Goal: Task Accomplishment & Management: Manage account settings

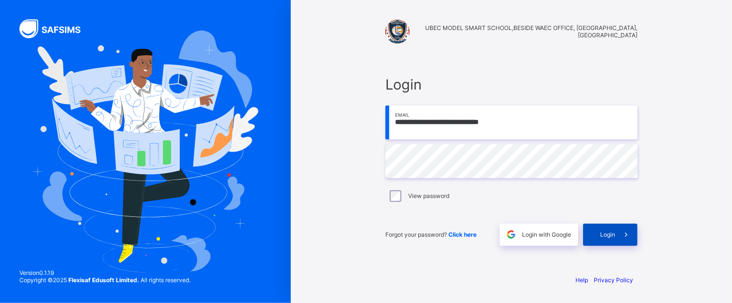
click at [609, 235] on span "Login" at bounding box center [607, 234] width 15 height 7
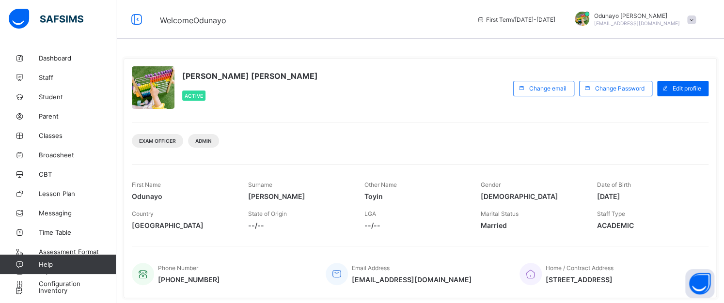
click at [589, 16] on div at bounding box center [582, 19] width 15 height 15
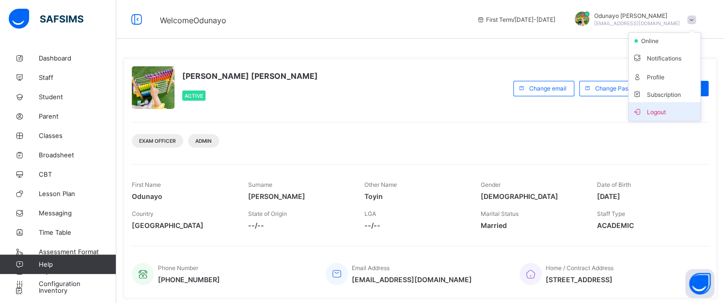
click at [654, 109] on span "Logout" at bounding box center [664, 111] width 64 height 11
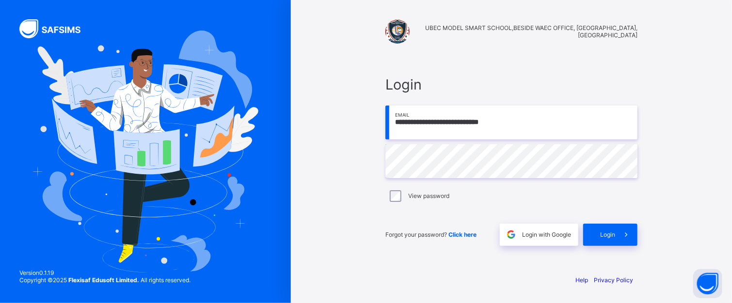
click at [542, 119] on input "**********" at bounding box center [511, 123] width 252 height 34
type input "**********"
click at [600, 229] on div "Login" at bounding box center [610, 235] width 54 height 22
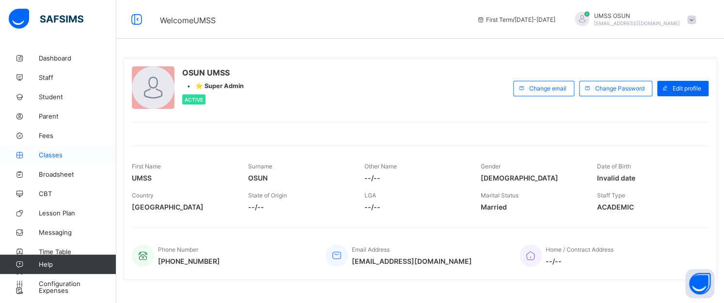
click at [48, 155] on span "Classes" at bounding box center [78, 155] width 78 height 8
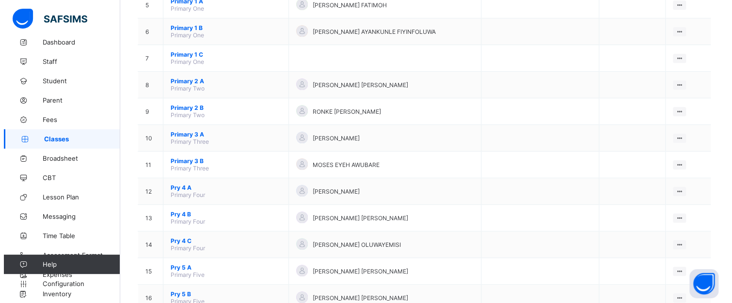
scroll to position [233, 0]
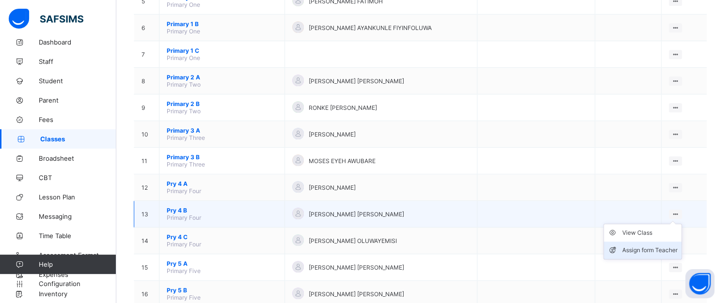
click at [651, 251] on div "Assign form Teacher" at bounding box center [649, 251] width 55 height 10
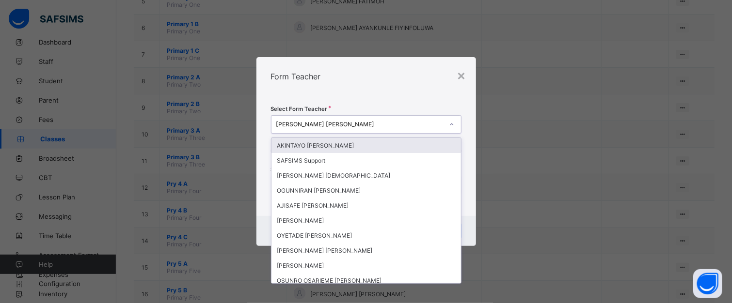
click at [362, 121] on div "[PERSON_NAME] [PERSON_NAME]" at bounding box center [359, 124] width 167 height 7
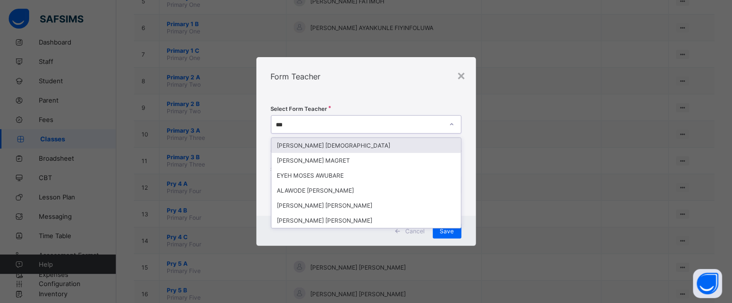
type input "****"
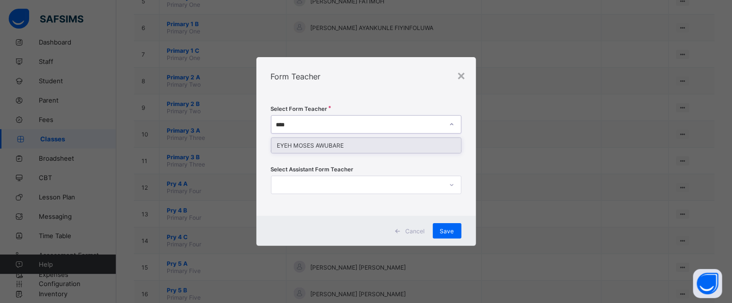
click at [349, 142] on div "EYEH MOSES AWUBARE" at bounding box center [365, 145] width 189 height 15
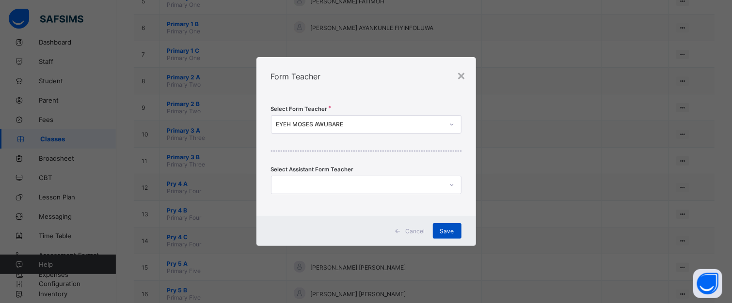
click at [452, 228] on span "Save" at bounding box center [447, 231] width 14 height 7
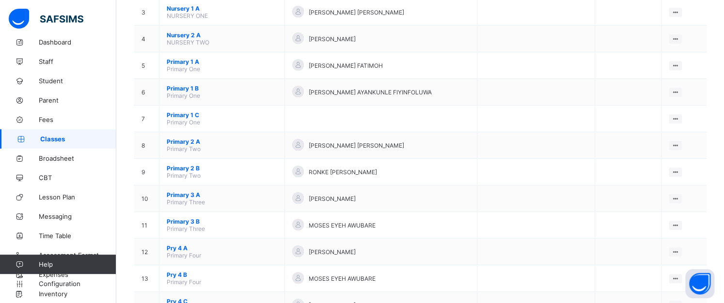
scroll to position [174, 0]
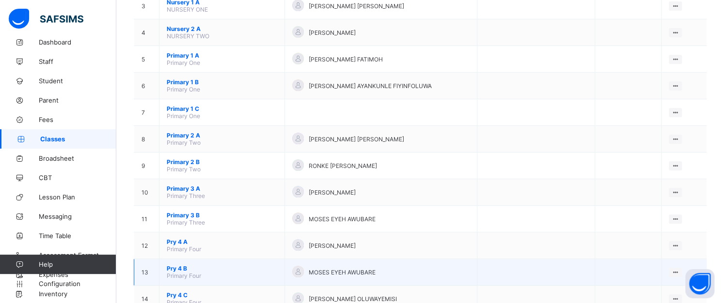
click at [394, 276] on div "MOSES EYEH AWUBARE" at bounding box center [380, 272] width 177 height 13
click at [679, 270] on icon at bounding box center [675, 272] width 8 height 7
click at [647, 288] on ul "View Class Assign form Teacher" at bounding box center [642, 300] width 78 height 36
click at [647, 289] on div "View Class" at bounding box center [649, 291] width 55 height 10
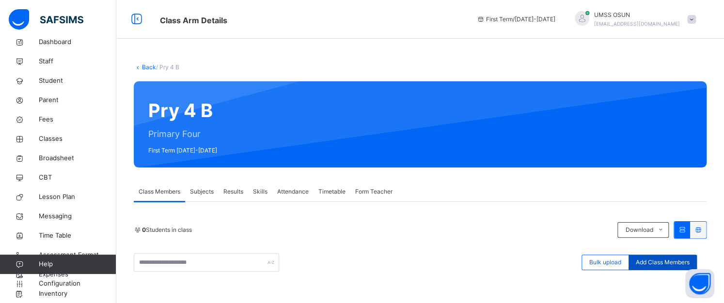
click at [651, 261] on span "Add Class Members" at bounding box center [663, 262] width 54 height 9
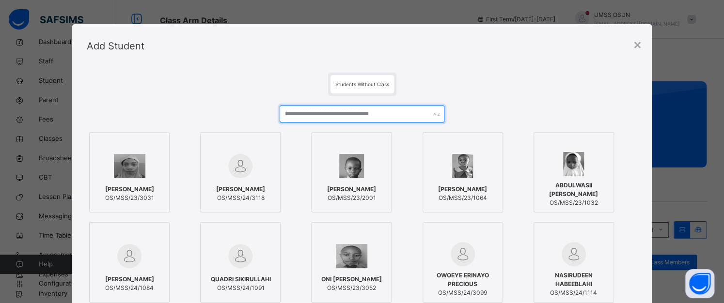
click at [365, 113] on input "text" at bounding box center [362, 114] width 165 height 17
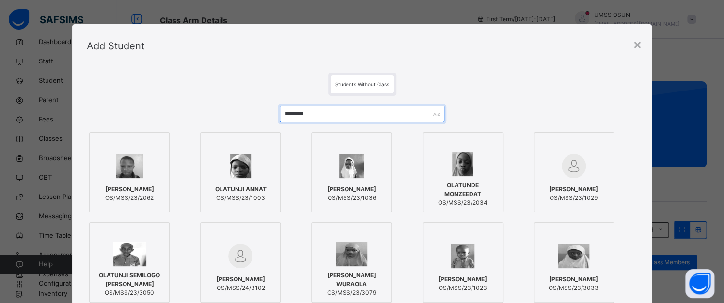
type input "********"
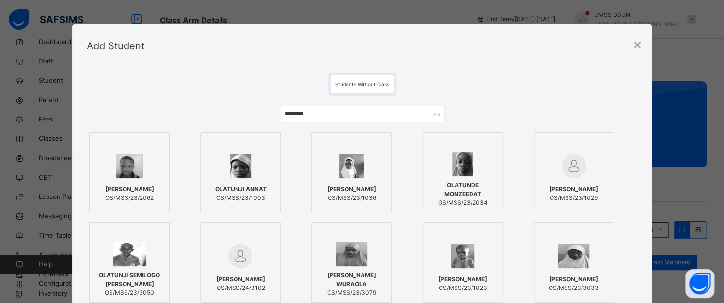
click at [139, 185] on span "[PERSON_NAME]" at bounding box center [129, 189] width 49 height 9
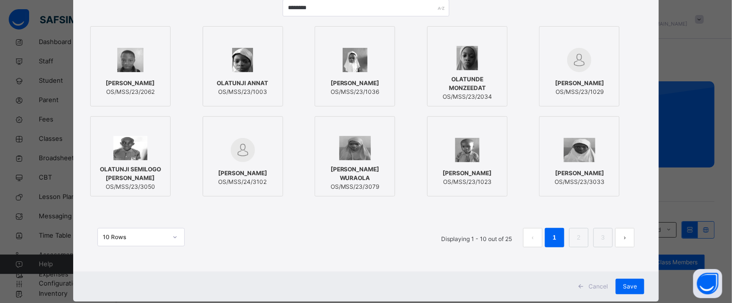
scroll to position [128, 0]
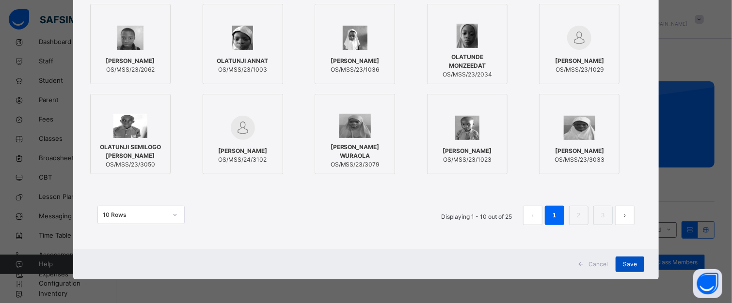
click at [627, 262] on span "Save" at bounding box center [630, 264] width 14 height 9
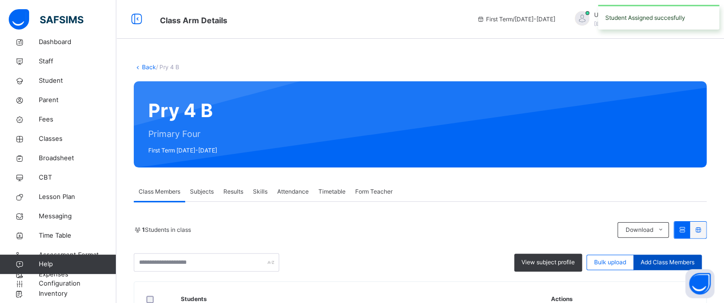
click at [665, 262] on span "Add Class Members" at bounding box center [668, 262] width 54 height 9
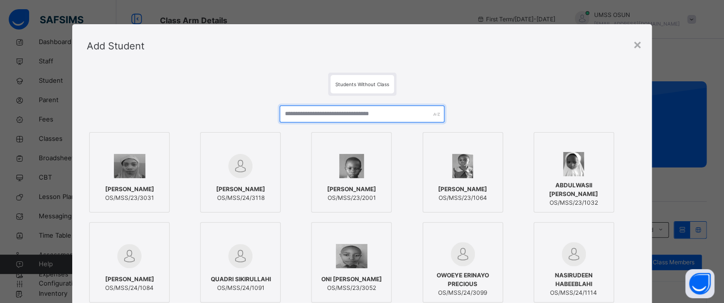
click at [339, 113] on input "text" at bounding box center [362, 114] width 165 height 17
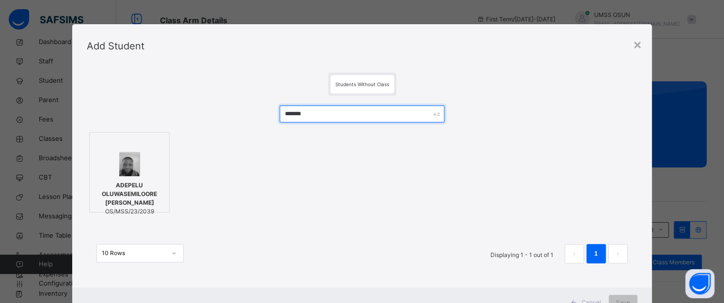
type input "*******"
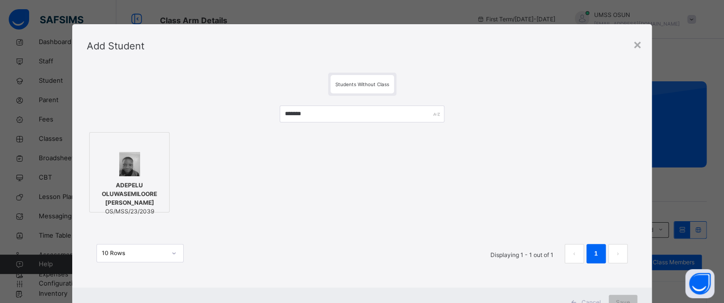
click at [145, 160] on div at bounding box center [129, 164] width 70 height 24
click at [632, 297] on div "Save" at bounding box center [629, 303] width 29 height 16
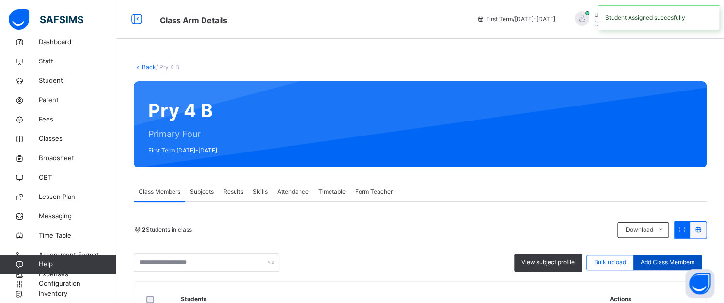
click at [671, 260] on span "Add Class Members" at bounding box center [668, 262] width 54 height 9
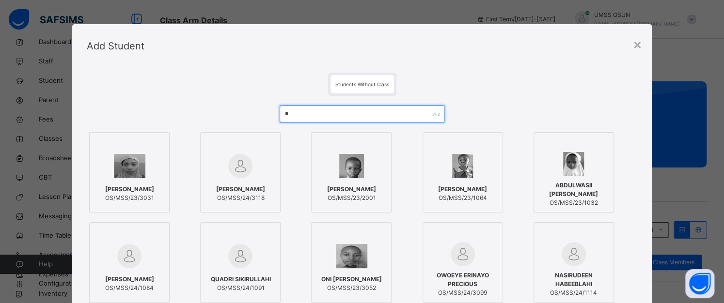
click at [424, 110] on input "*" at bounding box center [362, 114] width 165 height 17
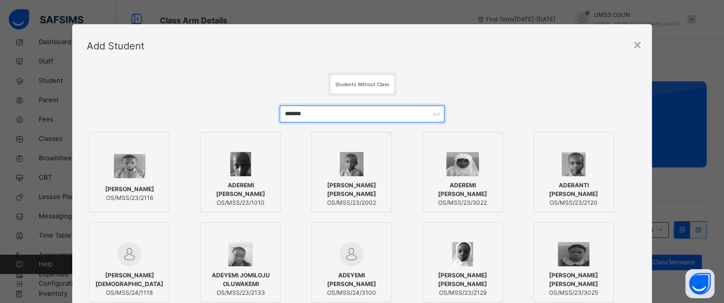
type input "*******"
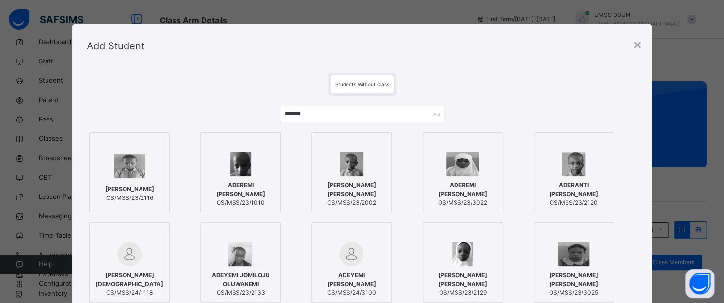
click at [372, 164] on div at bounding box center [351, 164] width 70 height 24
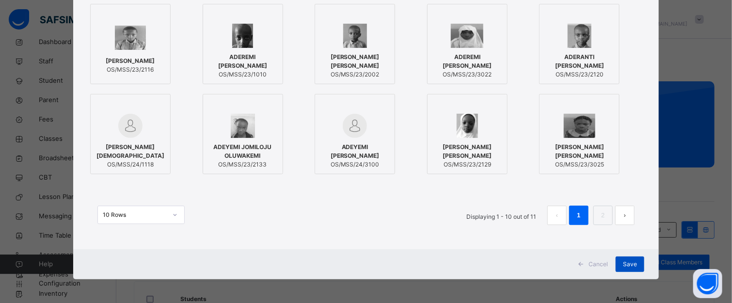
click at [632, 261] on span "Save" at bounding box center [630, 264] width 14 height 9
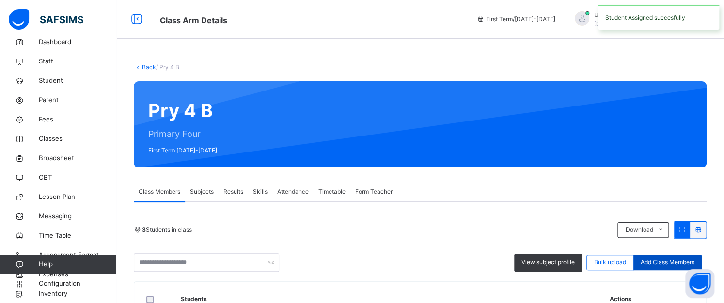
click at [670, 259] on span "Add Class Members" at bounding box center [668, 262] width 54 height 9
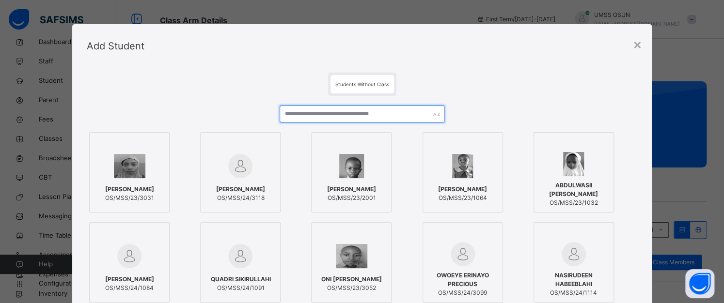
click at [316, 119] on input "text" at bounding box center [362, 114] width 165 height 17
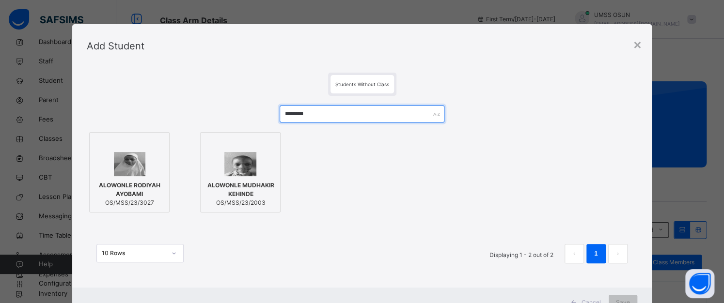
type input "********"
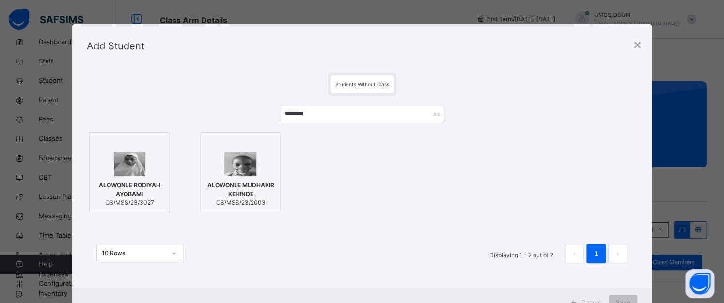
click at [218, 162] on div at bounding box center [240, 164] width 70 height 24
click at [622, 295] on div "Save" at bounding box center [629, 303] width 29 height 16
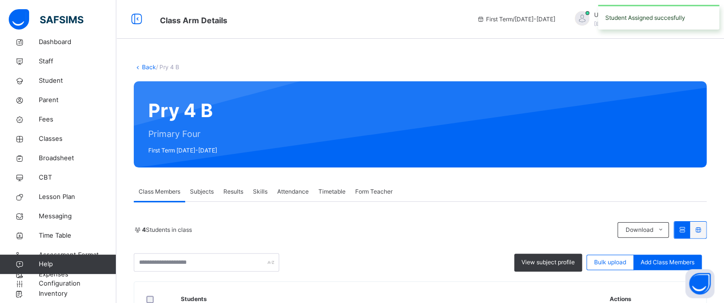
click at [622, 295] on div "Back / Pry 4 B Pry 4 B Primary Four First Term [DATE]-[DATE] Class Members Subj…" at bounding box center [420, 250] width 608 height 501
drag, startPoint x: 623, startPoint y: 296, endPoint x: 624, endPoint y: 290, distance: 6.0
click at [624, 290] on th "Actions" at bounding box center [654, 299] width 104 height 35
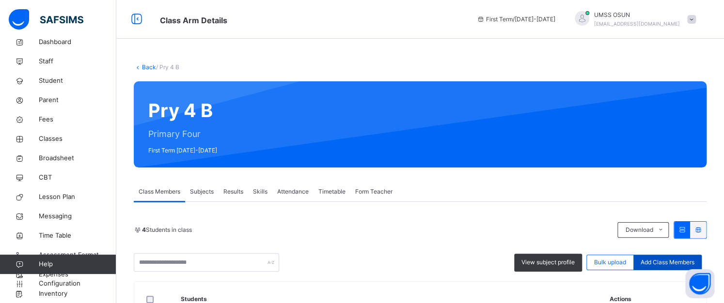
click at [663, 262] on span "Add Class Members" at bounding box center [668, 262] width 54 height 9
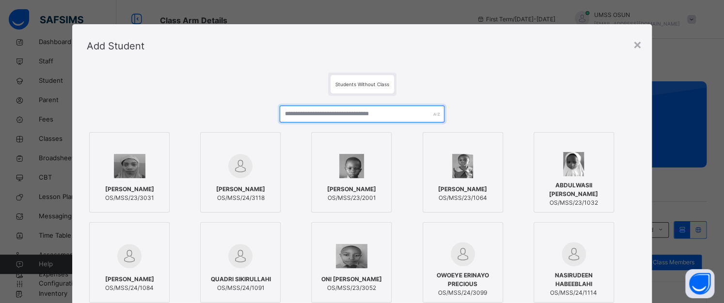
click at [413, 111] on input "text" at bounding box center [362, 114] width 165 height 17
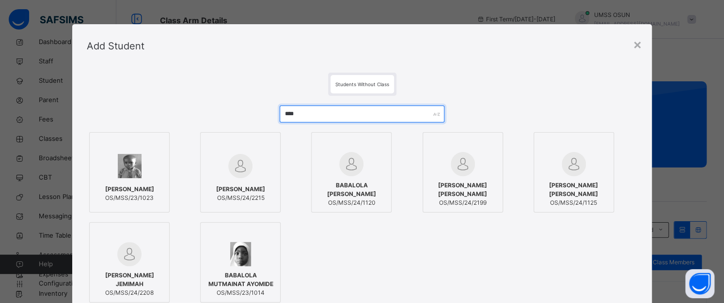
type input "****"
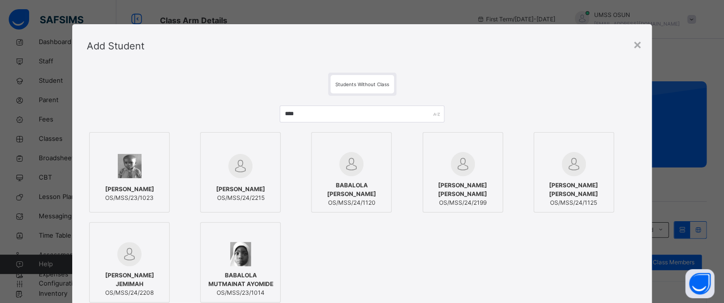
click at [254, 166] on div at bounding box center [240, 166] width 70 height 28
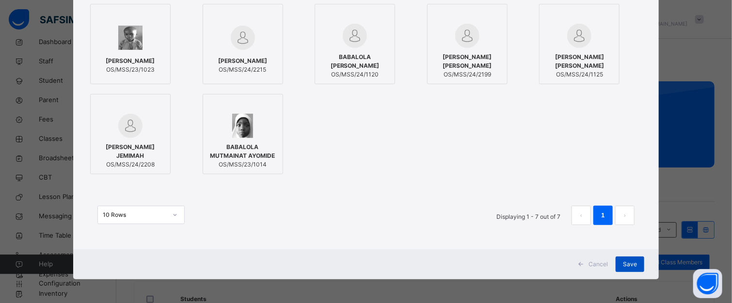
click at [621, 259] on div "Save" at bounding box center [629, 265] width 29 height 16
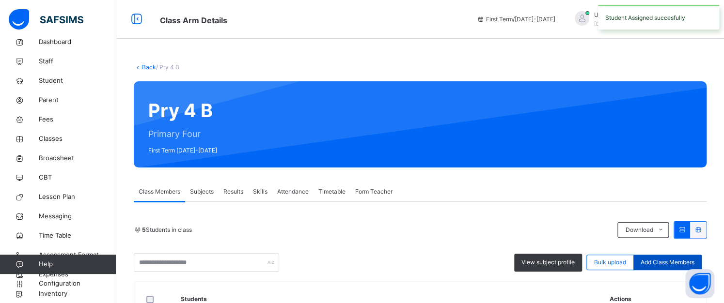
click at [675, 261] on span "Add Class Members" at bounding box center [668, 262] width 54 height 9
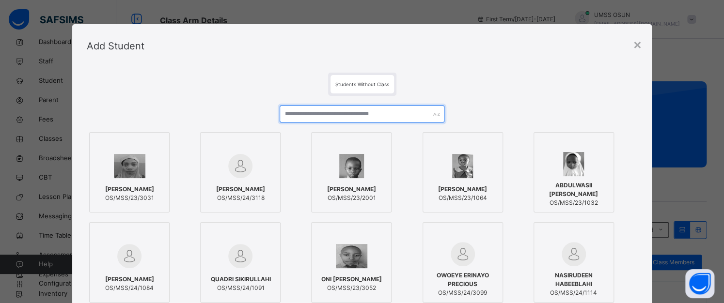
click at [321, 110] on input "text" at bounding box center [362, 114] width 165 height 17
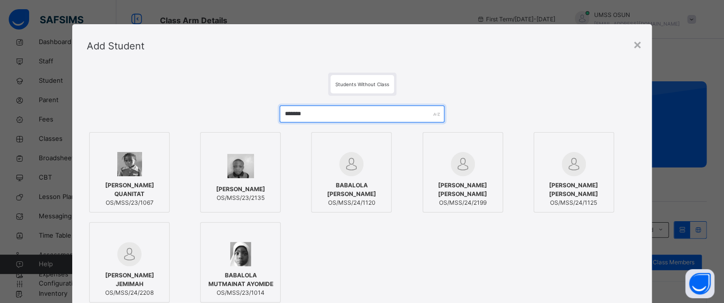
type input "*******"
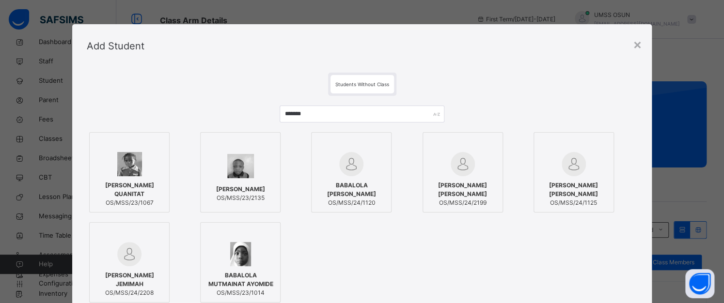
click at [261, 169] on div at bounding box center [240, 166] width 70 height 28
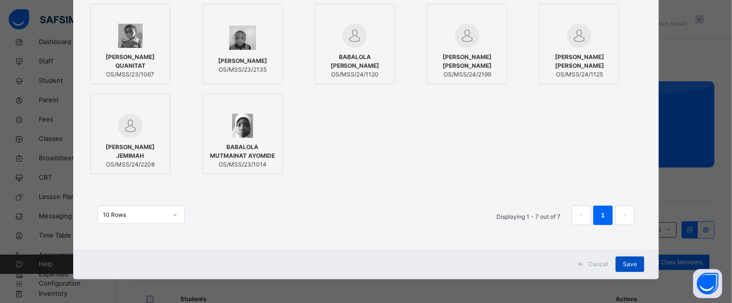
click at [630, 264] on span "Save" at bounding box center [630, 264] width 14 height 9
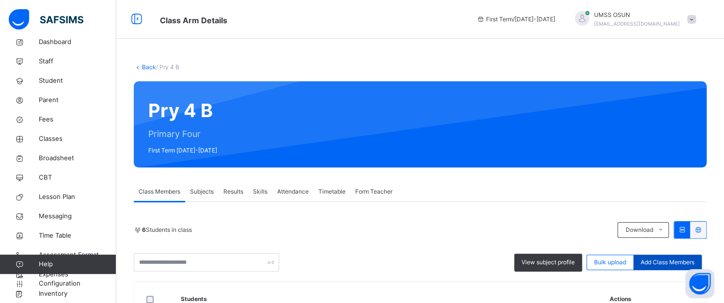
click at [655, 266] on span "Add Class Members" at bounding box center [668, 262] width 54 height 9
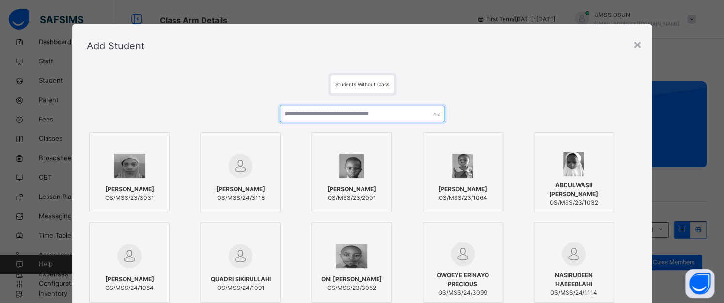
click at [343, 116] on input "text" at bounding box center [362, 114] width 165 height 17
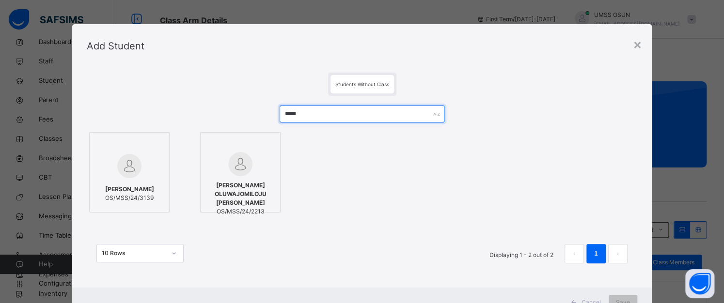
type input "*****"
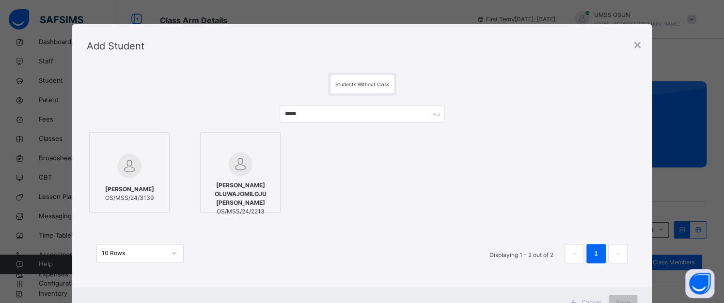
click at [212, 171] on div at bounding box center [240, 164] width 70 height 24
click at [630, 298] on span "Save" at bounding box center [630, 302] width 14 height 9
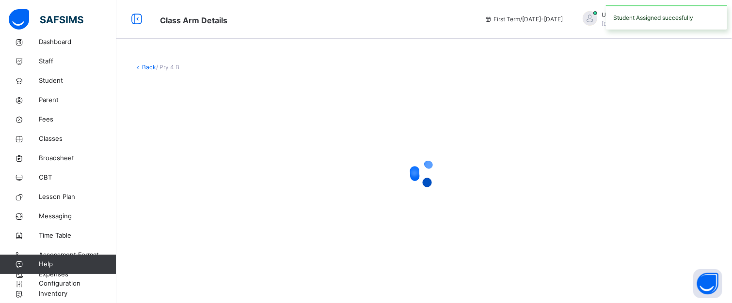
click at [630, 298] on div "Back / Pry 4 B" at bounding box center [423, 151] width 615 height 303
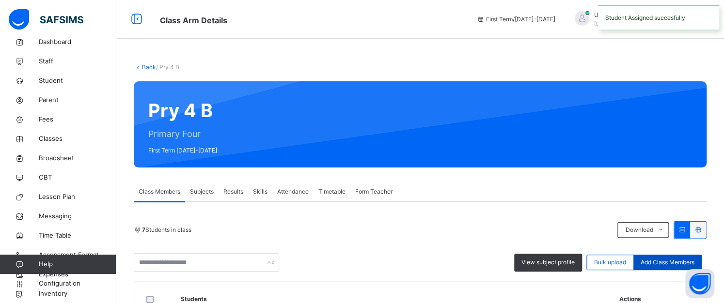
click at [669, 262] on span "Add Class Members" at bounding box center [668, 262] width 54 height 9
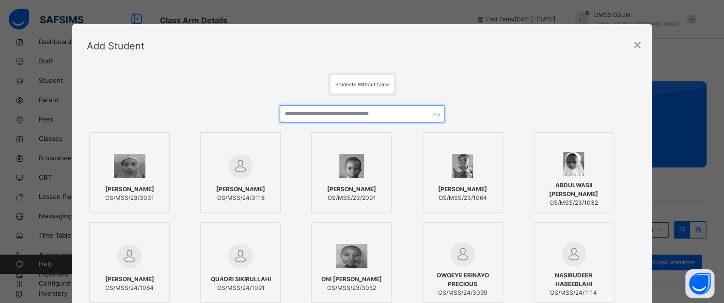
click at [371, 109] on input "text" at bounding box center [362, 114] width 165 height 17
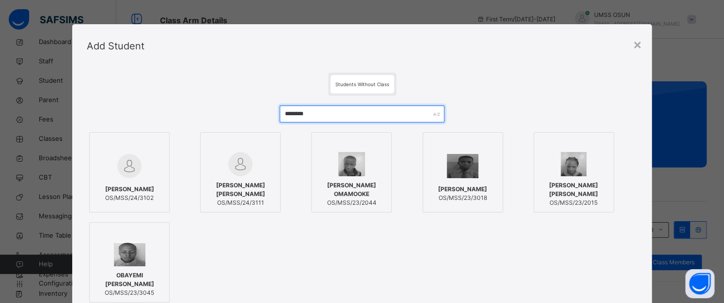
type input "********"
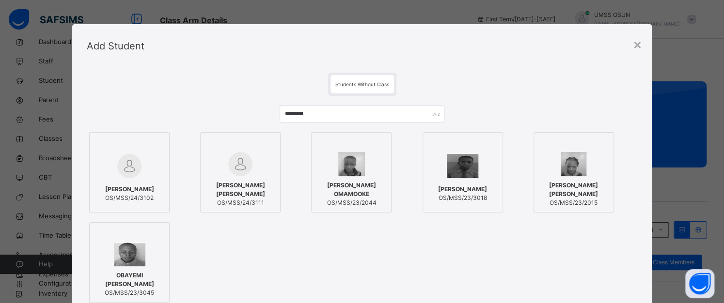
click at [372, 157] on div at bounding box center [351, 164] width 70 height 24
click at [726, 249] on div "× Add Student Students Without Class ******** [PERSON_NAME] OS/MSS/24/3102 [PER…" at bounding box center [366, 151] width 732 height 303
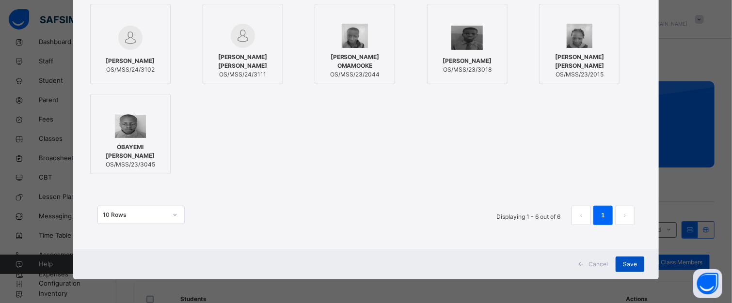
click at [634, 267] on span "Save" at bounding box center [630, 264] width 14 height 9
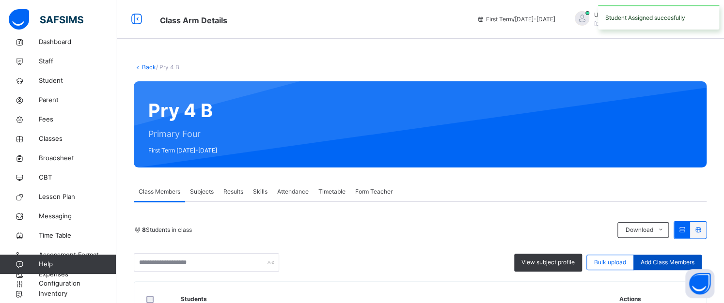
click at [656, 260] on span "Add Class Members" at bounding box center [668, 262] width 54 height 9
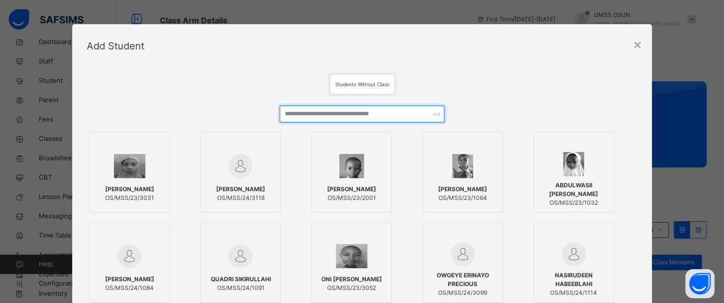
click at [317, 111] on input "text" at bounding box center [362, 114] width 165 height 17
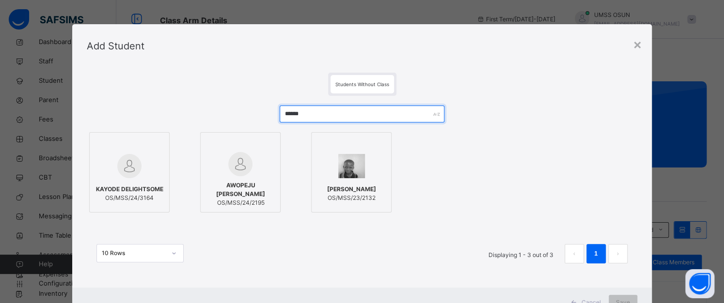
type input "******"
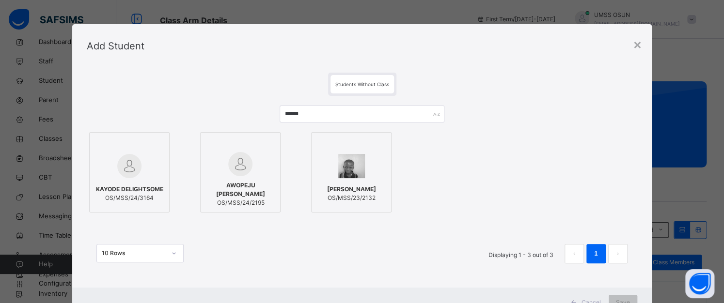
click at [319, 180] on div "[PERSON_NAME] OS/MSS/23/2132" at bounding box center [351, 193] width 70 height 27
click at [623, 295] on div "Save" at bounding box center [629, 303] width 29 height 16
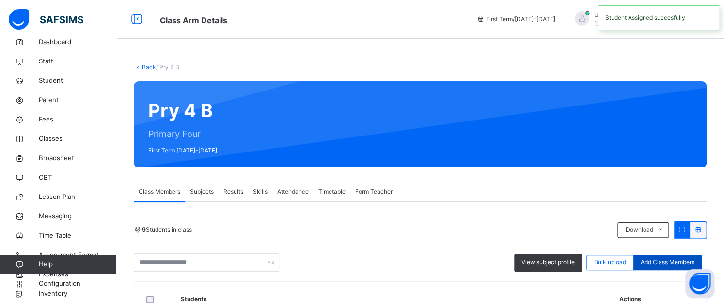
click at [667, 262] on span "Add Class Members" at bounding box center [668, 262] width 54 height 9
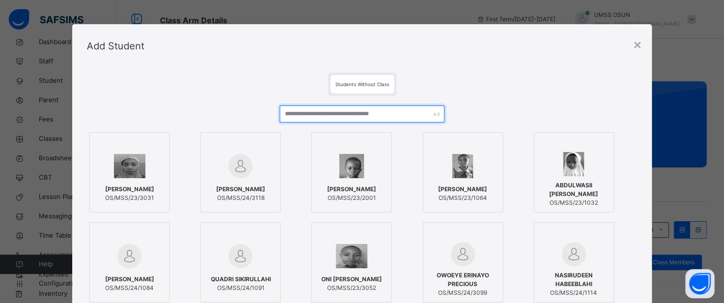
click at [306, 114] on input "text" at bounding box center [362, 114] width 165 height 17
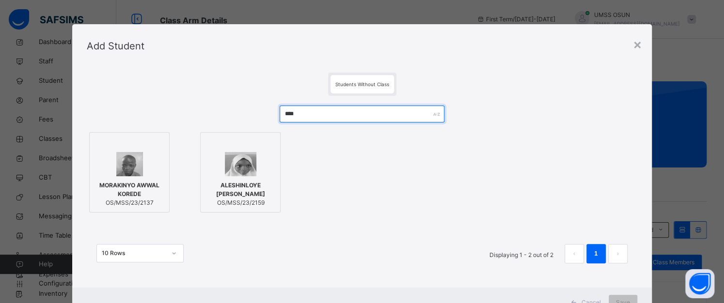
type input "****"
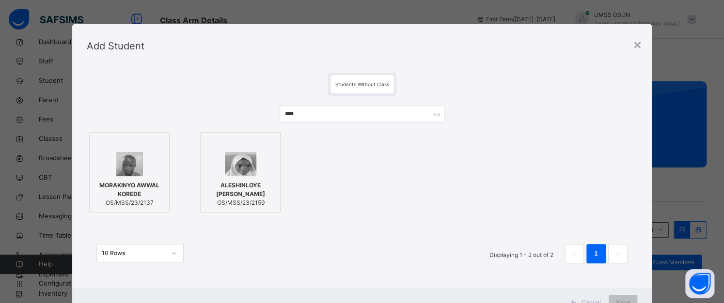
click at [144, 185] on span "MORAKINYO AWWAL KOREDE" at bounding box center [129, 189] width 70 height 17
click at [629, 298] on span "Save" at bounding box center [630, 302] width 14 height 9
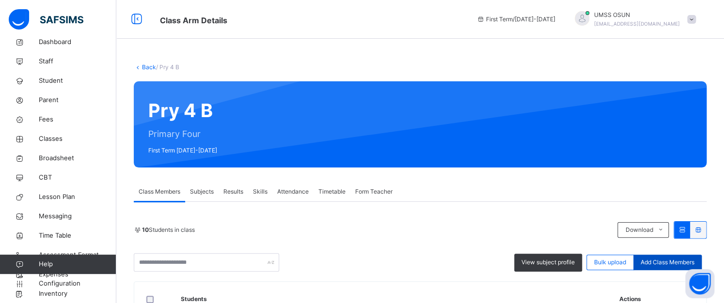
click at [669, 262] on span "Add Class Members" at bounding box center [668, 262] width 54 height 9
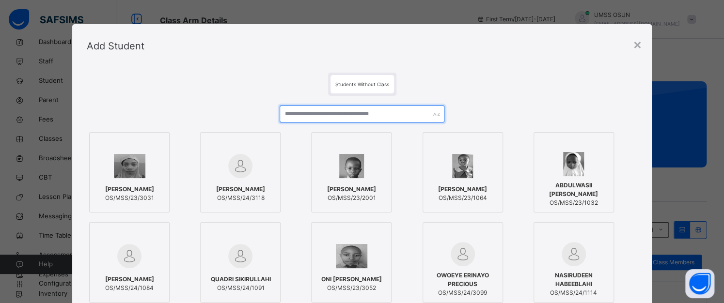
click at [360, 111] on input "text" at bounding box center [362, 114] width 165 height 17
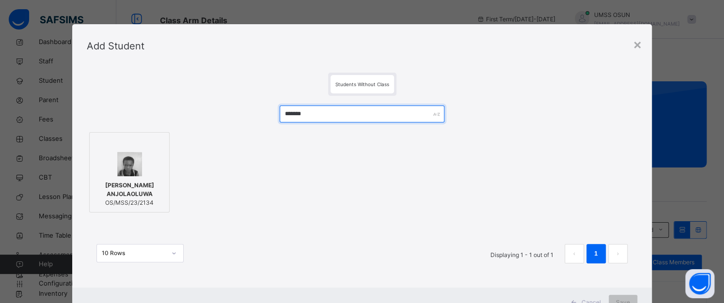
type input "*******"
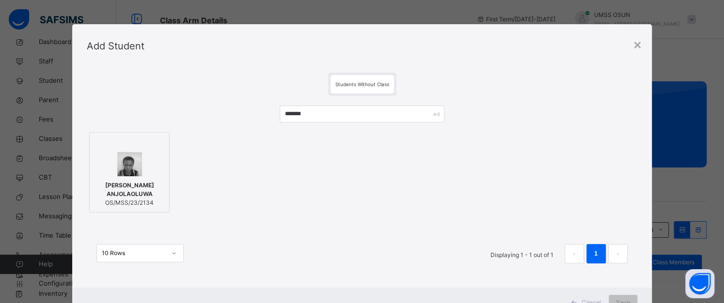
click at [139, 167] on div at bounding box center [129, 164] width 70 height 24
click at [622, 297] on div "Save" at bounding box center [629, 303] width 29 height 16
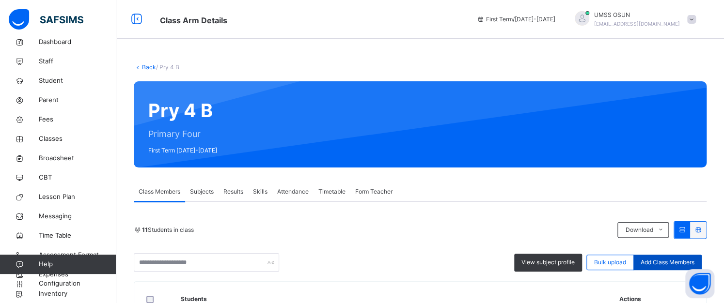
click at [663, 259] on span "Add Class Members" at bounding box center [668, 262] width 54 height 9
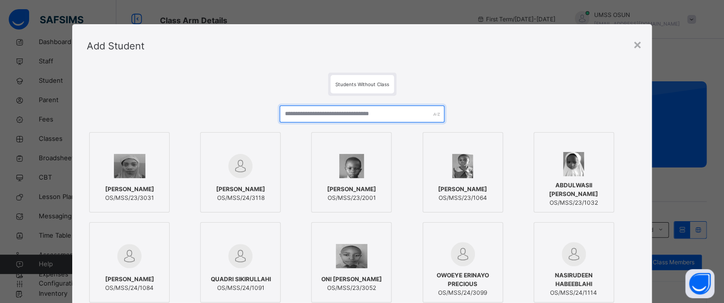
click at [369, 111] on input "text" at bounding box center [362, 114] width 165 height 17
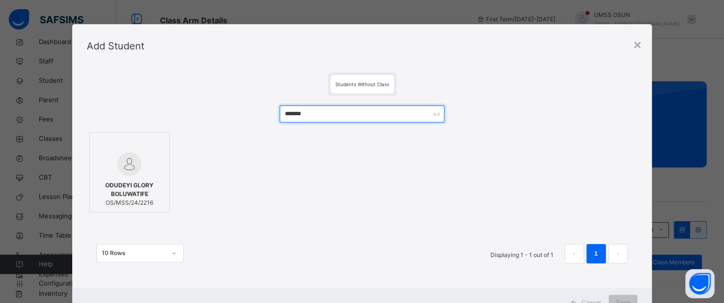
type input "*******"
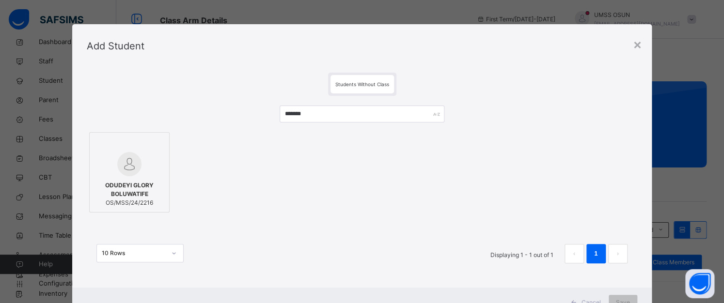
click at [130, 158] on img at bounding box center [129, 164] width 24 height 24
click at [627, 296] on div "Save" at bounding box center [629, 303] width 29 height 16
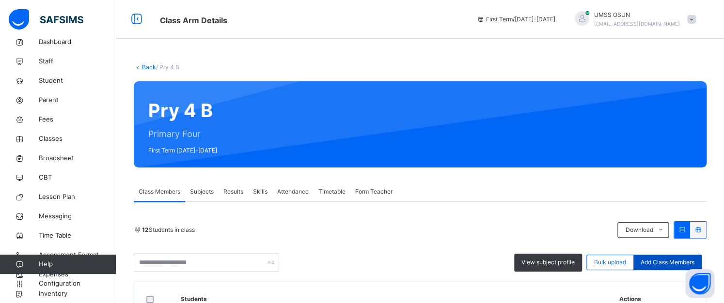
click at [670, 261] on span "Add Class Members" at bounding box center [668, 262] width 54 height 9
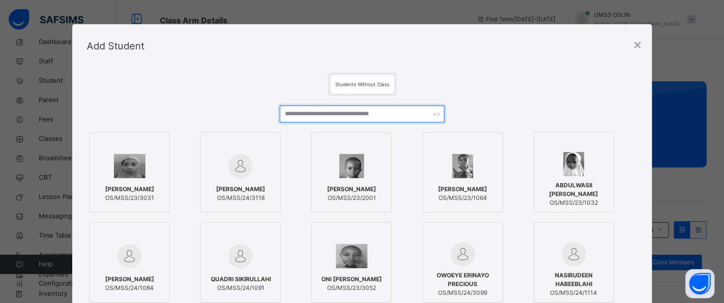
click at [358, 115] on input "text" at bounding box center [362, 114] width 165 height 17
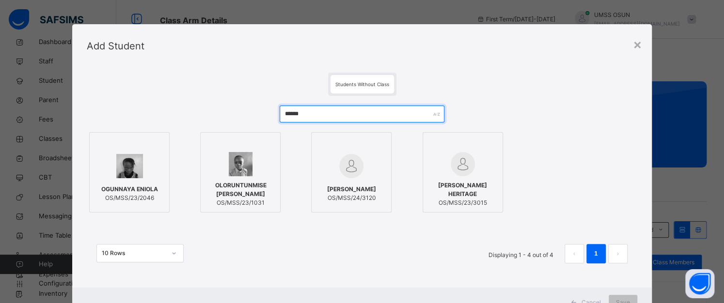
type input "******"
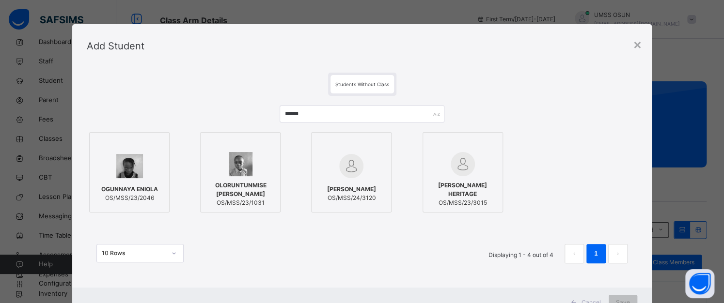
click at [149, 172] on div at bounding box center [129, 166] width 70 height 28
click at [627, 297] on div "Save" at bounding box center [629, 303] width 29 height 16
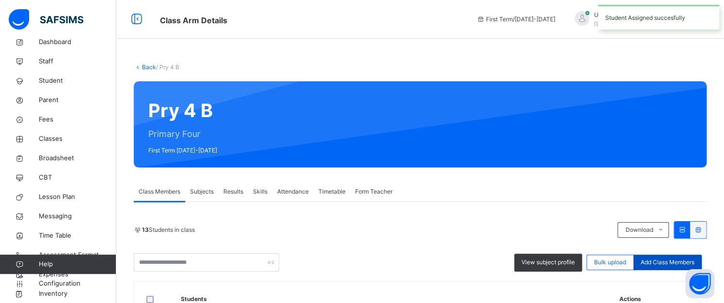
click at [662, 260] on span "Add Class Members" at bounding box center [668, 262] width 54 height 9
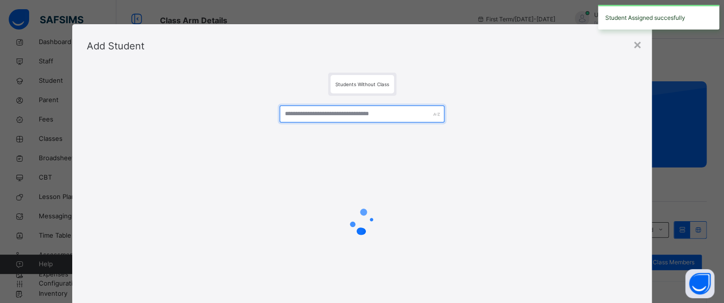
click at [334, 110] on input "text" at bounding box center [362, 114] width 165 height 17
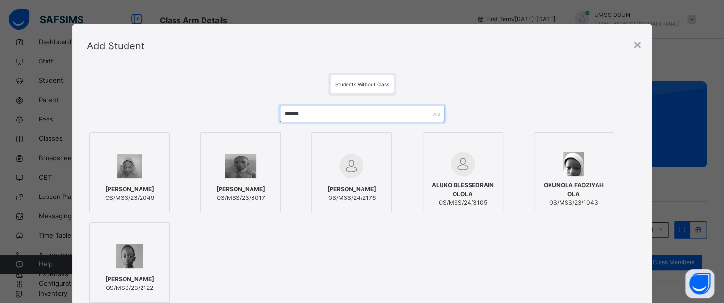
type input "******"
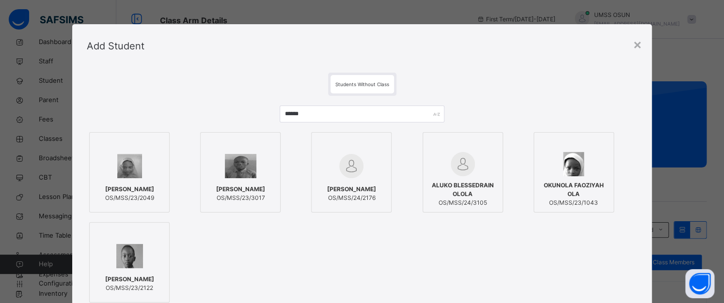
click at [137, 169] on div at bounding box center [129, 166] width 70 height 28
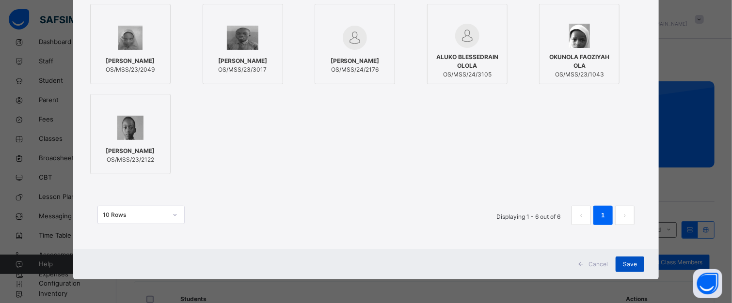
click at [630, 263] on span "Save" at bounding box center [630, 264] width 14 height 9
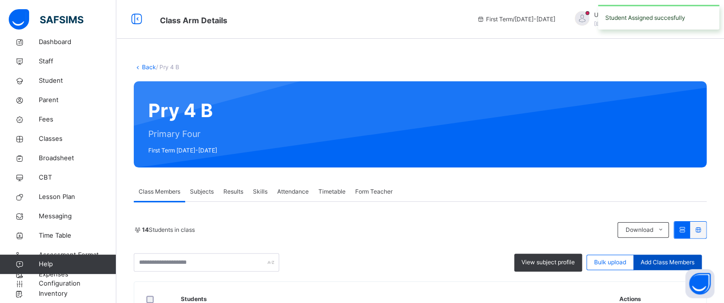
click at [659, 258] on span "Add Class Members" at bounding box center [668, 262] width 54 height 9
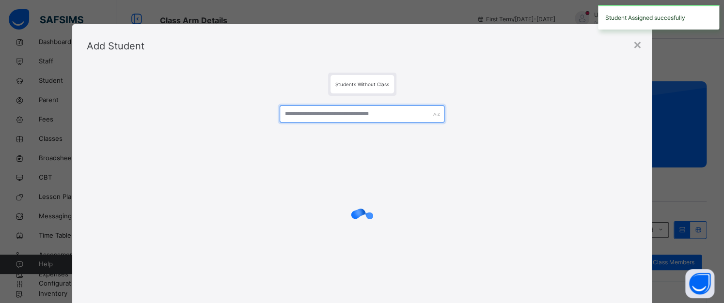
click at [343, 114] on input "text" at bounding box center [362, 114] width 165 height 17
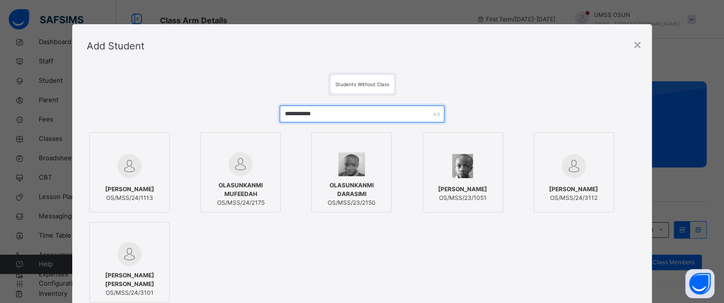
type input "**********"
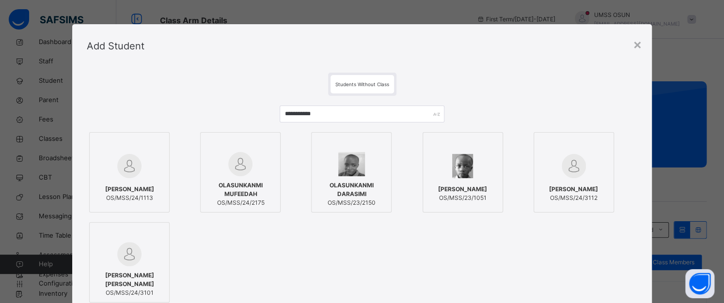
click at [361, 147] on div at bounding box center [351, 145] width 70 height 15
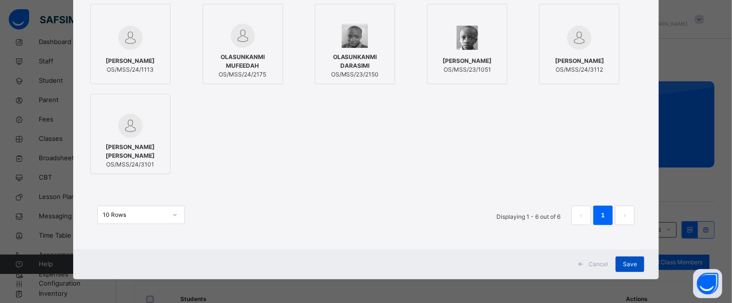
click at [626, 263] on span "Save" at bounding box center [630, 264] width 14 height 9
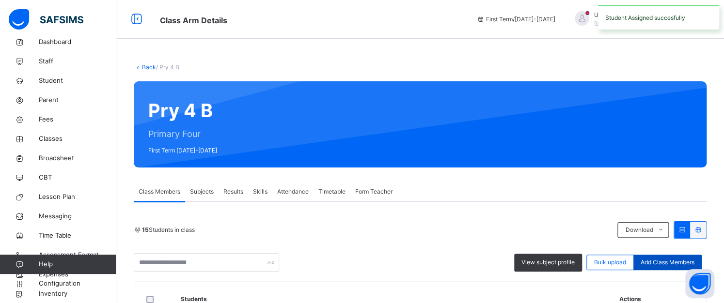
click at [658, 261] on span "Add Class Members" at bounding box center [668, 262] width 54 height 9
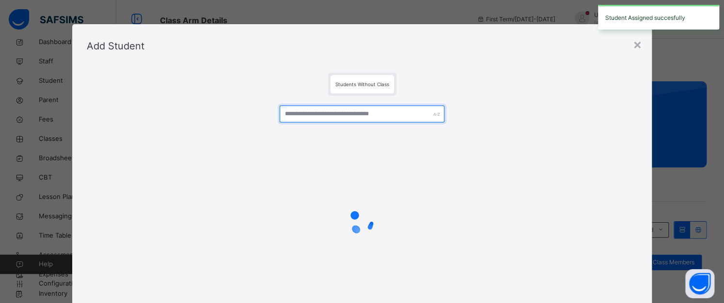
click at [355, 117] on input "text" at bounding box center [362, 114] width 165 height 17
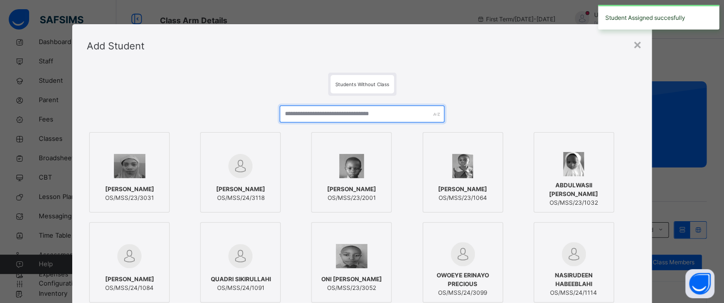
type input "*"
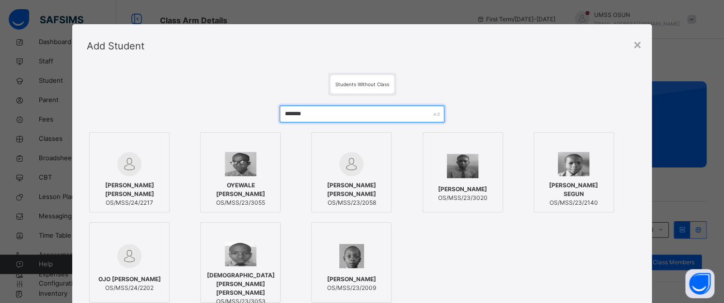
type input "*******"
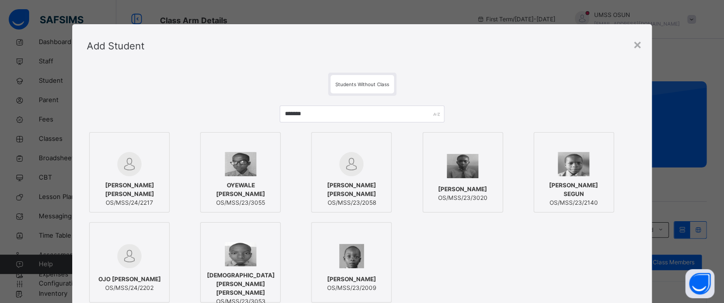
click at [141, 157] on div at bounding box center [129, 164] width 70 height 24
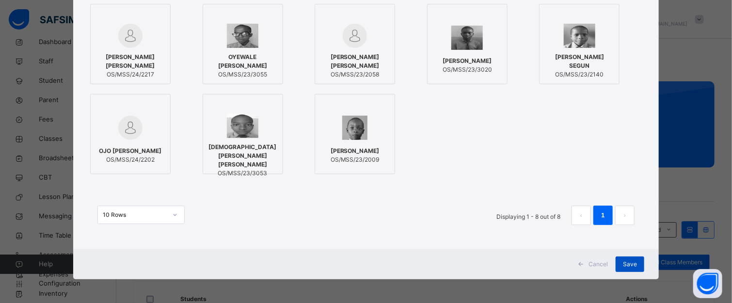
click at [628, 264] on span "Save" at bounding box center [630, 264] width 14 height 9
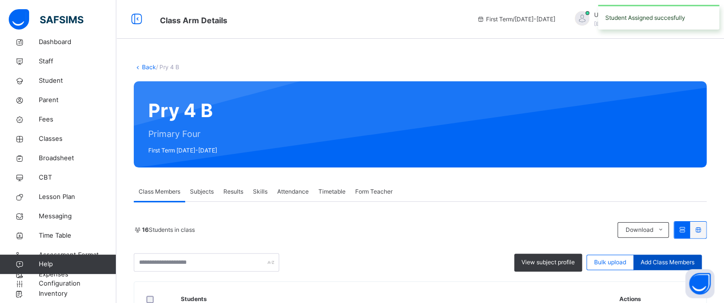
click at [655, 262] on span "Add Class Members" at bounding box center [668, 262] width 54 height 9
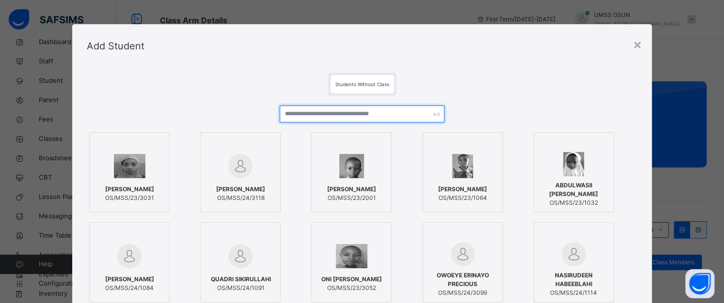
click at [355, 117] on input "text" at bounding box center [362, 114] width 165 height 17
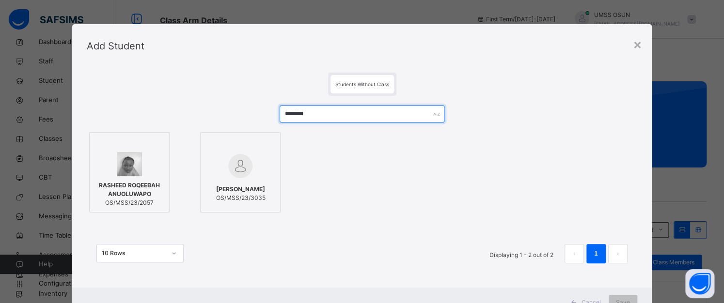
type input "*******"
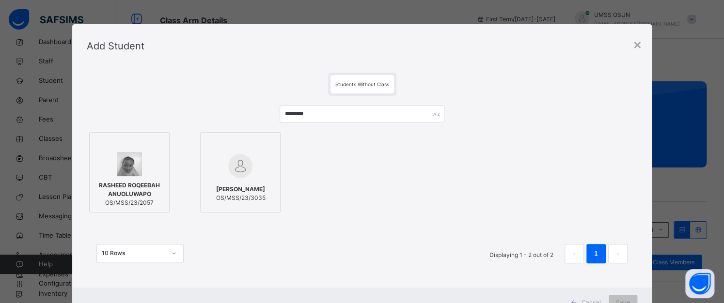
drag, startPoint x: 152, startPoint y: 168, endPoint x: 153, endPoint y: 163, distance: 5.5
click at [151, 167] on div at bounding box center [129, 164] width 70 height 24
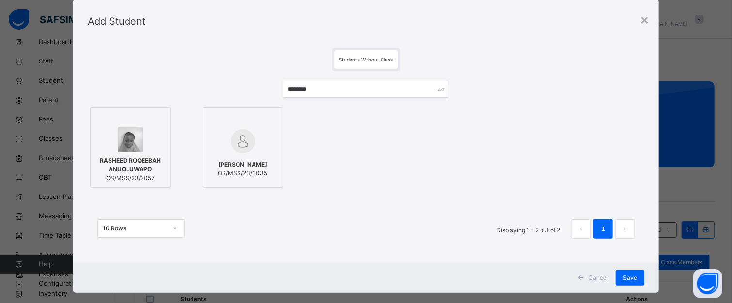
scroll to position [39, 0]
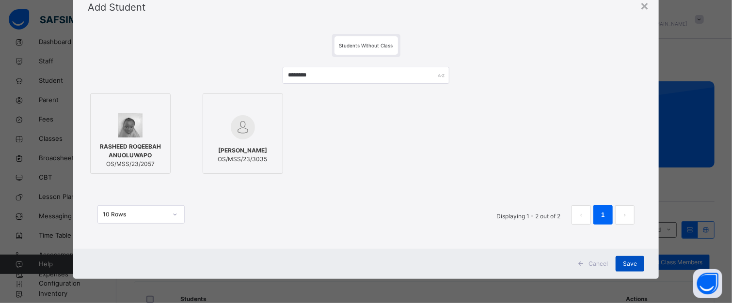
click at [628, 264] on span "Save" at bounding box center [630, 264] width 14 height 9
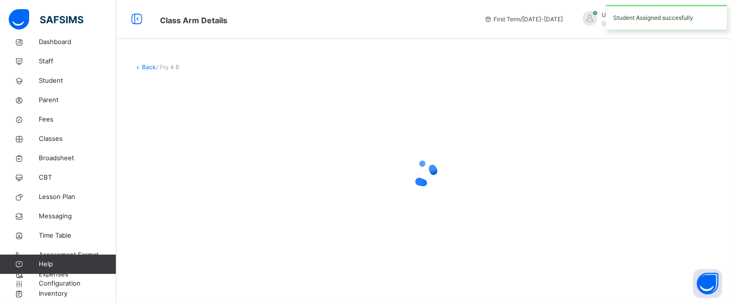
click at [620, 268] on div "Back / Pry 4 B" at bounding box center [423, 164] width 615 height 232
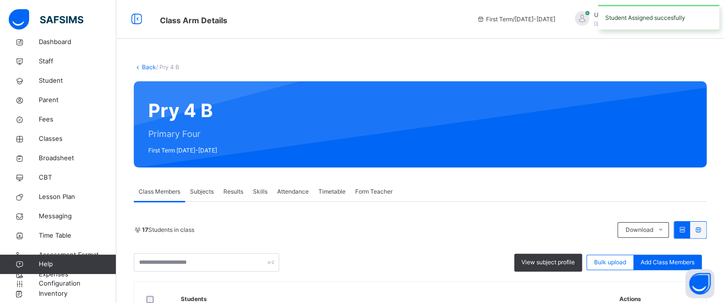
click at [654, 264] on span "Add Class Members" at bounding box center [668, 262] width 54 height 9
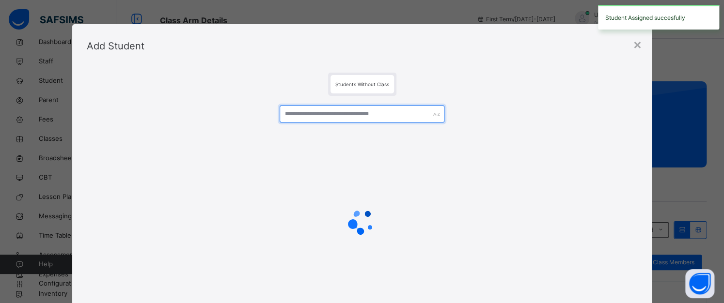
click at [368, 112] on input "text" at bounding box center [362, 114] width 165 height 17
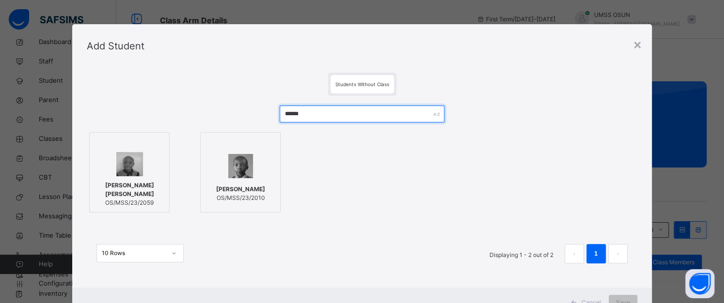
type input "******"
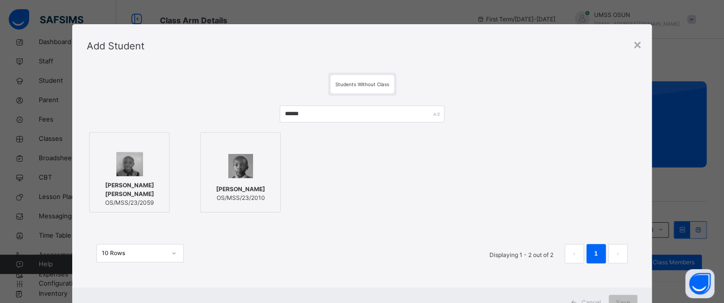
click at [140, 155] on div at bounding box center [129, 164] width 70 height 24
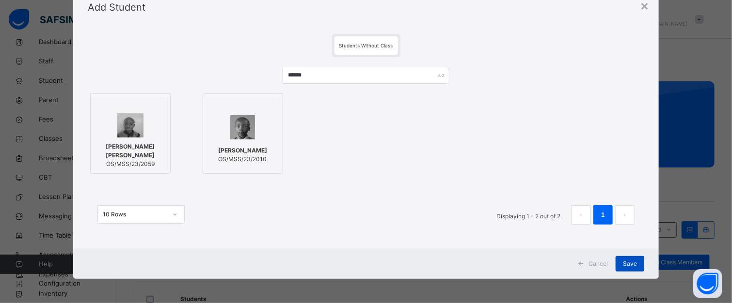
click at [619, 262] on div "Save" at bounding box center [629, 264] width 29 height 16
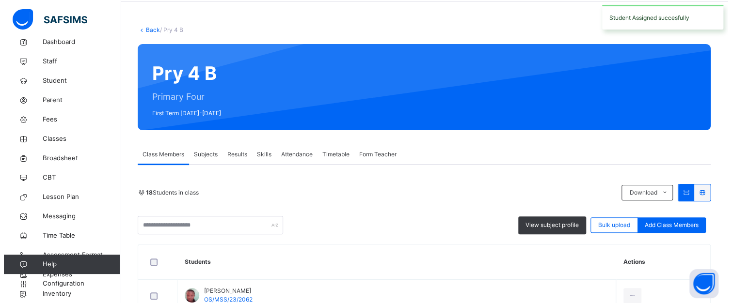
scroll to position [48, 0]
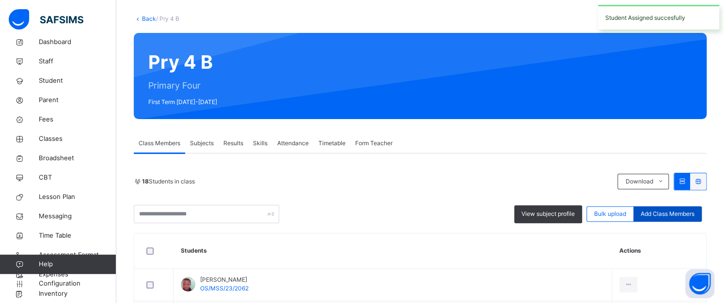
click at [668, 217] on span "Add Class Members" at bounding box center [668, 214] width 54 height 9
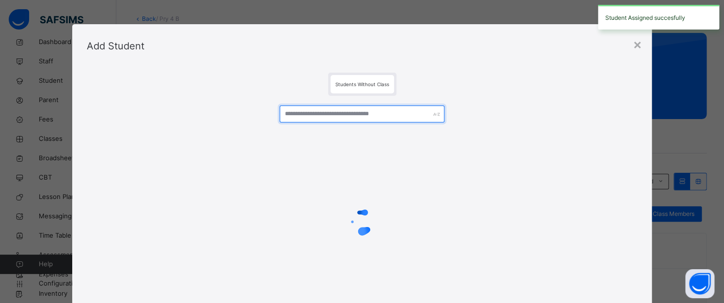
click at [401, 111] on input "text" at bounding box center [362, 114] width 165 height 17
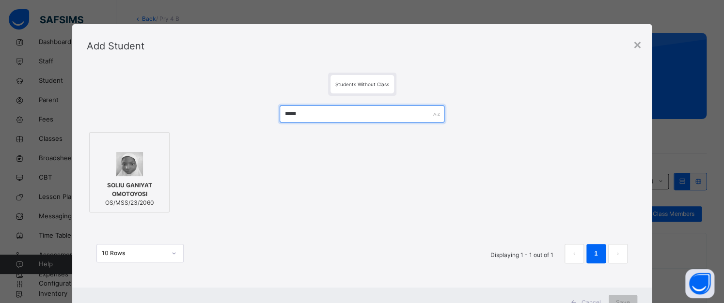
type input "*****"
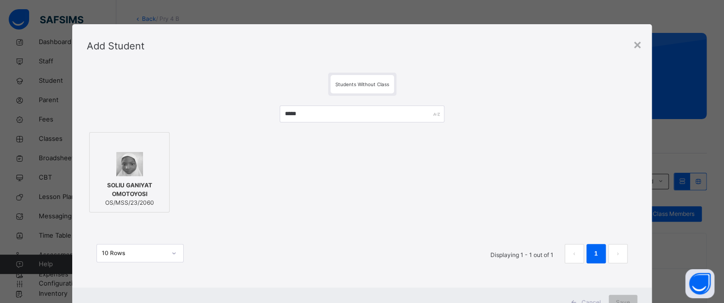
click at [130, 146] on div at bounding box center [129, 145] width 70 height 15
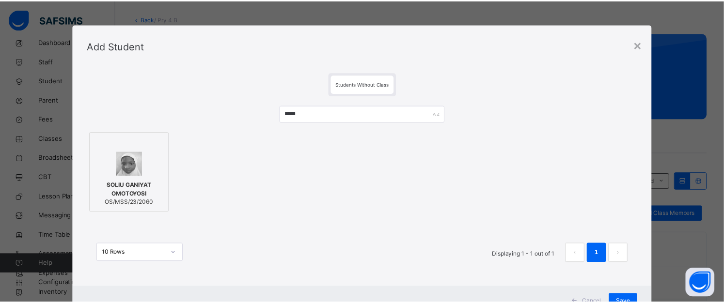
scroll to position [39, 0]
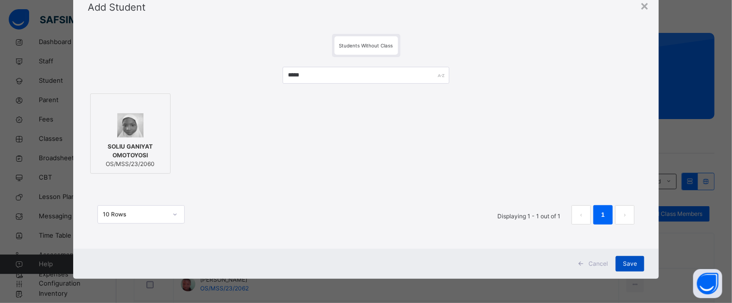
click at [638, 261] on div "Save" at bounding box center [629, 264] width 29 height 16
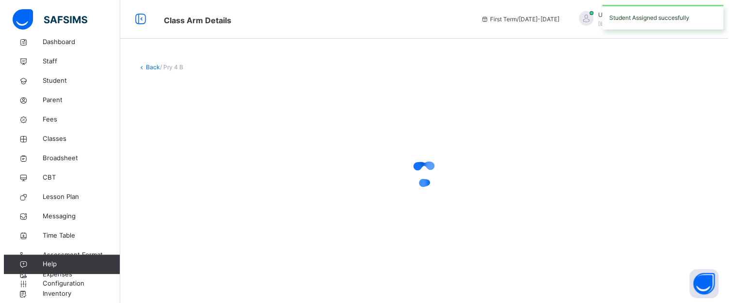
scroll to position [0, 0]
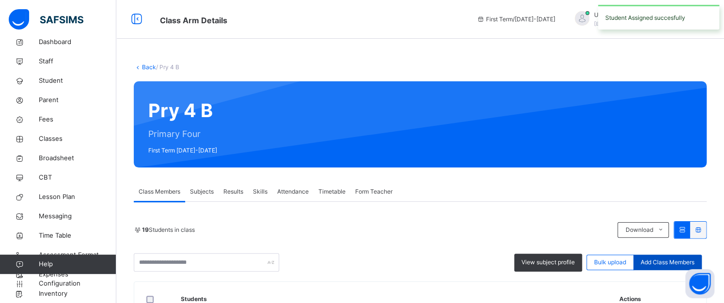
click at [664, 260] on span "Add Class Members" at bounding box center [668, 262] width 54 height 9
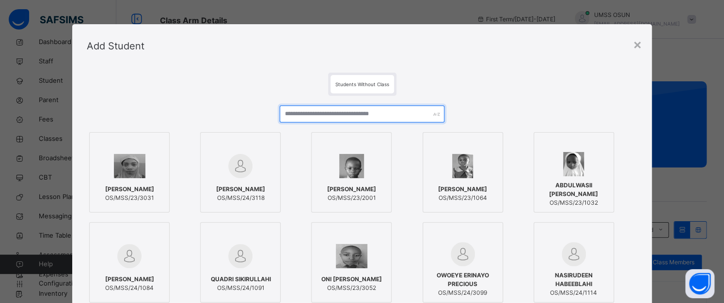
click at [315, 114] on input "text" at bounding box center [362, 114] width 165 height 17
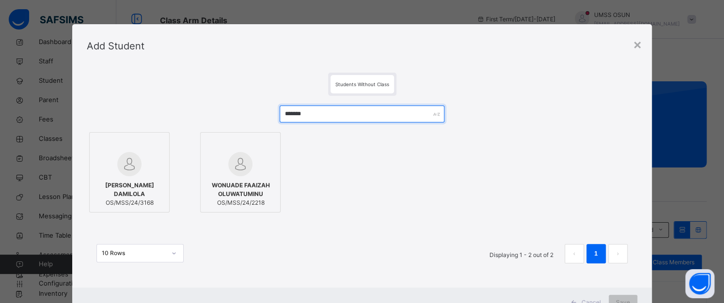
type input "*******"
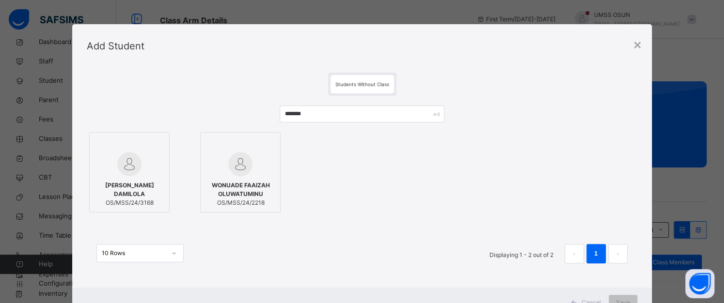
click at [230, 161] on img at bounding box center [240, 164] width 24 height 24
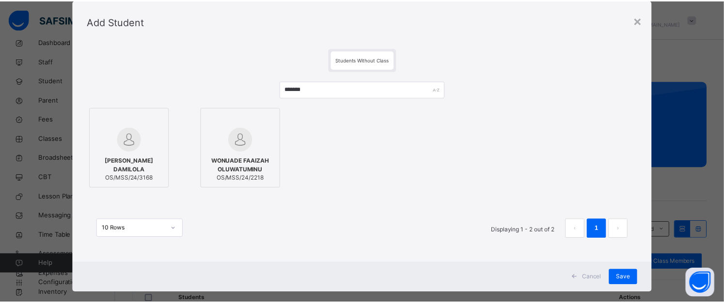
scroll to position [39, 0]
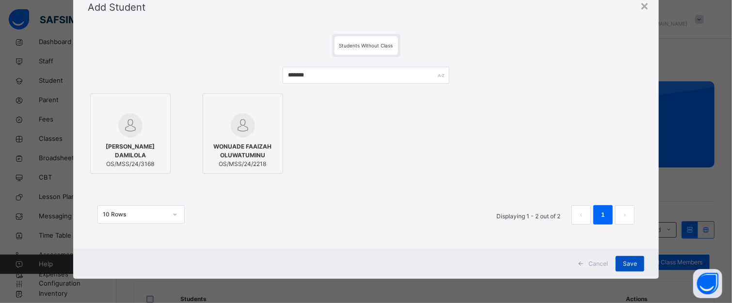
click at [628, 262] on span "Save" at bounding box center [630, 264] width 14 height 9
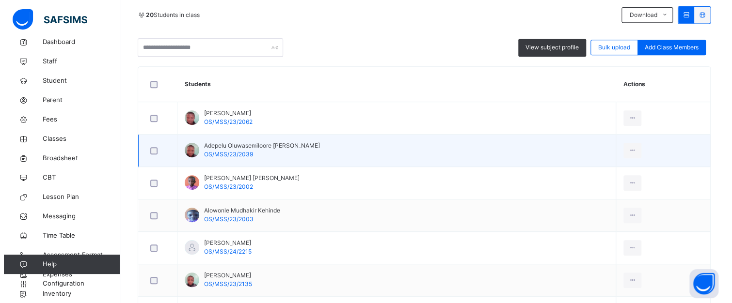
scroll to position [194, 0]
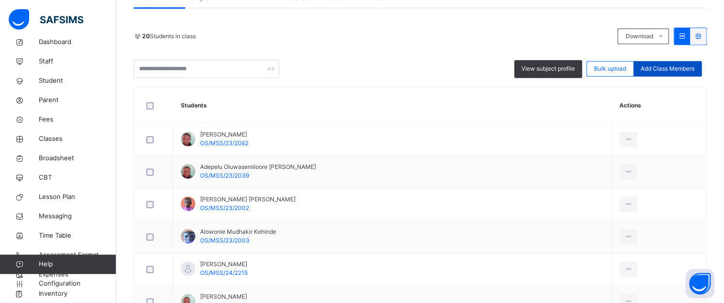
click at [660, 66] on span "Add Class Members" at bounding box center [668, 68] width 54 height 9
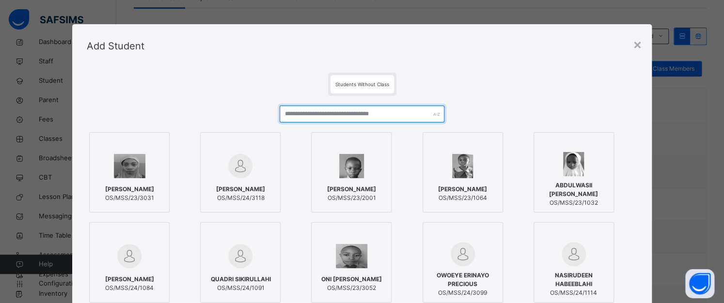
click at [364, 106] on input "text" at bounding box center [362, 114] width 165 height 17
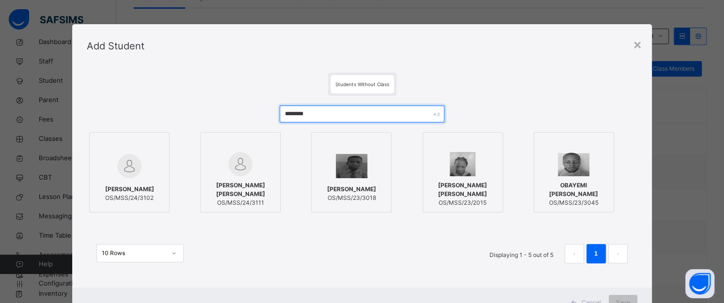
type input "********"
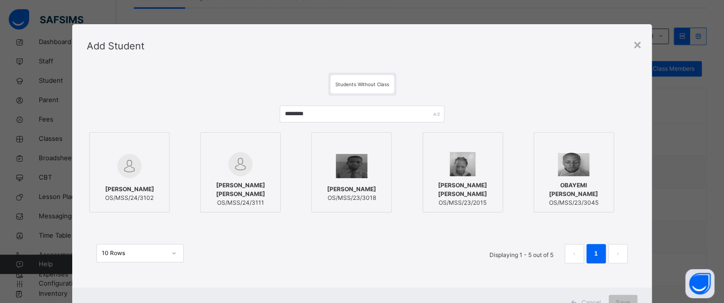
click at [488, 158] on div at bounding box center [463, 164] width 70 height 24
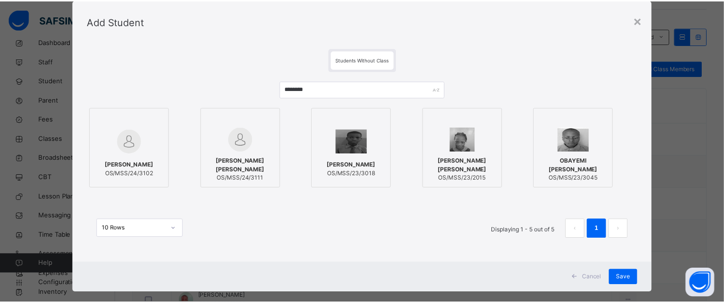
scroll to position [39, 0]
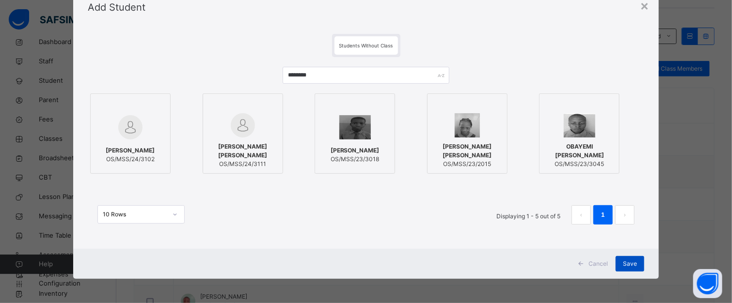
click at [628, 260] on span "Save" at bounding box center [630, 264] width 14 height 9
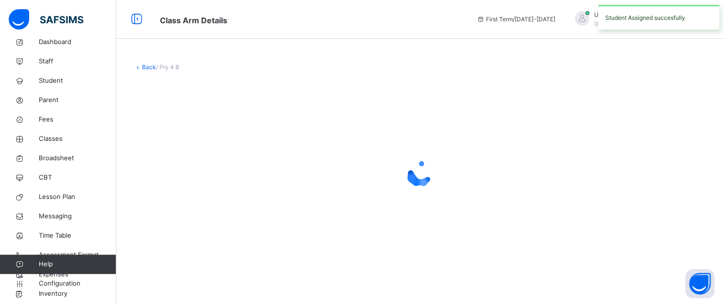
scroll to position [0, 0]
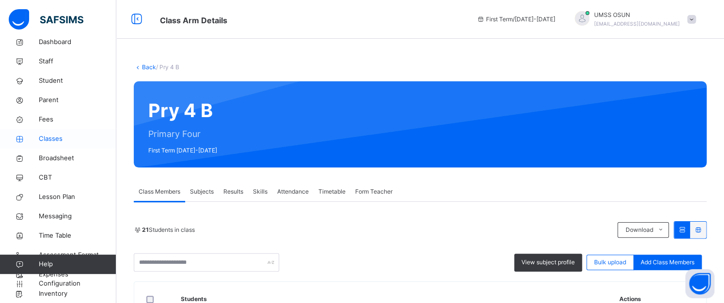
click at [48, 136] on span "Classes" at bounding box center [78, 139] width 78 height 10
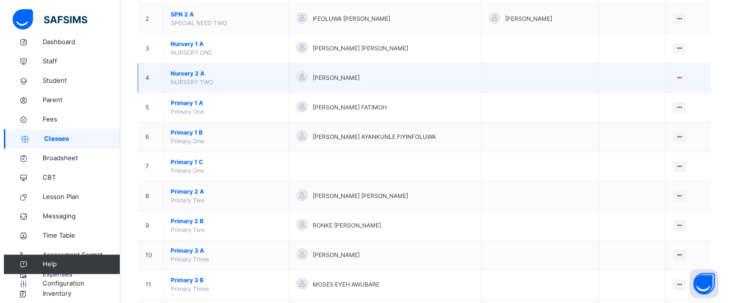
scroll to position [145, 0]
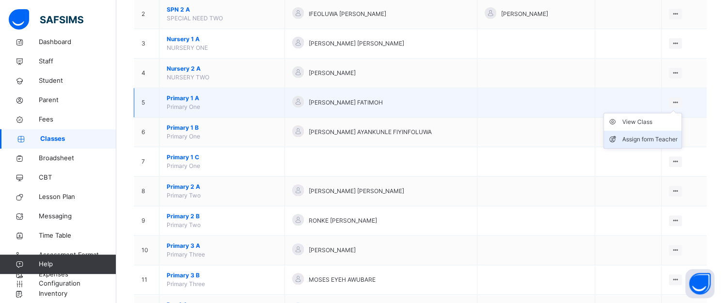
click at [653, 135] on div "Assign form Teacher" at bounding box center [649, 140] width 55 height 10
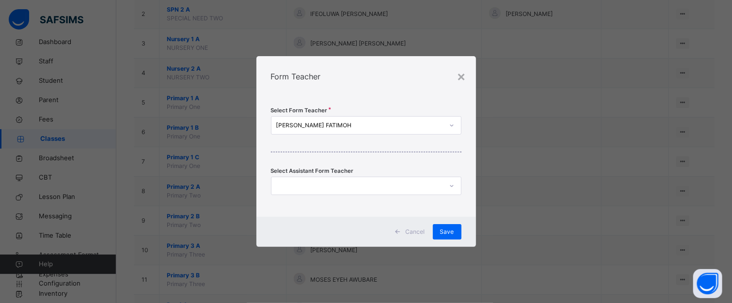
click at [395, 123] on div "[PERSON_NAME] FATIMOH" at bounding box center [359, 125] width 167 height 9
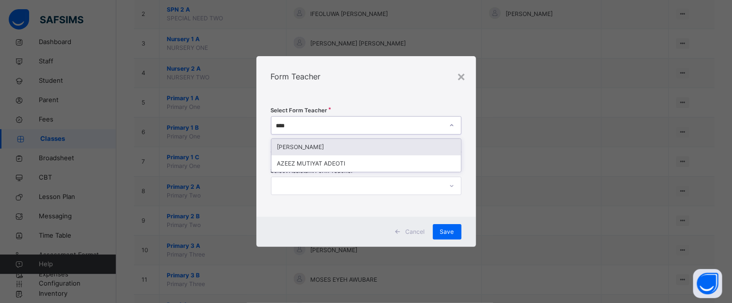
type input "*****"
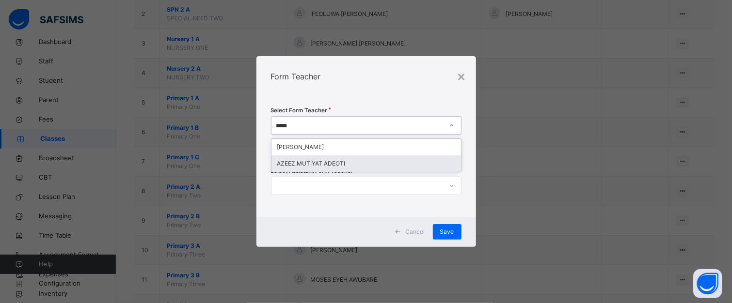
click at [340, 163] on div "AZEEZ MUTIYAT ADEOTI" at bounding box center [365, 164] width 189 height 16
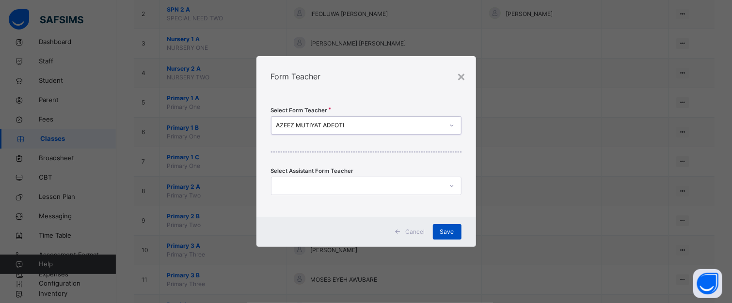
click at [445, 233] on span "Save" at bounding box center [447, 232] width 14 height 9
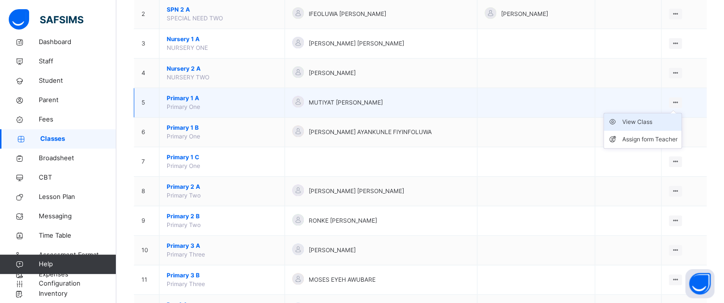
click at [649, 121] on div "View Class" at bounding box center [649, 122] width 55 height 10
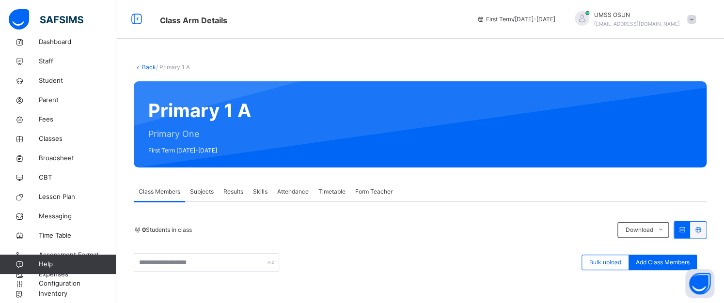
click at [151, 66] on link "Back" at bounding box center [149, 66] width 14 height 7
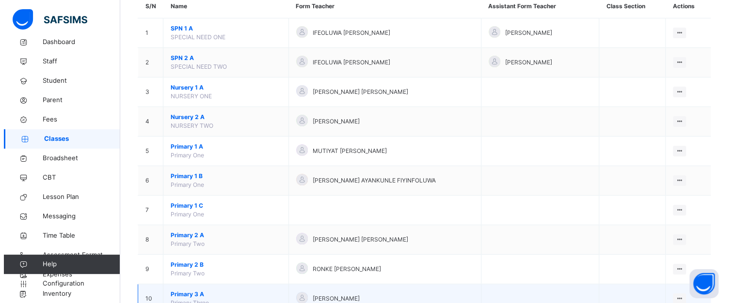
scroll to position [145, 0]
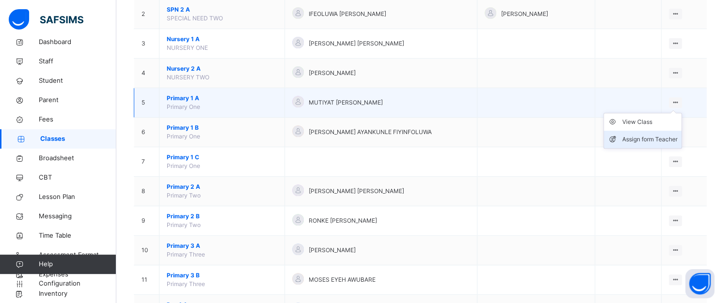
click at [639, 137] on div "Assign form Teacher" at bounding box center [649, 140] width 55 height 10
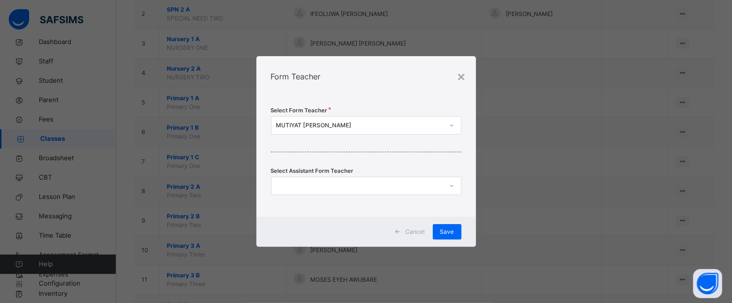
click at [348, 123] on div "MUTIYAT [PERSON_NAME]" at bounding box center [359, 125] width 167 height 9
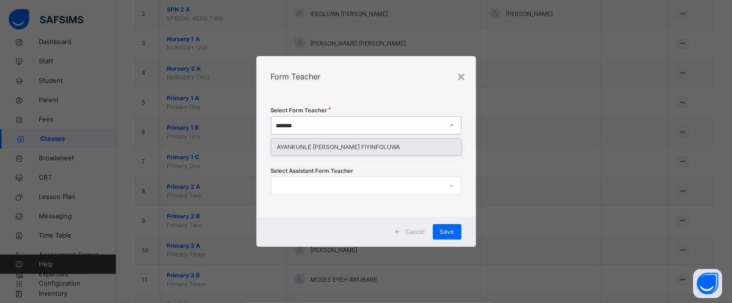
type input "********"
click at [340, 146] on div "AYANKUNLE [PERSON_NAME] FIYINFOLUWA" at bounding box center [365, 147] width 189 height 16
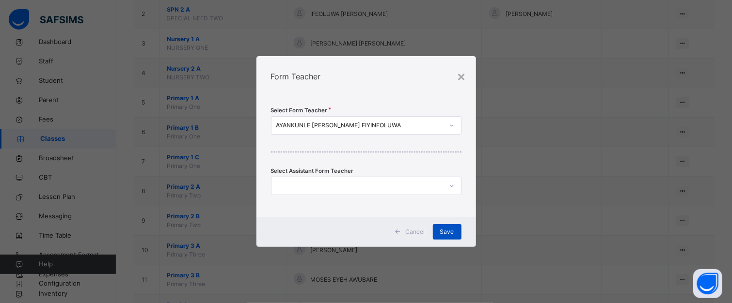
click at [452, 231] on span "Save" at bounding box center [447, 232] width 14 height 9
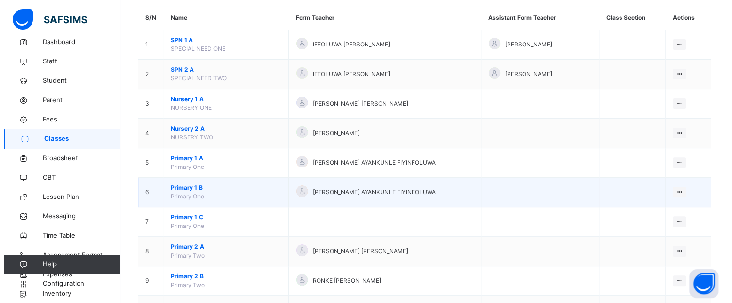
scroll to position [97, 0]
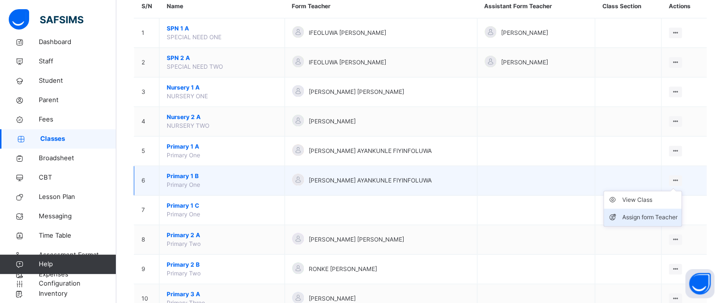
click at [657, 216] on div "Assign form Teacher" at bounding box center [649, 218] width 55 height 10
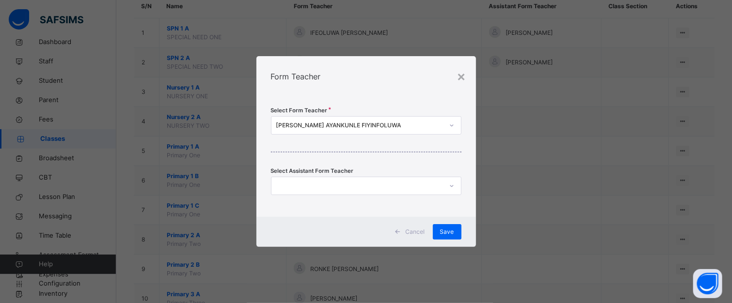
click at [390, 126] on div "[PERSON_NAME] AYANKUNLE FIYINFOLUWA" at bounding box center [359, 125] width 167 height 9
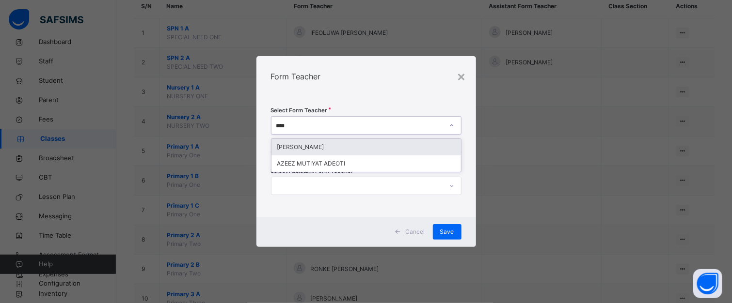
type input "*****"
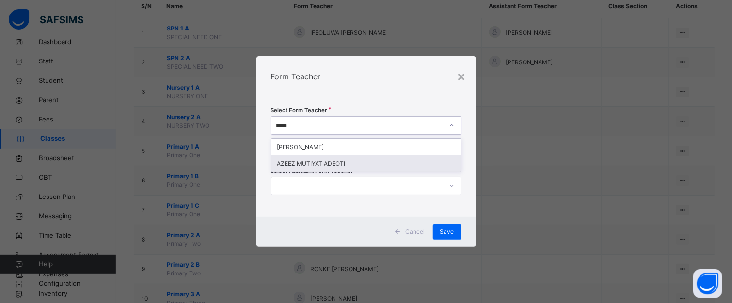
click at [360, 166] on div "AZEEZ MUTIYAT ADEOTI" at bounding box center [365, 164] width 189 height 16
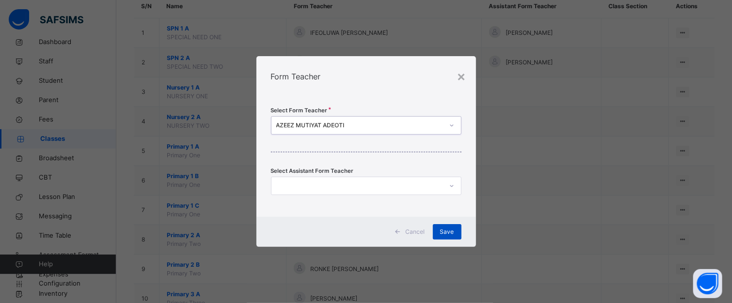
click at [443, 229] on span "Save" at bounding box center [447, 232] width 14 height 9
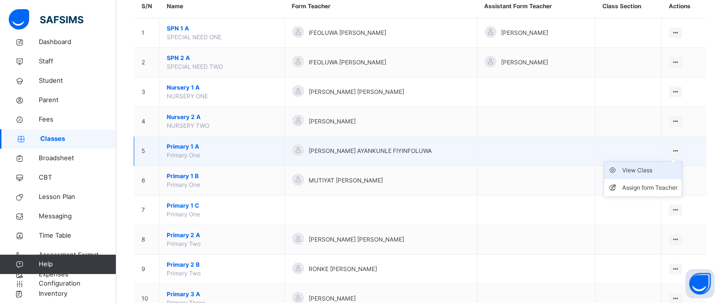
click at [637, 170] on div "View Class" at bounding box center [649, 171] width 55 height 10
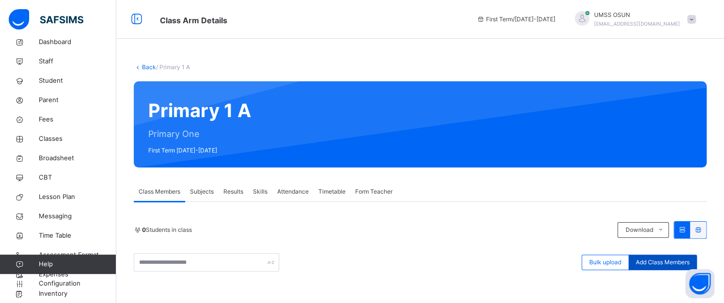
click at [649, 260] on span "Add Class Members" at bounding box center [663, 262] width 54 height 9
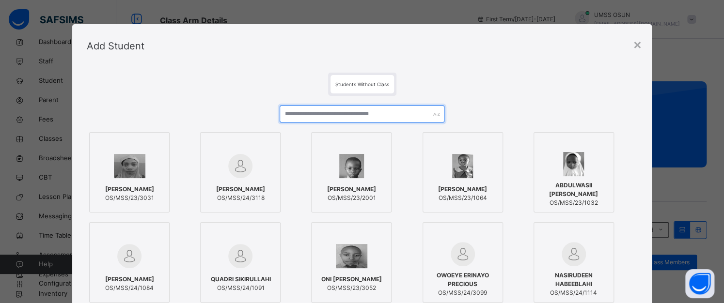
click at [355, 110] on input "text" at bounding box center [362, 114] width 165 height 17
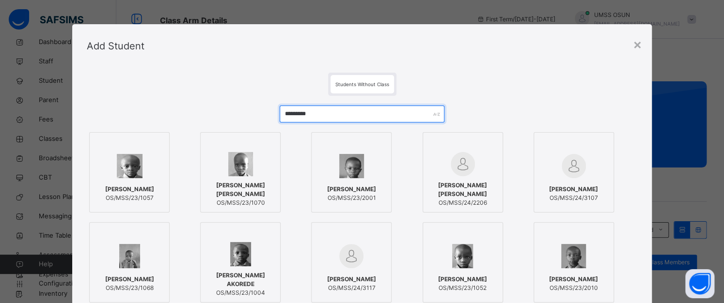
type input "*********"
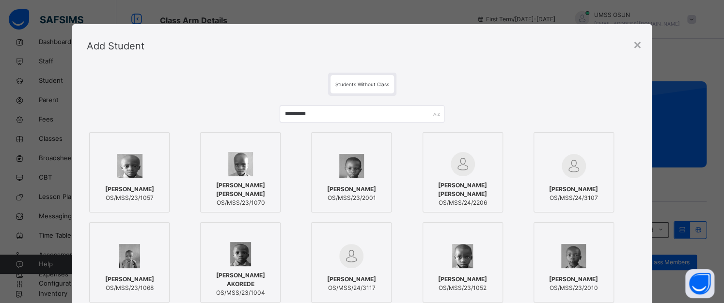
click at [142, 258] on div at bounding box center [129, 256] width 70 height 28
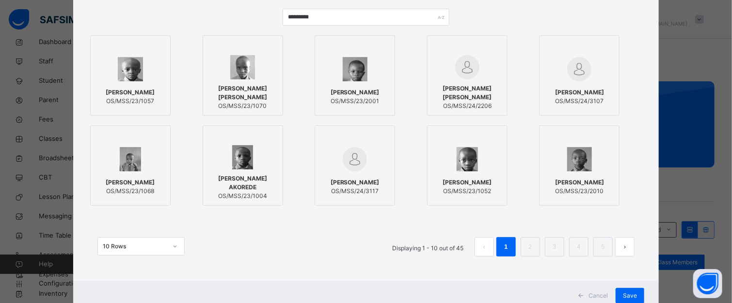
scroll to position [128, 0]
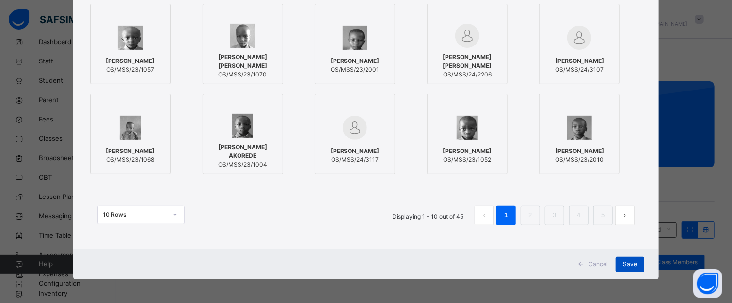
click at [630, 265] on span "Save" at bounding box center [630, 264] width 14 height 9
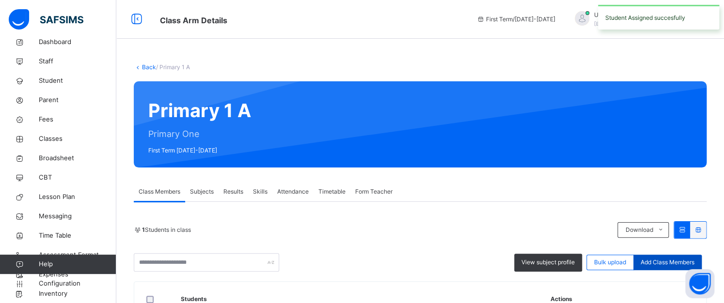
click at [656, 261] on span "Add Class Members" at bounding box center [668, 262] width 54 height 9
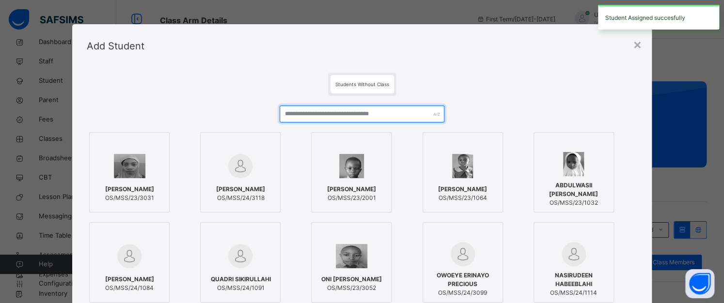
click at [357, 113] on input "text" at bounding box center [362, 114] width 165 height 17
type input "*"
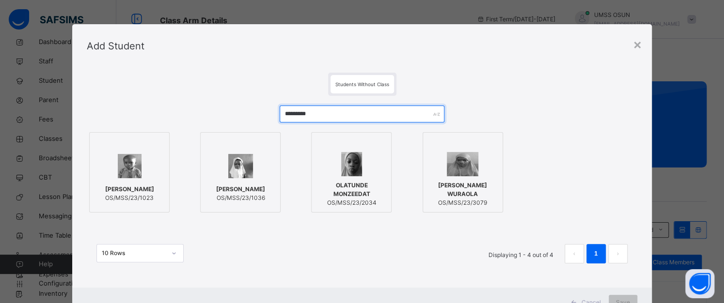
type input "*********"
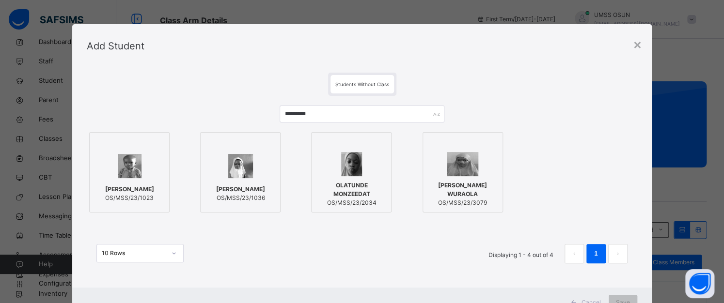
drag, startPoint x: 144, startPoint y: 154, endPoint x: 209, endPoint y: 150, distance: 64.6
click at [145, 153] on div at bounding box center [129, 166] width 70 height 28
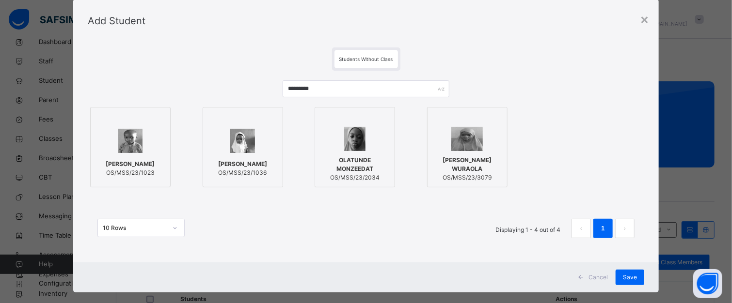
scroll to position [39, 0]
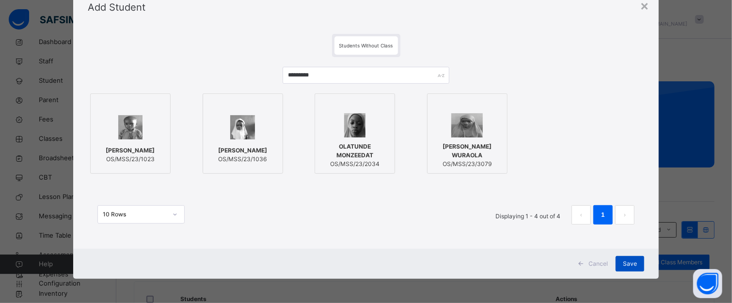
click at [635, 264] on div "Save" at bounding box center [629, 264] width 29 height 16
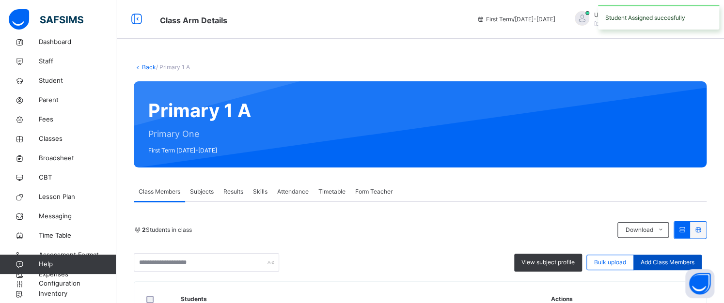
click at [659, 260] on span "Add Class Members" at bounding box center [668, 262] width 54 height 9
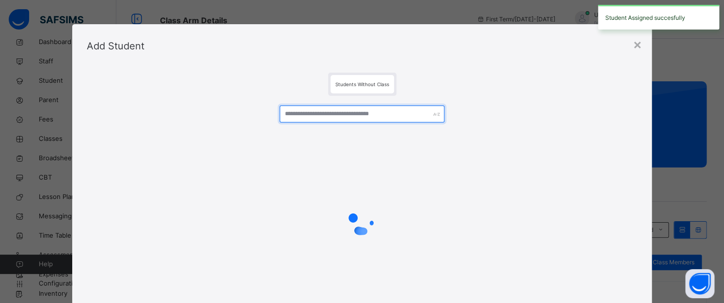
click at [382, 113] on input "text" at bounding box center [362, 114] width 165 height 17
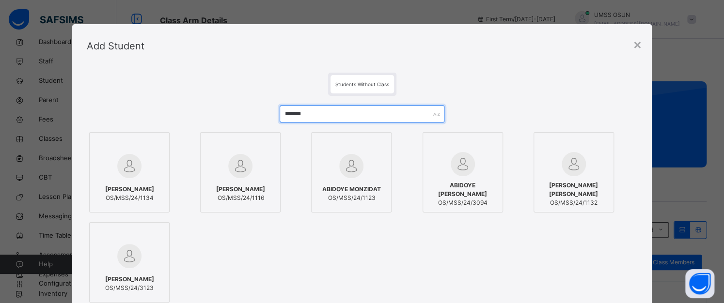
type input "*******"
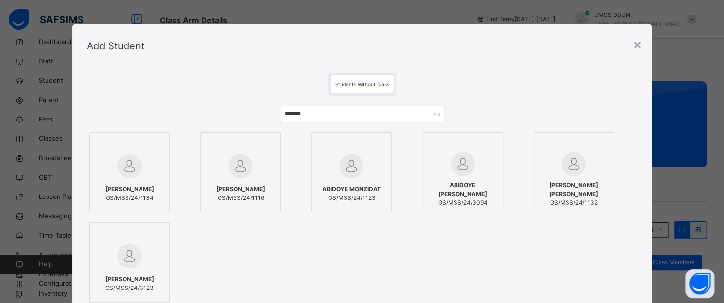
click at [262, 159] on div at bounding box center [240, 166] width 70 height 28
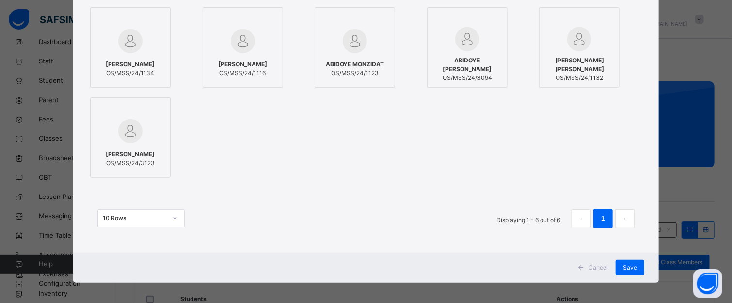
scroll to position [128, 0]
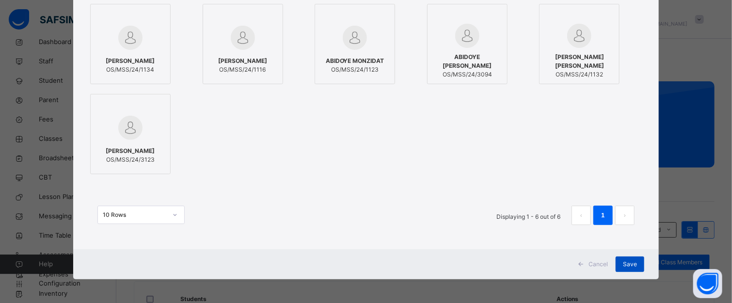
click at [634, 266] on div "Save" at bounding box center [629, 265] width 29 height 16
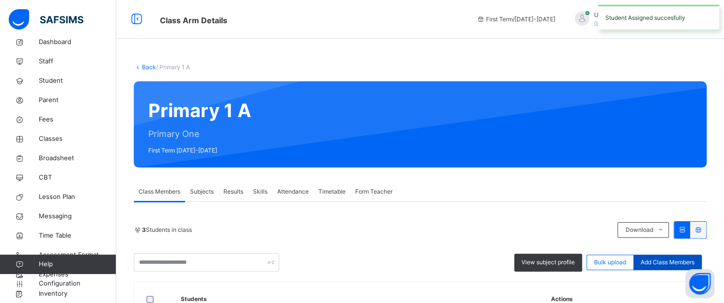
click at [673, 263] on span "Add Class Members" at bounding box center [668, 262] width 54 height 9
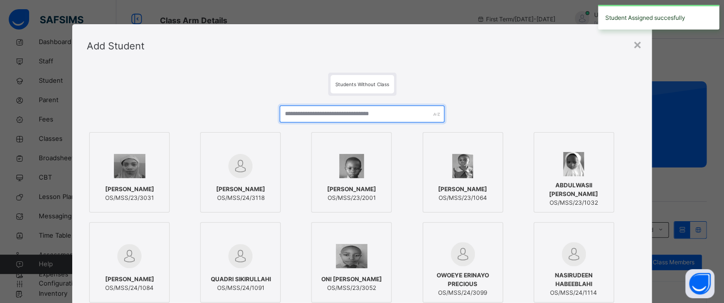
click at [333, 112] on input "text" at bounding box center [362, 114] width 165 height 17
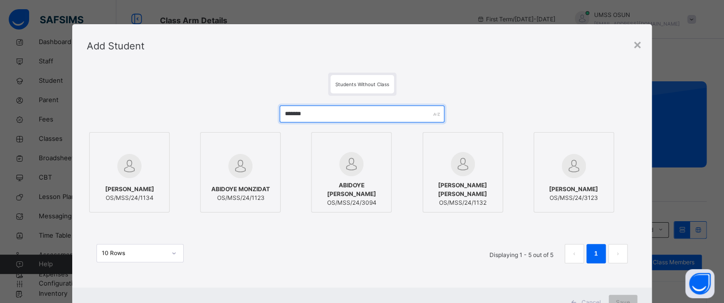
type input "*******"
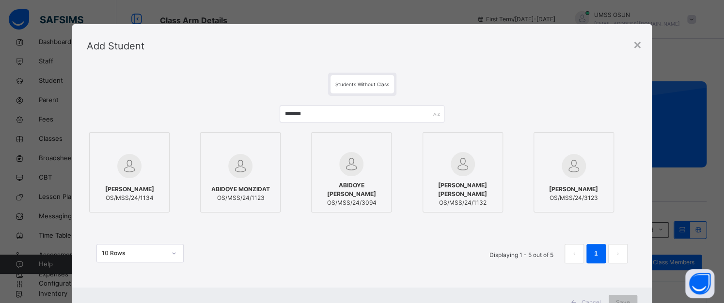
click at [257, 151] on div at bounding box center [240, 145] width 70 height 15
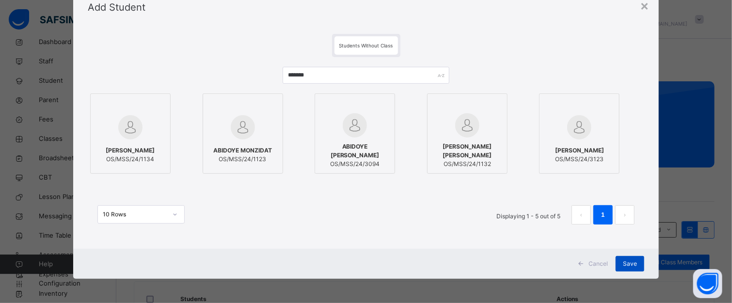
click at [629, 264] on span "Save" at bounding box center [630, 264] width 14 height 9
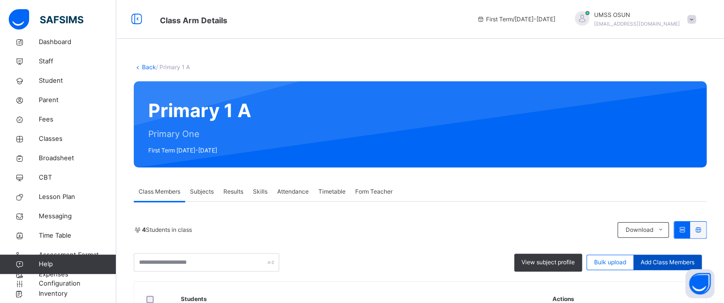
click at [649, 260] on span "Add Class Members" at bounding box center [668, 262] width 54 height 9
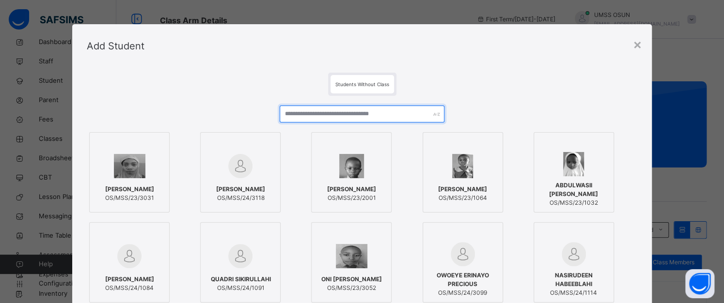
click at [314, 113] on input "text" at bounding box center [362, 114] width 165 height 17
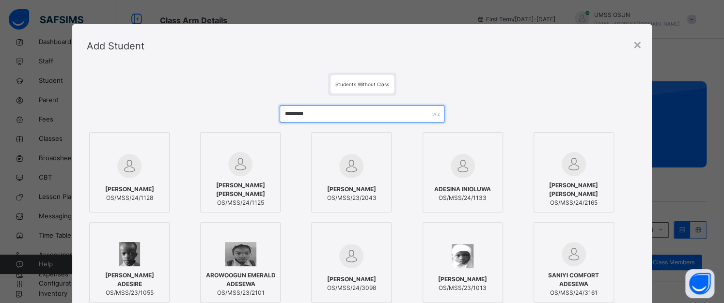
type input "********"
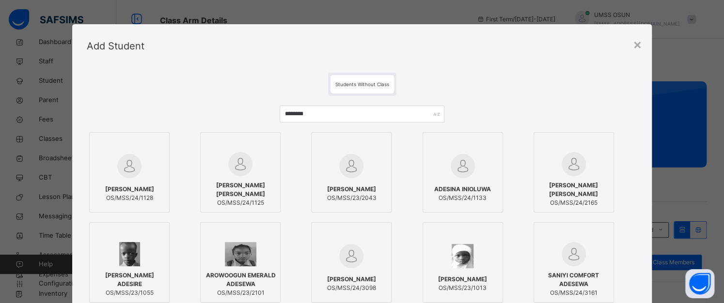
drag, startPoint x: 148, startPoint y: 165, endPoint x: 155, endPoint y: 168, distance: 7.8
click at [148, 165] on div at bounding box center [129, 166] width 70 height 28
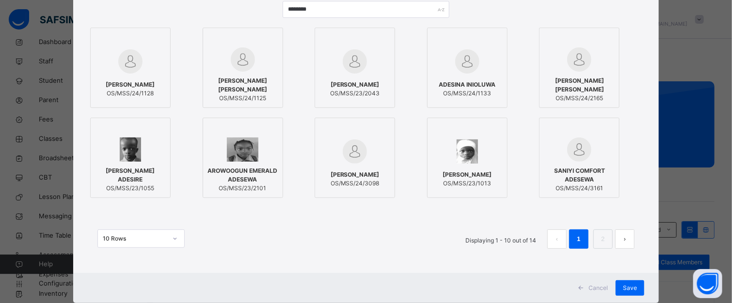
scroll to position [128, 0]
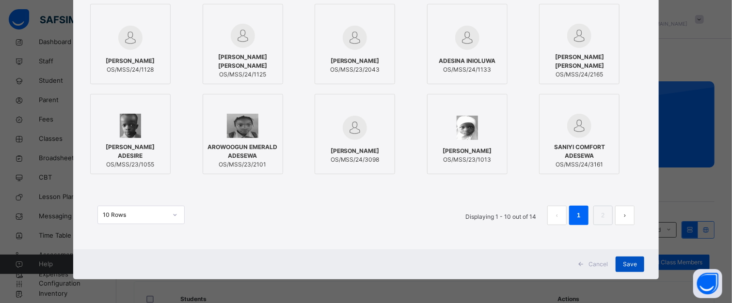
click at [635, 264] on div "Save" at bounding box center [629, 265] width 29 height 16
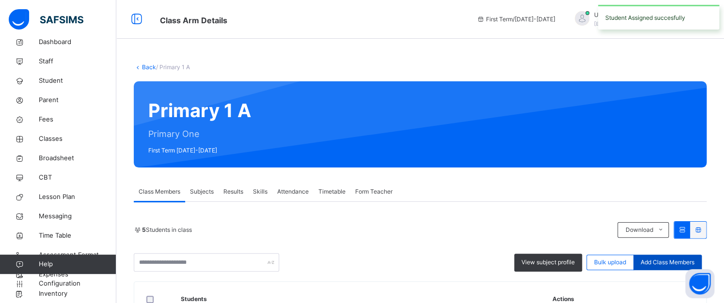
click at [659, 260] on span "Add Class Members" at bounding box center [668, 262] width 54 height 9
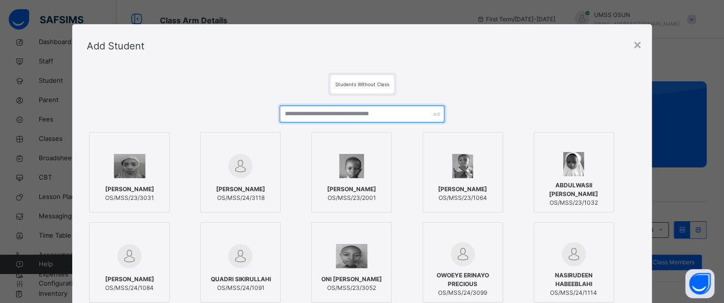
click at [293, 117] on input "text" at bounding box center [362, 114] width 165 height 17
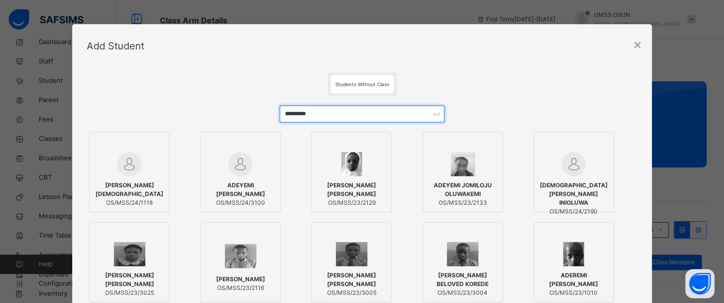
type input "*********"
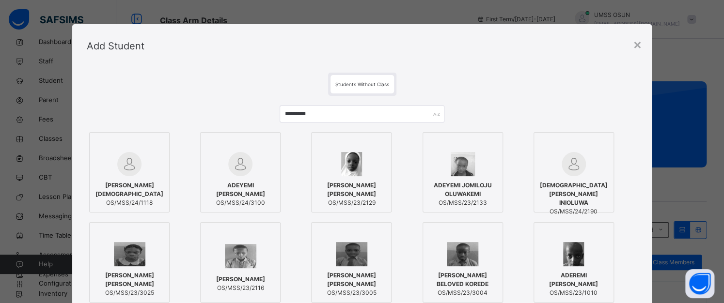
click at [145, 157] on div at bounding box center [129, 164] width 70 height 24
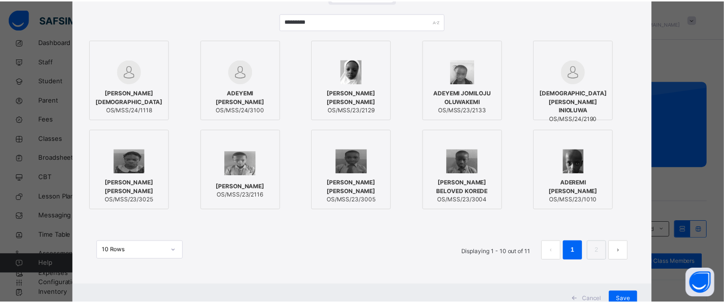
scroll to position [97, 0]
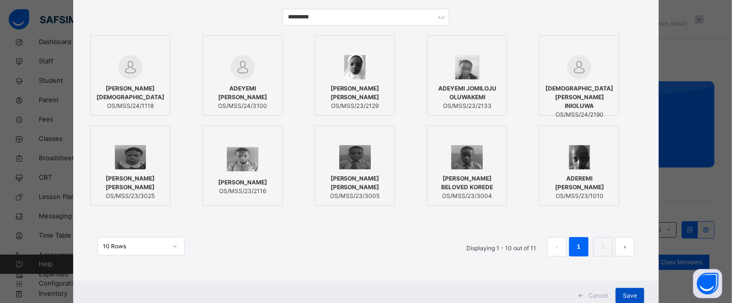
click at [628, 292] on span "Save" at bounding box center [630, 296] width 14 height 9
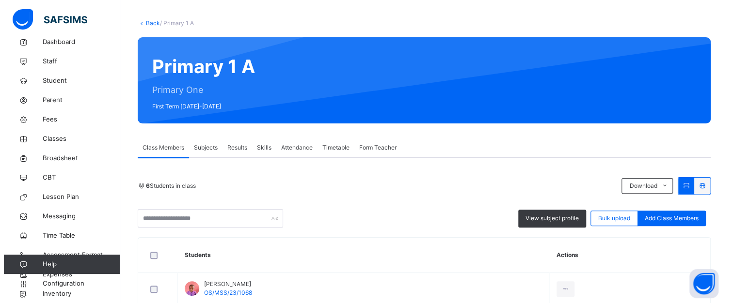
scroll to position [145, 0]
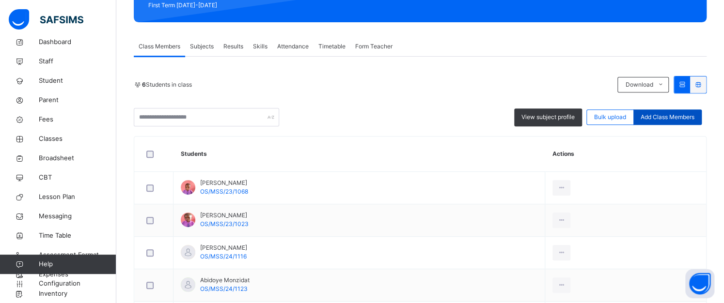
click at [669, 115] on span "Add Class Members" at bounding box center [668, 117] width 54 height 9
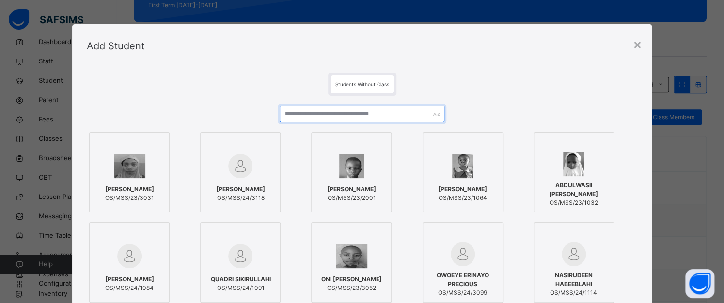
click at [348, 114] on input "text" at bounding box center [362, 114] width 165 height 17
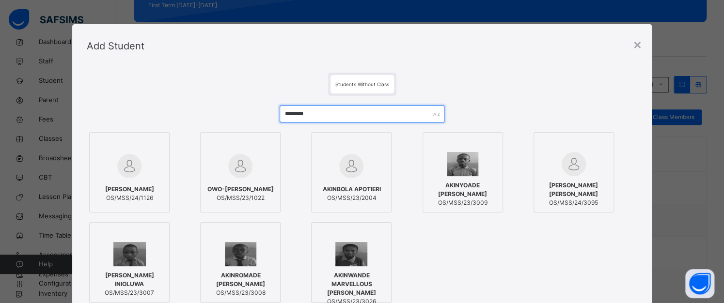
type input "********"
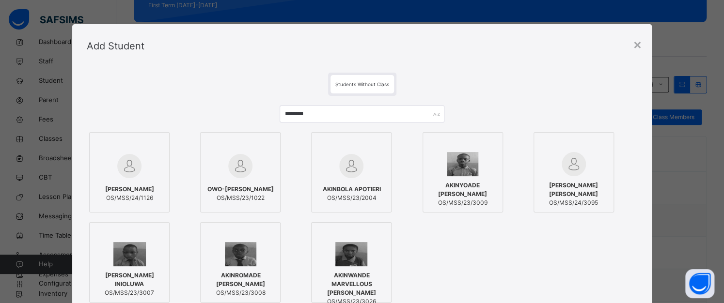
click at [128, 158] on img at bounding box center [129, 166] width 24 height 24
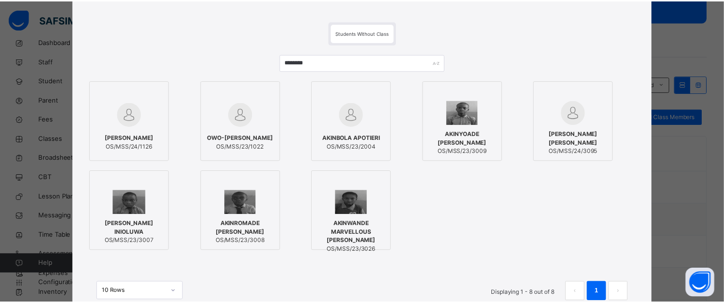
scroll to position [128, 0]
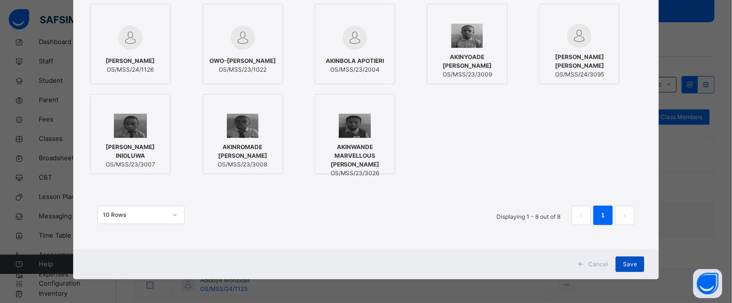
click at [630, 258] on div "Save" at bounding box center [629, 265] width 29 height 16
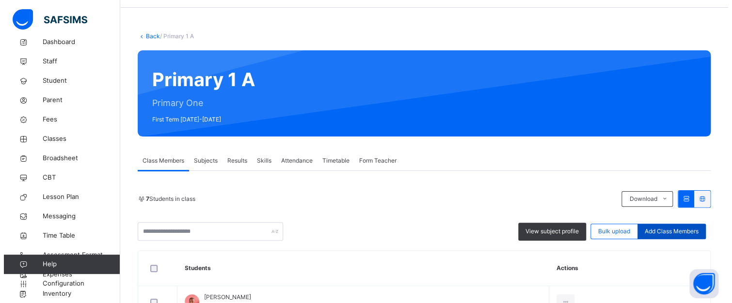
scroll to position [48, 0]
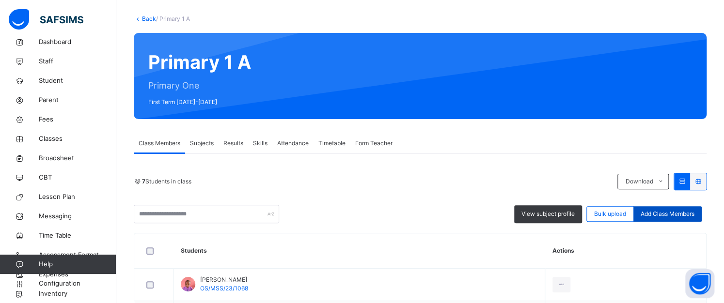
click at [652, 216] on span "Add Class Members" at bounding box center [668, 214] width 54 height 9
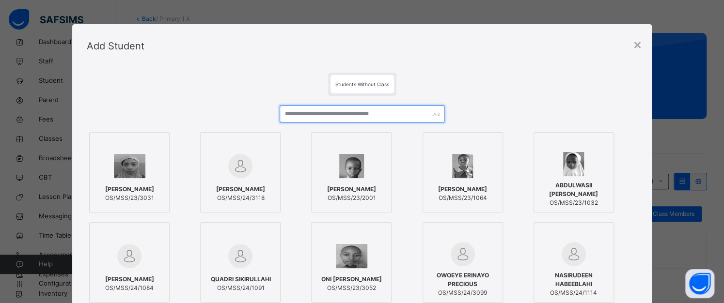
click at [392, 116] on input "text" at bounding box center [362, 114] width 165 height 17
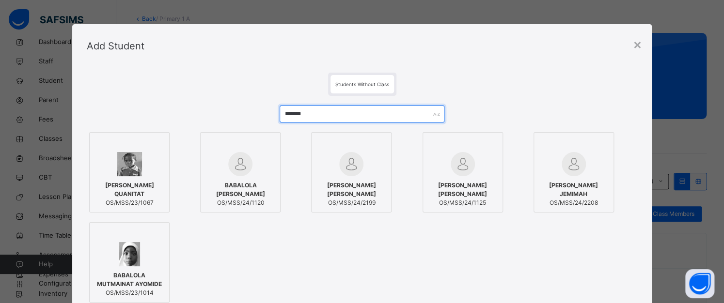
type input "*******"
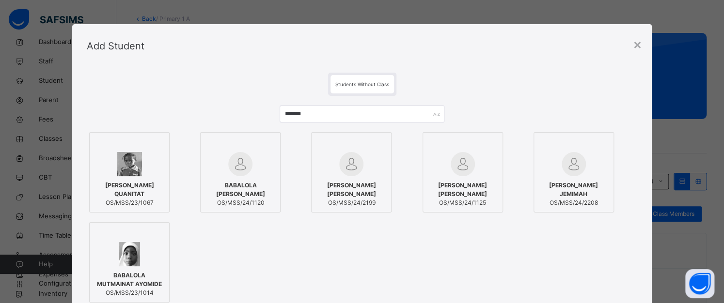
click at [148, 169] on div at bounding box center [129, 164] width 70 height 24
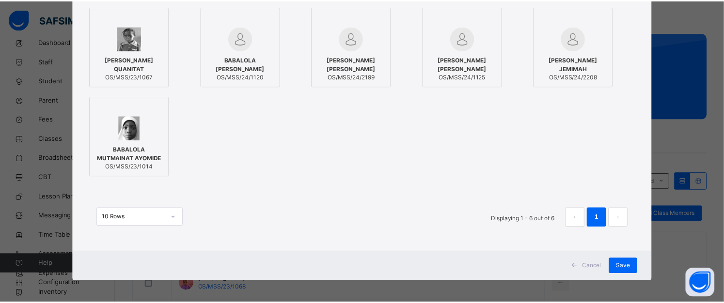
scroll to position [128, 0]
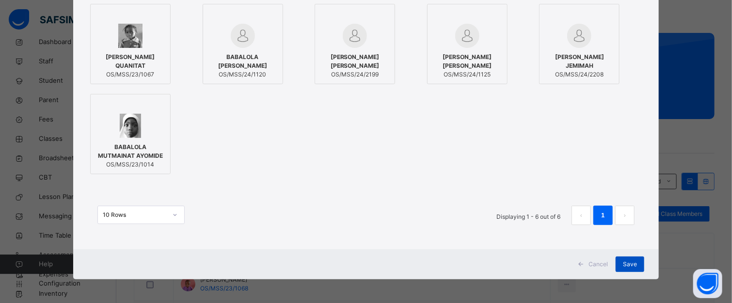
click at [629, 262] on span "Save" at bounding box center [630, 264] width 14 height 9
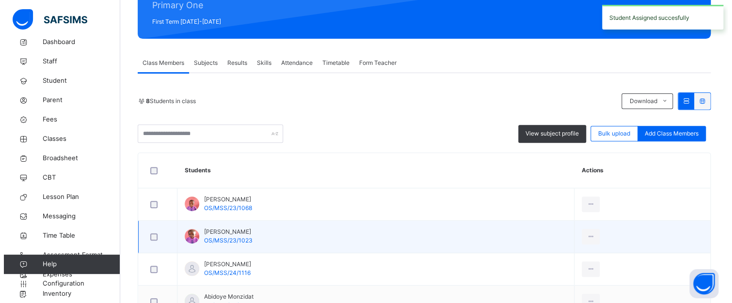
scroll to position [145, 0]
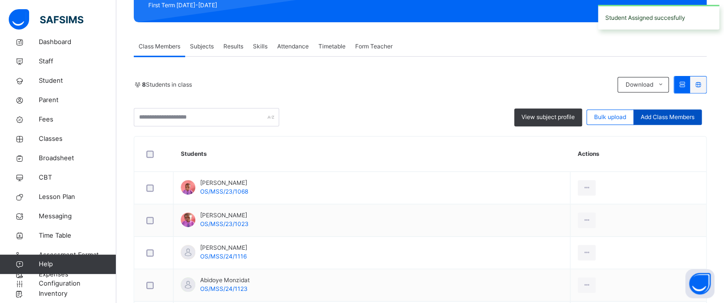
click at [666, 120] on span "Add Class Members" at bounding box center [668, 117] width 54 height 9
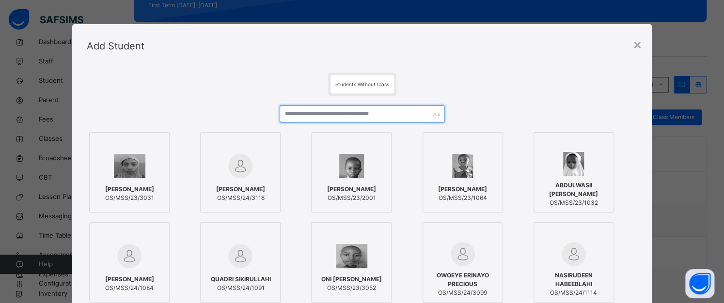
click at [388, 114] on input "text" at bounding box center [362, 114] width 165 height 17
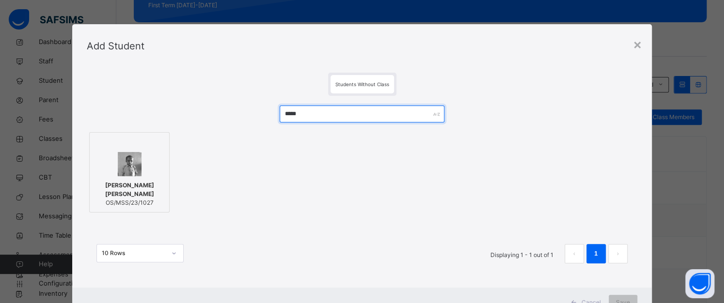
type input "*****"
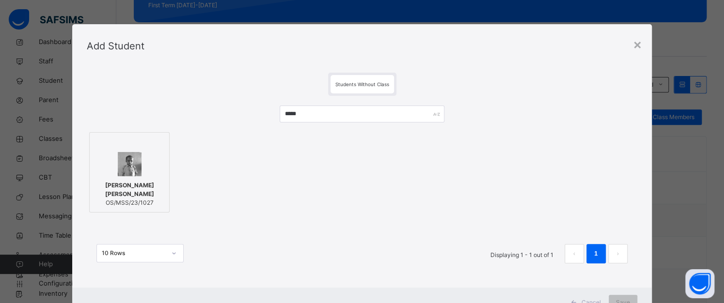
click at [133, 149] on div at bounding box center [129, 145] width 70 height 15
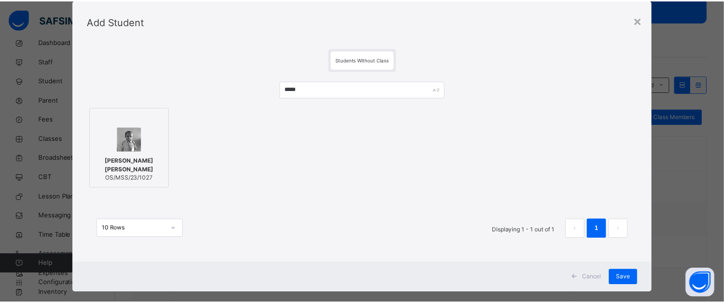
scroll to position [39, 0]
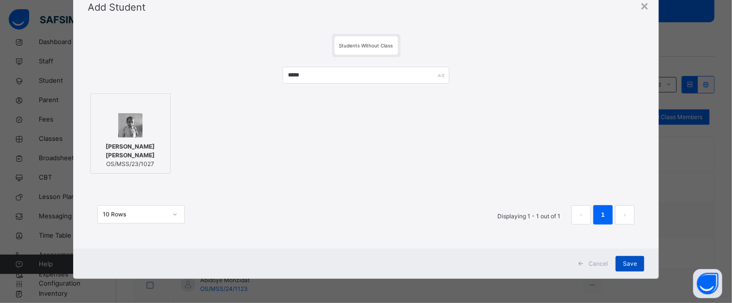
click at [632, 264] on span "Save" at bounding box center [630, 264] width 14 height 9
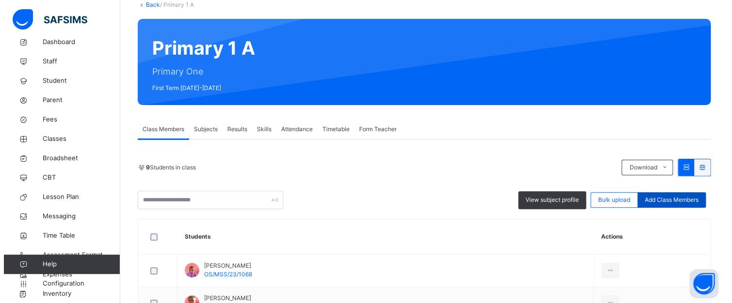
scroll to position [97, 0]
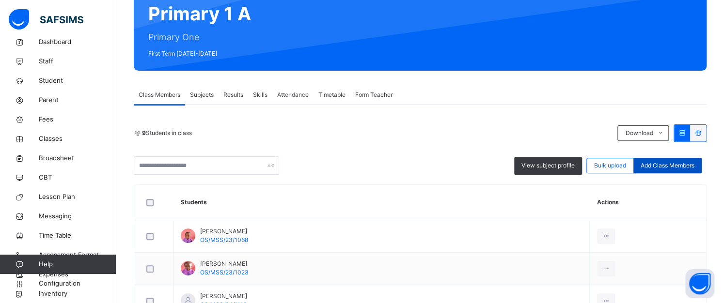
click at [669, 167] on span "Add Class Members" at bounding box center [668, 165] width 54 height 9
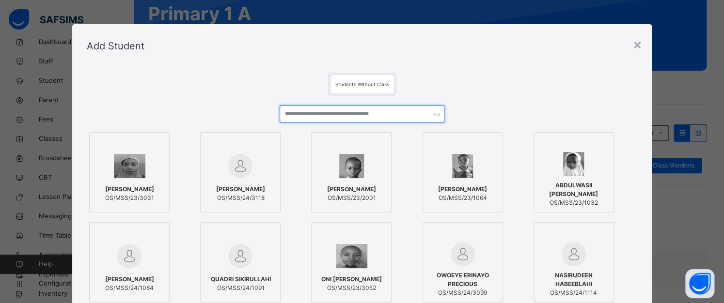
click at [308, 112] on input "text" at bounding box center [362, 114] width 165 height 17
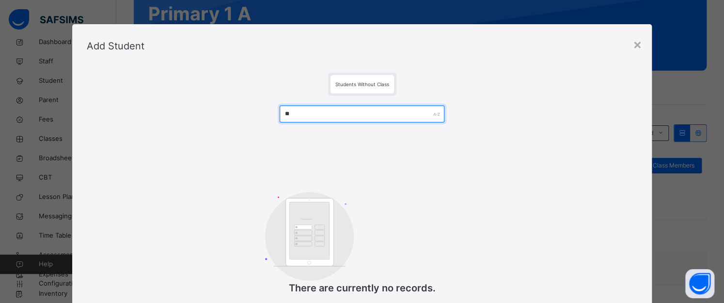
type input "*"
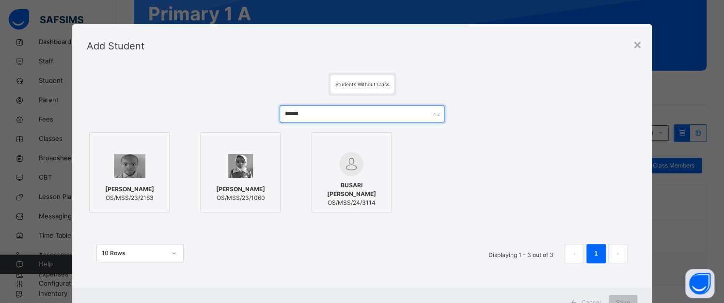
type input "******"
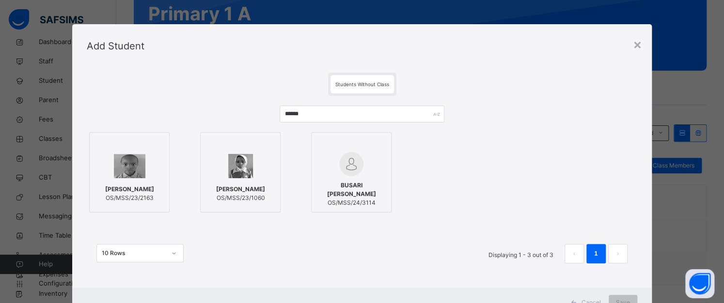
click at [261, 163] on div at bounding box center [240, 166] width 70 height 28
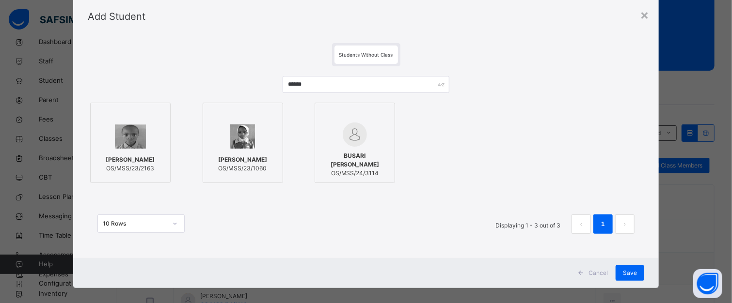
scroll to position [39, 0]
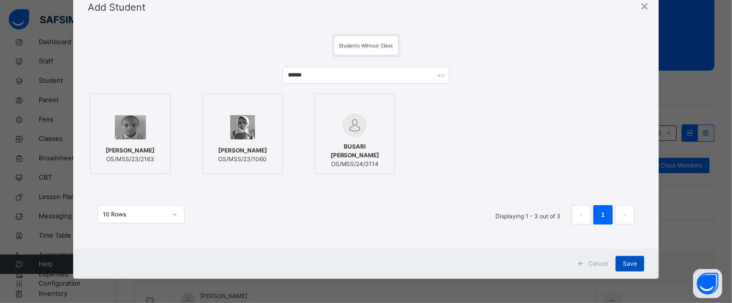
click at [628, 259] on div "Save" at bounding box center [629, 264] width 29 height 16
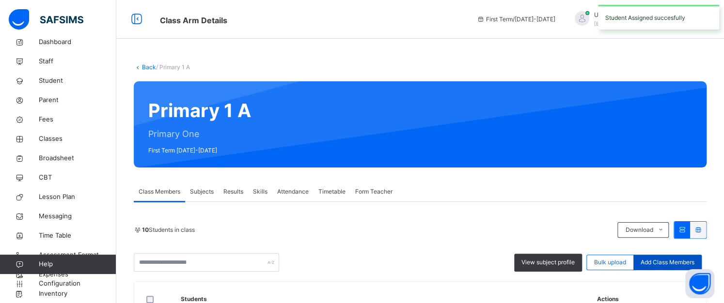
scroll to position [118, 0]
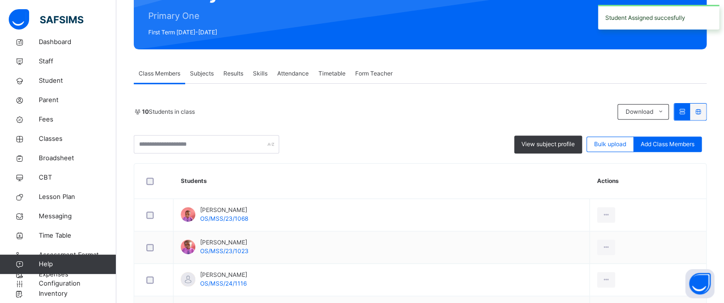
click at [667, 140] on span "Add Class Members" at bounding box center [668, 144] width 54 height 9
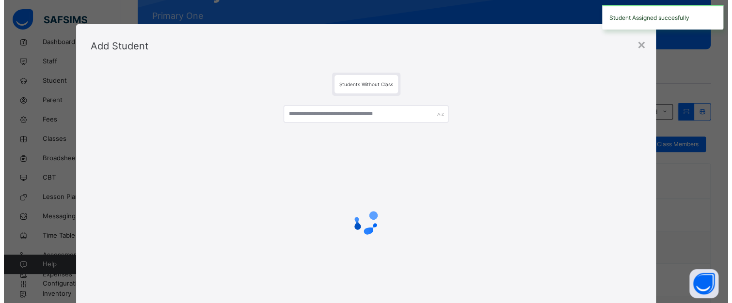
scroll to position [145, 0]
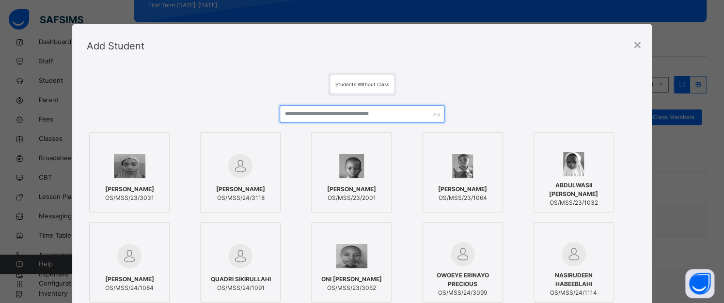
click at [351, 111] on input "text" at bounding box center [362, 114] width 165 height 17
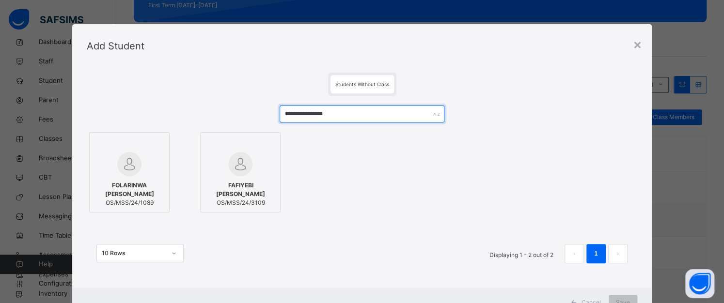
type input "**********"
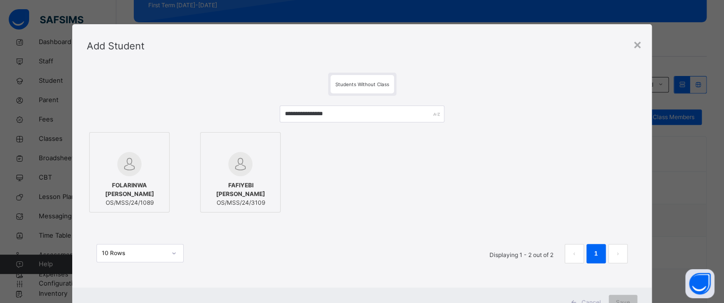
click at [117, 155] on img at bounding box center [129, 164] width 24 height 24
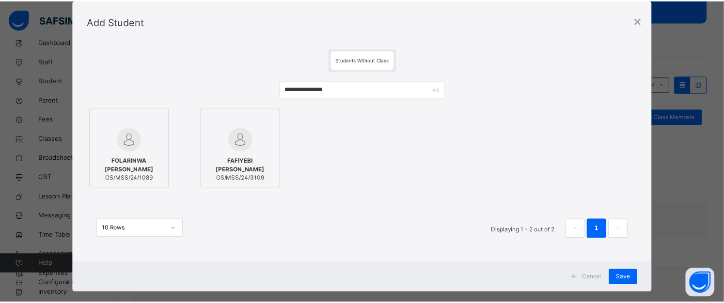
scroll to position [39, 0]
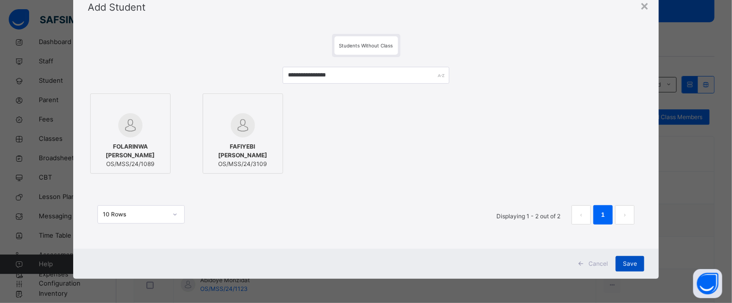
click at [630, 260] on span "Save" at bounding box center [630, 264] width 14 height 9
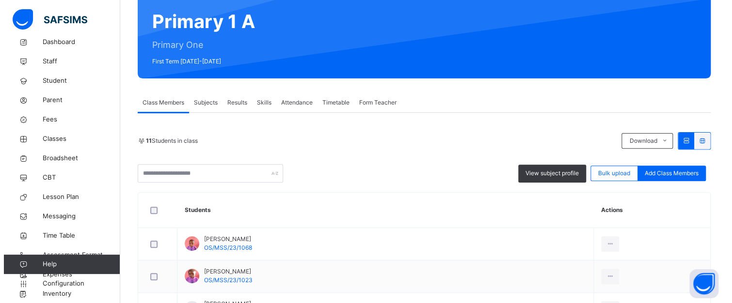
scroll to position [83, 0]
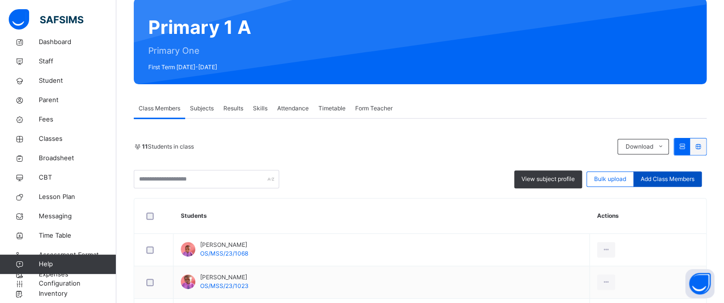
click at [660, 176] on span "Add Class Members" at bounding box center [668, 179] width 54 height 9
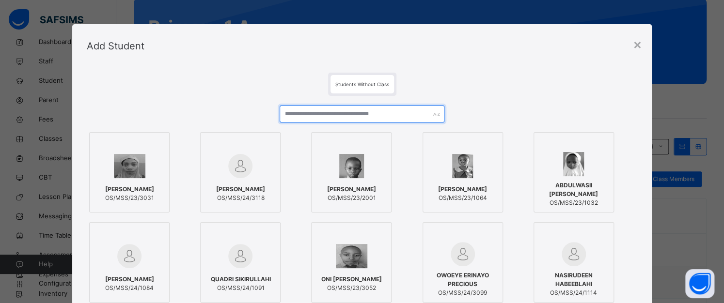
click at [363, 107] on input "text" at bounding box center [362, 114] width 165 height 17
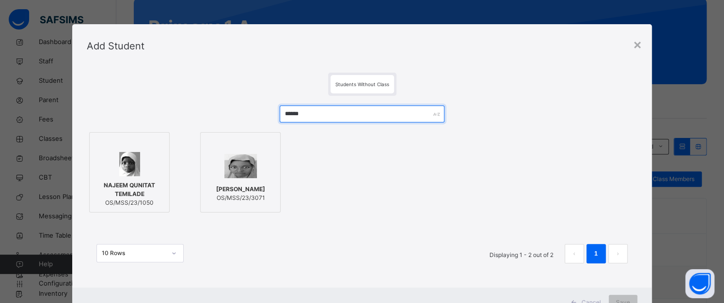
type input "******"
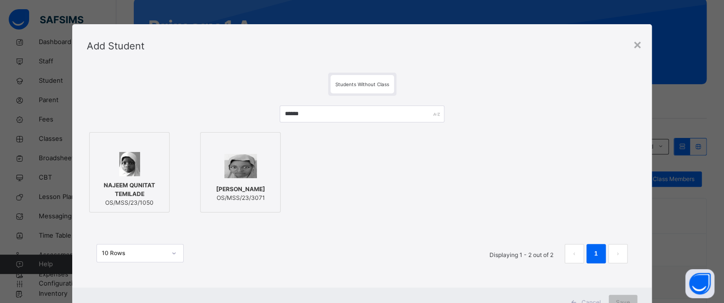
click at [137, 163] on div at bounding box center [129, 164] width 70 height 24
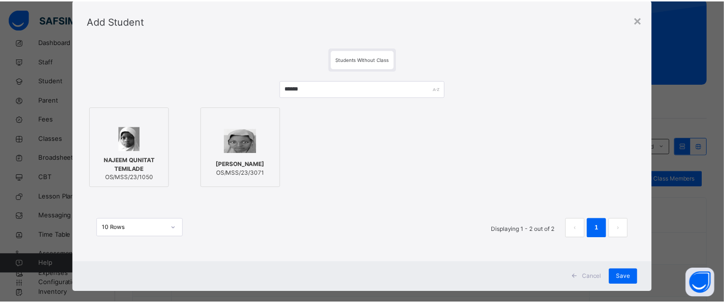
scroll to position [39, 0]
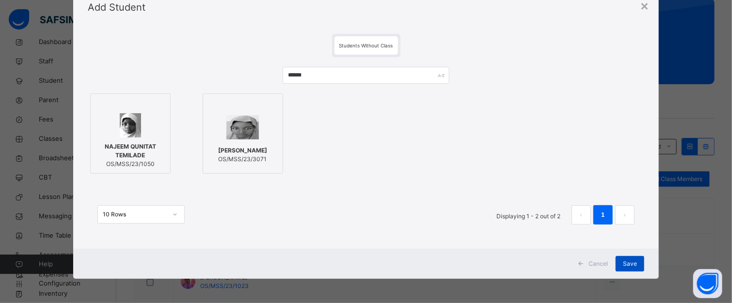
click at [637, 264] on div "Save" at bounding box center [629, 264] width 29 height 16
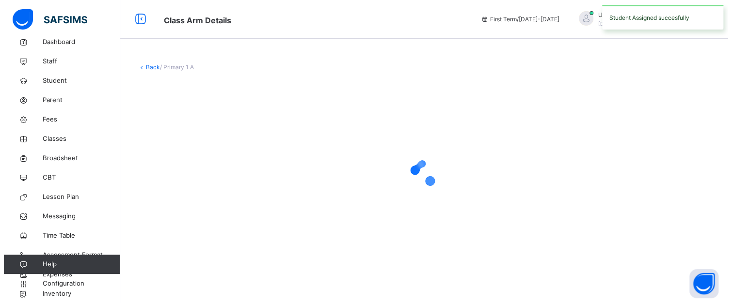
scroll to position [0, 0]
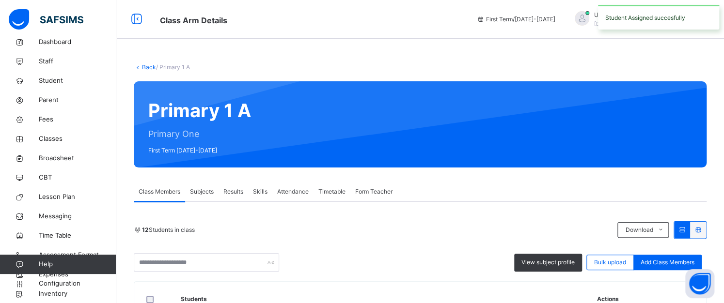
click at [662, 263] on span "Add Class Members" at bounding box center [668, 262] width 54 height 9
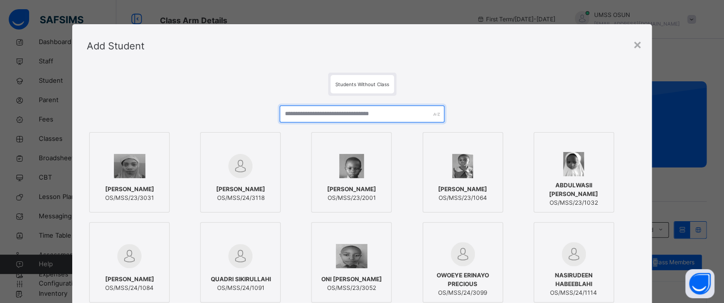
click at [339, 115] on input "text" at bounding box center [362, 114] width 165 height 17
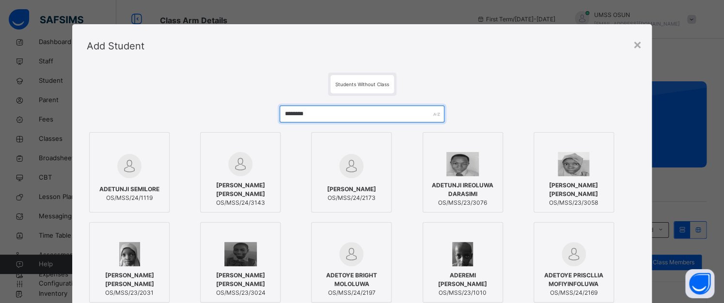
type input "********"
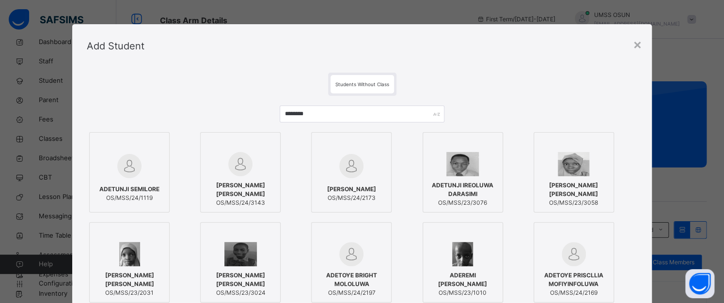
click at [368, 167] on div at bounding box center [351, 166] width 70 height 28
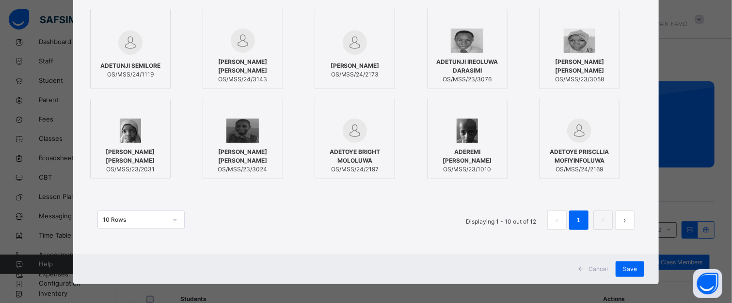
scroll to position [128, 0]
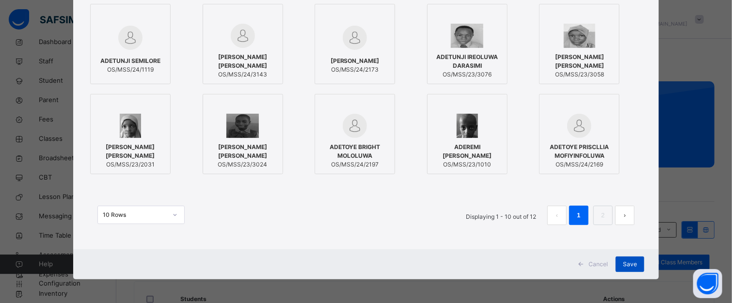
click at [627, 262] on span "Save" at bounding box center [630, 264] width 14 height 9
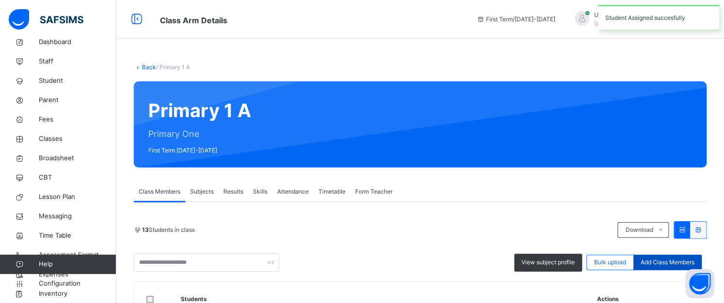
click at [660, 261] on span "Add Class Members" at bounding box center [668, 262] width 54 height 9
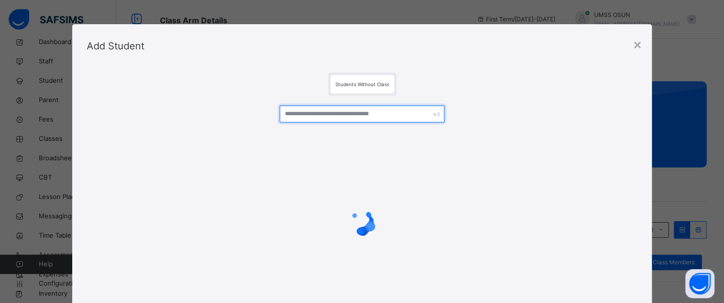
click at [300, 113] on input "text" at bounding box center [362, 114] width 165 height 17
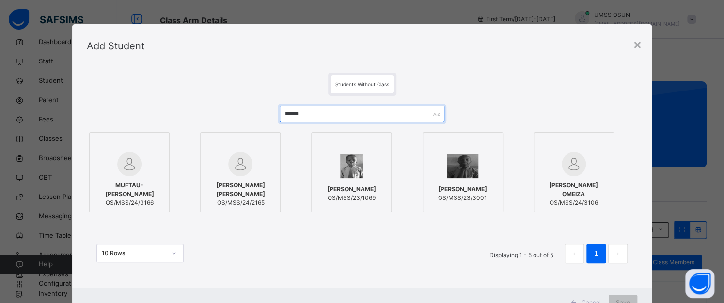
type input "******"
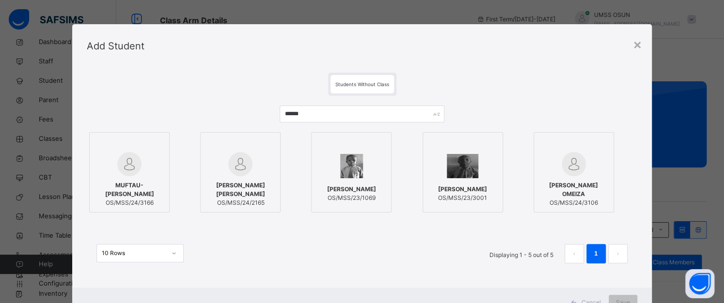
click at [243, 155] on img at bounding box center [240, 164] width 24 height 24
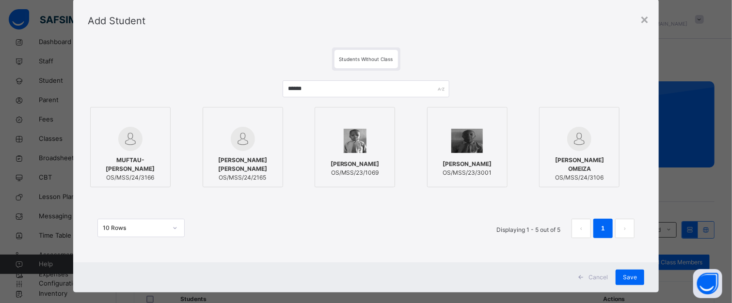
scroll to position [39, 0]
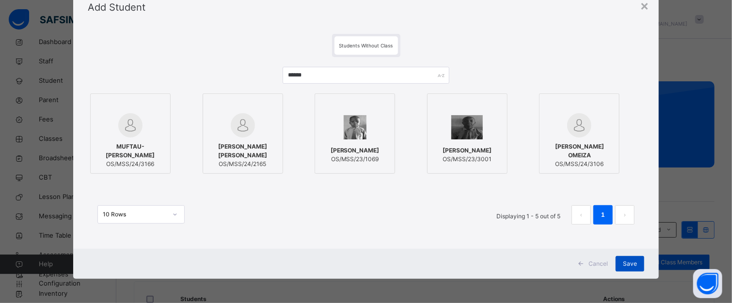
click at [623, 258] on div "Save" at bounding box center [629, 264] width 29 height 16
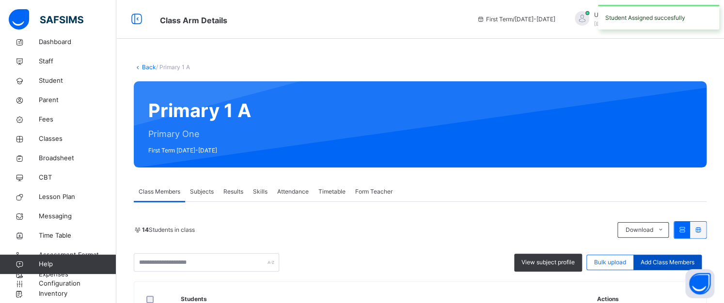
click at [657, 264] on span "Add Class Members" at bounding box center [668, 262] width 54 height 9
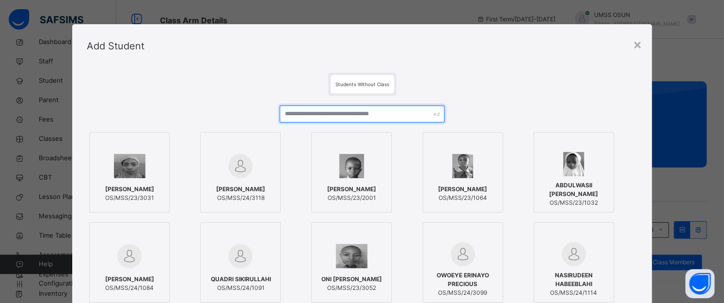
click at [352, 113] on input "text" at bounding box center [362, 114] width 165 height 17
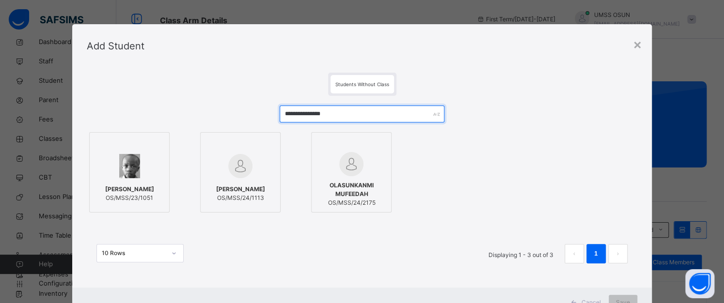
type input "**********"
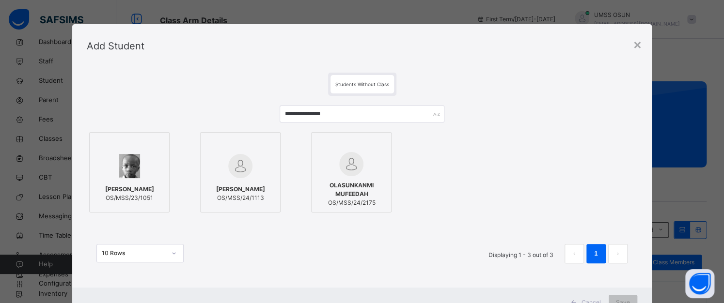
click at [144, 164] on div at bounding box center [129, 166] width 70 height 28
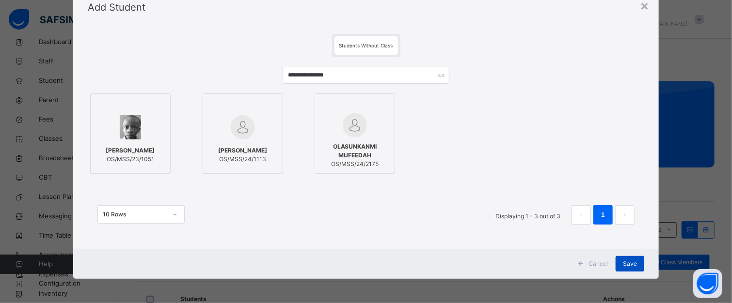
click at [627, 260] on span "Save" at bounding box center [630, 264] width 14 height 9
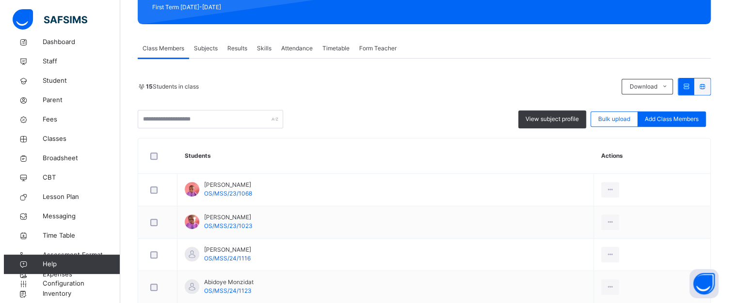
scroll to position [145, 0]
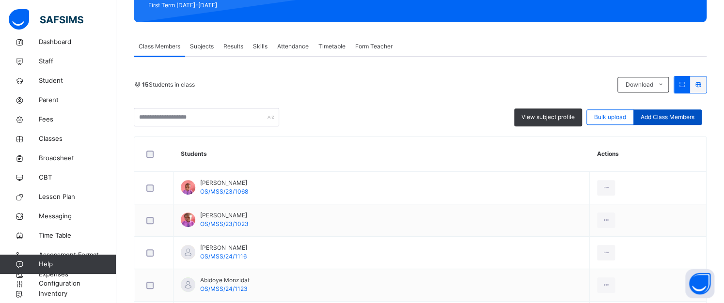
click at [676, 114] on span "Add Class Members" at bounding box center [668, 117] width 54 height 9
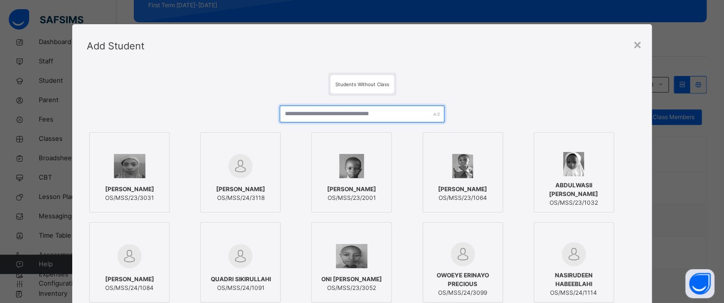
click at [368, 110] on input "text" at bounding box center [362, 114] width 165 height 17
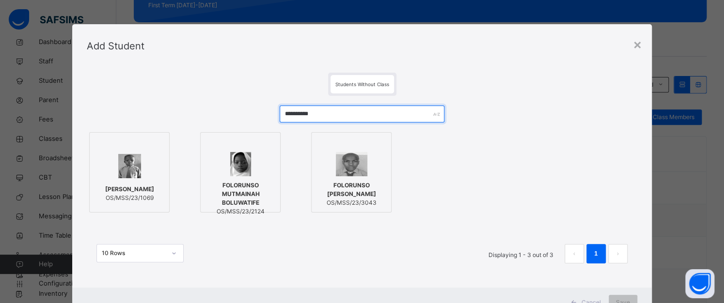
type input "**********"
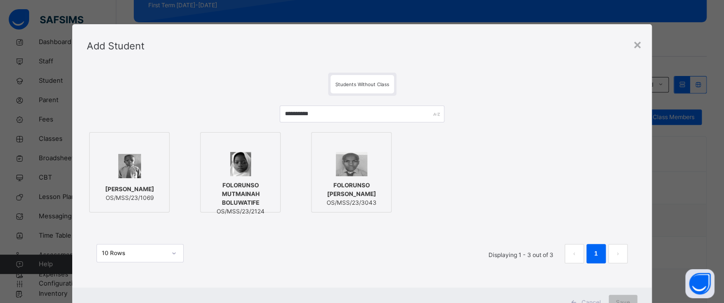
click at [143, 173] on div at bounding box center [129, 166] width 70 height 28
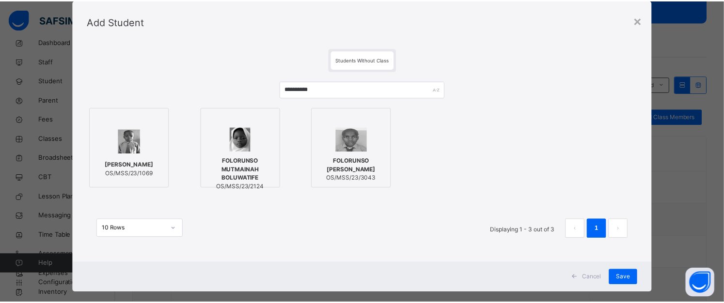
scroll to position [39, 0]
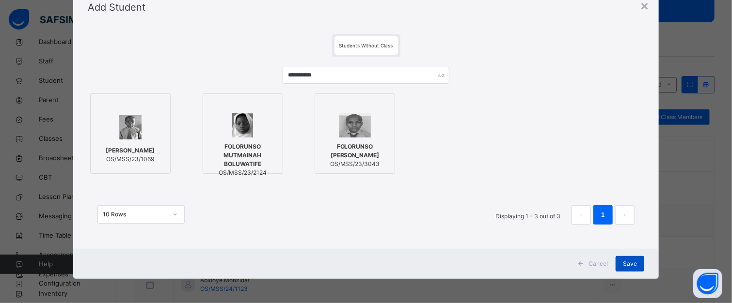
click at [634, 262] on span "Save" at bounding box center [630, 264] width 14 height 9
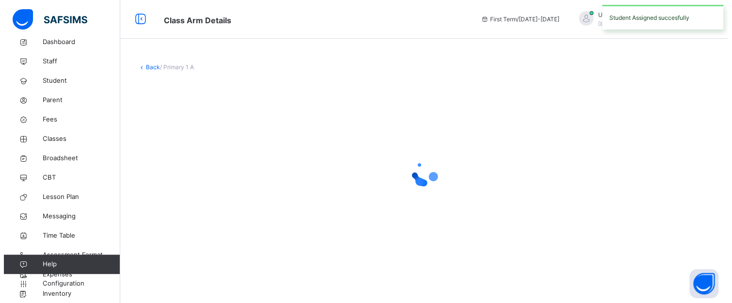
scroll to position [0, 0]
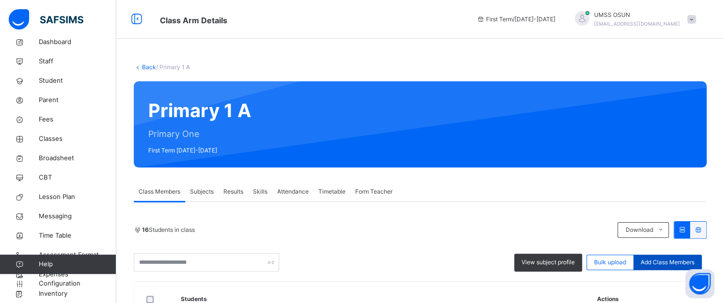
click at [674, 260] on span "Add Class Members" at bounding box center [668, 262] width 54 height 9
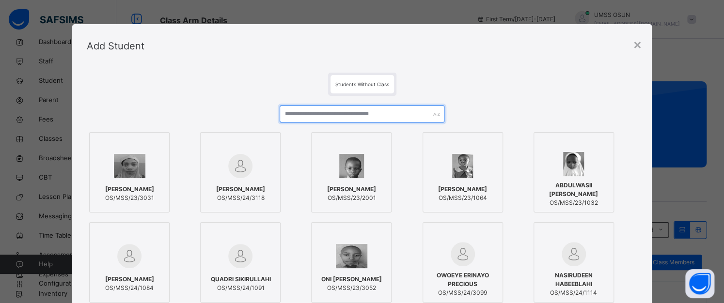
click at [374, 113] on input "text" at bounding box center [362, 114] width 165 height 17
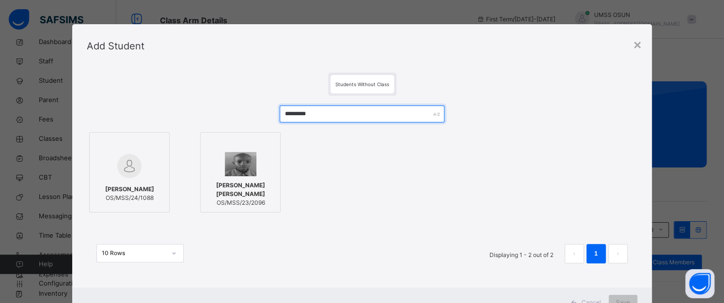
type input "*********"
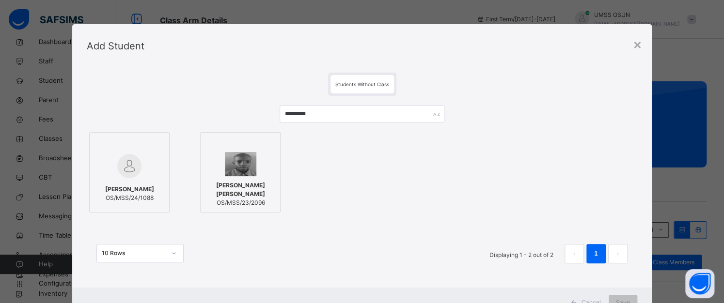
click at [151, 167] on div at bounding box center [129, 166] width 70 height 28
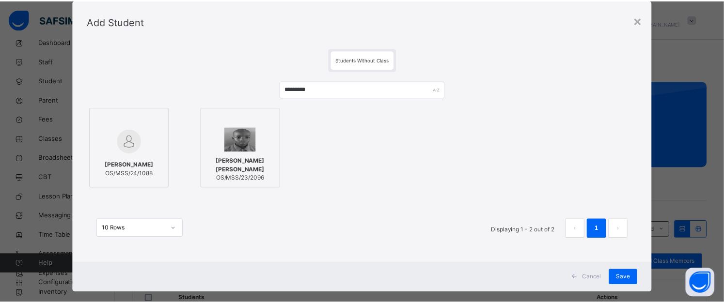
scroll to position [39, 0]
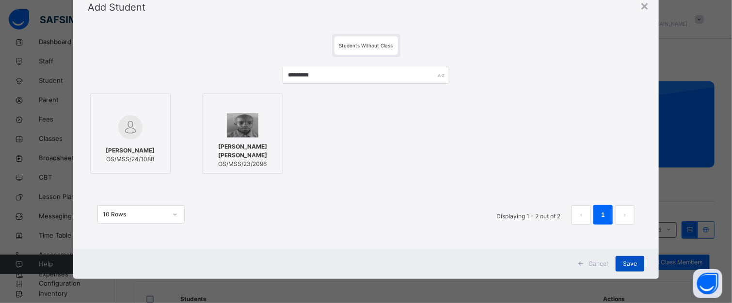
click at [624, 260] on span "Save" at bounding box center [630, 264] width 14 height 9
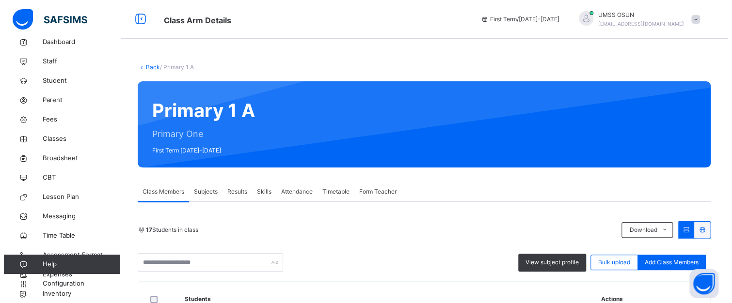
scroll to position [97, 0]
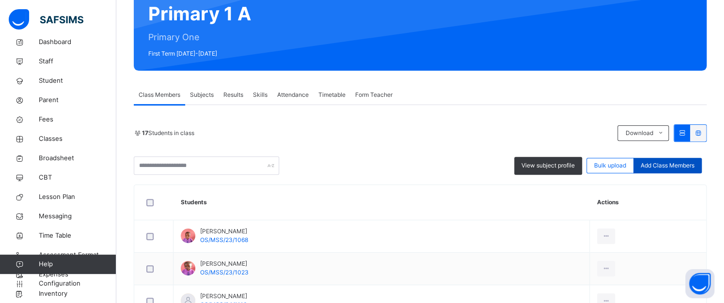
click at [660, 165] on span "Add Class Members" at bounding box center [668, 165] width 54 height 9
click at [0, 0] on input "text" at bounding box center [0, 0] width 0 height 0
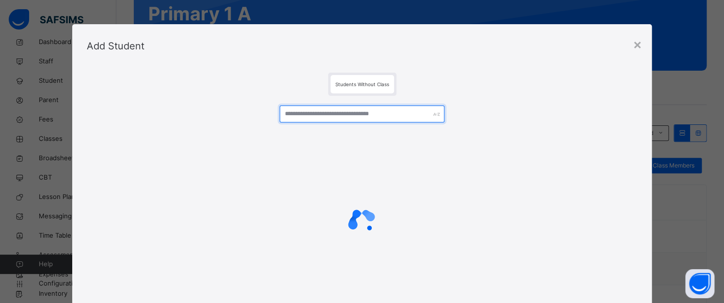
click at [331, 115] on input "text" at bounding box center [362, 114] width 165 height 17
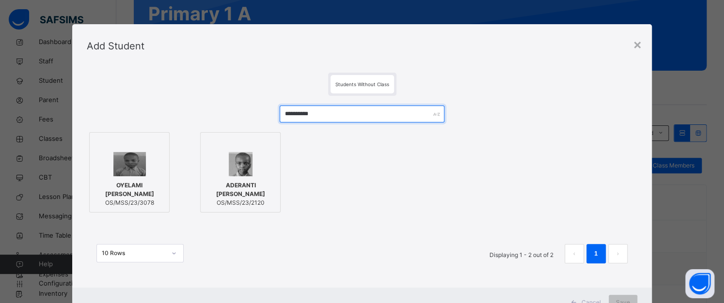
click at [326, 113] on input "**********" at bounding box center [362, 114] width 165 height 17
type input "*"
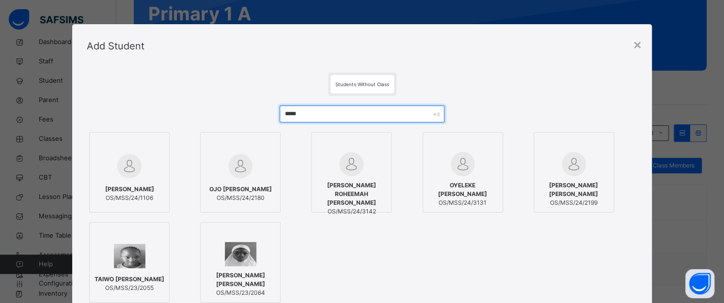
type input "*****"
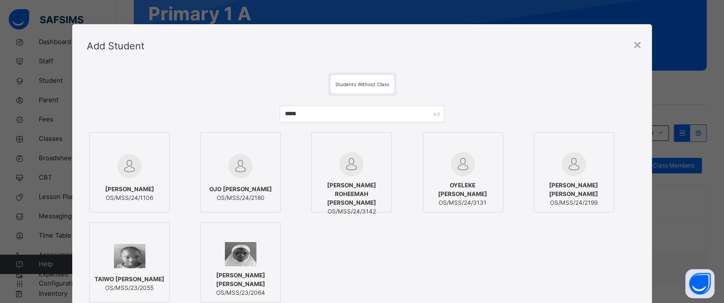
click at [122, 165] on img at bounding box center [129, 166] width 24 height 24
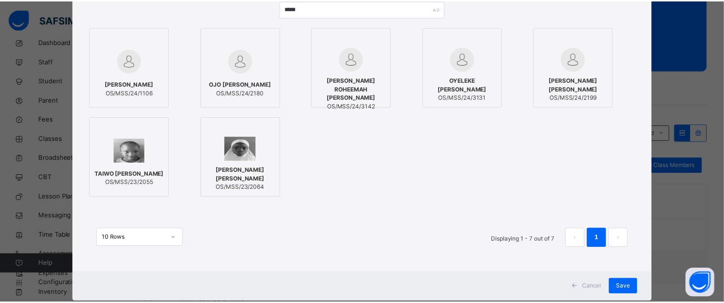
scroll to position [128, 0]
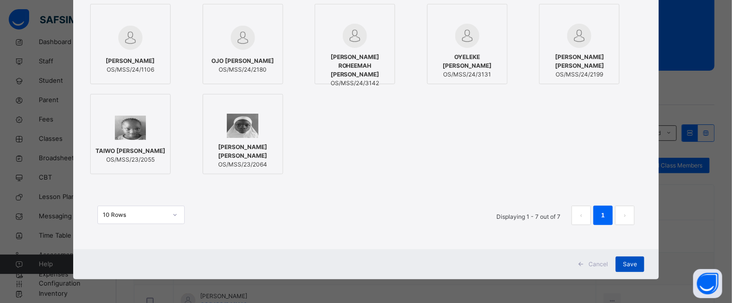
click at [629, 263] on span "Save" at bounding box center [630, 264] width 14 height 9
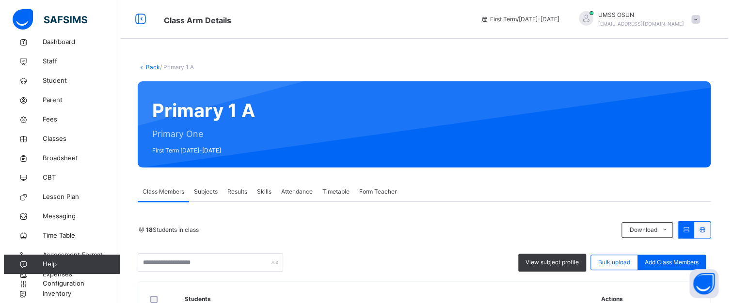
scroll to position [194, 0]
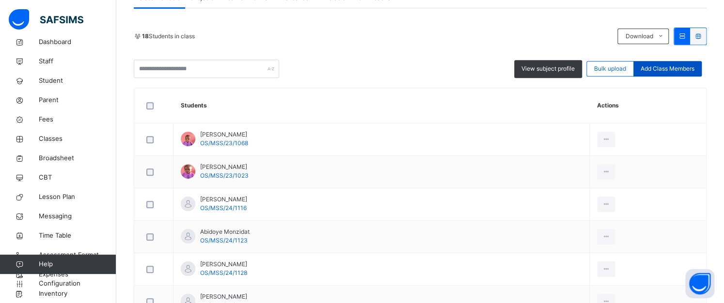
click at [667, 66] on span "Add Class Members" at bounding box center [668, 68] width 54 height 9
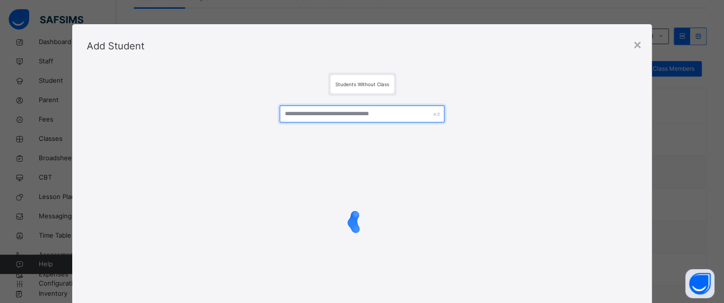
click at [316, 113] on input "text" at bounding box center [362, 114] width 165 height 17
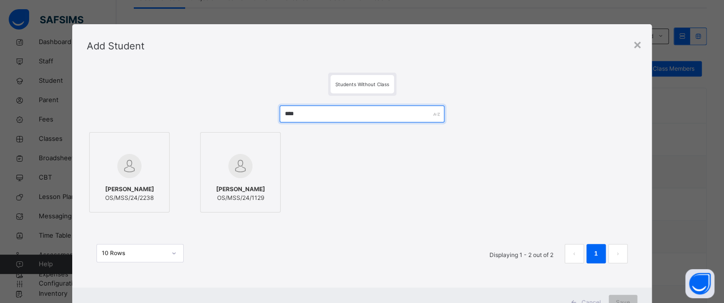
type input "****"
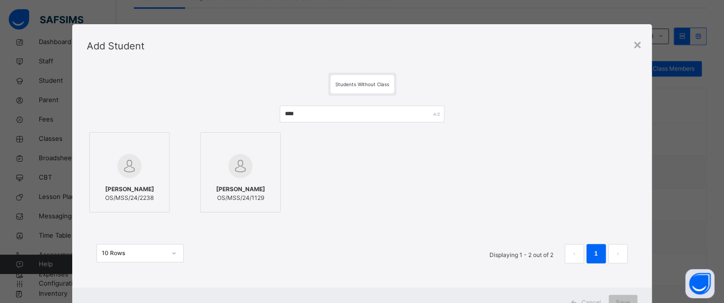
click at [218, 163] on div at bounding box center [240, 166] width 70 height 28
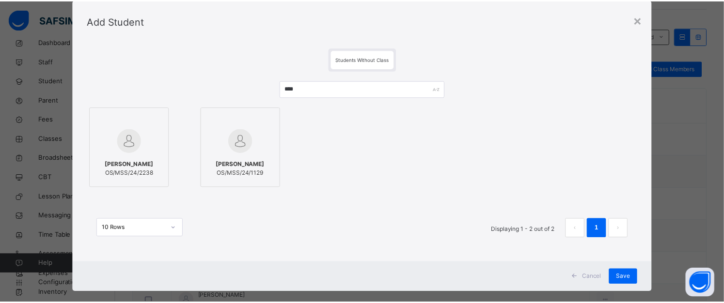
scroll to position [39, 0]
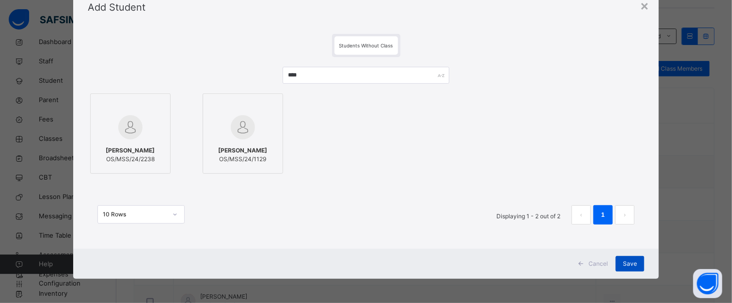
click at [616, 259] on div "Save" at bounding box center [629, 264] width 29 height 16
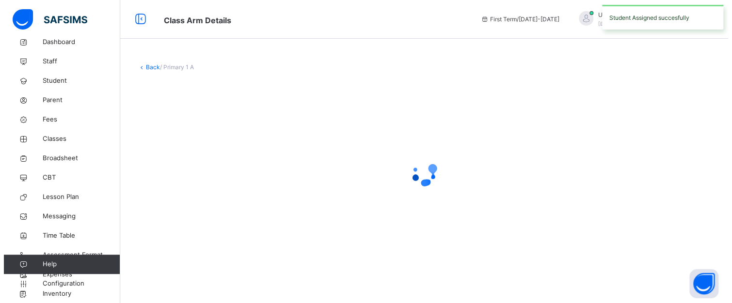
scroll to position [0, 0]
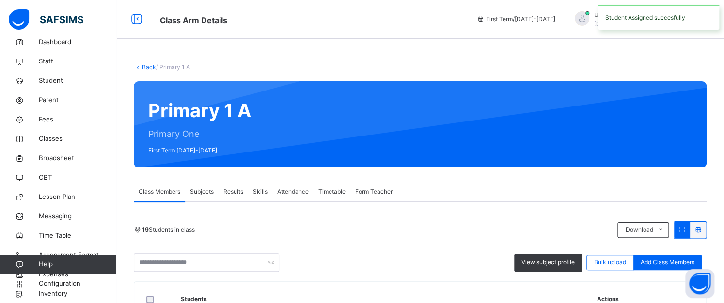
click at [680, 262] on span "Add Class Members" at bounding box center [668, 262] width 54 height 9
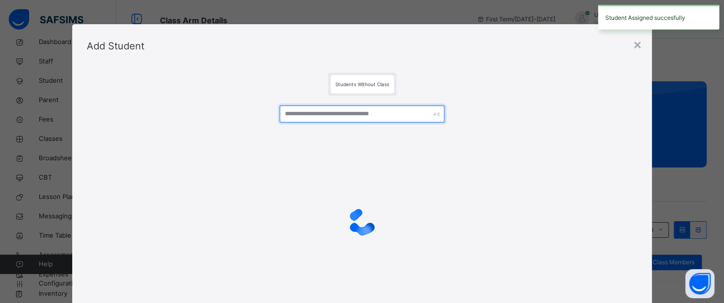
click at [343, 110] on input "text" at bounding box center [362, 114] width 165 height 17
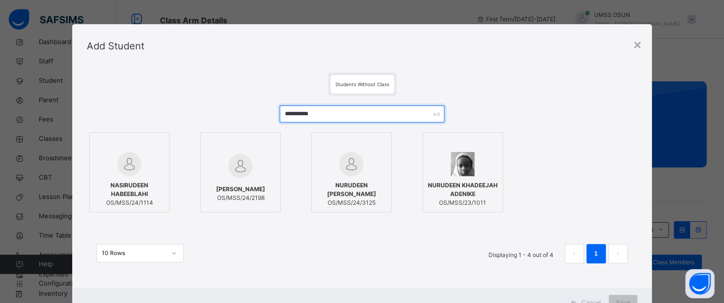
type input "**********"
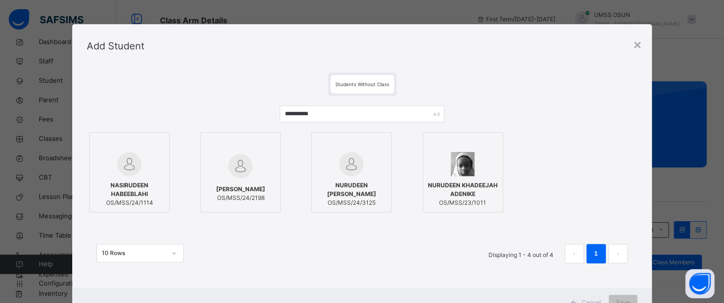
click at [132, 167] on img at bounding box center [129, 164] width 24 height 24
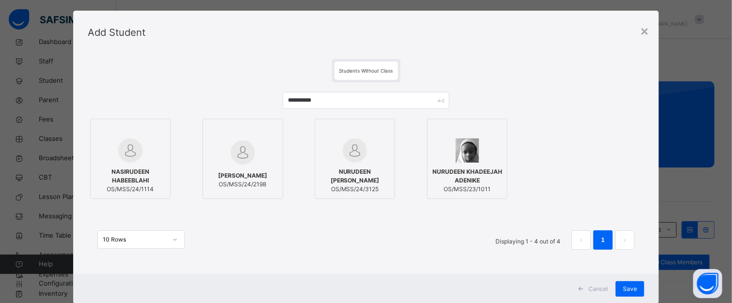
scroll to position [39, 0]
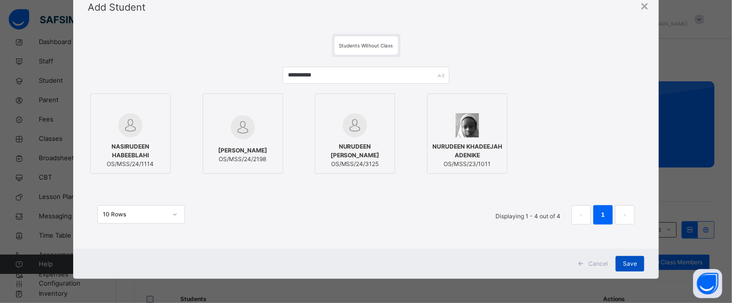
click at [625, 260] on span "Save" at bounding box center [630, 264] width 14 height 9
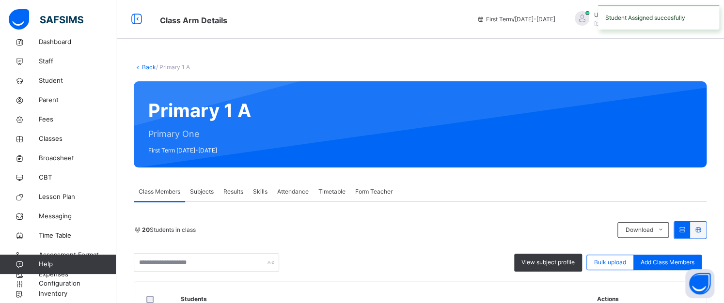
click at [678, 261] on span "Add Class Members" at bounding box center [668, 262] width 54 height 9
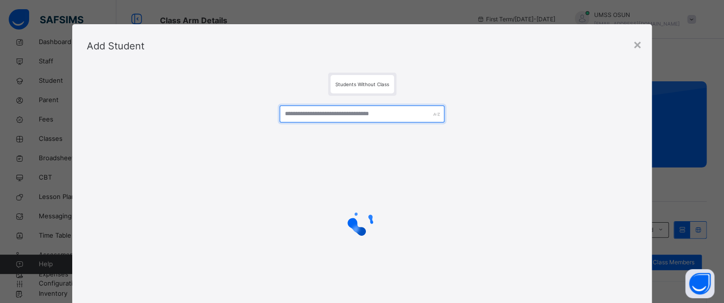
click at [357, 113] on input "text" at bounding box center [362, 114] width 165 height 17
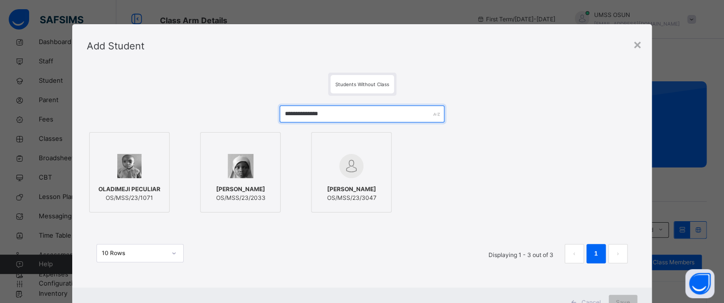
type input "**********"
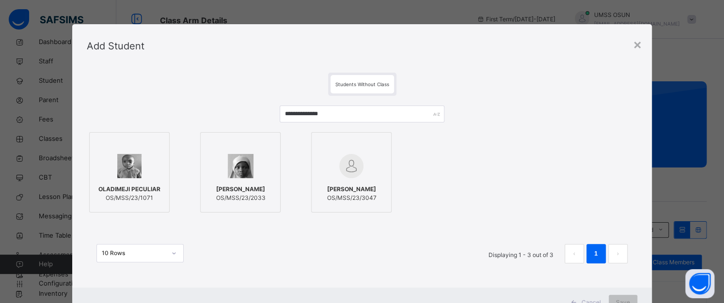
drag, startPoint x: 139, startPoint y: 161, endPoint x: 143, endPoint y: 156, distance: 7.0
click at [140, 159] on div at bounding box center [129, 166] width 70 height 28
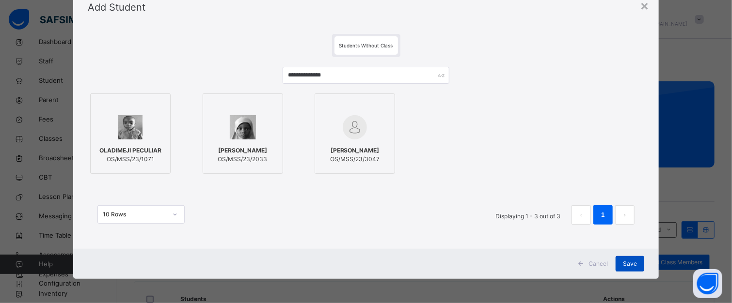
click at [627, 258] on div "Save" at bounding box center [629, 264] width 29 height 16
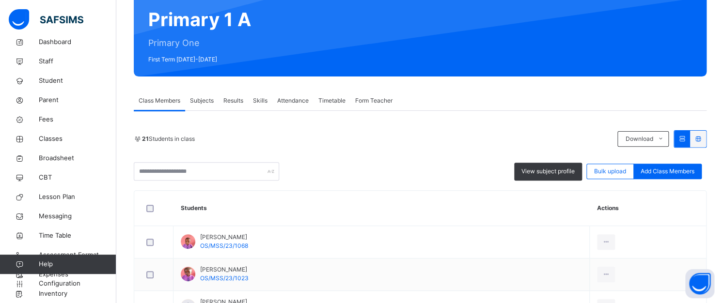
scroll to position [97, 0]
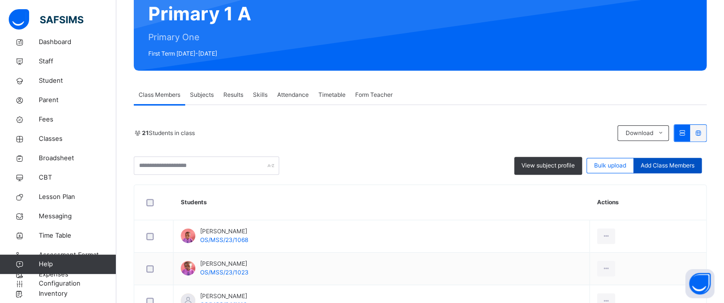
click at [673, 162] on span "Add Class Members" at bounding box center [668, 165] width 54 height 9
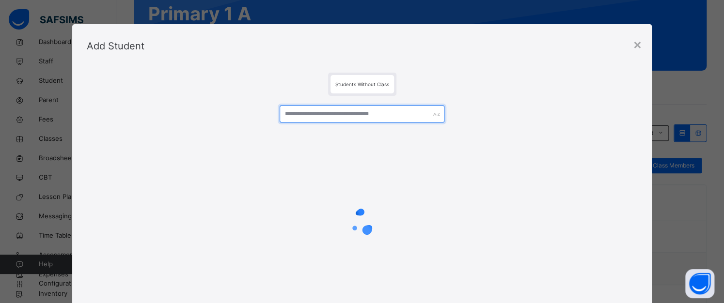
click at [348, 114] on input "text" at bounding box center [362, 114] width 165 height 17
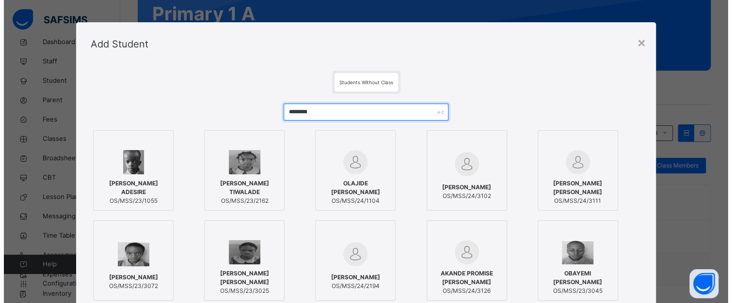
scroll to position [0, 0]
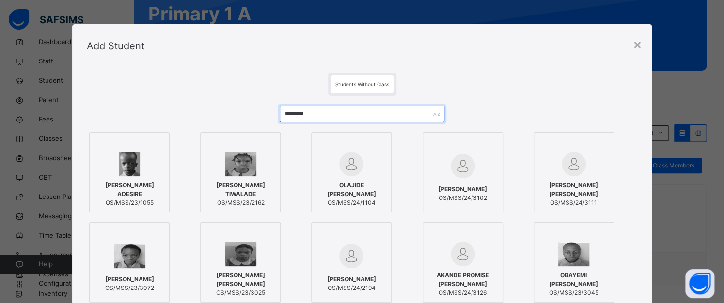
type input "*******"
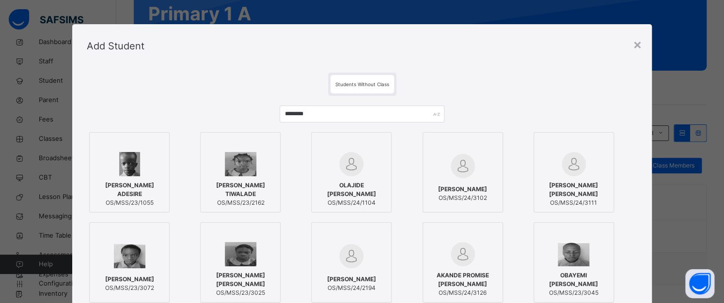
click at [368, 165] on div at bounding box center [351, 164] width 70 height 24
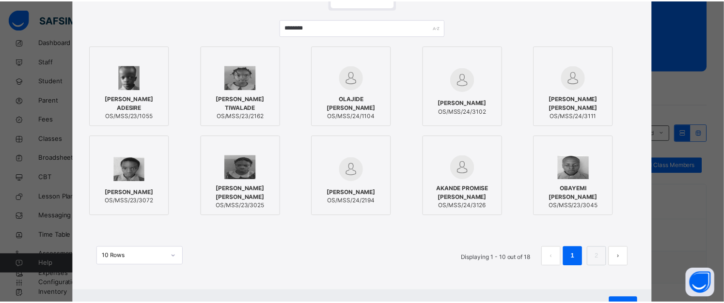
scroll to position [128, 0]
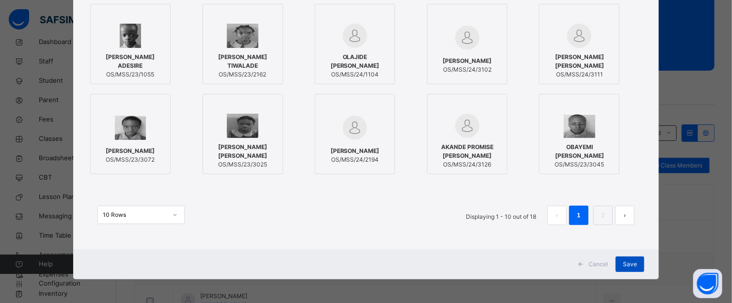
click at [635, 259] on div "Save" at bounding box center [629, 265] width 29 height 16
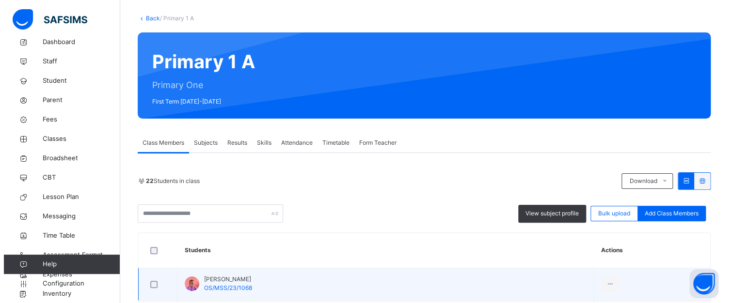
scroll to position [145, 0]
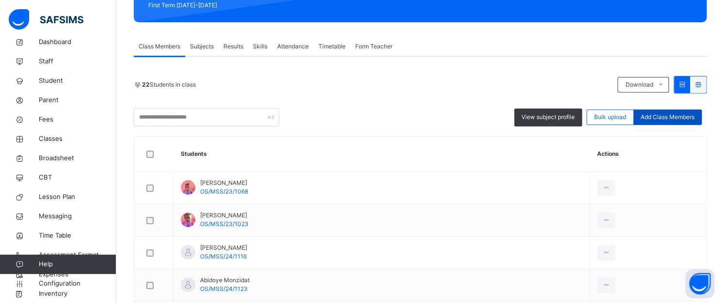
click at [675, 117] on span "Add Class Members" at bounding box center [668, 117] width 54 height 9
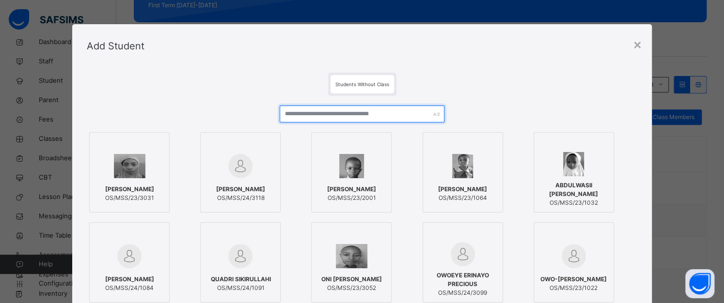
click at [316, 113] on input "text" at bounding box center [362, 114] width 165 height 17
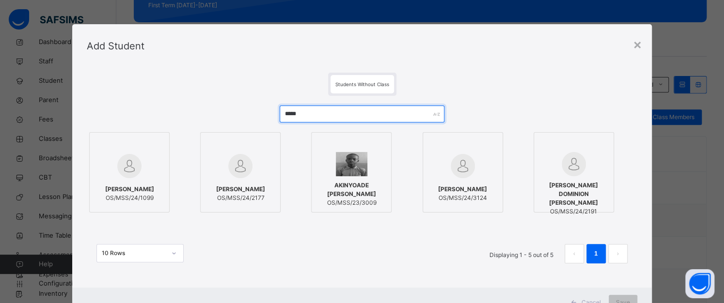
type input "*****"
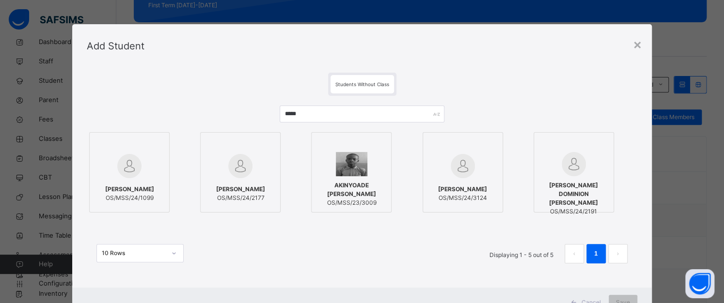
click at [145, 164] on div at bounding box center [129, 166] width 70 height 28
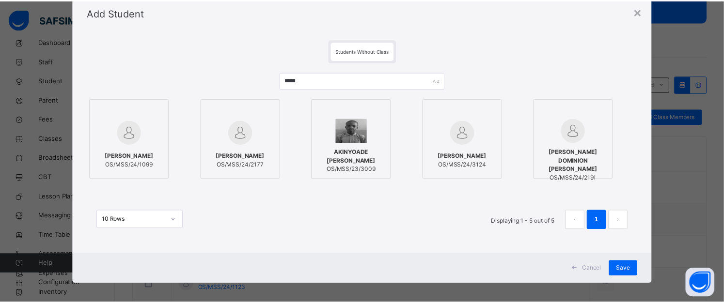
scroll to position [39, 0]
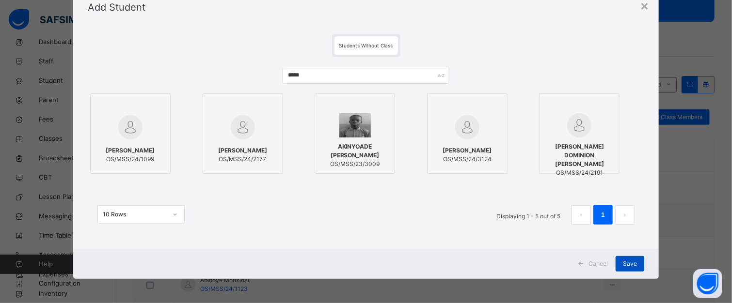
click at [623, 260] on span "Save" at bounding box center [630, 264] width 14 height 9
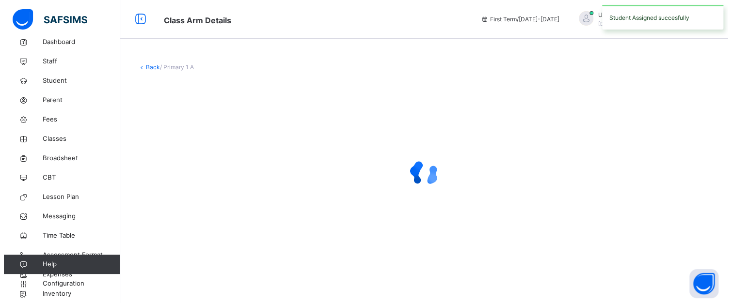
scroll to position [0, 0]
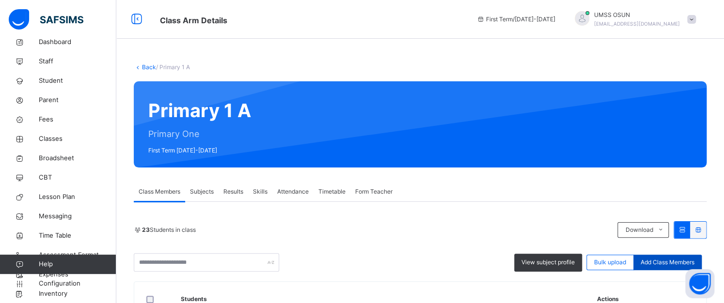
click at [655, 260] on span "Add Class Members" at bounding box center [668, 262] width 54 height 9
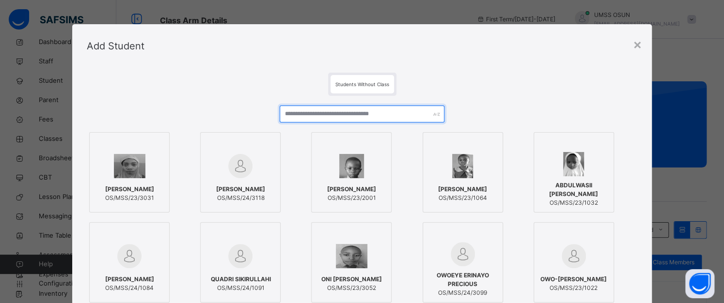
click at [315, 117] on input "text" at bounding box center [362, 114] width 165 height 17
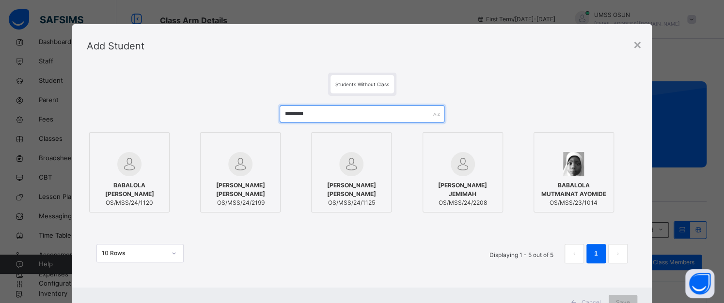
type input "********"
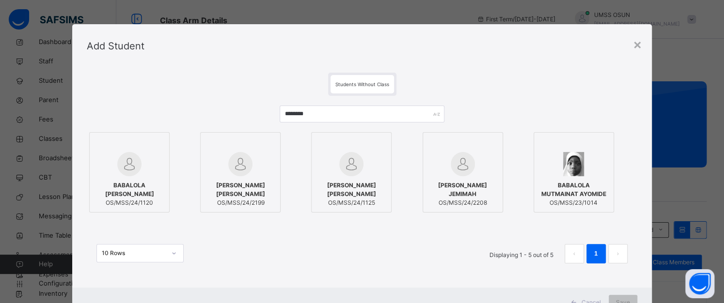
click at [345, 160] on img at bounding box center [351, 164] width 24 height 24
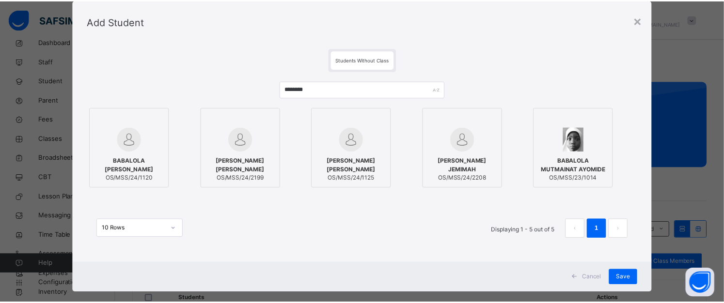
scroll to position [39, 0]
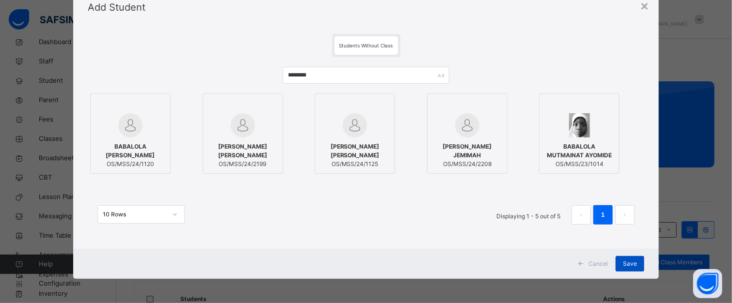
click at [632, 262] on span "Save" at bounding box center [630, 264] width 14 height 9
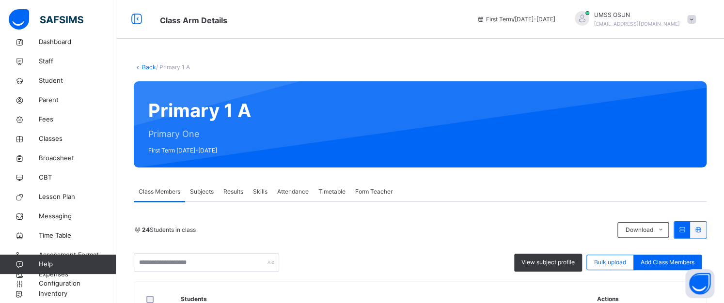
click at [150, 64] on link "Back" at bounding box center [149, 66] width 14 height 7
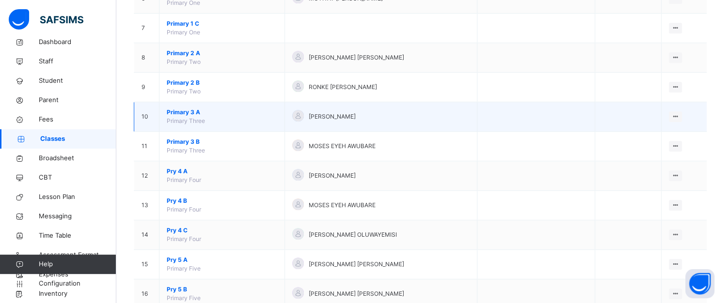
scroll to position [242, 0]
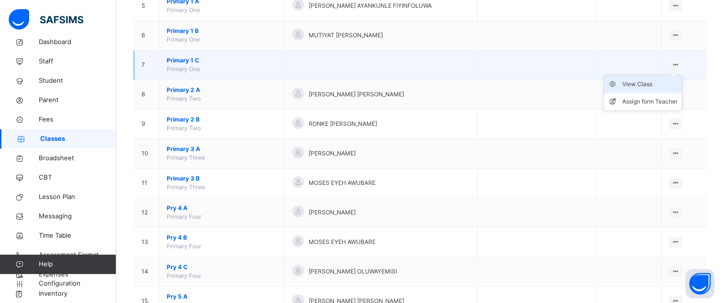
click at [647, 81] on div "View Class" at bounding box center [649, 84] width 55 height 10
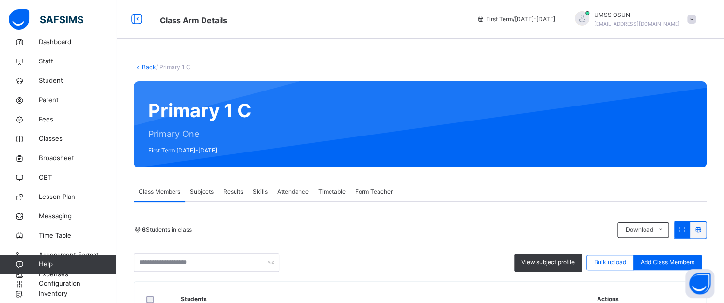
click at [144, 64] on link "Back" at bounding box center [149, 66] width 14 height 7
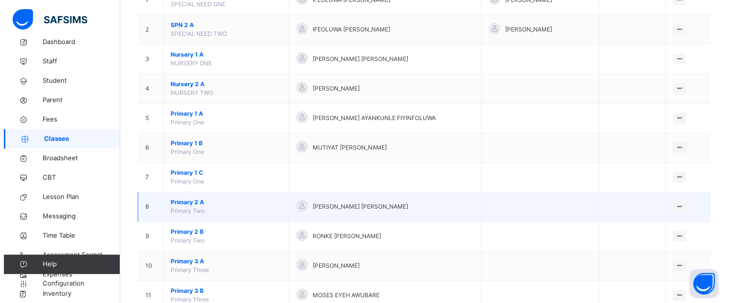
scroll to position [145, 0]
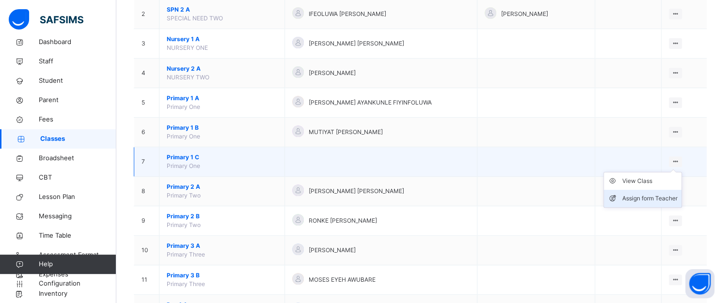
click at [658, 196] on div "Assign form Teacher" at bounding box center [649, 199] width 55 height 10
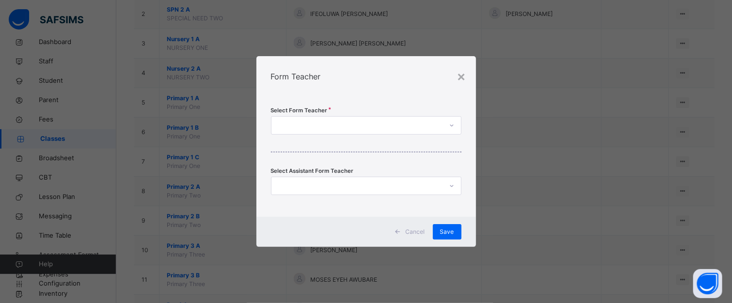
click at [451, 128] on icon at bounding box center [452, 126] width 6 height 10
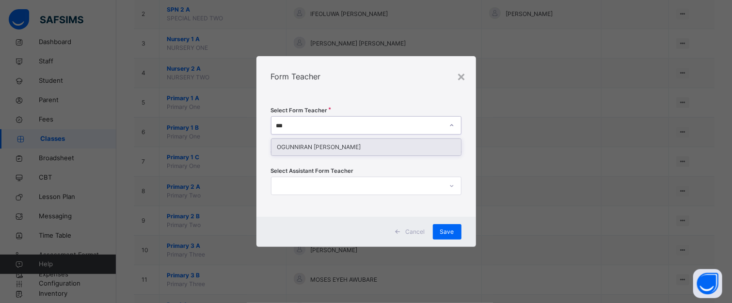
type input "****"
click at [394, 146] on div "OGUNNIRAN [PERSON_NAME]" at bounding box center [365, 147] width 189 height 16
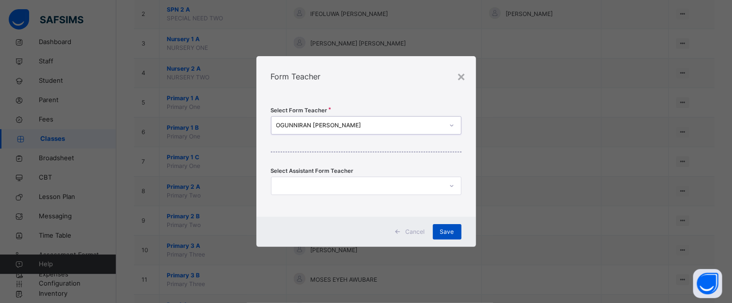
click at [443, 228] on span "Save" at bounding box center [447, 232] width 14 height 9
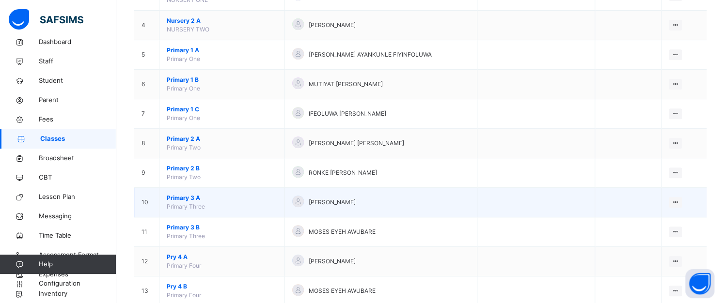
scroll to position [194, 0]
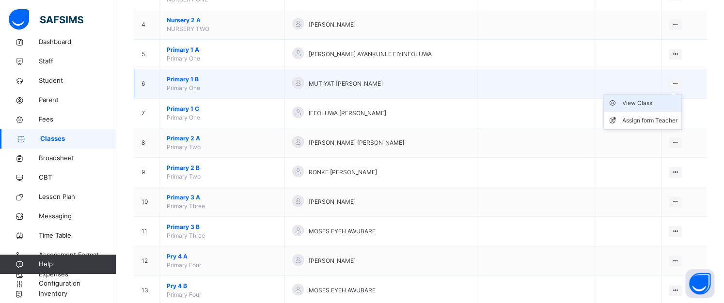
click at [637, 101] on div "View Class" at bounding box center [649, 103] width 55 height 10
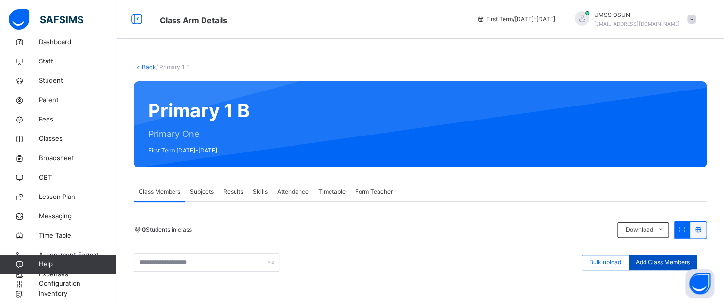
click at [650, 260] on span "Add Class Members" at bounding box center [663, 262] width 54 height 9
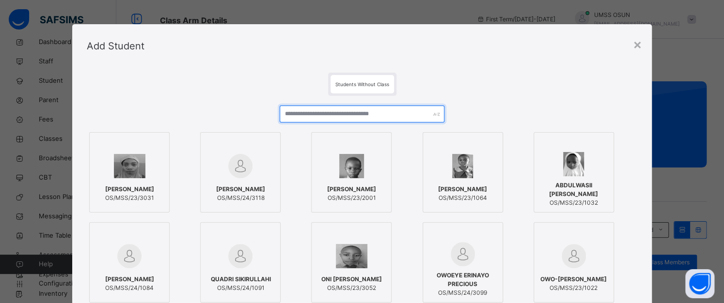
click at [320, 108] on input "text" at bounding box center [362, 114] width 165 height 17
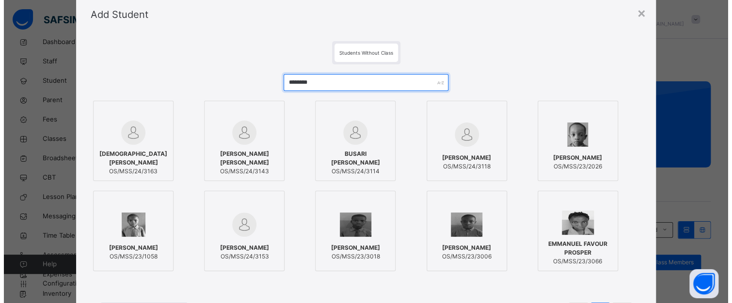
scroll to position [48, 0]
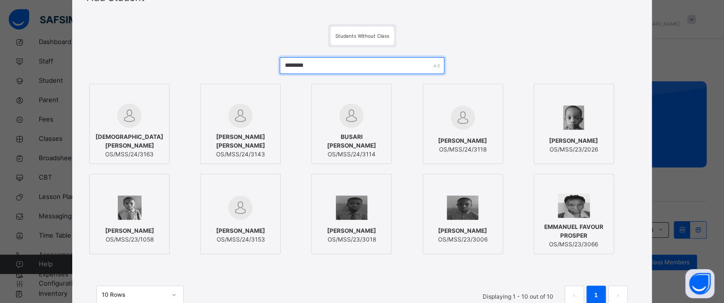
type input "********"
click at [125, 188] on div at bounding box center [129, 186] width 70 height 15
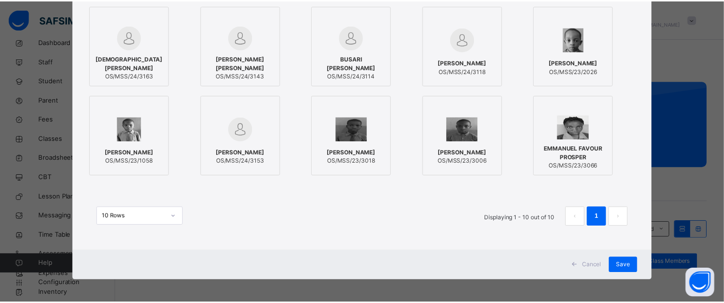
scroll to position [128, 0]
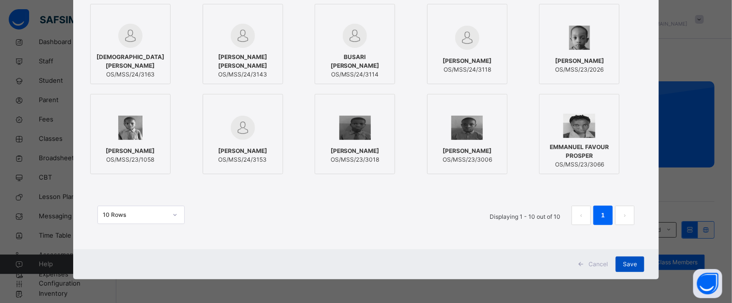
click at [626, 263] on span "Save" at bounding box center [630, 264] width 14 height 9
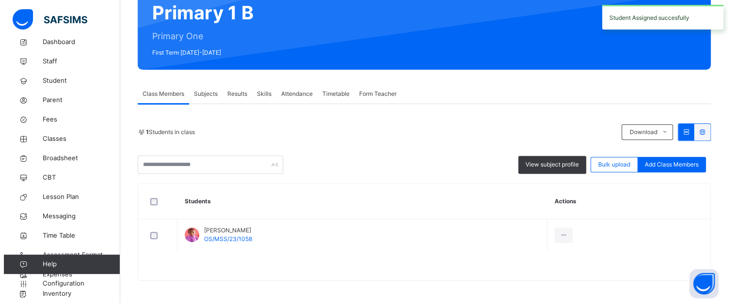
scroll to position [99, 0]
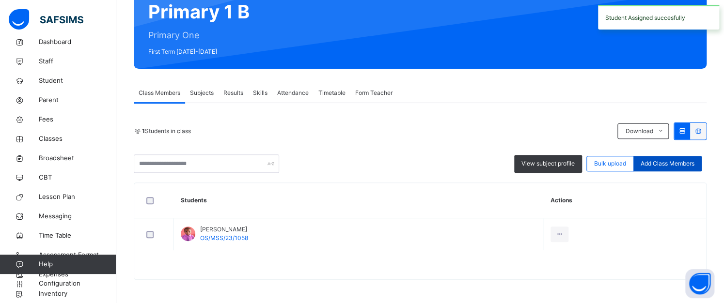
click at [666, 163] on span "Add Class Members" at bounding box center [668, 163] width 54 height 9
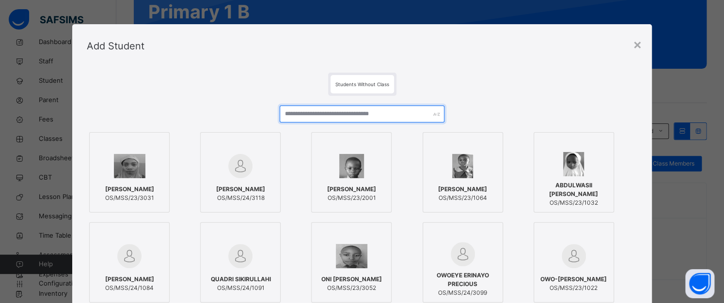
click at [355, 109] on input "text" at bounding box center [362, 114] width 165 height 17
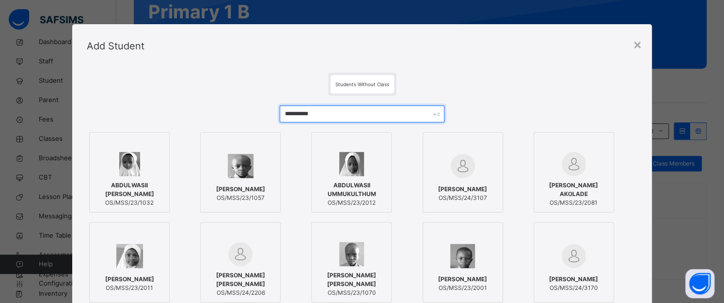
type input "**********"
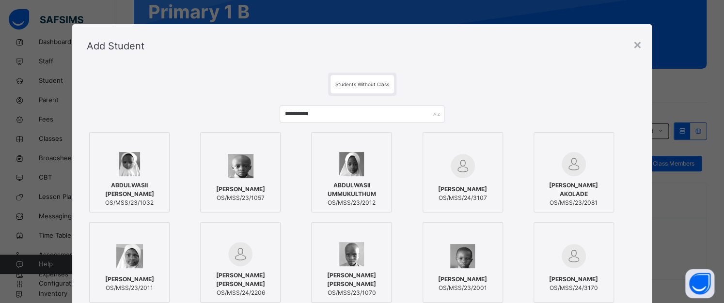
click at [140, 167] on div at bounding box center [129, 164] width 70 height 24
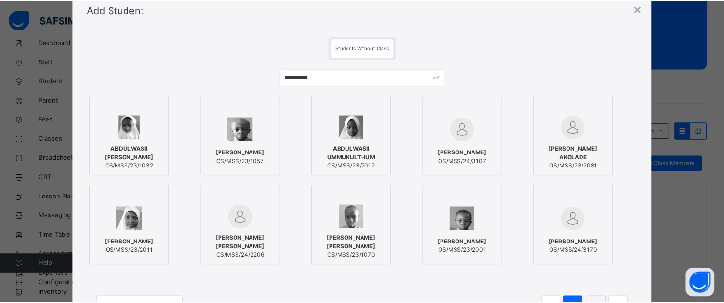
scroll to position [128, 0]
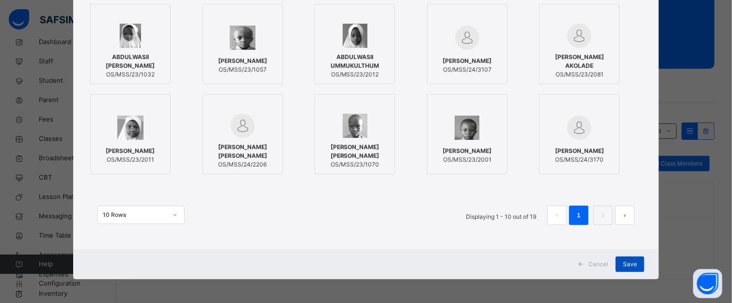
click at [632, 262] on span "Save" at bounding box center [630, 264] width 14 height 9
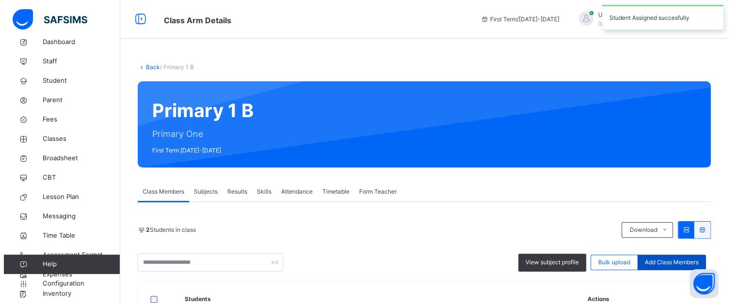
scroll to position [97, 0]
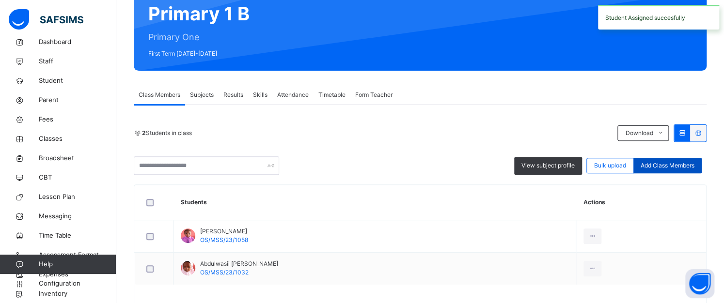
click at [678, 165] on span "Add Class Members" at bounding box center [668, 165] width 54 height 9
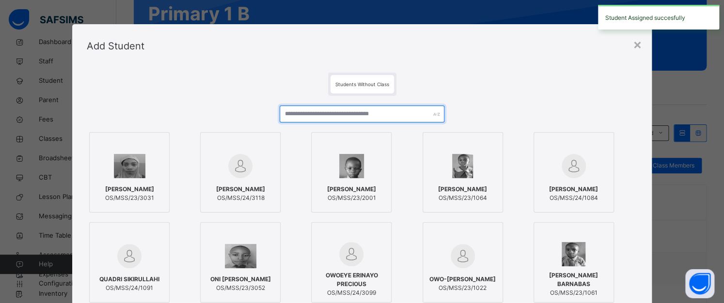
click at [322, 110] on input "text" at bounding box center [362, 114] width 165 height 17
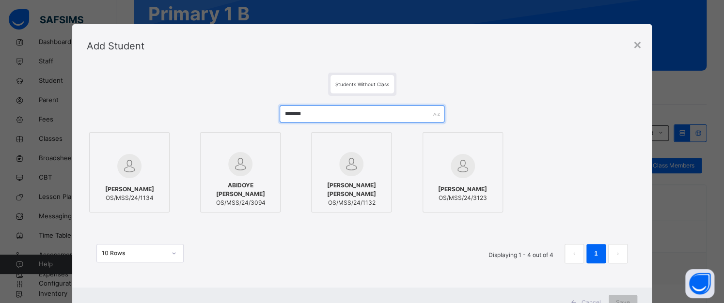
type input "*******"
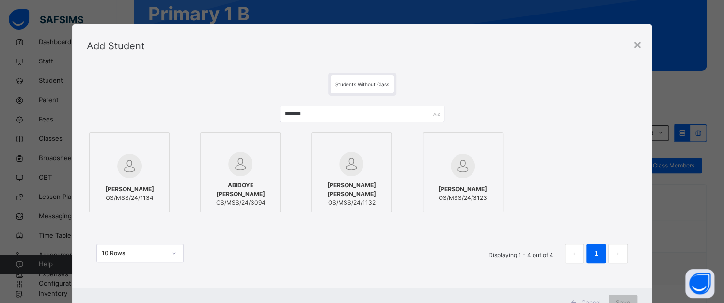
click at [138, 159] on div at bounding box center [129, 166] width 70 height 28
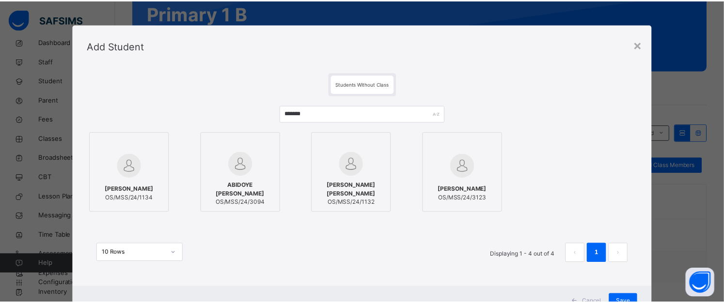
scroll to position [39, 0]
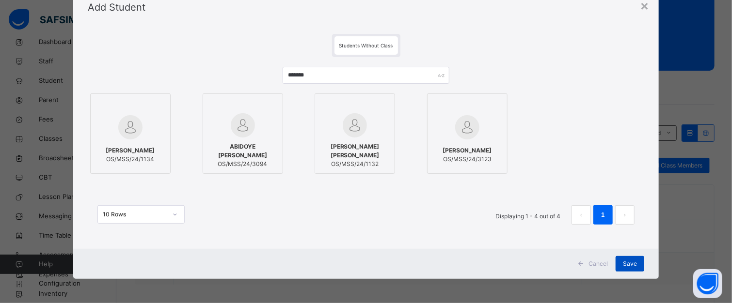
click at [632, 260] on span "Save" at bounding box center [630, 264] width 14 height 9
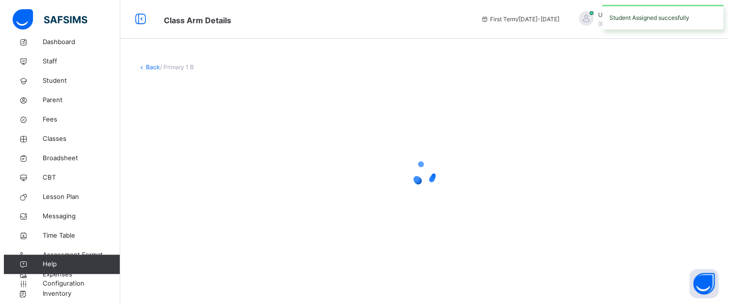
scroll to position [0, 0]
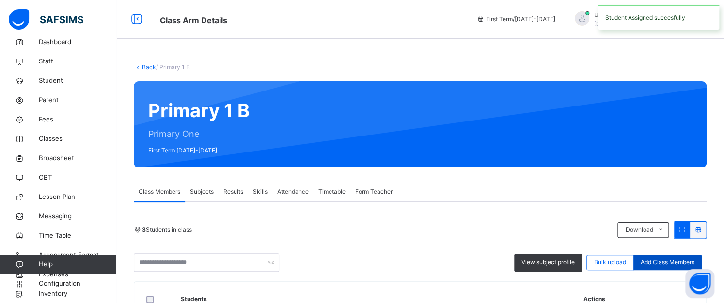
click at [665, 262] on span "Add Class Members" at bounding box center [668, 262] width 54 height 9
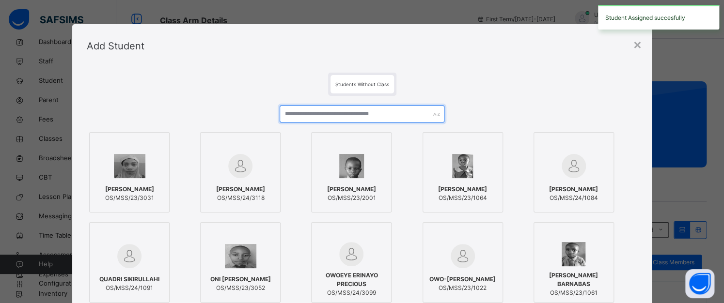
click at [346, 108] on input "text" at bounding box center [362, 114] width 165 height 17
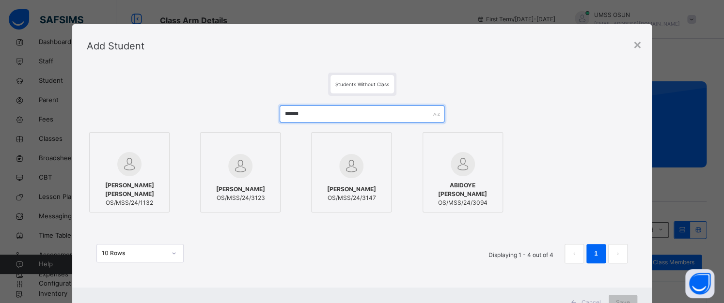
type input "******"
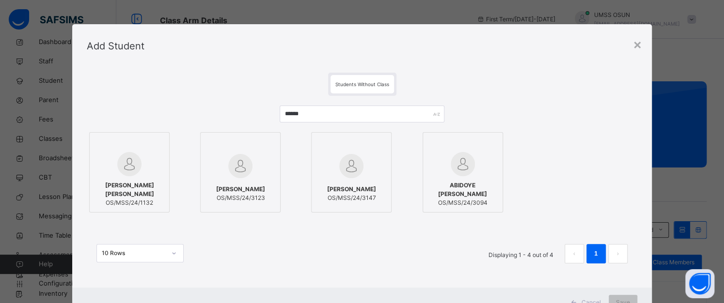
click at [122, 153] on div at bounding box center [129, 164] width 70 height 24
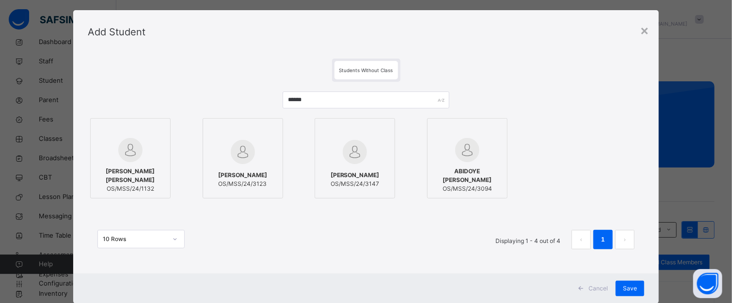
scroll to position [39, 0]
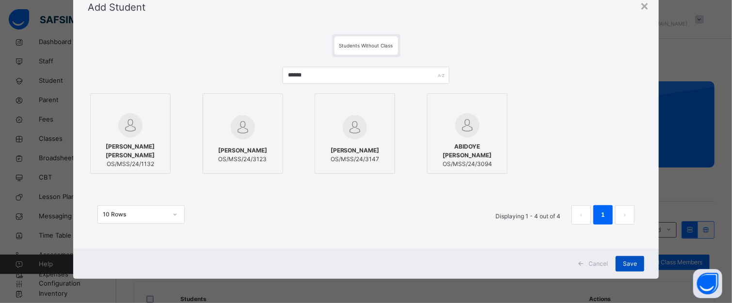
click at [625, 267] on span "Save" at bounding box center [630, 264] width 14 height 9
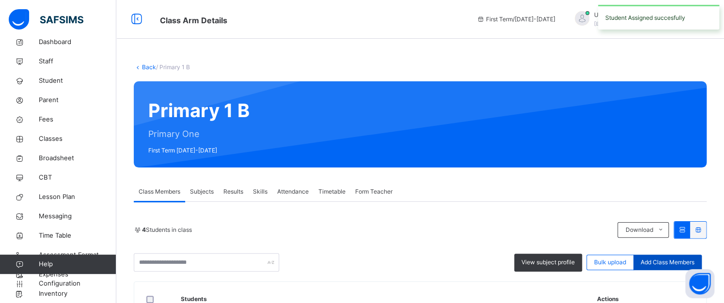
click at [661, 260] on span "Add Class Members" at bounding box center [668, 262] width 54 height 9
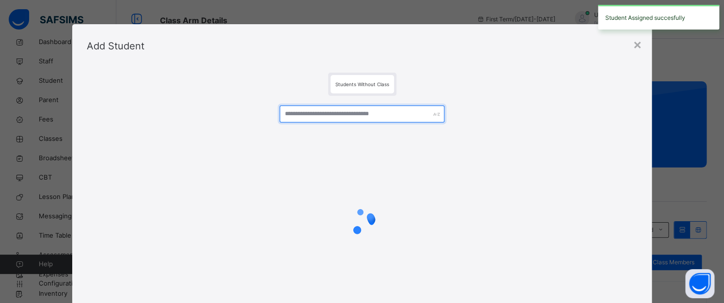
click at [388, 114] on input "text" at bounding box center [362, 114] width 165 height 17
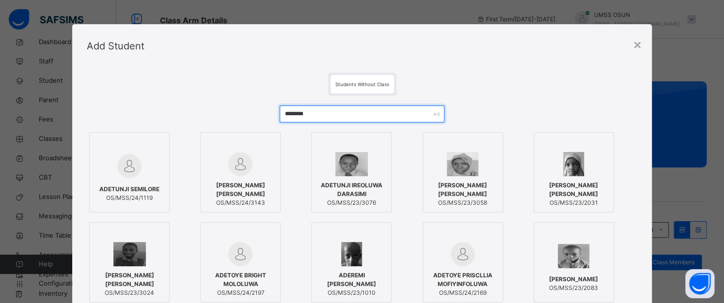
type input "********"
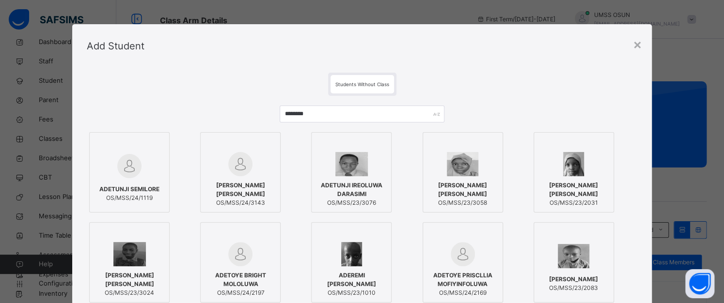
click at [134, 161] on img at bounding box center [129, 166] width 24 height 24
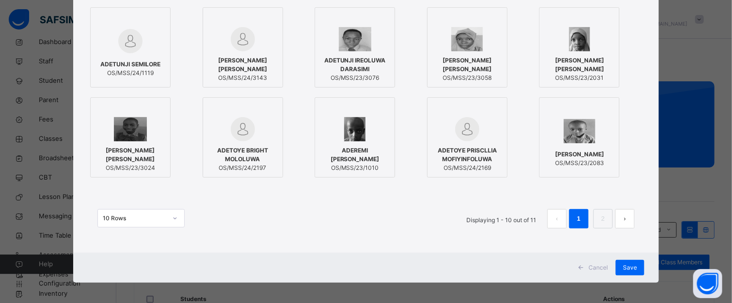
scroll to position [128, 0]
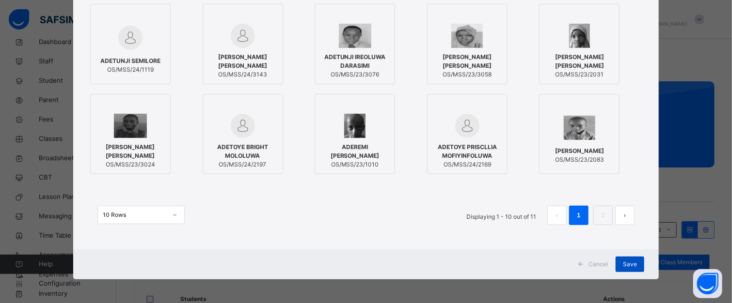
click at [629, 260] on span "Save" at bounding box center [630, 264] width 14 height 9
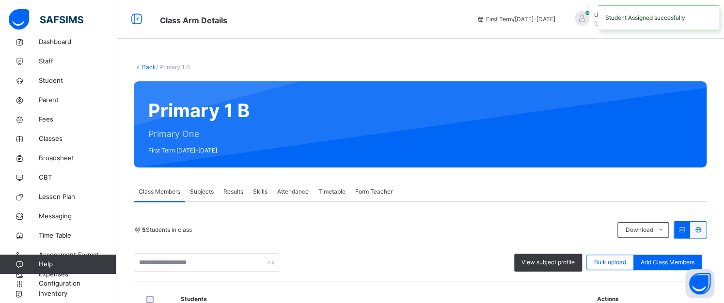
click at [673, 264] on span "Add Class Members" at bounding box center [668, 262] width 54 height 9
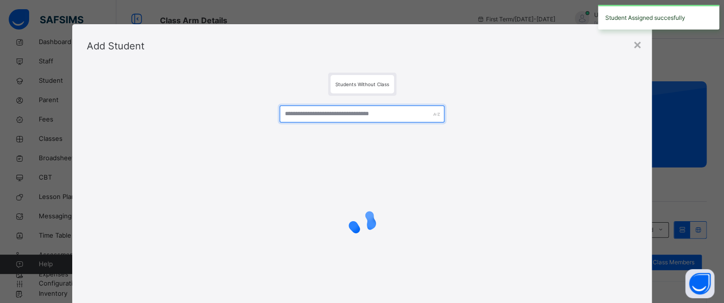
click at [371, 111] on input "text" at bounding box center [362, 114] width 165 height 17
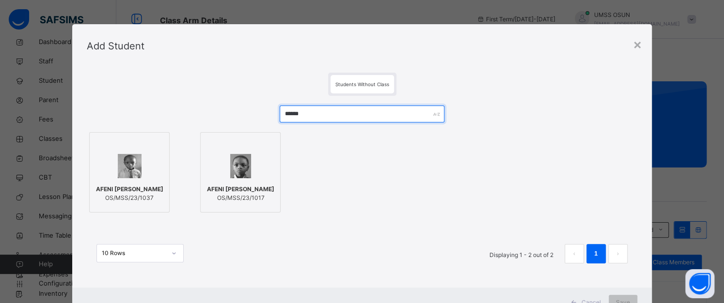
type input "*****"
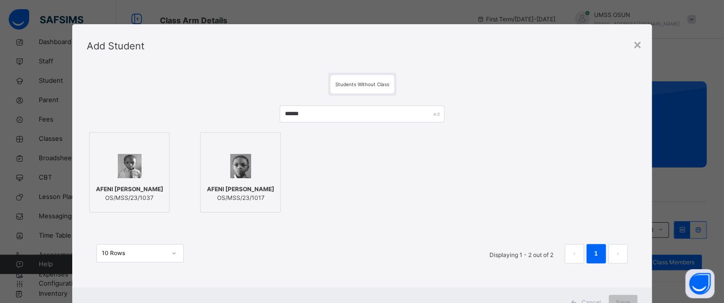
drag, startPoint x: 141, startPoint y: 173, endPoint x: 152, endPoint y: 169, distance: 11.2
click at [141, 173] on div at bounding box center [129, 166] width 70 height 28
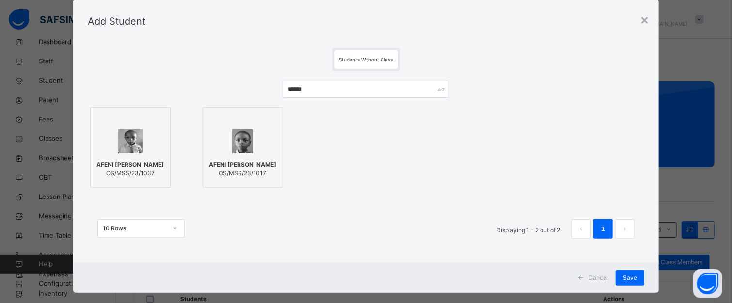
scroll to position [39, 0]
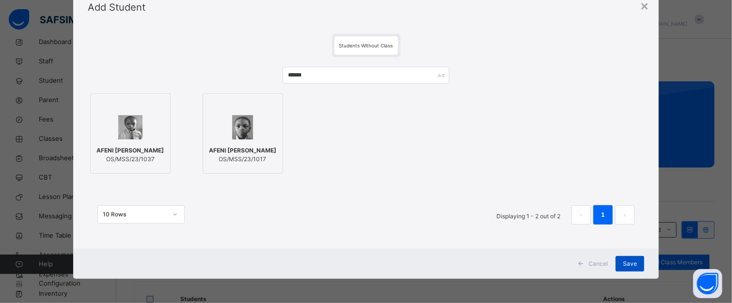
click at [628, 259] on div "Save" at bounding box center [629, 264] width 29 height 16
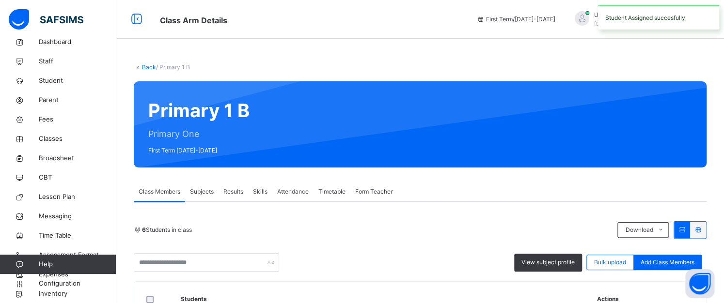
click at [660, 264] on span "Add Class Members" at bounding box center [668, 262] width 54 height 9
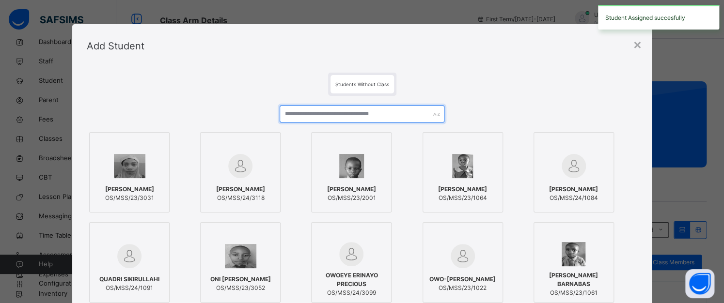
click at [322, 115] on input "text" at bounding box center [362, 114] width 165 height 17
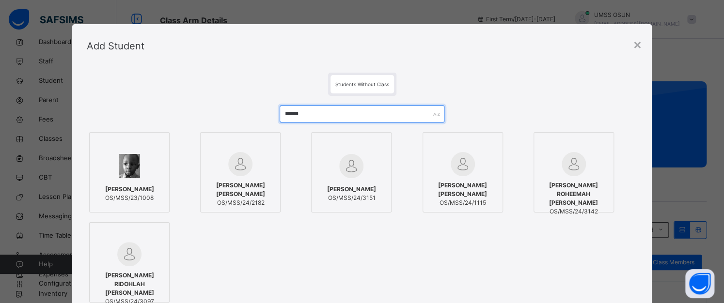
type input "******"
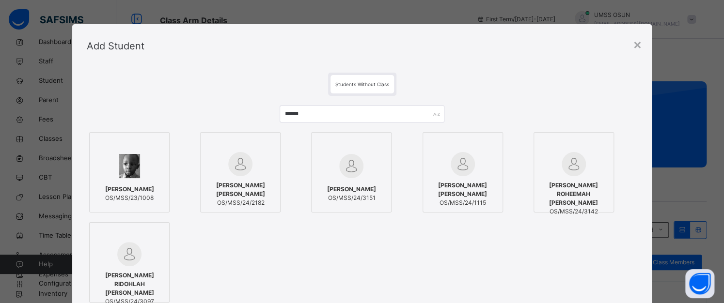
click at [480, 177] on div "AHMED ABDULSALAM IDOWU OS/MSS/24/1115" at bounding box center [463, 194] width 70 height 36
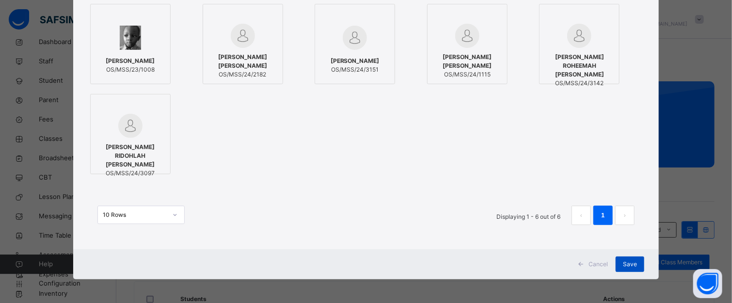
click at [634, 261] on span "Save" at bounding box center [630, 264] width 14 height 9
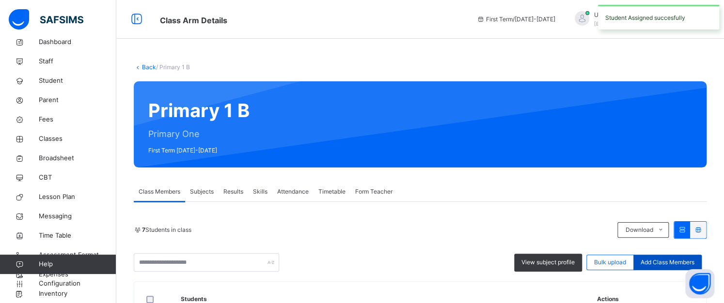
click at [670, 264] on span "Add Class Members" at bounding box center [668, 262] width 54 height 9
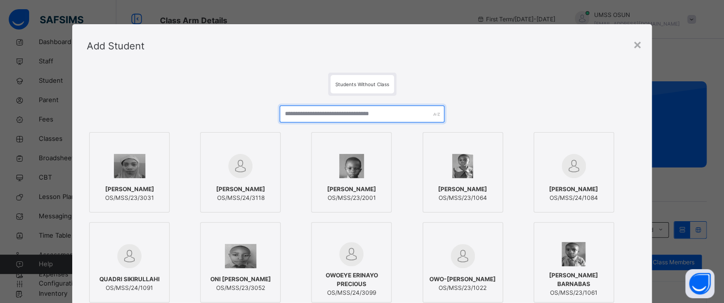
click at [387, 109] on input "text" at bounding box center [362, 114] width 165 height 17
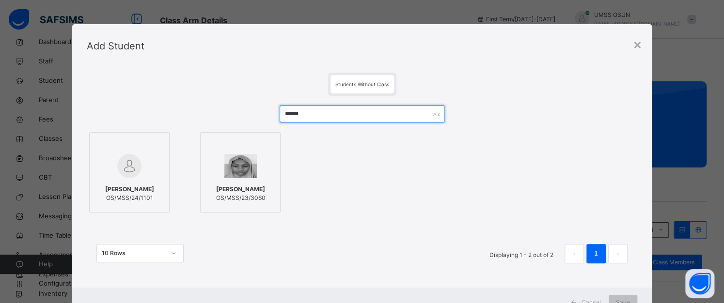
type input "******"
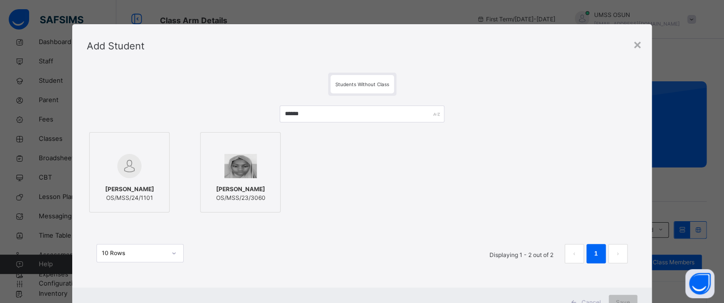
click at [131, 165] on img at bounding box center [129, 166] width 24 height 24
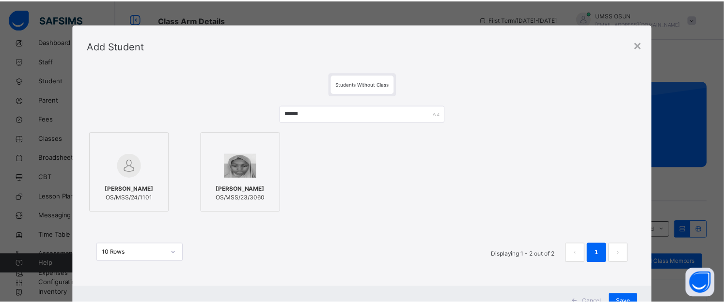
scroll to position [39, 0]
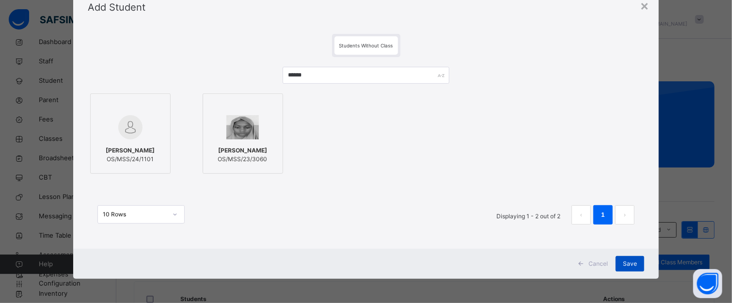
click at [634, 261] on div "Save" at bounding box center [629, 264] width 29 height 16
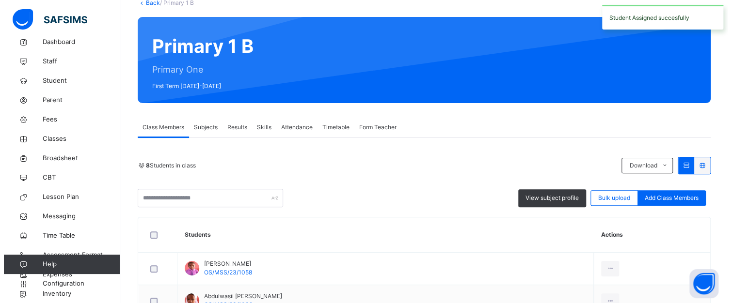
scroll to position [145, 0]
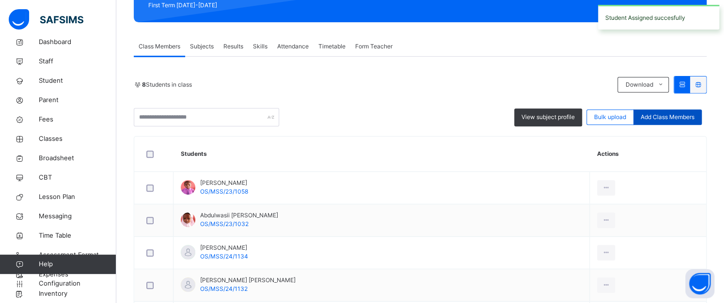
click at [667, 117] on span "Add Class Members" at bounding box center [668, 117] width 54 height 9
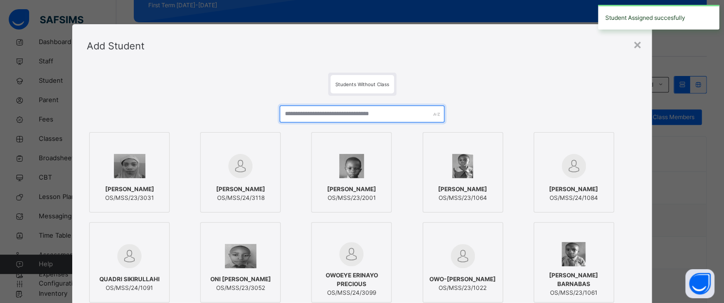
click at [351, 110] on input "text" at bounding box center [362, 114] width 165 height 17
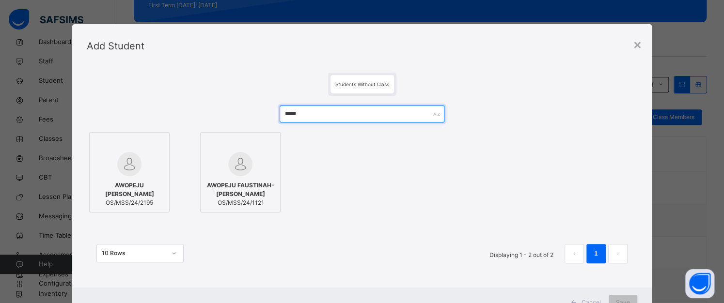
type input "*****"
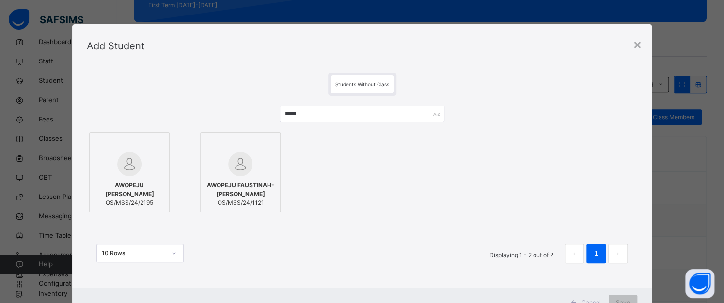
drag, startPoint x: 221, startPoint y: 171, endPoint x: 248, endPoint y: 174, distance: 26.3
click at [221, 171] on div at bounding box center [240, 164] width 70 height 24
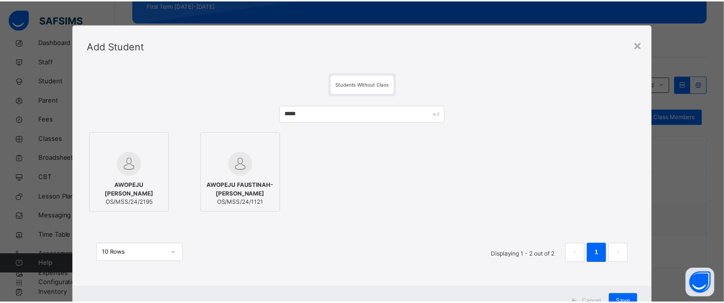
scroll to position [39, 0]
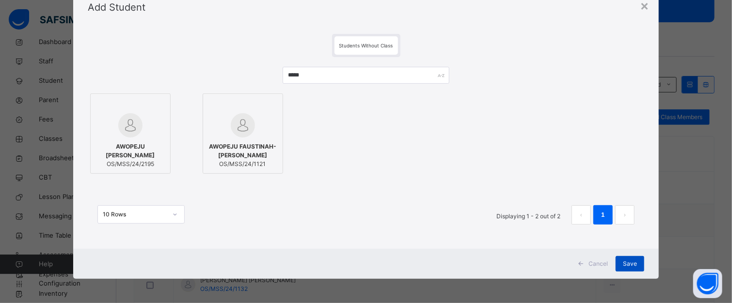
click at [623, 260] on span "Save" at bounding box center [630, 264] width 14 height 9
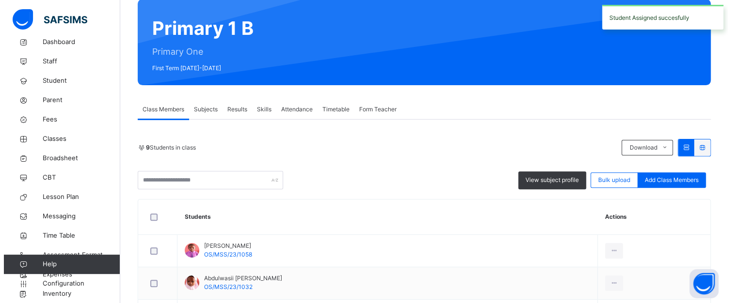
scroll to position [145, 0]
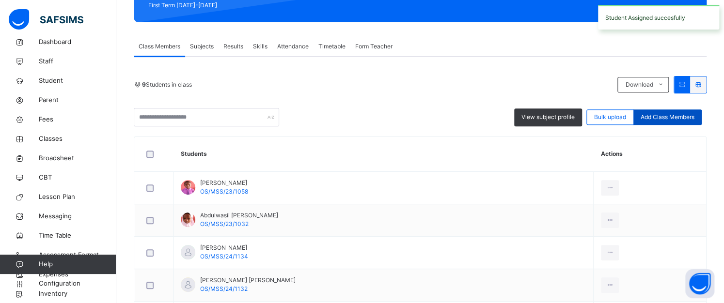
click at [669, 117] on span "Add Class Members" at bounding box center [668, 117] width 54 height 9
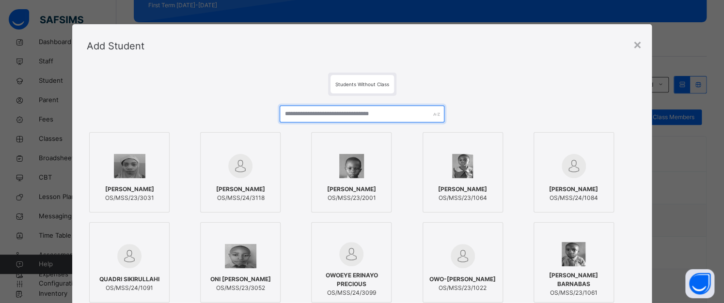
click at [331, 113] on input "text" at bounding box center [362, 114] width 165 height 17
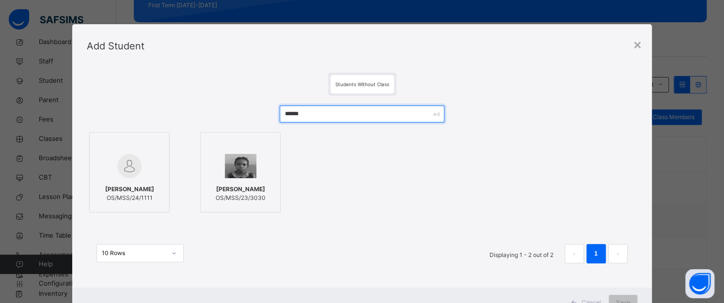
type input "******"
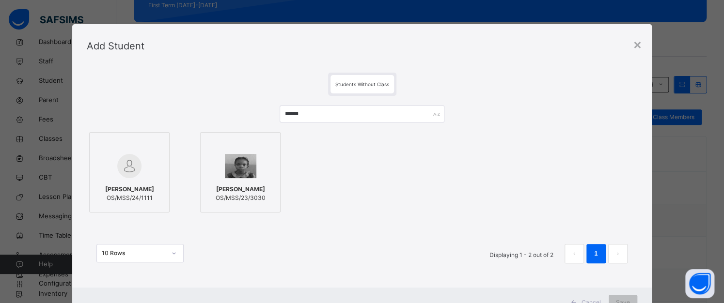
click at [118, 159] on img at bounding box center [129, 166] width 24 height 24
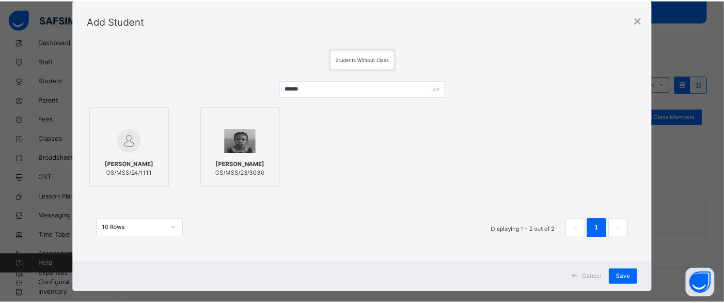
scroll to position [39, 0]
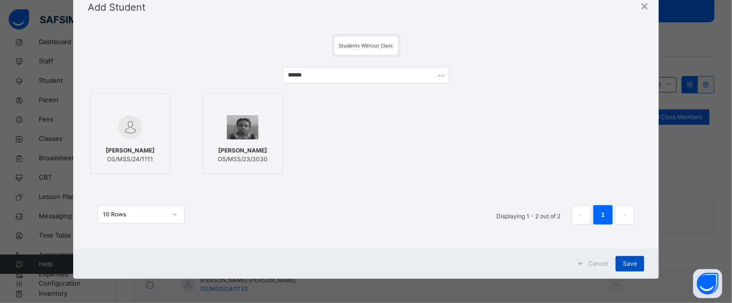
click at [632, 261] on span "Save" at bounding box center [630, 264] width 14 height 9
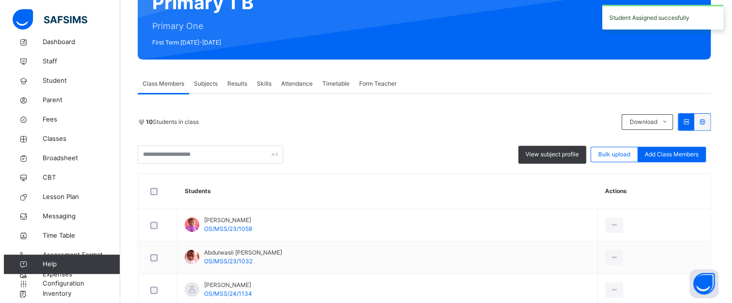
scroll to position [145, 0]
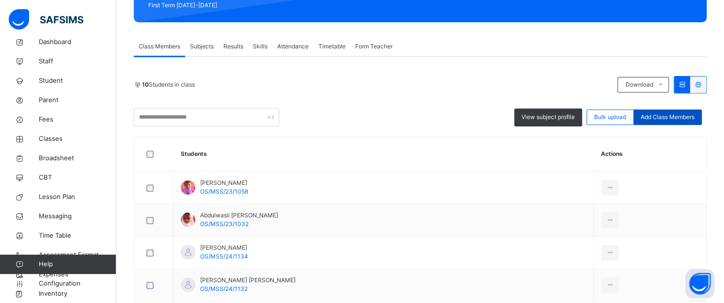
click at [658, 120] on span "Add Class Members" at bounding box center [668, 117] width 54 height 9
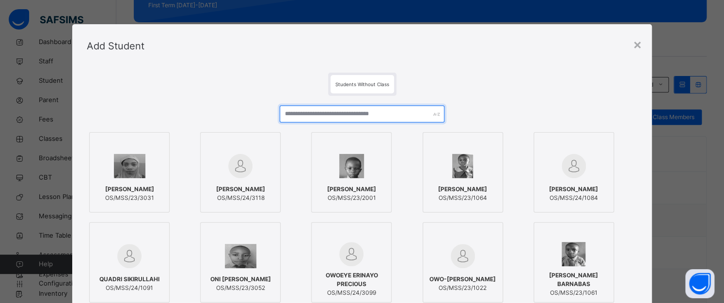
click at [374, 111] on input "text" at bounding box center [362, 114] width 165 height 17
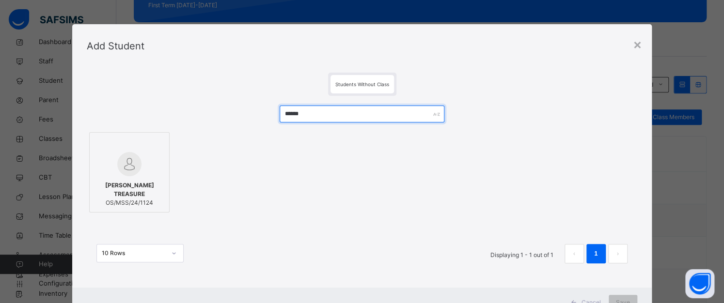
type input "******"
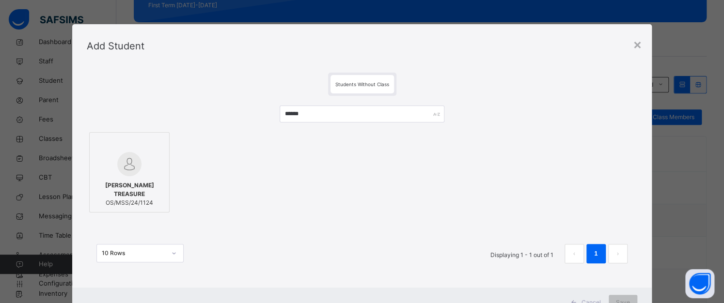
drag, startPoint x: 132, startPoint y: 166, endPoint x: 158, endPoint y: 167, distance: 26.2
click at [133, 166] on img at bounding box center [129, 164] width 24 height 24
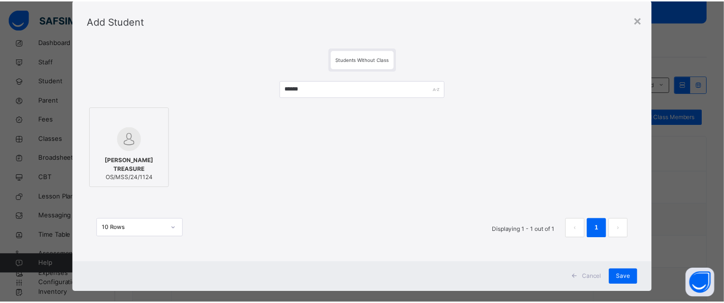
scroll to position [39, 0]
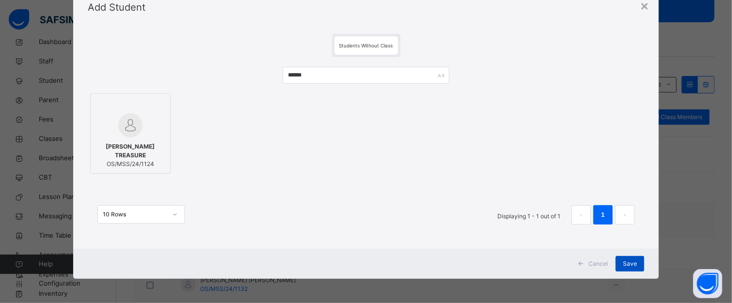
click at [634, 263] on div "Save" at bounding box center [629, 264] width 29 height 16
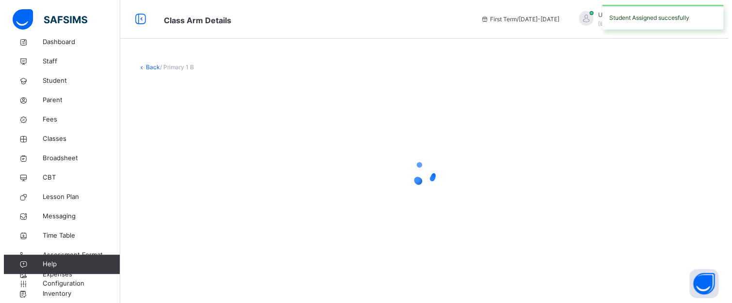
scroll to position [0, 0]
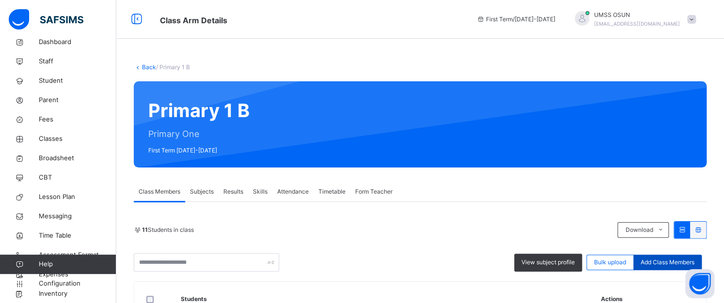
click at [662, 261] on span "Add Class Members" at bounding box center [668, 262] width 54 height 9
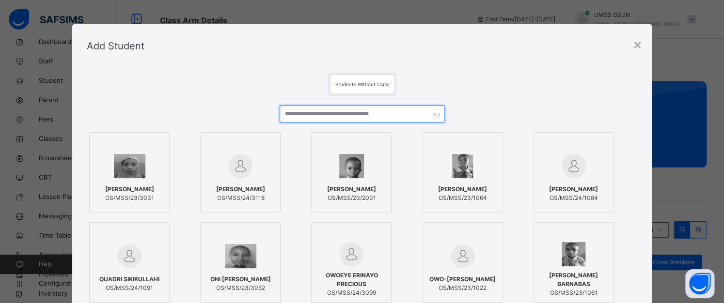
click at [341, 113] on input "text" at bounding box center [362, 114] width 165 height 17
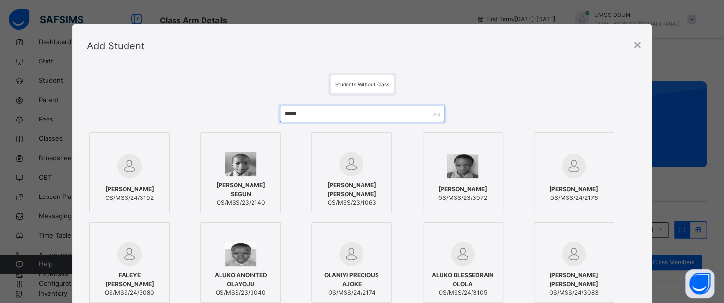
type input "*****"
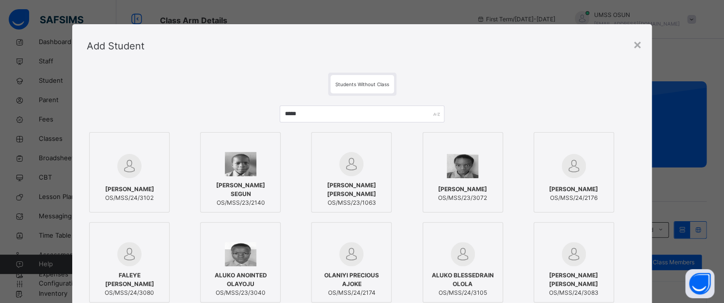
click at [349, 165] on img at bounding box center [351, 164] width 24 height 24
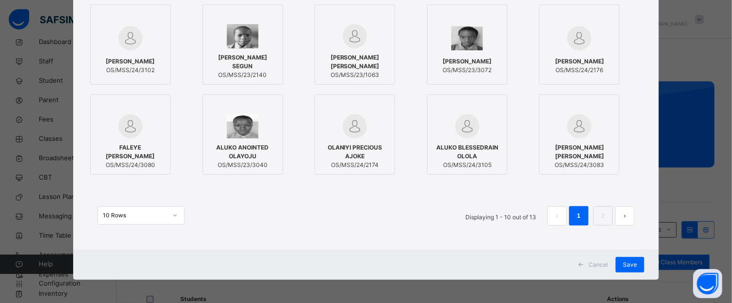
scroll to position [128, 0]
click at [627, 260] on span "Save" at bounding box center [630, 264] width 14 height 9
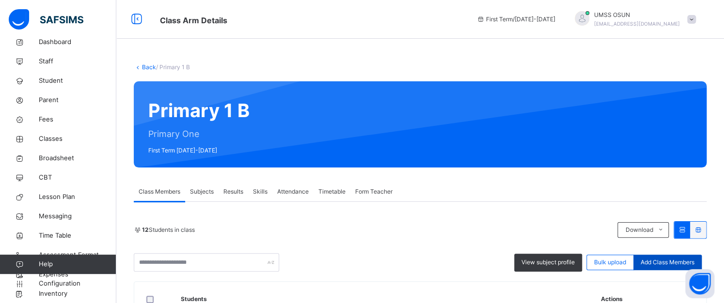
click at [659, 265] on span "Add Class Members" at bounding box center [668, 262] width 54 height 9
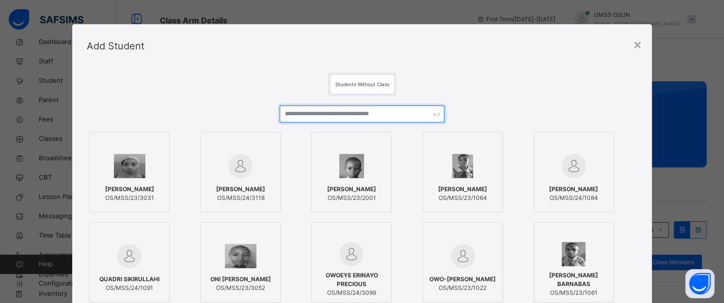
click at [374, 117] on input "text" at bounding box center [362, 114] width 165 height 17
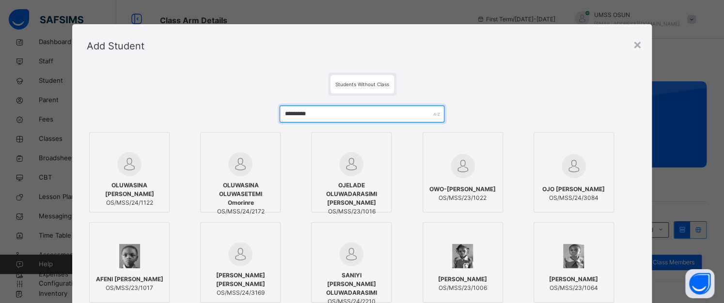
type input "*********"
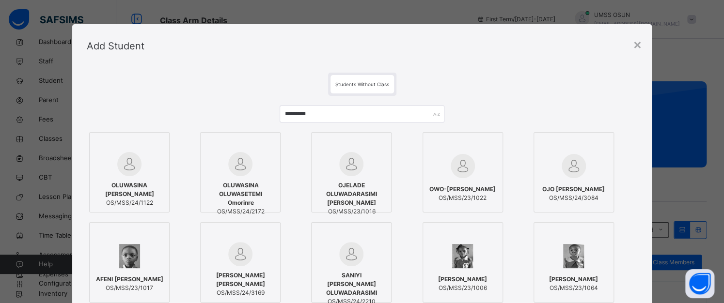
click at [105, 168] on div at bounding box center [129, 164] width 70 height 24
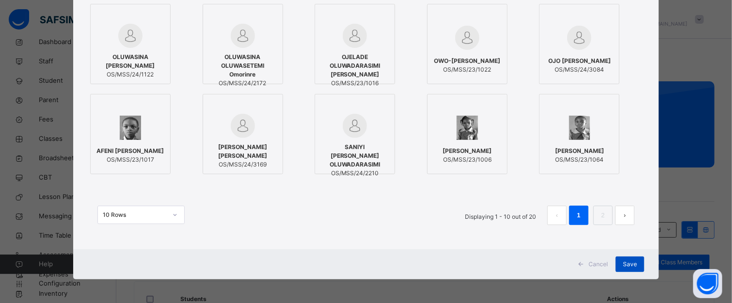
click at [628, 262] on span "Save" at bounding box center [630, 264] width 14 height 9
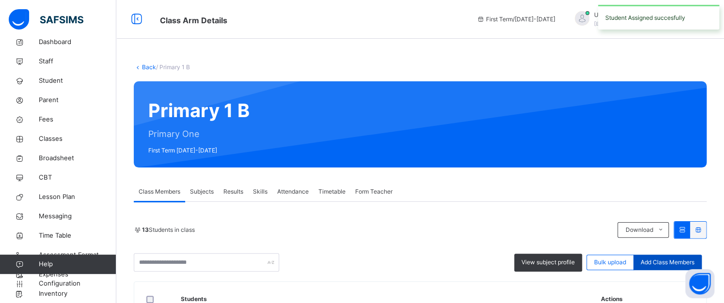
click at [684, 258] on span "Add Class Members" at bounding box center [668, 262] width 54 height 9
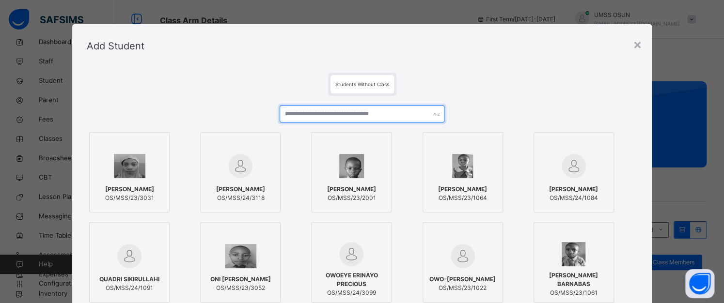
click at [372, 115] on input "text" at bounding box center [362, 114] width 165 height 17
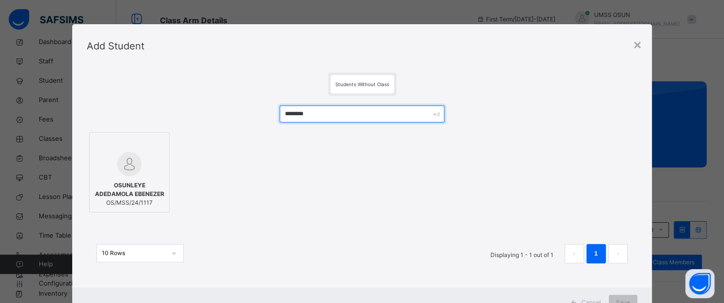
type input "********"
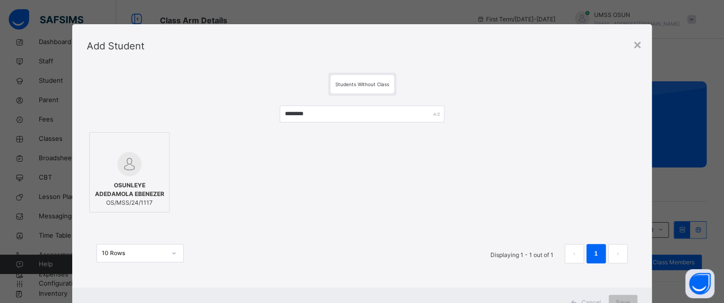
drag, startPoint x: 122, startPoint y: 173, endPoint x: 127, endPoint y: 168, distance: 8.2
click at [122, 173] on img at bounding box center [129, 164] width 24 height 24
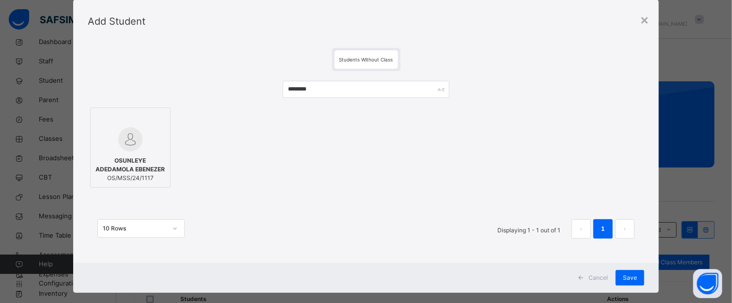
scroll to position [39, 0]
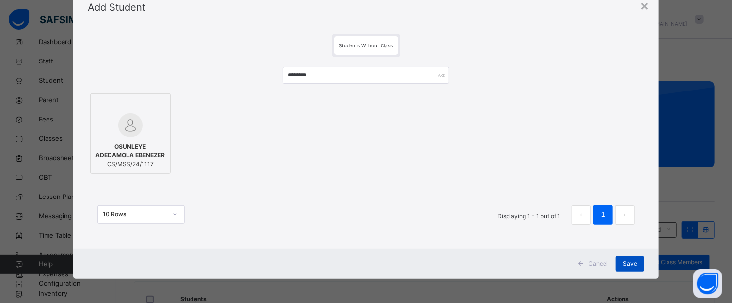
click at [630, 264] on span "Save" at bounding box center [630, 264] width 14 height 9
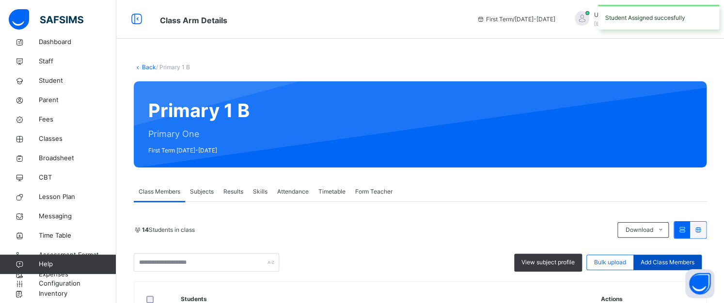
click at [663, 262] on span "Add Class Members" at bounding box center [668, 262] width 54 height 9
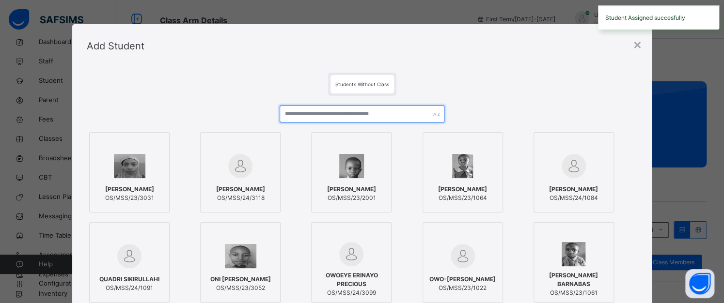
click at [384, 112] on input "text" at bounding box center [362, 114] width 165 height 17
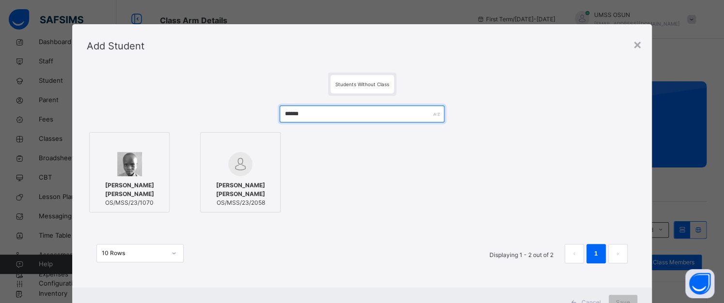
type input "******"
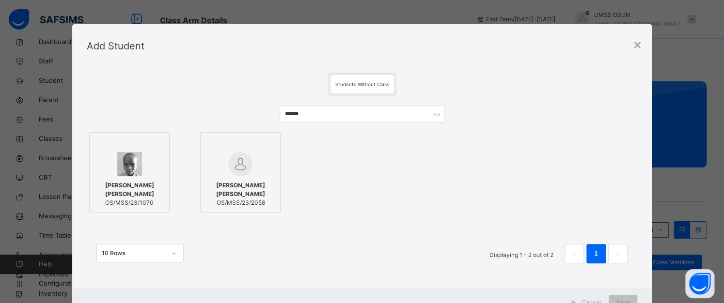
click at [135, 169] on img at bounding box center [129, 164] width 25 height 24
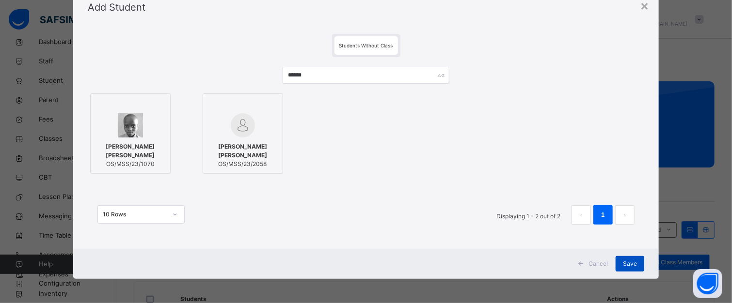
click at [619, 260] on div "Save" at bounding box center [629, 264] width 29 height 16
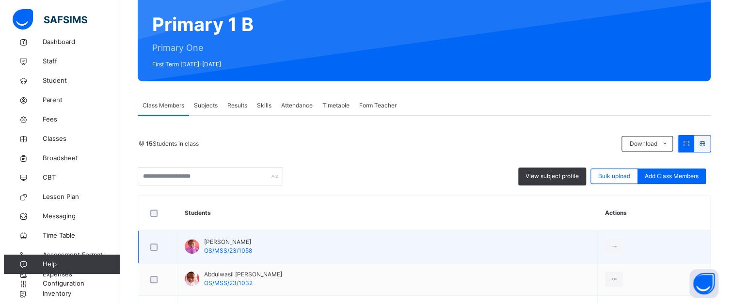
scroll to position [97, 0]
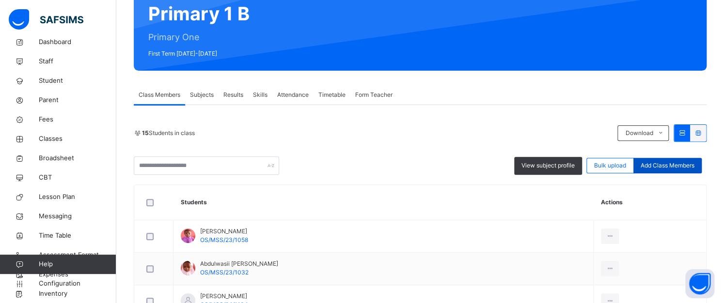
click at [659, 158] on div "Add Class Members" at bounding box center [667, 166] width 68 height 16
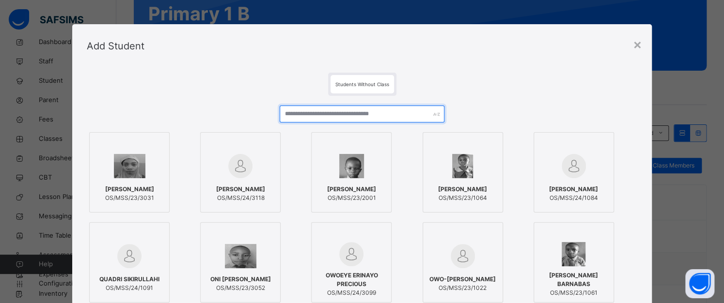
click at [335, 110] on input "text" at bounding box center [362, 114] width 165 height 17
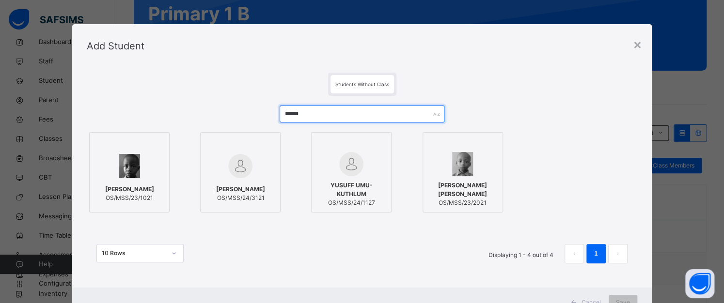
type input "******"
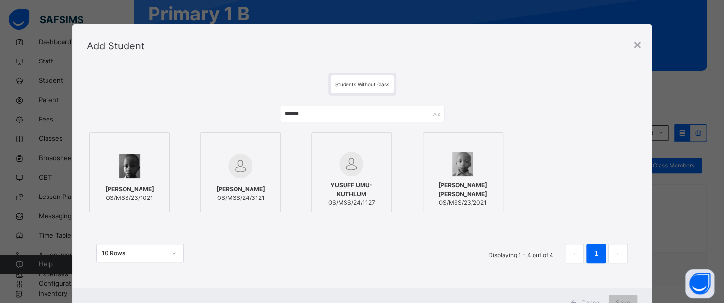
click at [350, 164] on img at bounding box center [351, 164] width 24 height 24
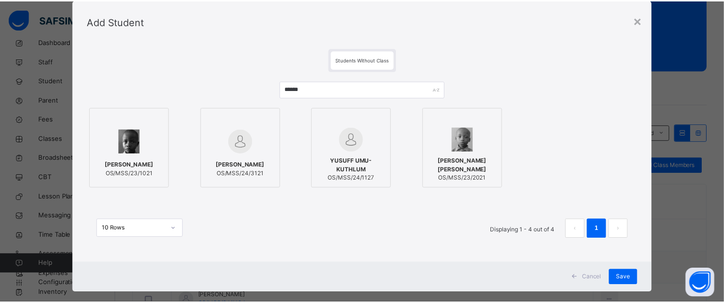
scroll to position [39, 0]
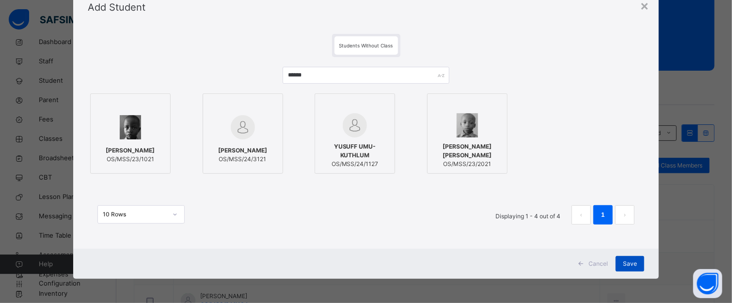
click at [626, 263] on span "Save" at bounding box center [630, 264] width 14 height 9
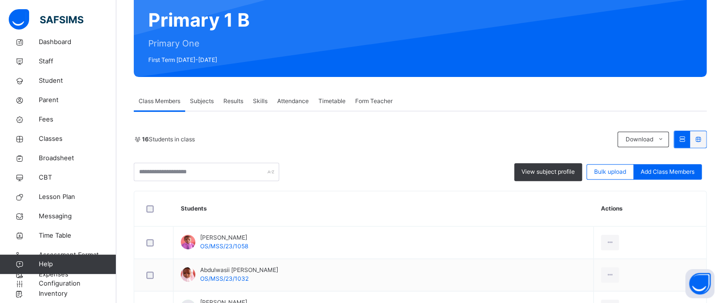
scroll to position [97, 0]
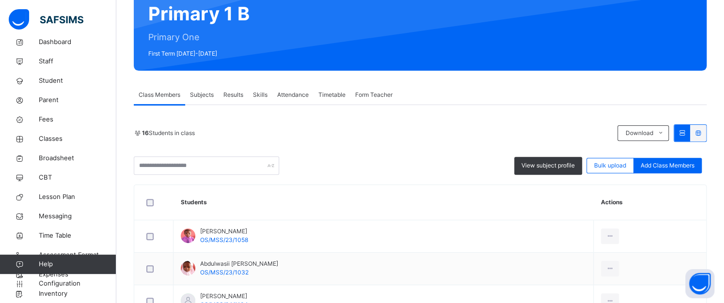
click at [53, 37] on div at bounding box center [58, 19] width 116 height 39
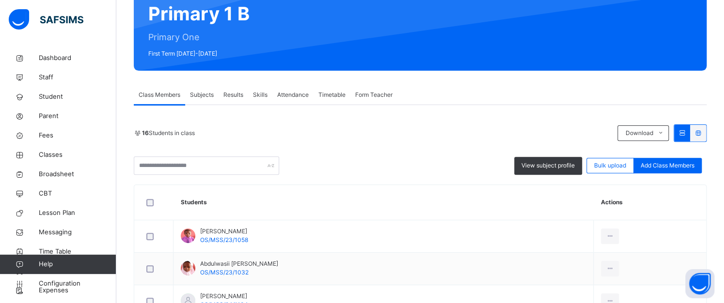
scroll to position [0, 0]
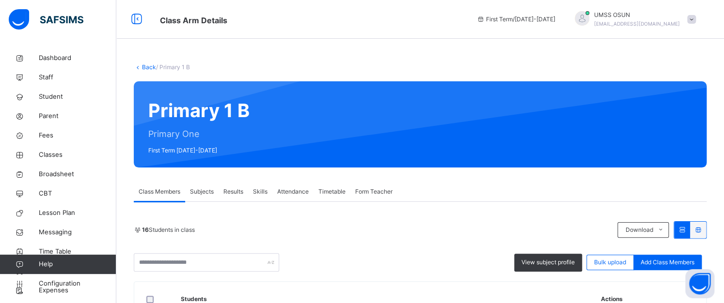
click at [149, 65] on link "Back" at bounding box center [149, 66] width 14 height 7
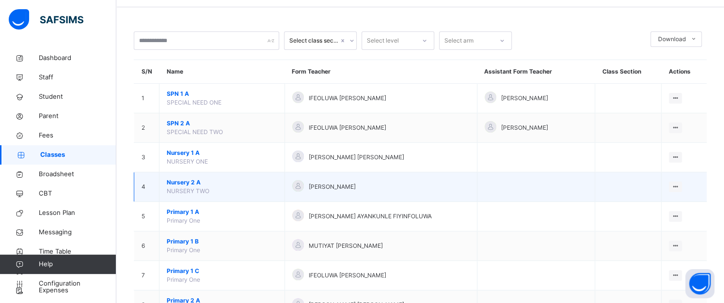
scroll to position [48, 0]
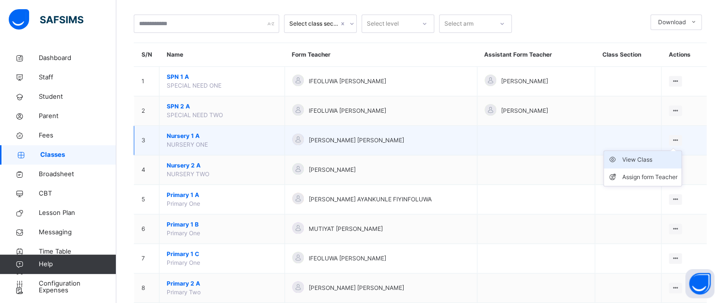
click at [643, 159] on div "View Class" at bounding box center [649, 160] width 55 height 10
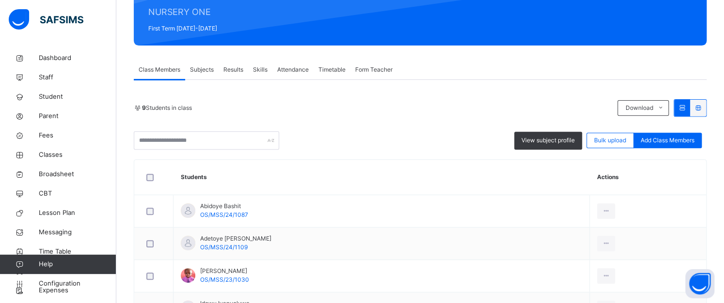
scroll to position [116, 0]
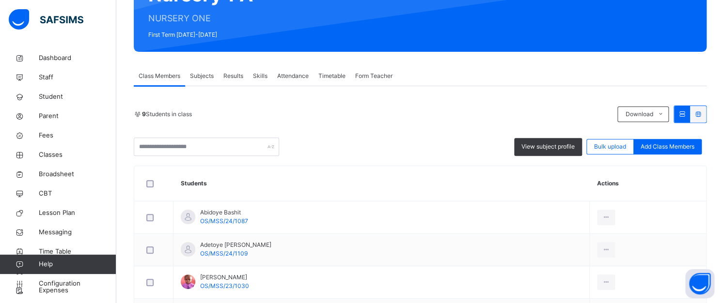
click at [167, 72] on span "Class Members" at bounding box center [160, 76] width 42 height 9
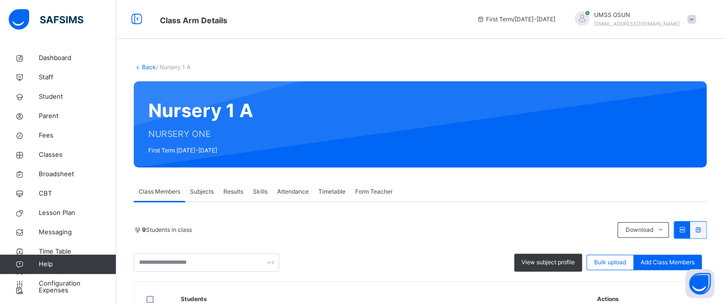
click at [146, 64] on link "Back" at bounding box center [149, 66] width 14 height 7
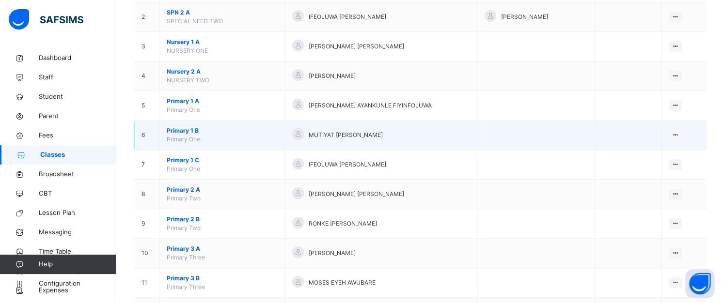
scroll to position [97, 0]
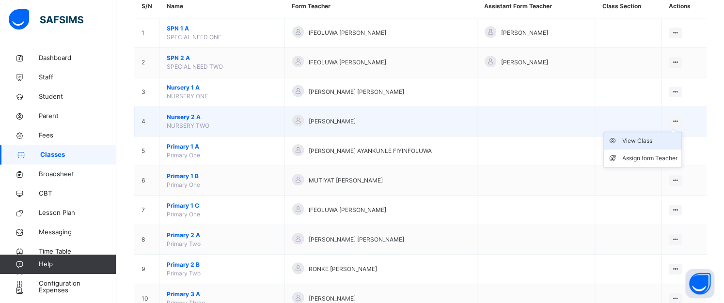
click at [649, 140] on div "View Class" at bounding box center [649, 141] width 55 height 10
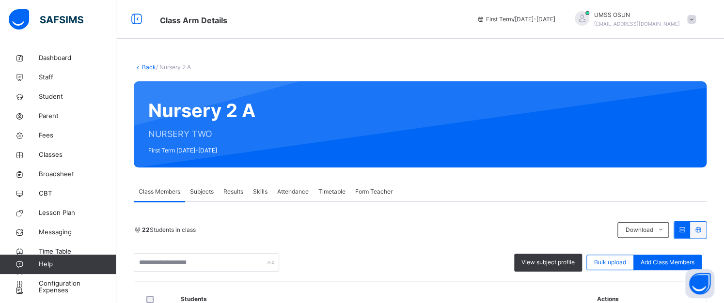
click at [149, 64] on link "Back" at bounding box center [149, 66] width 14 height 7
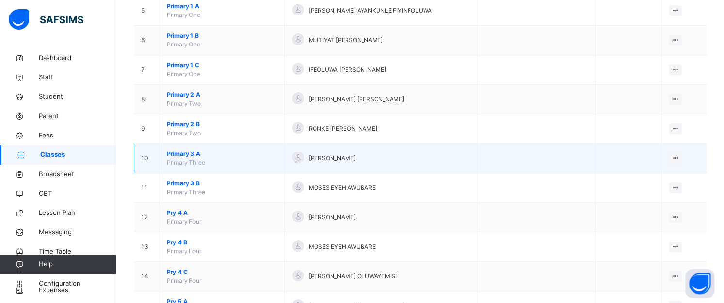
scroll to position [242, 0]
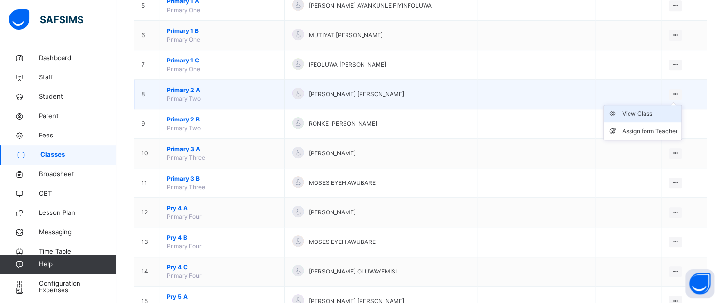
click at [649, 114] on div "View Class" at bounding box center [649, 114] width 55 height 10
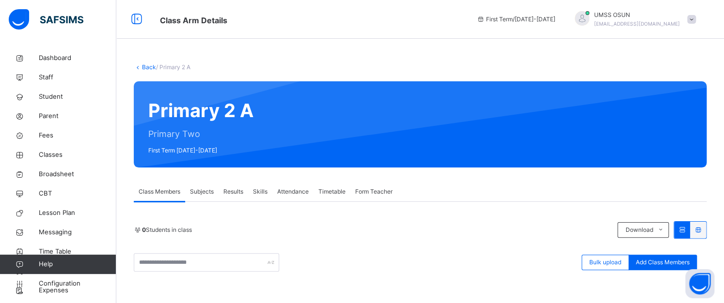
click at [146, 66] on link "Back" at bounding box center [149, 66] width 14 height 7
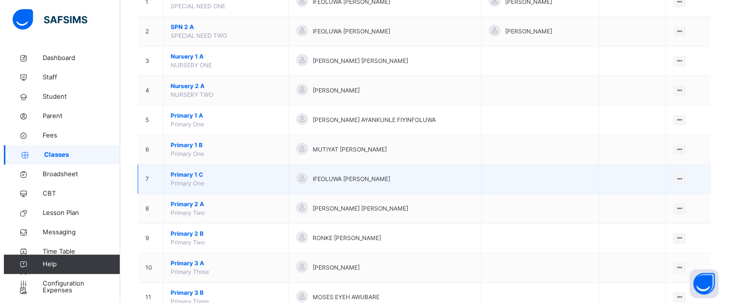
scroll to position [194, 0]
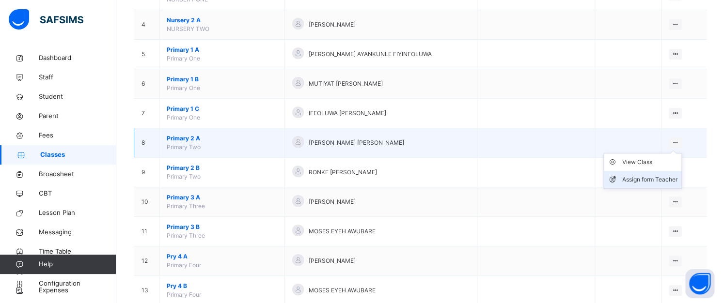
click at [646, 178] on div "Assign form Teacher" at bounding box center [649, 180] width 55 height 10
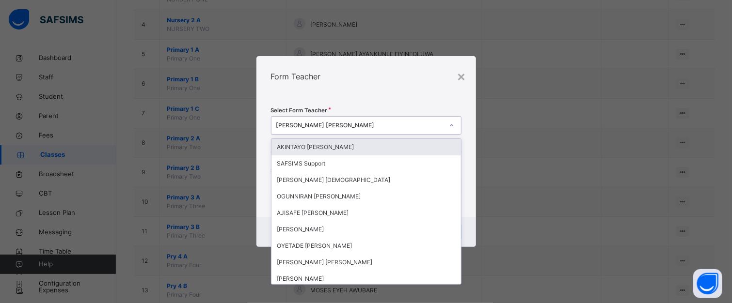
click at [364, 125] on div "[PERSON_NAME] [PERSON_NAME]" at bounding box center [359, 125] width 167 height 9
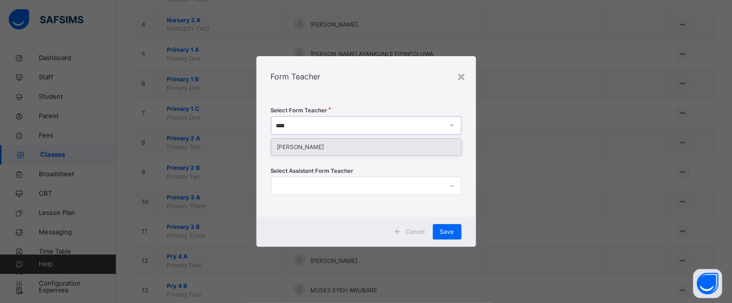
type input "*****"
click at [312, 147] on div "[PERSON_NAME]" at bounding box center [365, 147] width 189 height 16
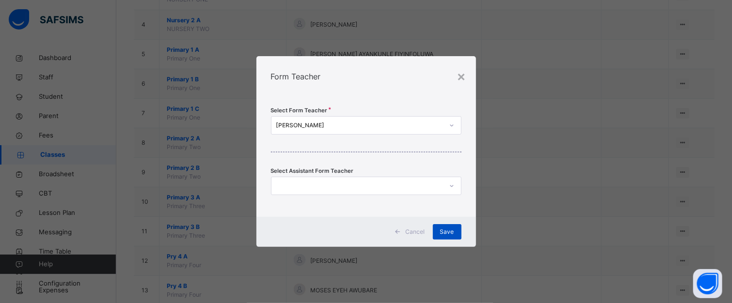
click at [448, 231] on span "Save" at bounding box center [447, 232] width 14 height 9
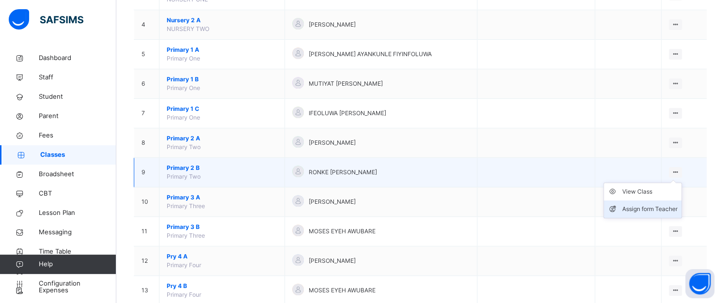
click at [665, 207] on div "Assign form Teacher" at bounding box center [649, 209] width 55 height 10
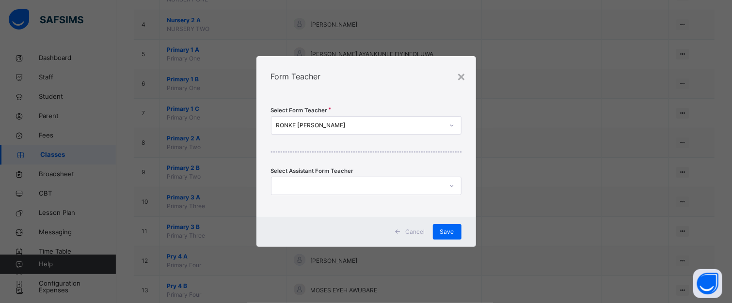
click at [360, 123] on div "RONKE [PERSON_NAME]" at bounding box center [359, 125] width 167 height 9
type input "*****"
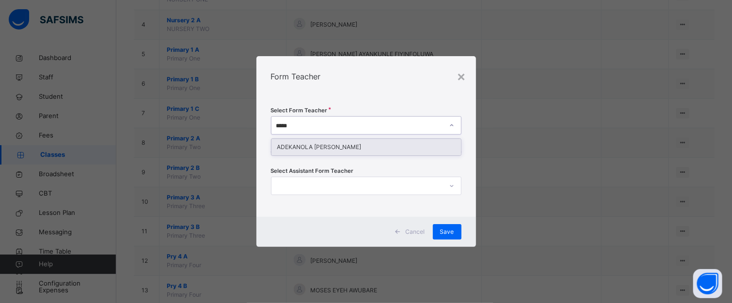
click at [342, 146] on div "ADEKANOLA [PERSON_NAME]" at bounding box center [365, 147] width 189 height 16
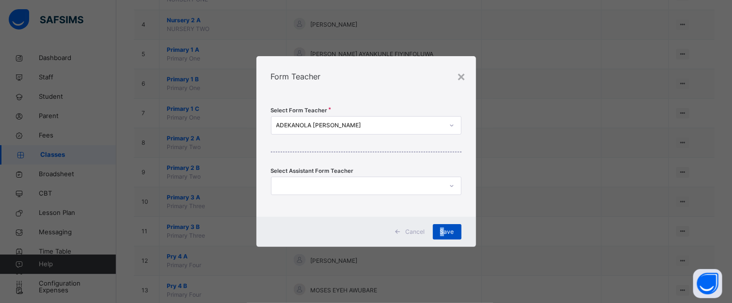
click at [442, 229] on span "Save" at bounding box center [447, 232] width 14 height 9
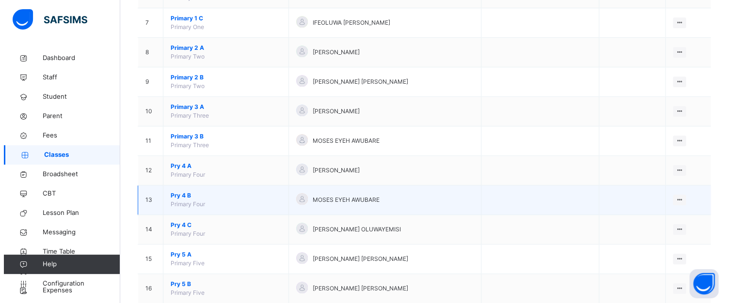
scroll to position [291, 0]
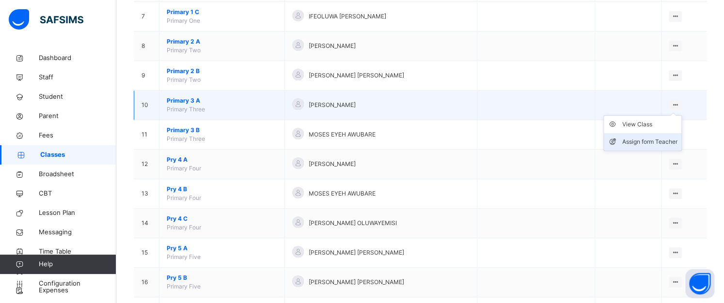
click at [647, 138] on div "Assign form Teacher" at bounding box center [649, 142] width 55 height 10
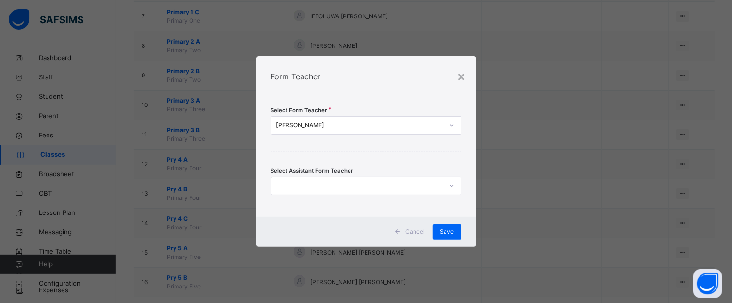
click at [400, 126] on div "[PERSON_NAME]" at bounding box center [359, 125] width 167 height 9
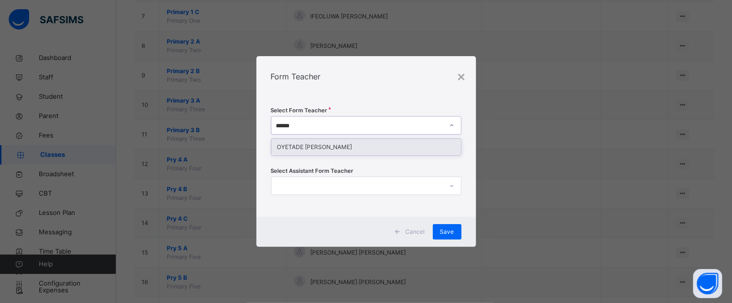
type input "*******"
click at [355, 148] on div "OYETADE [PERSON_NAME]" at bounding box center [365, 147] width 189 height 16
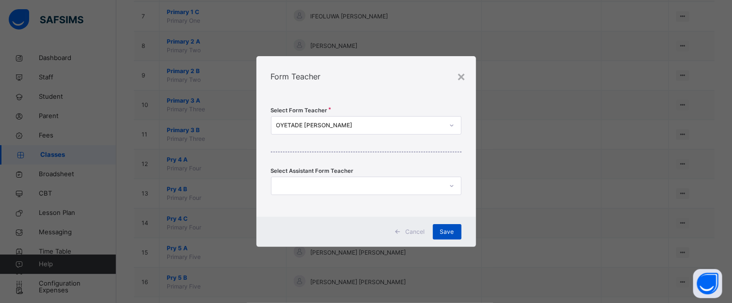
click at [451, 233] on span "Save" at bounding box center [447, 232] width 14 height 9
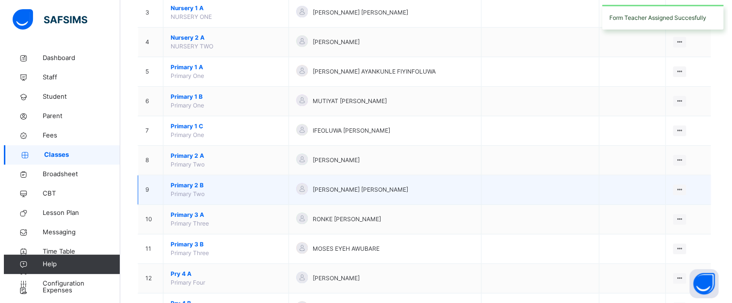
scroll to position [194, 0]
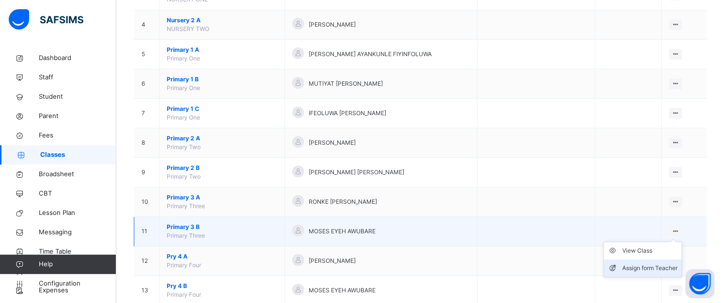
click at [669, 267] on div "Assign form Teacher" at bounding box center [649, 269] width 55 height 10
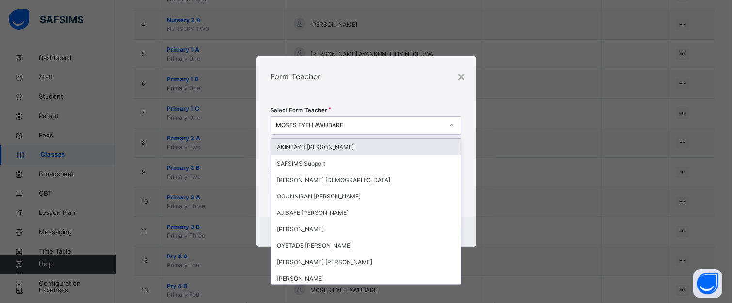
click at [349, 128] on div "MOSES EYEH AWUBARE" at bounding box center [359, 125] width 167 height 9
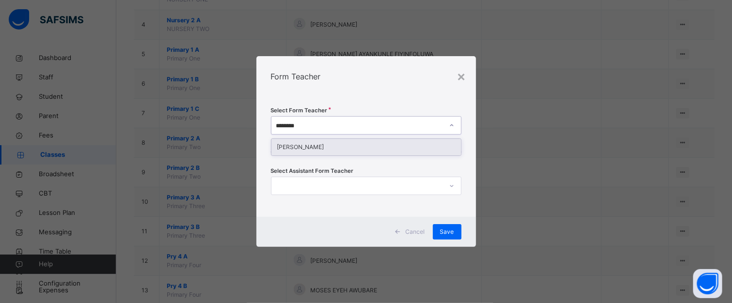
type input "*********"
click at [323, 149] on div "[PERSON_NAME]" at bounding box center [365, 147] width 189 height 16
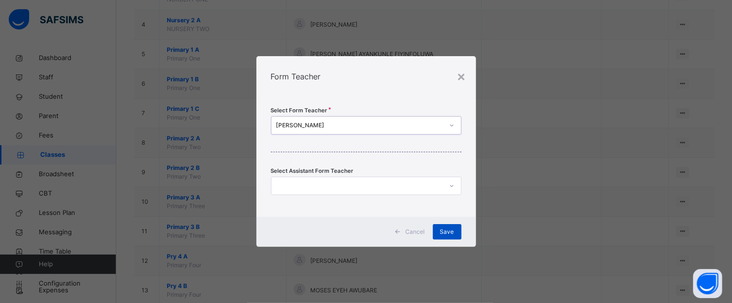
click at [450, 230] on span "Save" at bounding box center [447, 232] width 14 height 9
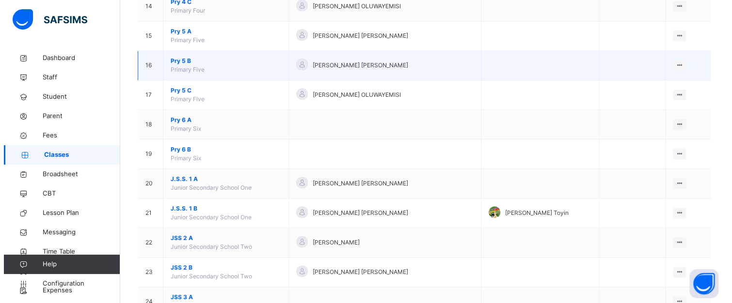
scroll to position [572, 0]
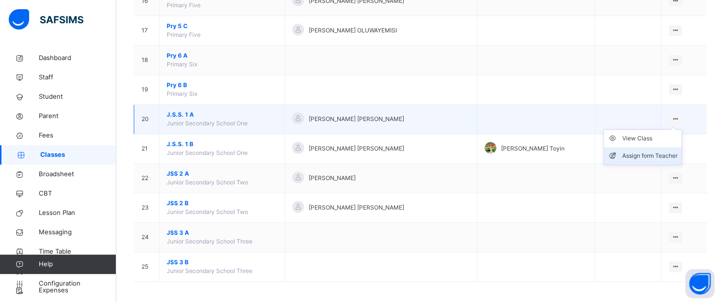
click at [671, 151] on div "Assign form Teacher" at bounding box center [649, 156] width 55 height 10
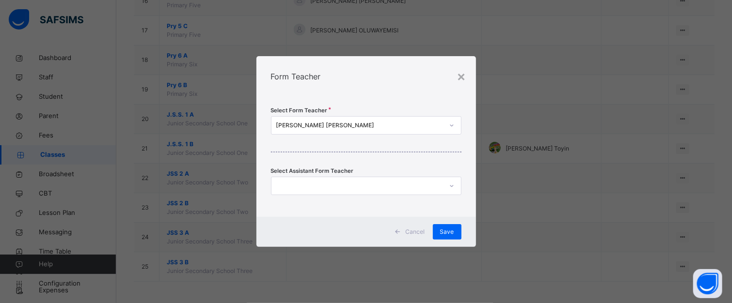
click at [374, 123] on div "[PERSON_NAME] [PERSON_NAME]" at bounding box center [359, 125] width 167 height 9
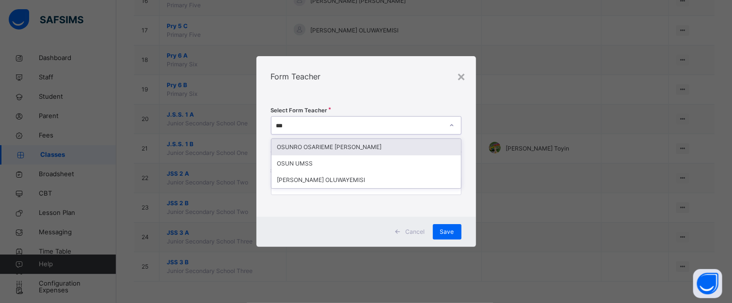
type input "****"
click at [345, 146] on div "OSUNRO OSARIEME [PERSON_NAME]" at bounding box center [365, 147] width 189 height 16
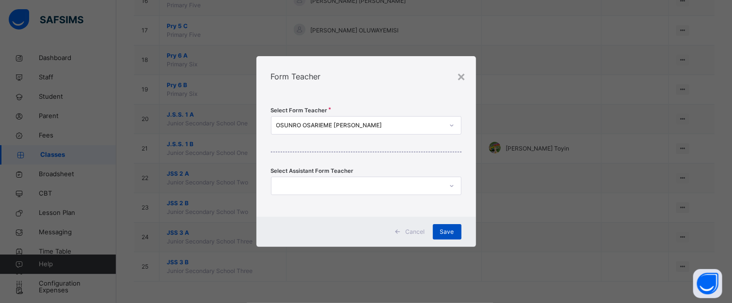
click at [450, 231] on span "Save" at bounding box center [447, 232] width 14 height 9
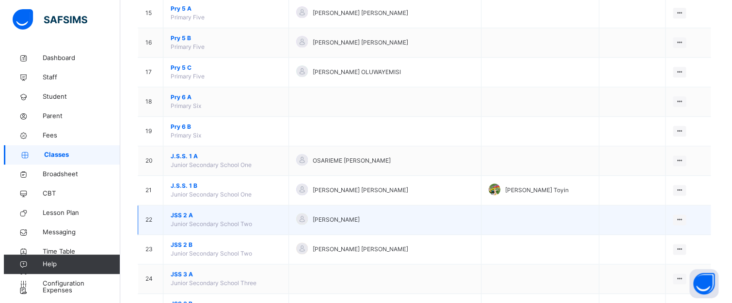
scroll to position [533, 0]
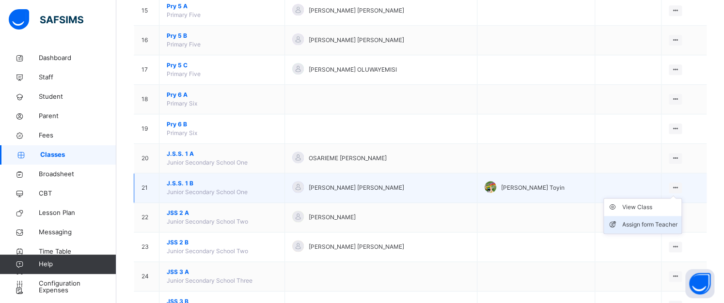
click at [646, 220] on div "Assign form Teacher" at bounding box center [649, 225] width 55 height 10
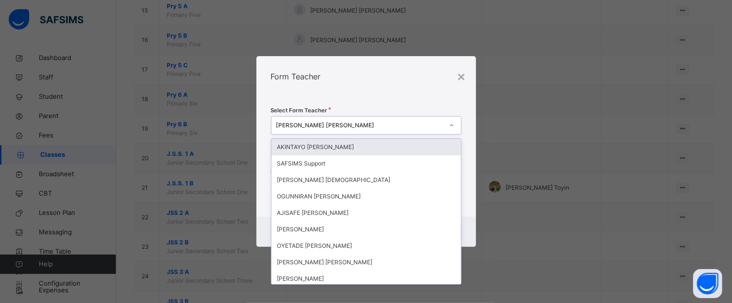
click at [369, 126] on div "[PERSON_NAME] [PERSON_NAME]" at bounding box center [359, 125] width 167 height 9
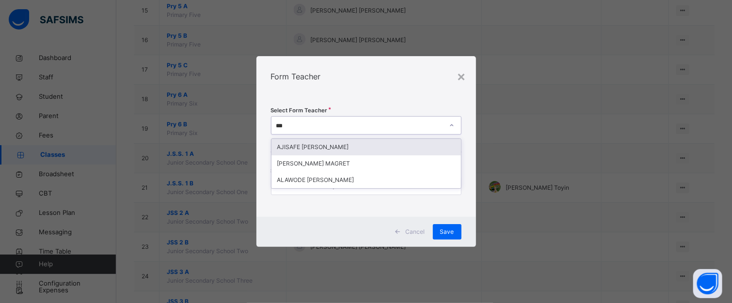
type input "****"
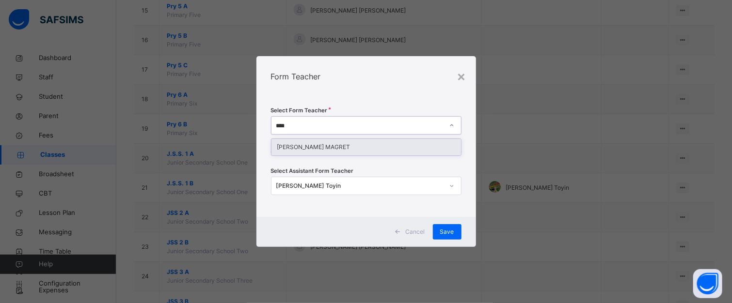
click at [326, 151] on div "[PERSON_NAME] MAGRET" at bounding box center [365, 147] width 189 height 16
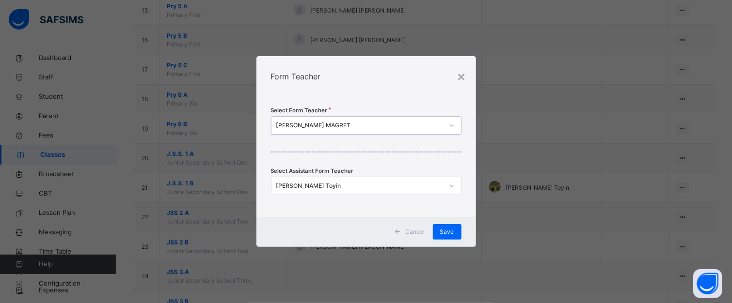
click at [361, 108] on div "Select Form Teacher option ALAO OPEYEMI MAGRET, selected. 0 results available. …" at bounding box center [366, 157] width 220 height 120
click at [444, 230] on span "Save" at bounding box center [447, 232] width 14 height 9
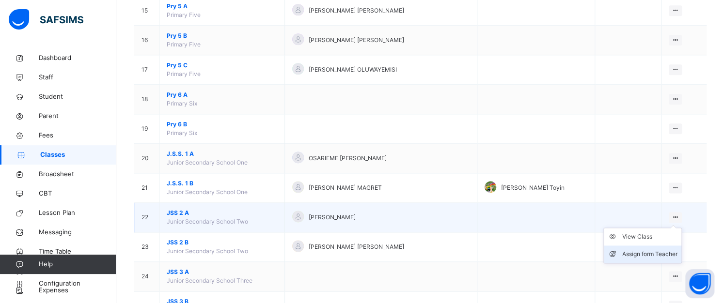
click at [659, 250] on div "Assign form Teacher" at bounding box center [649, 255] width 55 height 10
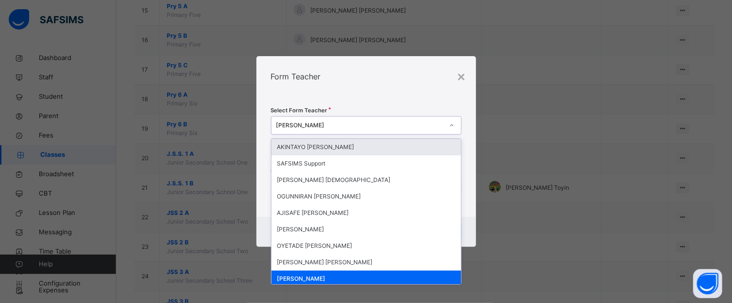
click at [347, 121] on div "[PERSON_NAME]" at bounding box center [359, 125] width 167 height 9
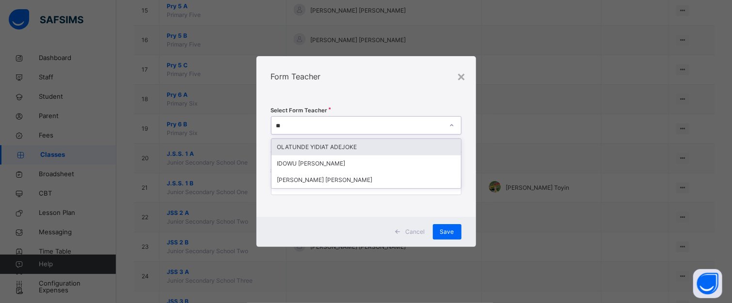
type input "***"
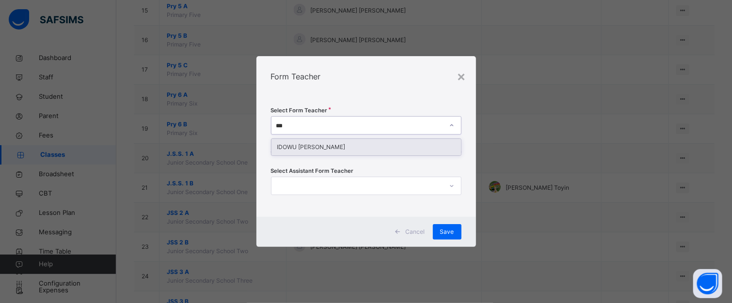
click at [312, 147] on div "IDOWU [PERSON_NAME]" at bounding box center [365, 147] width 189 height 16
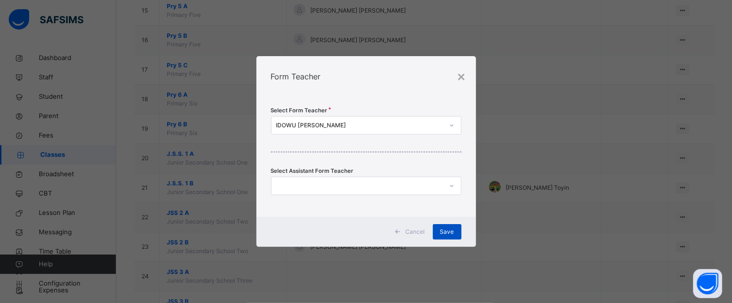
click at [445, 228] on span "Save" at bounding box center [447, 232] width 14 height 9
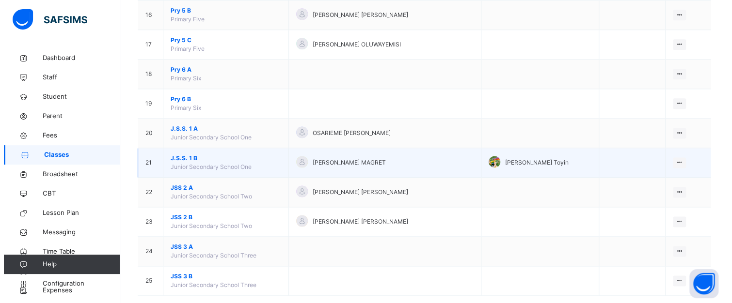
scroll to position [572, 0]
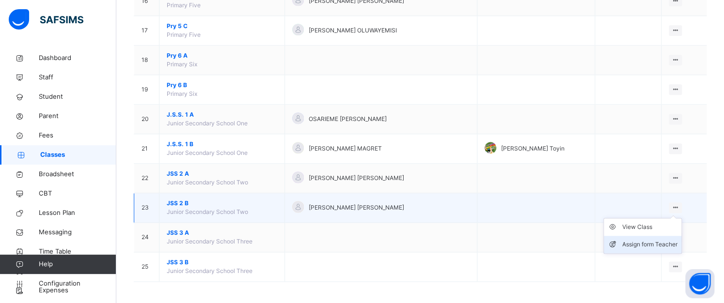
click at [666, 241] on div "Assign form Teacher" at bounding box center [649, 245] width 55 height 10
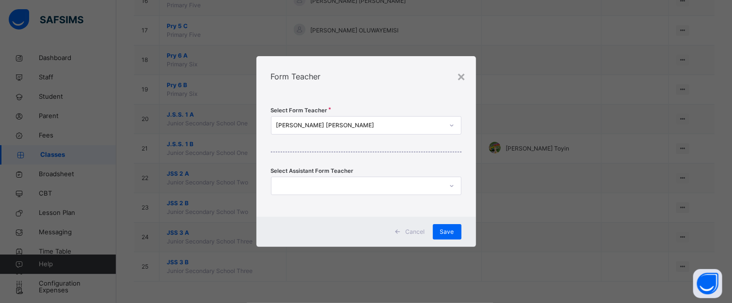
click at [364, 124] on div "[PERSON_NAME] [PERSON_NAME]" at bounding box center [359, 125] width 167 height 9
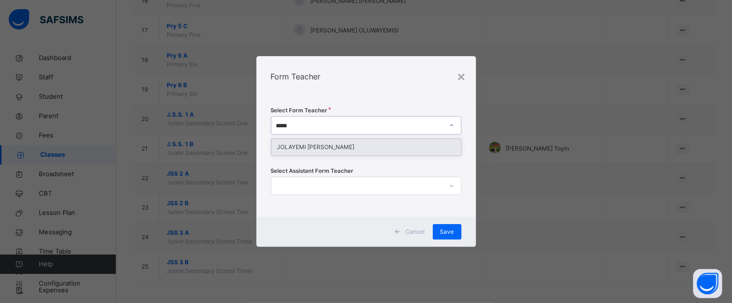
type input "******"
click at [321, 150] on div "JOLAYEMI [PERSON_NAME]" at bounding box center [365, 147] width 189 height 16
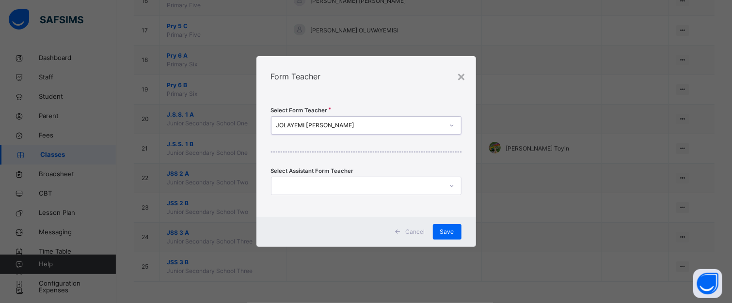
click at [382, 86] on div "Form Teacher" at bounding box center [366, 76] width 220 height 41
click at [452, 231] on span "Save" at bounding box center [447, 232] width 14 height 9
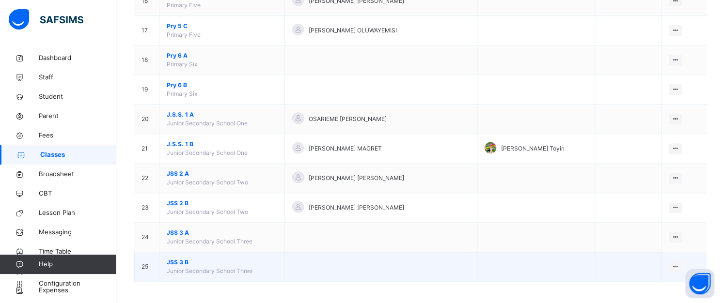
drag, startPoint x: 392, startPoint y: 206, endPoint x: 455, endPoint y: 266, distance: 87.1
click at [392, 206] on span "[PERSON_NAME] [PERSON_NAME]" at bounding box center [356, 208] width 95 height 9
click at [455, 265] on td at bounding box center [380, 267] width 192 height 30
click at [681, 277] on ul "View Class Assign form Teacher" at bounding box center [642, 295] width 78 height 36
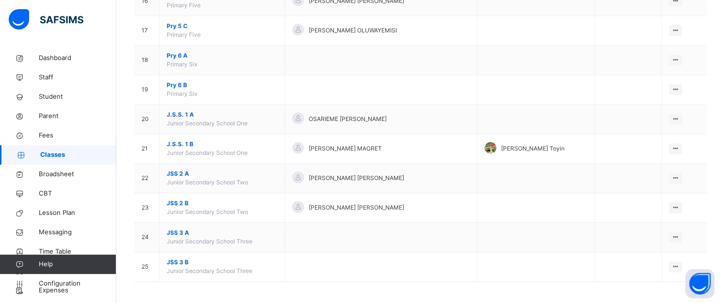
drag, startPoint x: 705, startPoint y: 280, endPoint x: 101, endPoint y: 148, distance: 618.6
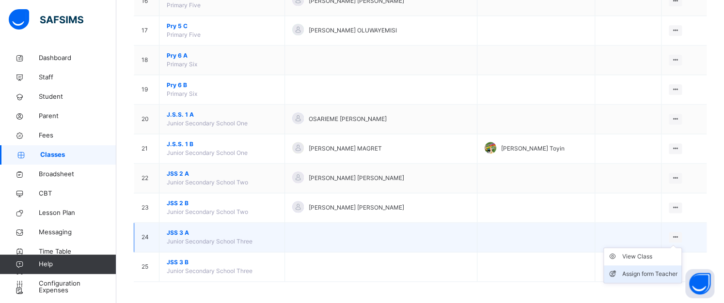
click at [659, 271] on div "Assign form Teacher" at bounding box center [649, 274] width 55 height 10
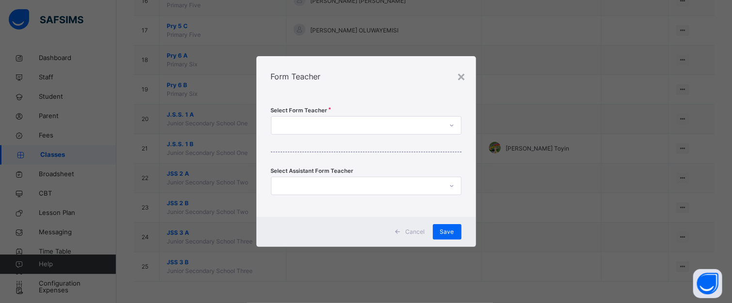
click at [327, 125] on div at bounding box center [356, 125] width 171 height 15
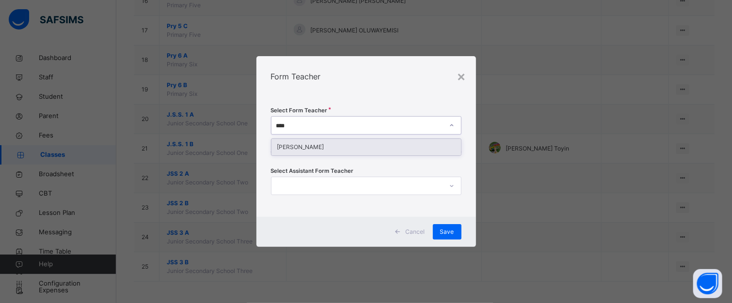
type input "*****"
click at [312, 150] on div "[PERSON_NAME]" at bounding box center [365, 147] width 189 height 16
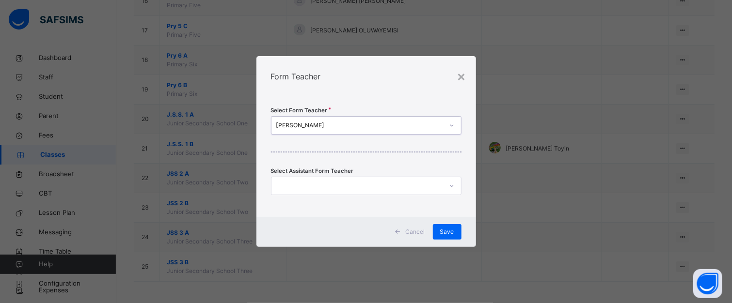
click at [380, 94] on div "Form Teacher" at bounding box center [366, 76] width 220 height 41
click at [450, 231] on span "Save" at bounding box center [447, 232] width 14 height 9
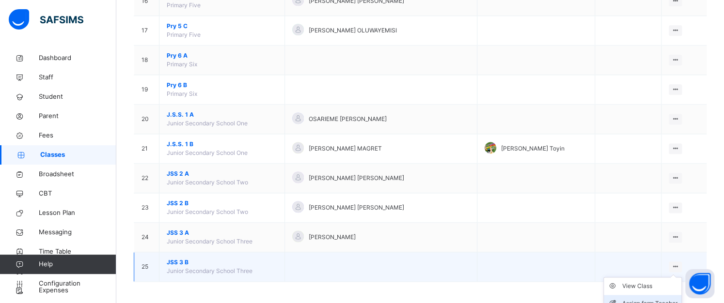
click at [655, 299] on div "Assign form Teacher" at bounding box center [649, 304] width 55 height 10
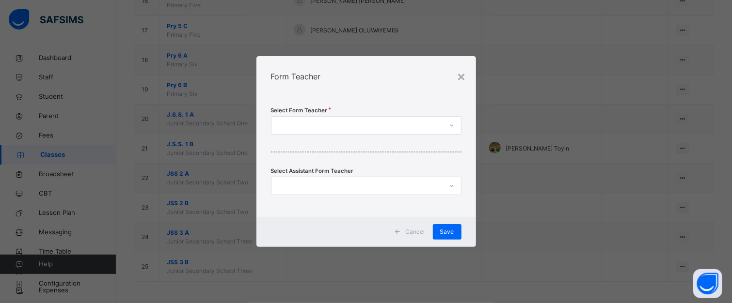
click at [330, 125] on div at bounding box center [356, 125] width 171 height 15
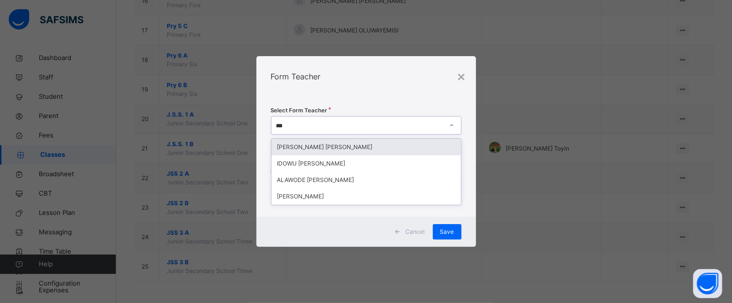
type input "****"
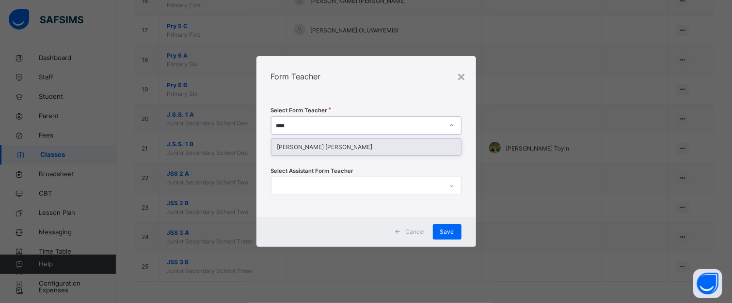
click at [299, 144] on div "[PERSON_NAME] [PERSON_NAME]" at bounding box center [365, 147] width 189 height 16
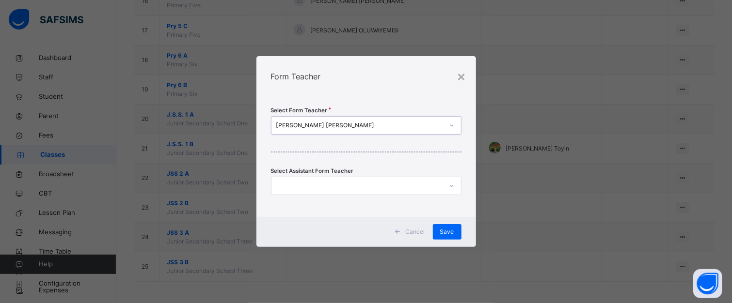
click at [343, 93] on div "Form Teacher" at bounding box center [366, 76] width 220 height 41
click at [452, 232] on span "Save" at bounding box center [447, 232] width 14 height 9
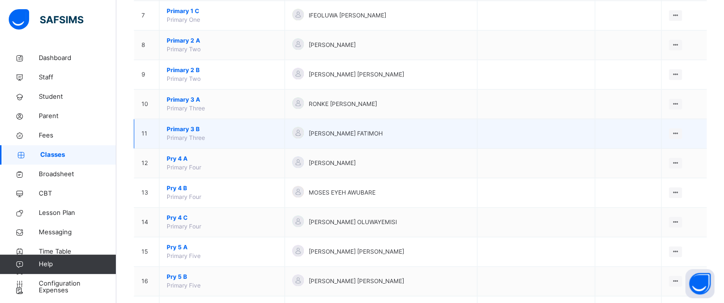
scroll to position [291, 0]
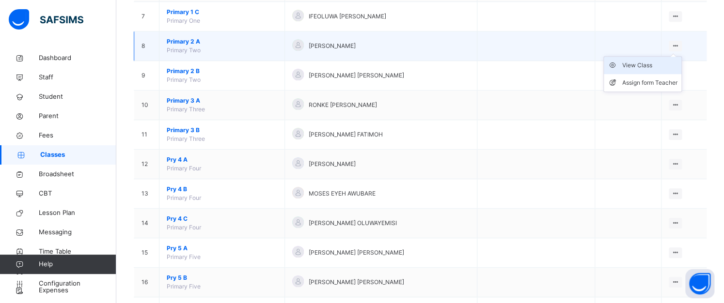
click at [646, 63] on div "View Class" at bounding box center [649, 66] width 55 height 10
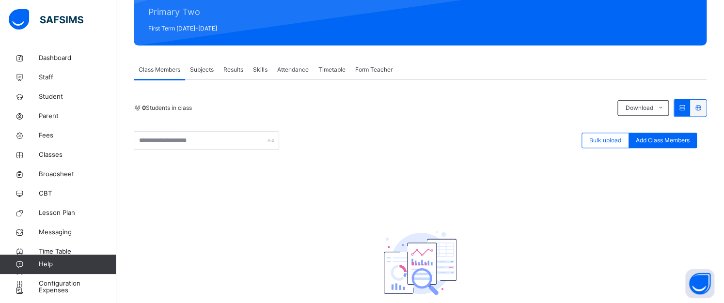
scroll to position [145, 0]
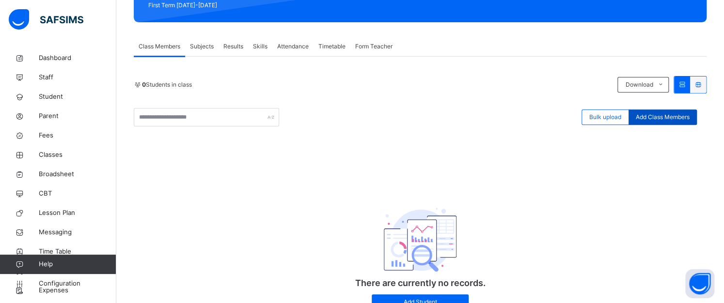
click at [661, 113] on span "Add Class Members" at bounding box center [663, 117] width 54 height 9
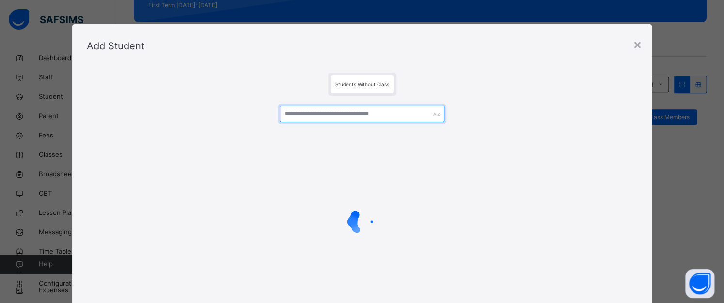
click at [337, 112] on input "text" at bounding box center [362, 114] width 165 height 17
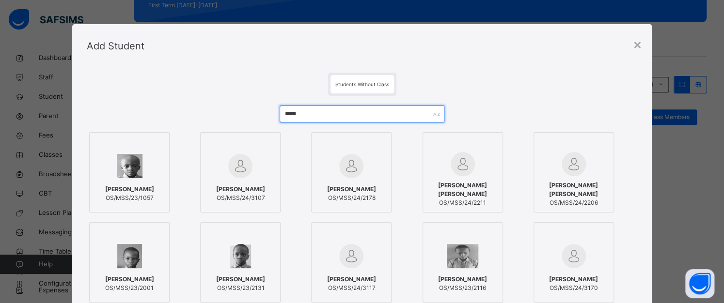
scroll to position [97, 0]
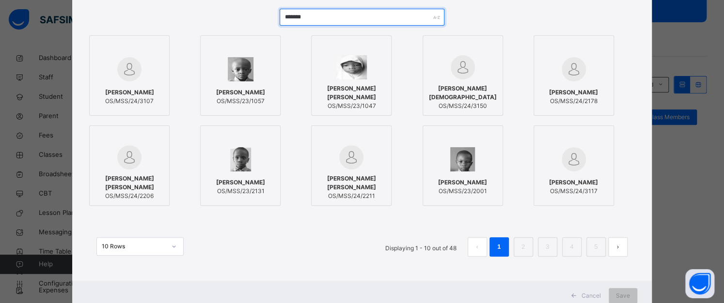
type input "*******"
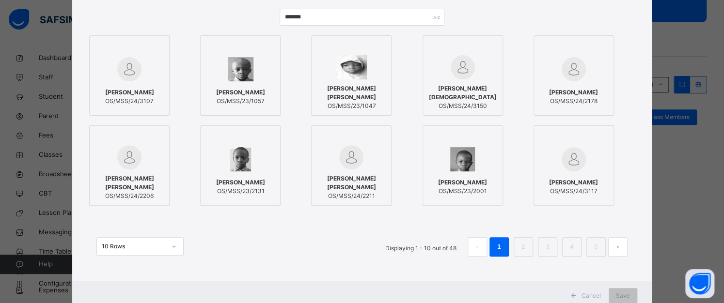
click at [348, 78] on img at bounding box center [351, 67] width 31 height 24
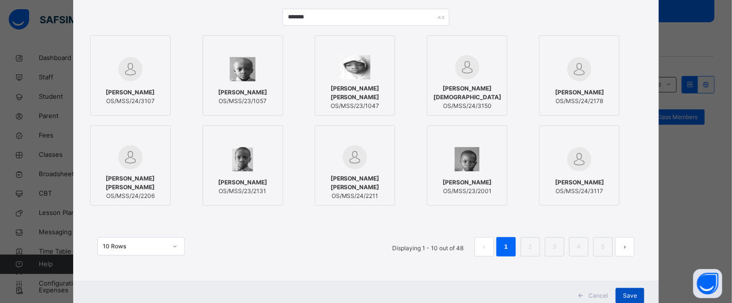
click at [632, 293] on span "Save" at bounding box center [630, 296] width 14 height 9
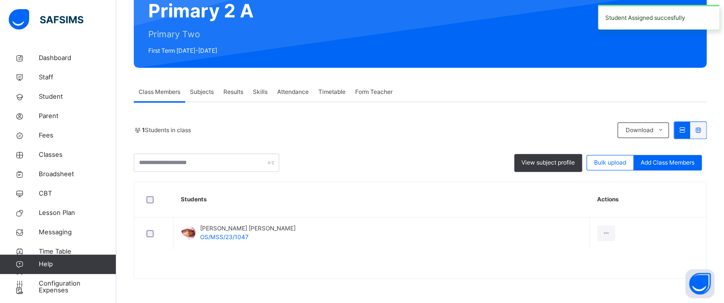
scroll to position [0, 0]
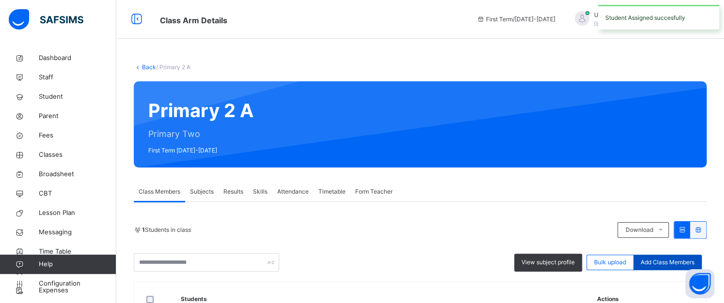
click at [653, 259] on span "Add Class Members" at bounding box center [668, 262] width 54 height 9
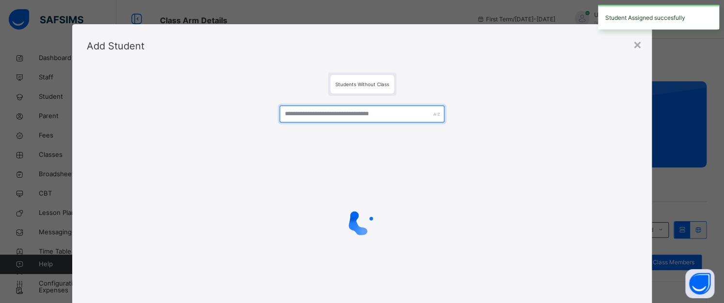
click at [378, 113] on input "text" at bounding box center [362, 114] width 165 height 17
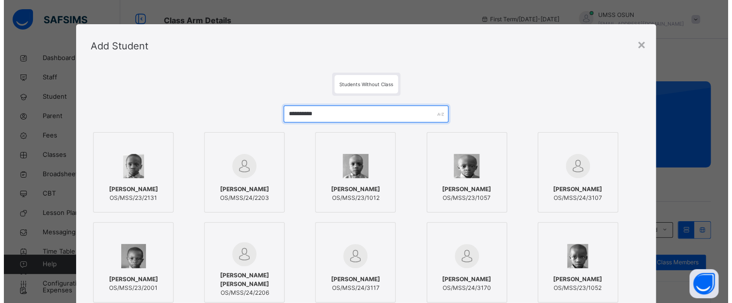
scroll to position [48, 0]
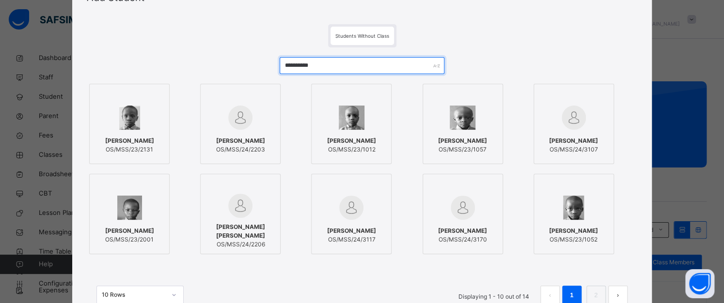
type input "**********"
click at [372, 114] on div at bounding box center [351, 118] width 70 height 28
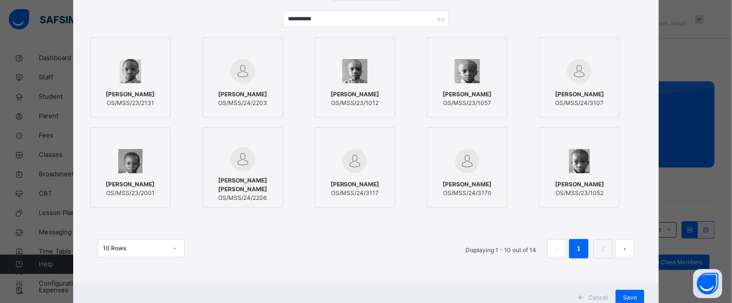
scroll to position [128, 0]
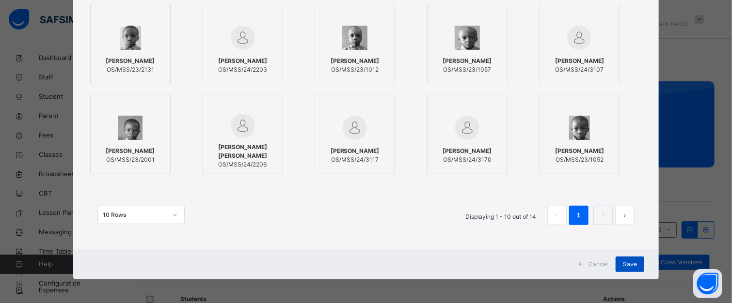
click at [624, 260] on span "Save" at bounding box center [630, 264] width 14 height 9
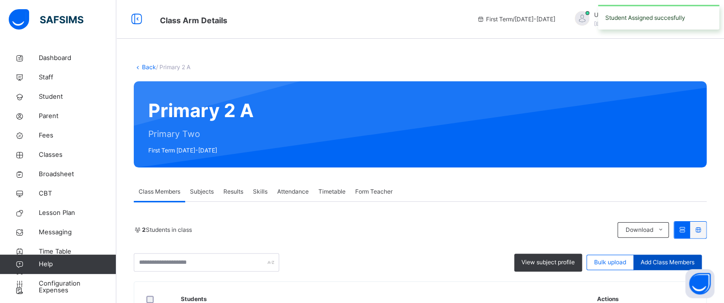
click at [661, 264] on span "Add Class Members" at bounding box center [668, 262] width 54 height 9
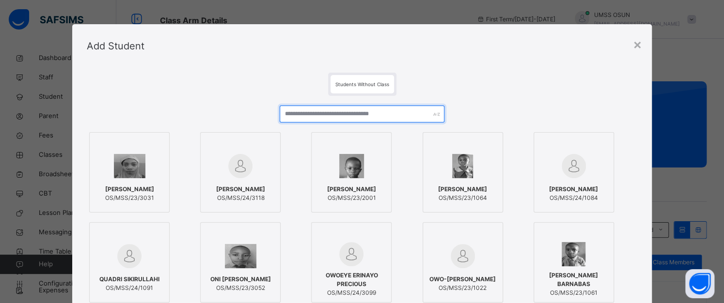
click at [380, 118] on input "text" at bounding box center [362, 114] width 165 height 17
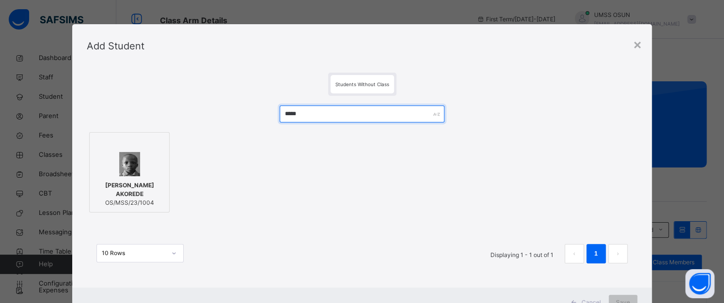
type input "*****"
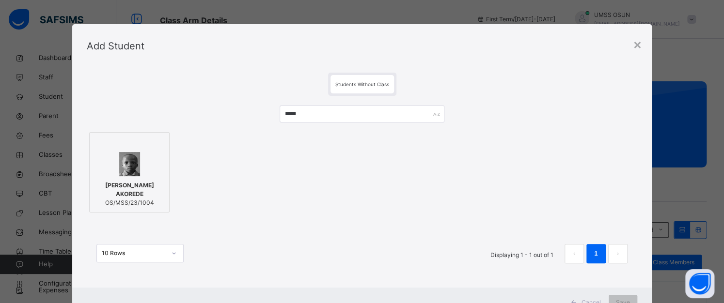
click at [108, 175] on div at bounding box center [129, 164] width 70 height 24
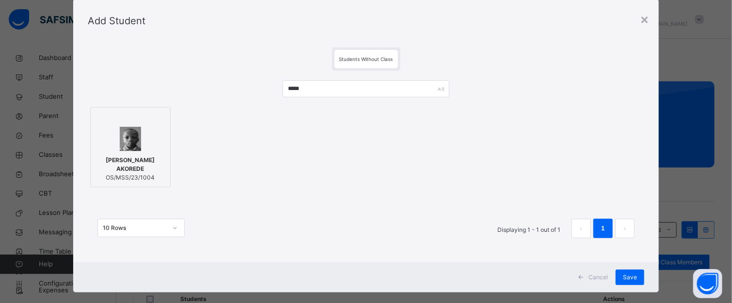
scroll to position [39, 0]
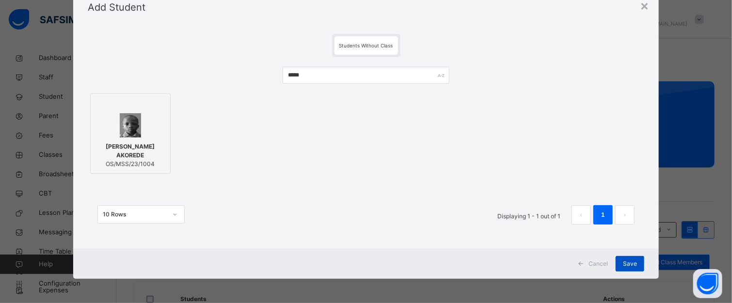
click at [627, 257] on div "Save" at bounding box center [629, 264] width 29 height 16
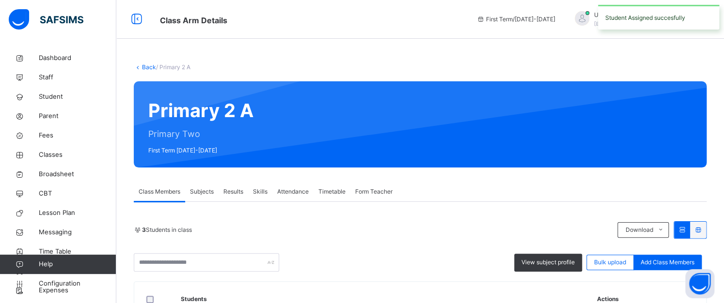
click at [682, 262] on span "Add Class Members" at bounding box center [668, 262] width 54 height 9
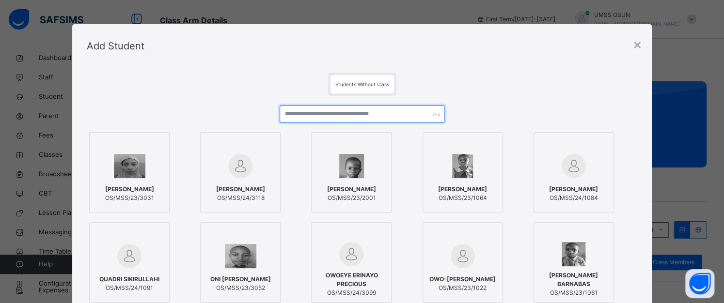
click at [355, 113] on input "text" at bounding box center [362, 114] width 165 height 17
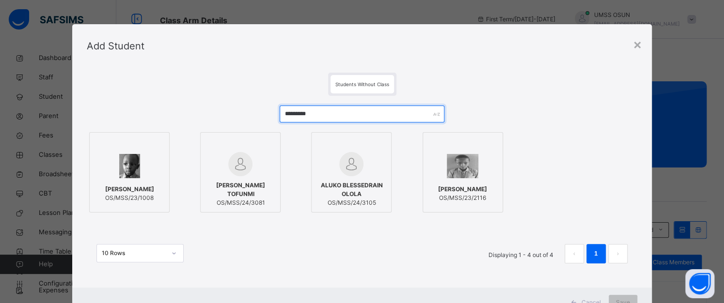
type input "*********"
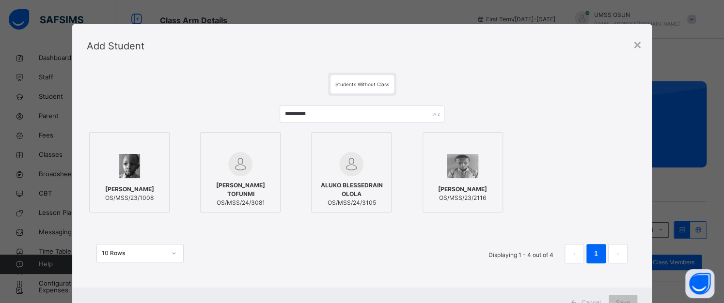
click at [151, 159] on div at bounding box center [129, 166] width 70 height 28
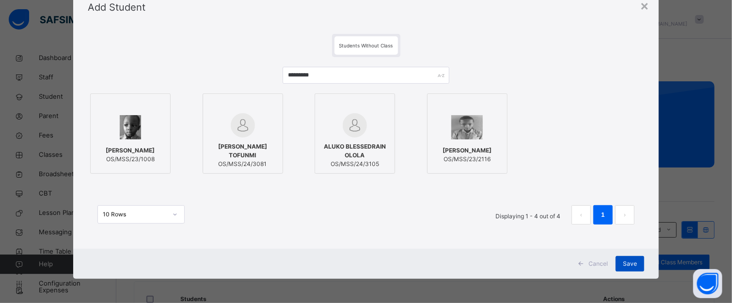
click at [629, 262] on span "Save" at bounding box center [630, 264] width 14 height 9
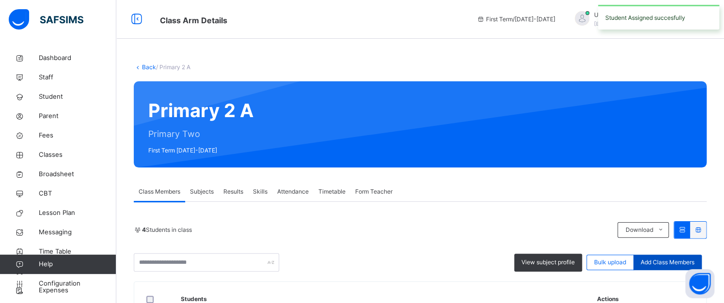
click at [671, 263] on span "Add Class Members" at bounding box center [668, 262] width 54 height 9
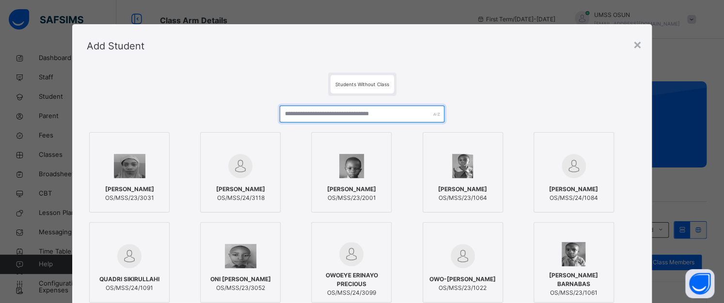
click at [390, 114] on input "text" at bounding box center [362, 114] width 165 height 17
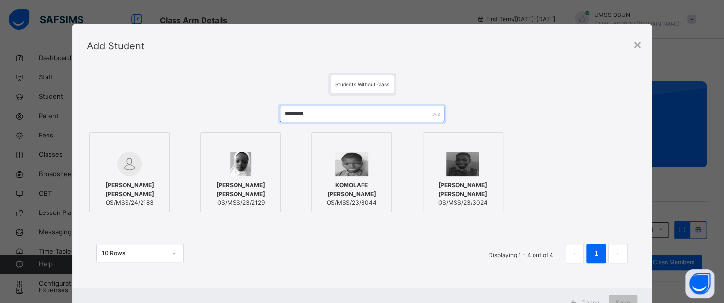
type input "********"
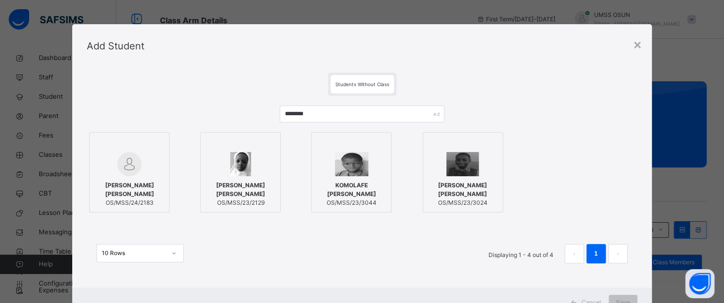
drag, startPoint x: 133, startPoint y: 177, endPoint x: 165, endPoint y: 174, distance: 32.1
click at [133, 177] on div "ABIMBOLA MERCY JOSEPH OS/MSS/24/2183" at bounding box center [129, 194] width 70 height 36
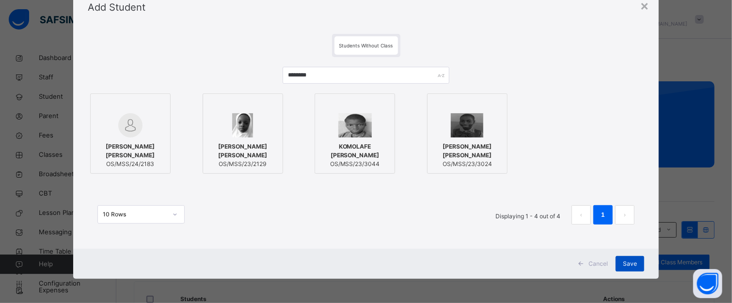
click at [627, 262] on span "Save" at bounding box center [630, 264] width 14 height 9
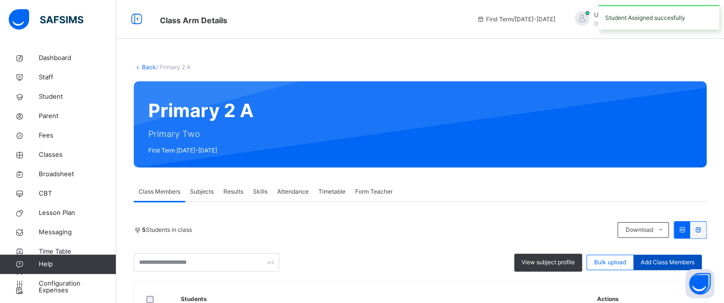
click at [690, 258] on span "Add Class Members" at bounding box center [668, 262] width 54 height 9
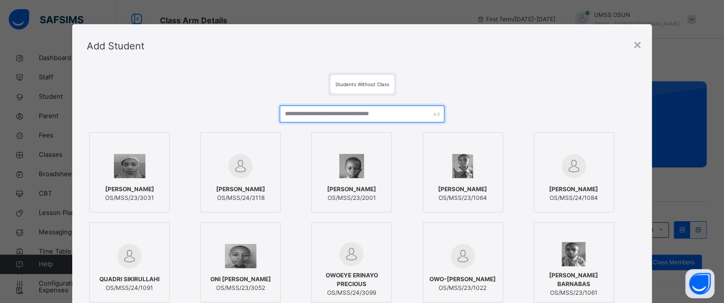
click at [299, 117] on input "text" at bounding box center [362, 114] width 165 height 17
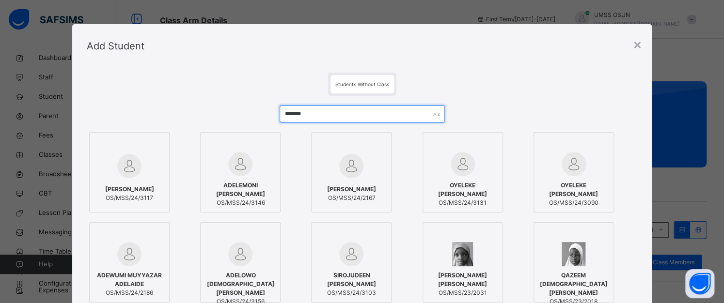
type input "*******"
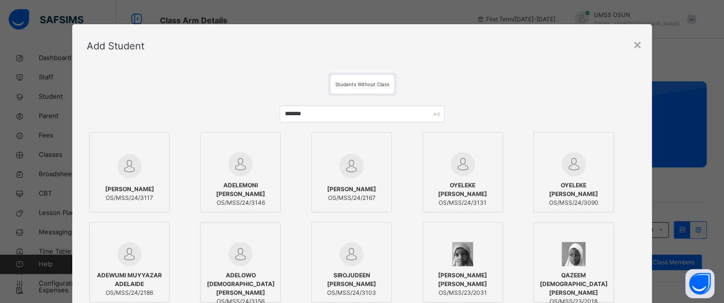
click at [367, 180] on div "ADELEKE ABDULRAHMAN IMOGBEMI OS/MSS/24/2167" at bounding box center [351, 193] width 70 height 27
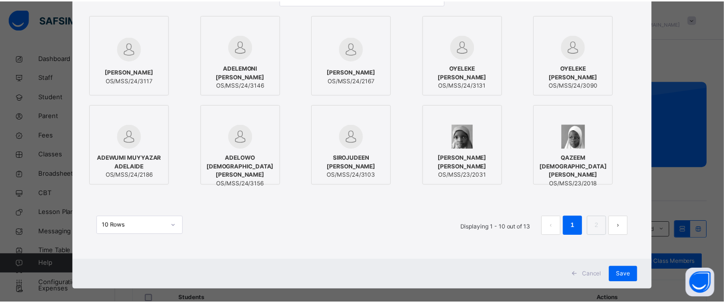
scroll to position [128, 0]
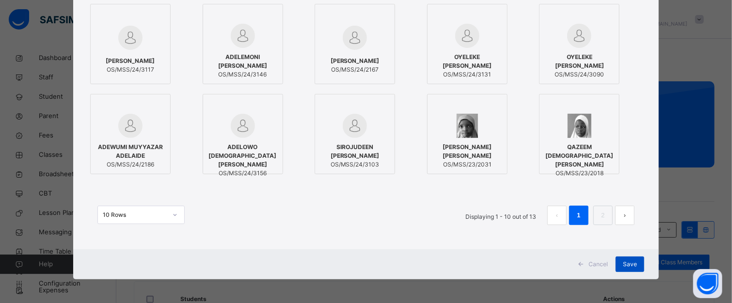
click at [628, 264] on span "Save" at bounding box center [630, 264] width 14 height 9
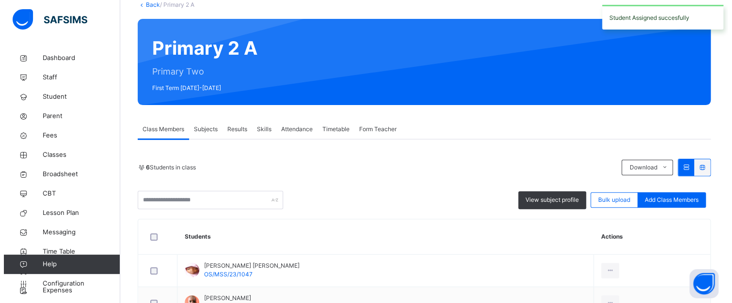
scroll to position [97, 0]
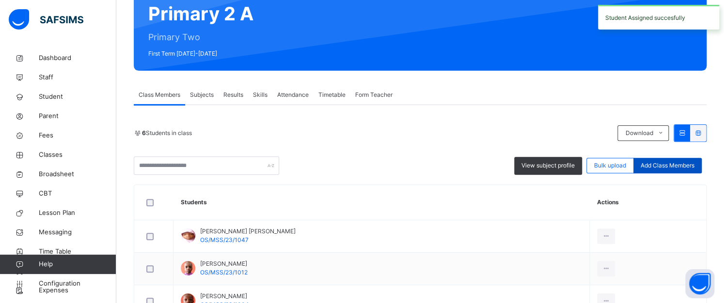
click at [656, 164] on span "Add Class Members" at bounding box center [668, 165] width 54 height 9
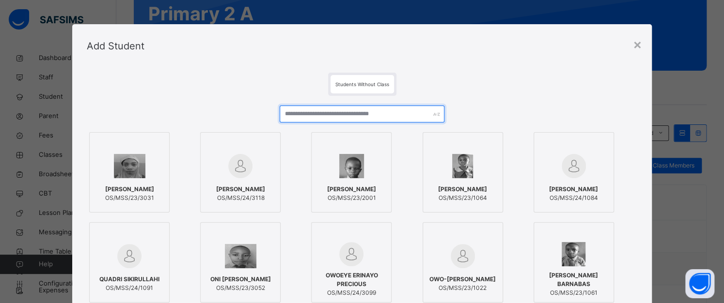
click at [364, 111] on input "text" at bounding box center [362, 114] width 165 height 17
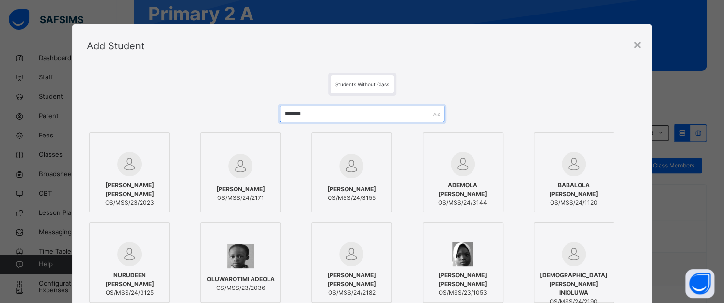
type input "*******"
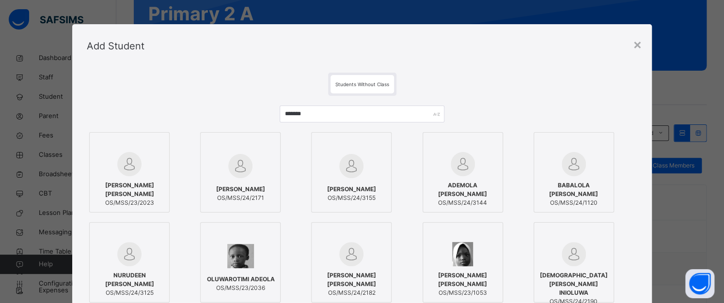
click at [253, 160] on div at bounding box center [240, 166] width 70 height 28
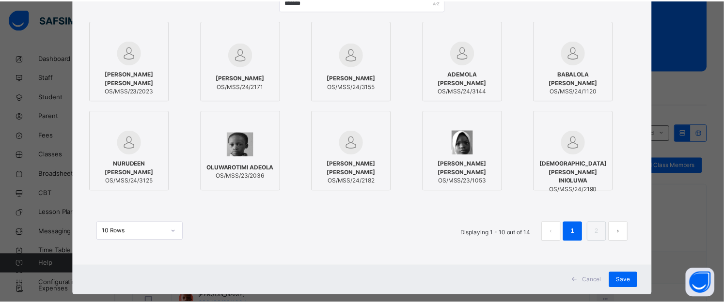
scroll to position [128, 0]
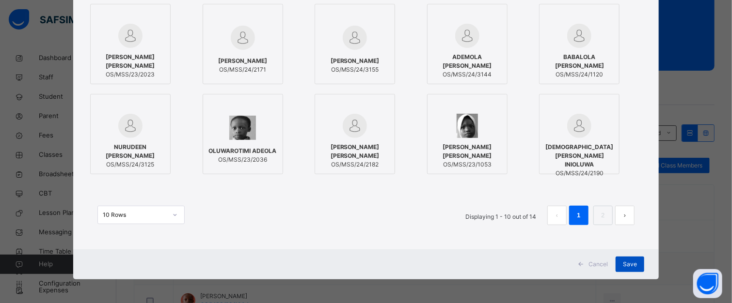
click at [624, 263] on span "Save" at bounding box center [630, 264] width 14 height 9
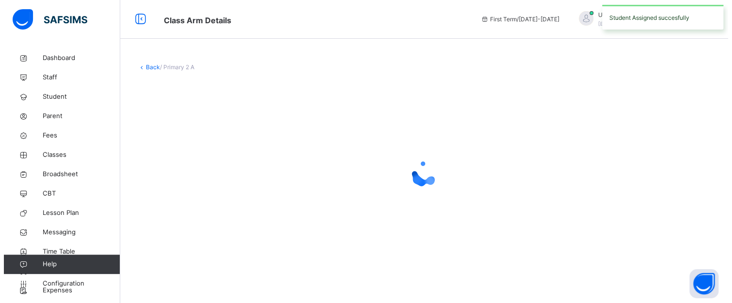
scroll to position [0, 0]
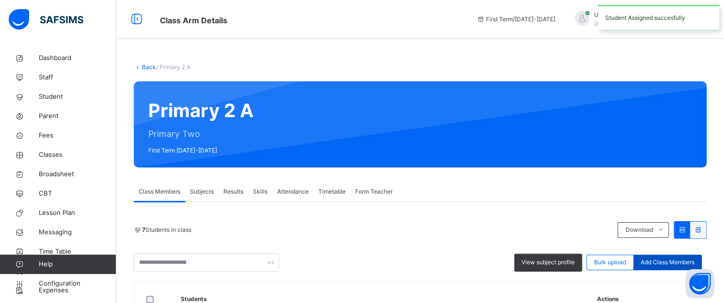
click at [658, 261] on span "Add Class Members" at bounding box center [668, 262] width 54 height 9
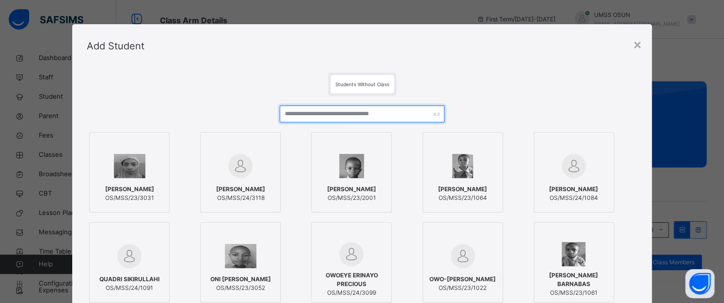
click at [328, 116] on input "text" at bounding box center [362, 114] width 165 height 17
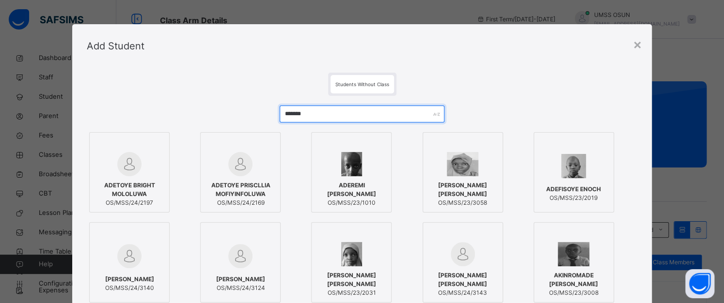
type input "*******"
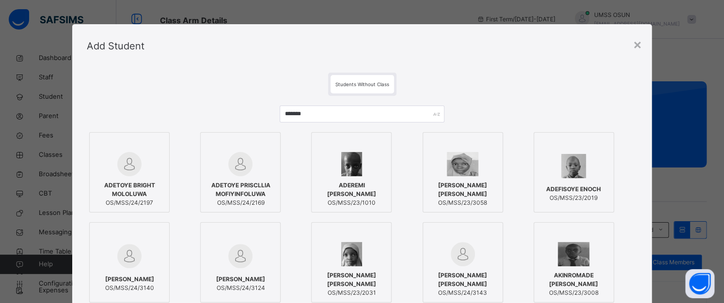
click at [260, 145] on div at bounding box center [240, 145] width 70 height 15
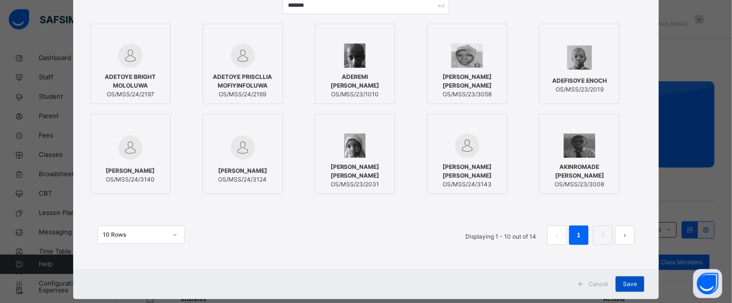
scroll to position [128, 0]
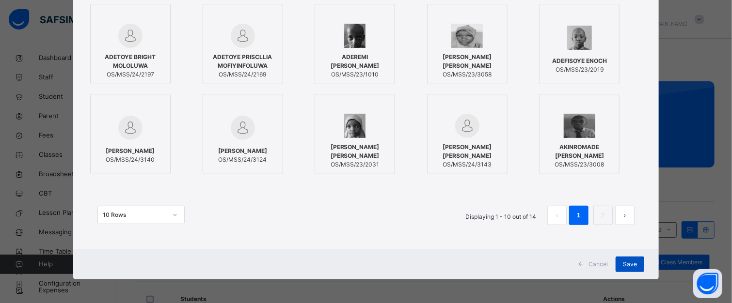
click at [624, 259] on div "Save" at bounding box center [629, 265] width 29 height 16
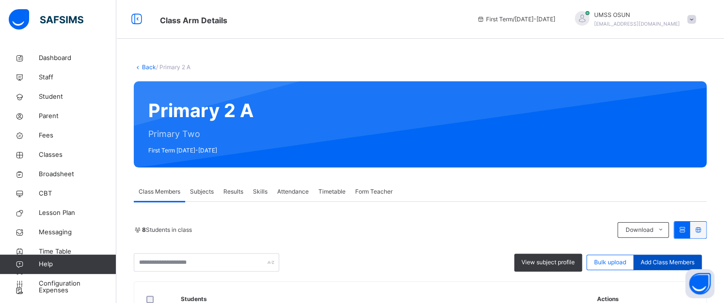
click at [663, 257] on div "Add Class Members" at bounding box center [667, 263] width 68 height 16
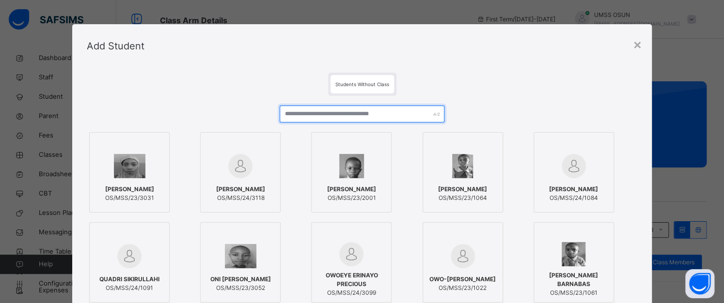
click at [388, 119] on input "text" at bounding box center [362, 114] width 165 height 17
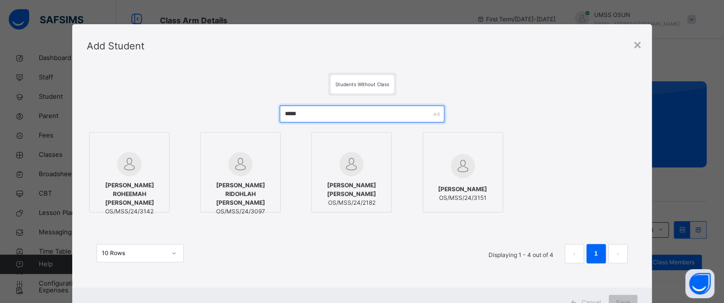
type input "*****"
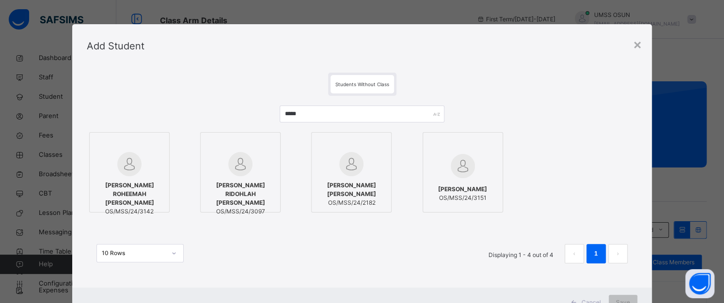
click at [334, 159] on div at bounding box center [351, 164] width 70 height 24
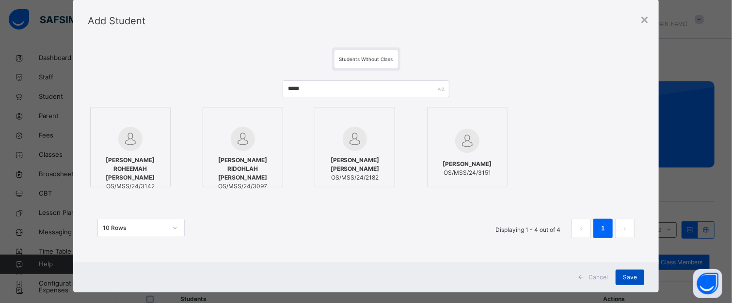
scroll to position [39, 0]
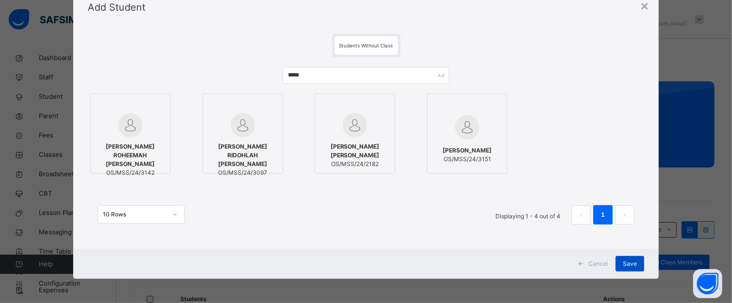
click at [628, 263] on span "Save" at bounding box center [630, 264] width 14 height 9
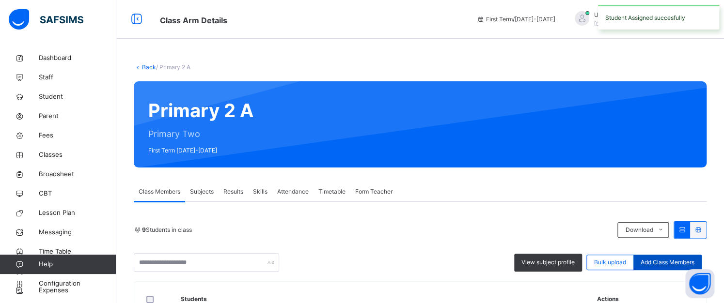
click at [661, 257] on div "Add Class Members" at bounding box center [667, 263] width 68 height 16
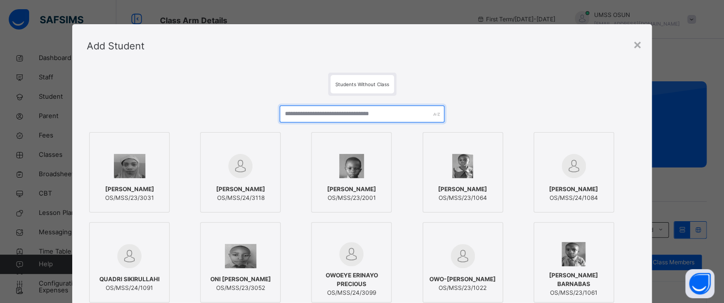
click at [364, 110] on input "text" at bounding box center [362, 114] width 165 height 17
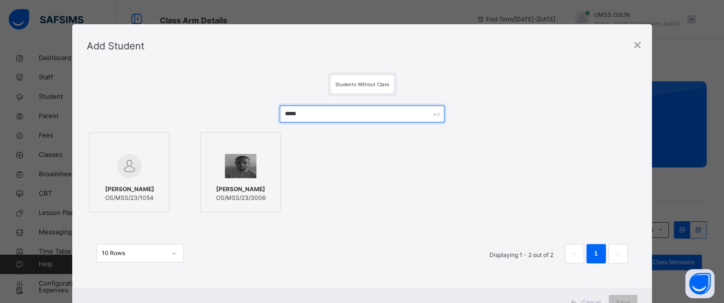
type input "*****"
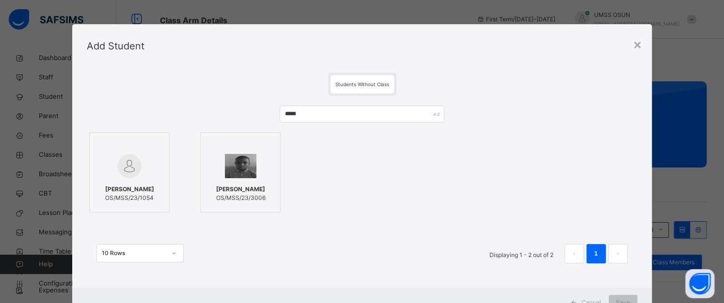
click at [110, 152] on div at bounding box center [129, 145] width 70 height 15
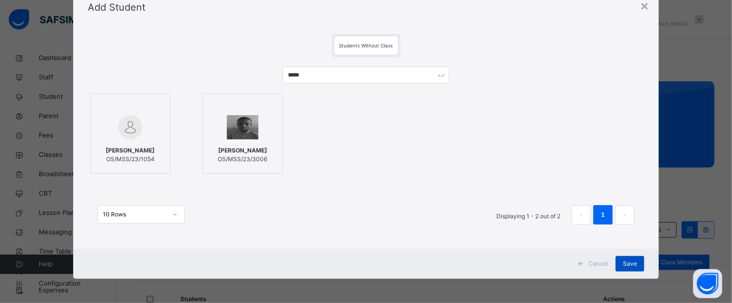
click at [623, 262] on span "Save" at bounding box center [630, 264] width 14 height 9
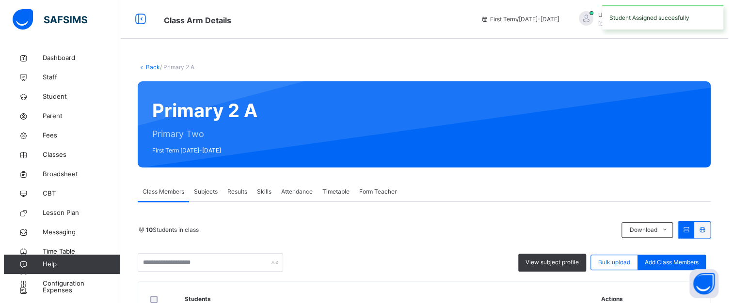
scroll to position [145, 0]
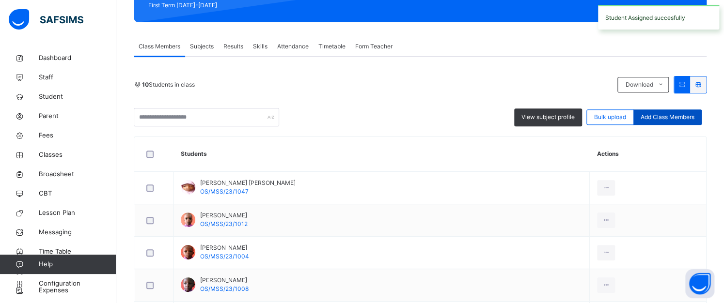
click at [659, 116] on span "Add Class Members" at bounding box center [668, 117] width 54 height 9
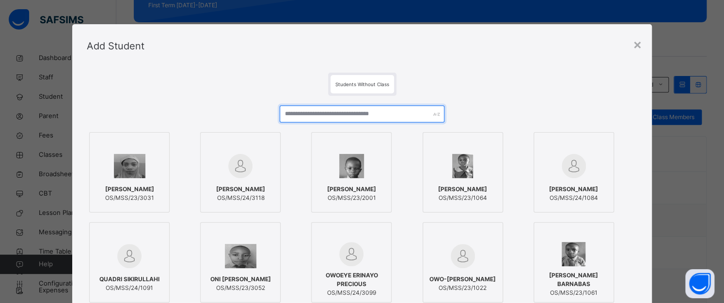
click at [362, 113] on input "text" at bounding box center [362, 114] width 165 height 17
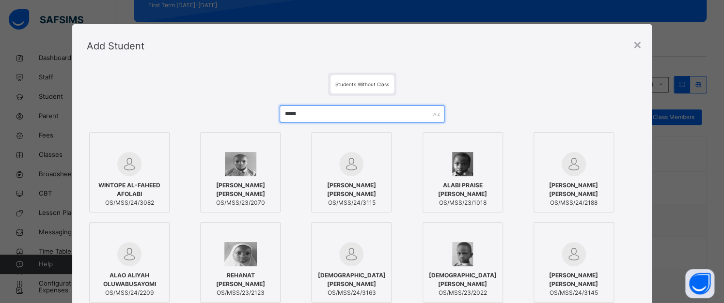
type input "*****"
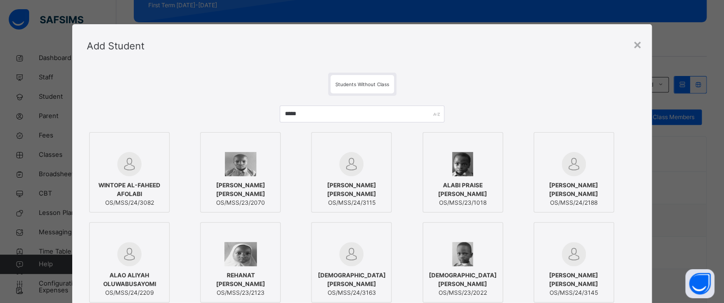
click at [433, 157] on div at bounding box center [463, 164] width 70 height 24
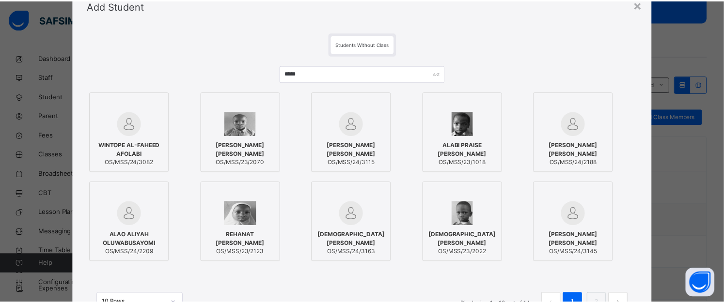
scroll to position [128, 0]
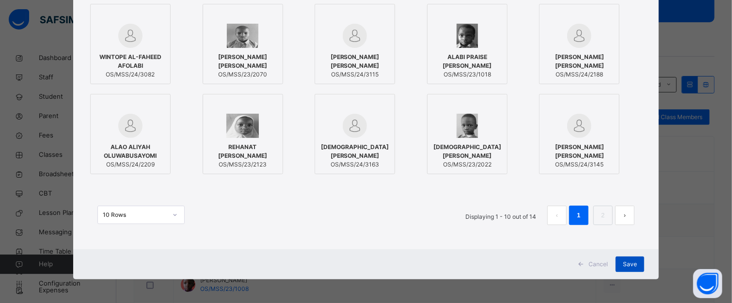
click at [632, 259] on div "Save" at bounding box center [629, 265] width 29 height 16
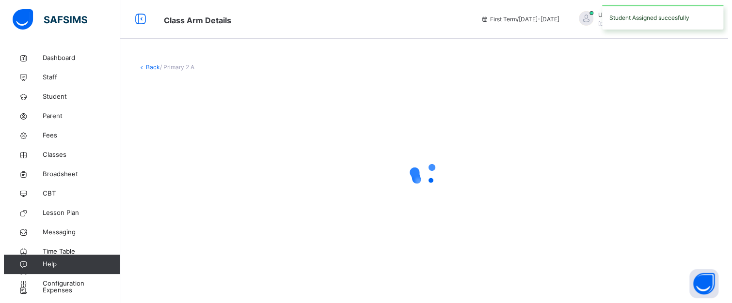
scroll to position [0, 0]
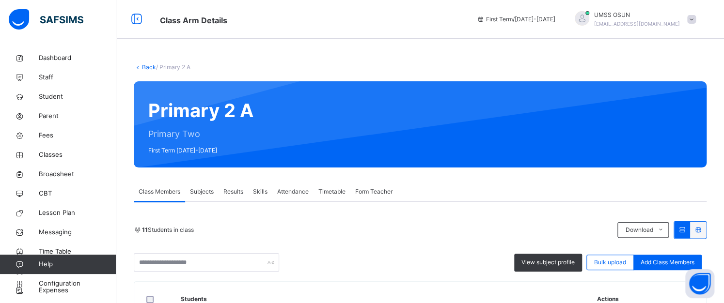
click at [682, 264] on span "Add Class Members" at bounding box center [668, 262] width 54 height 9
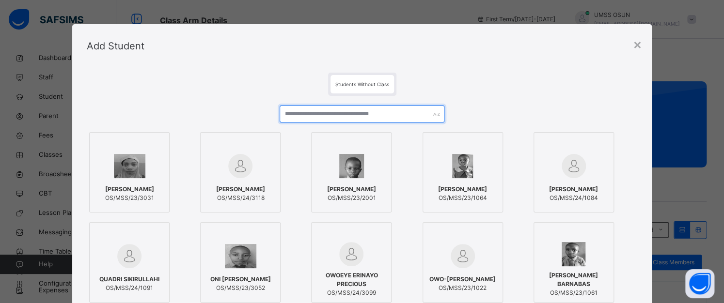
click at [380, 111] on input "text" at bounding box center [362, 114] width 165 height 17
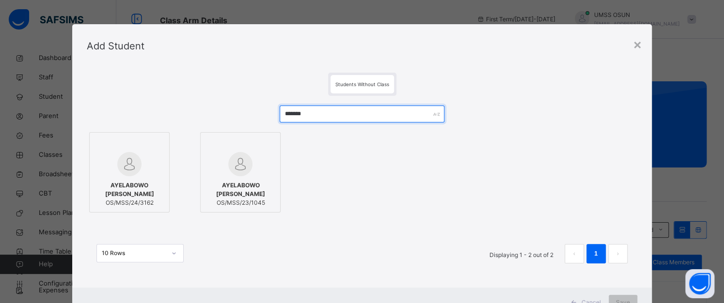
type input "*******"
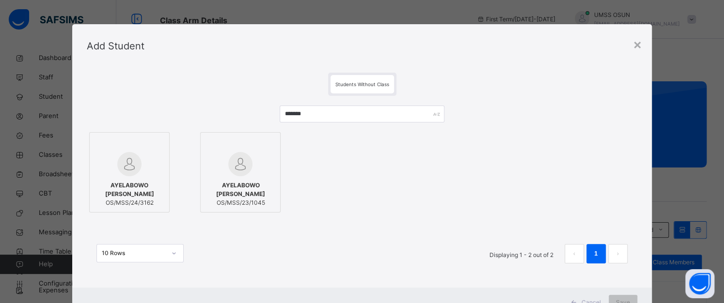
click at [249, 174] on div at bounding box center [240, 164] width 70 height 24
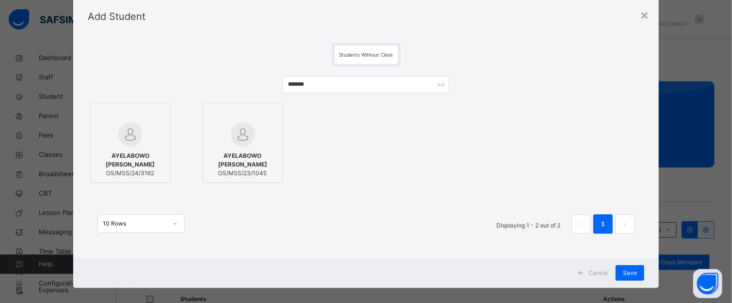
scroll to position [39, 0]
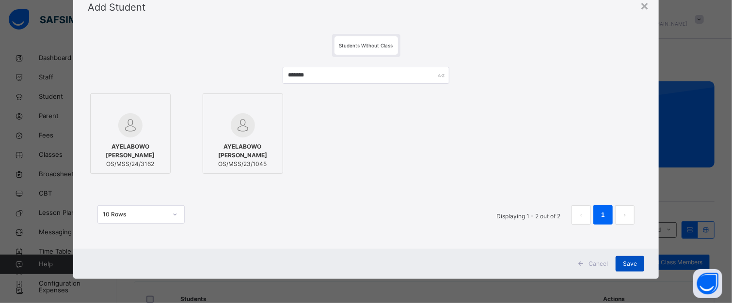
click at [627, 265] on span "Save" at bounding box center [630, 264] width 14 height 9
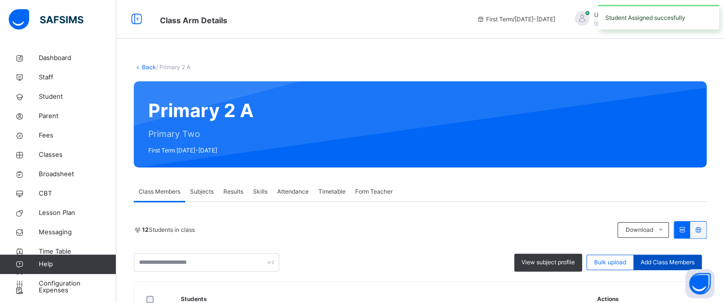
click at [674, 257] on div "Add Class Members" at bounding box center [667, 263] width 68 height 16
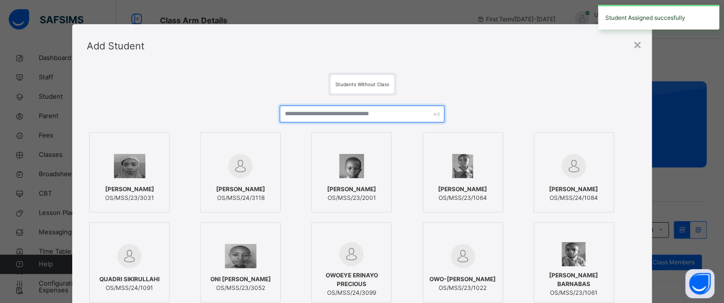
click at [361, 112] on input "text" at bounding box center [362, 114] width 165 height 17
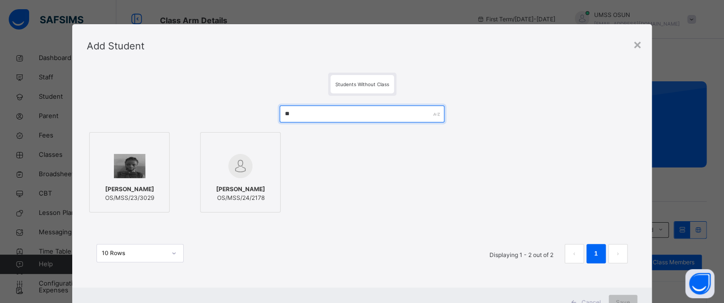
type input "**"
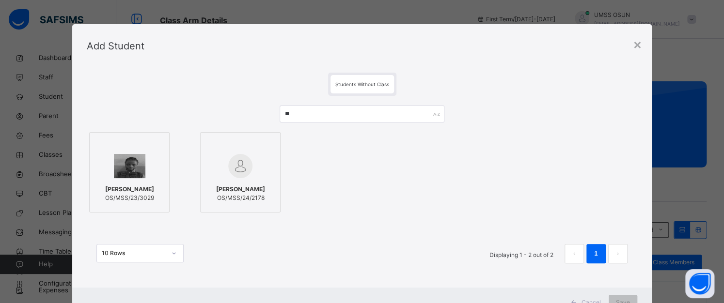
click at [209, 140] on div at bounding box center [240, 145] width 70 height 15
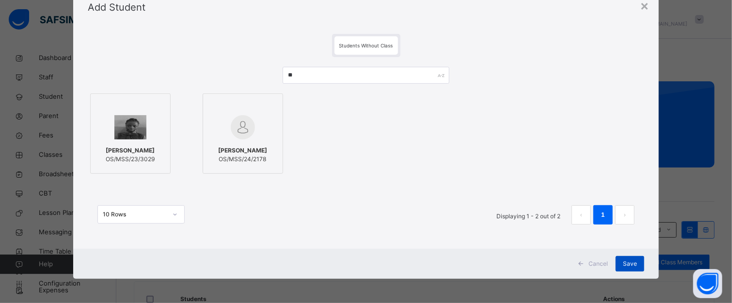
click at [623, 263] on span "Save" at bounding box center [630, 264] width 14 height 9
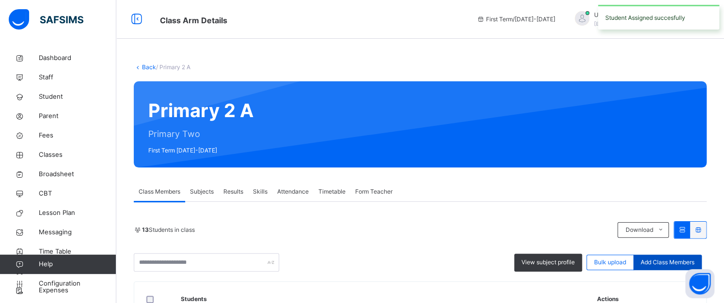
click at [667, 257] on div "Add Class Members" at bounding box center [667, 263] width 68 height 16
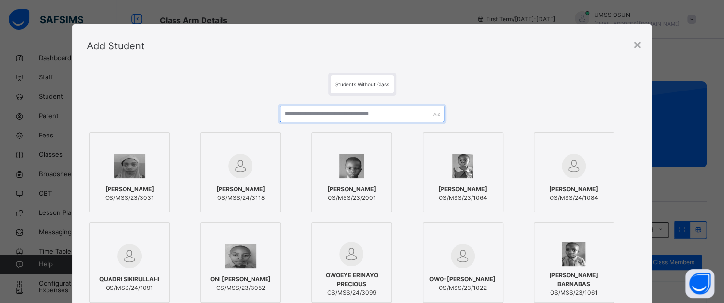
click at [357, 107] on input "text" at bounding box center [362, 114] width 165 height 17
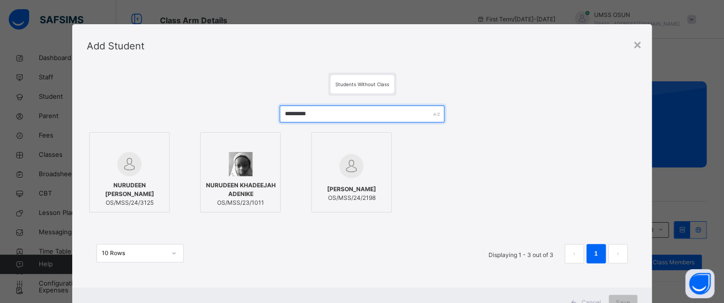
type input "*********"
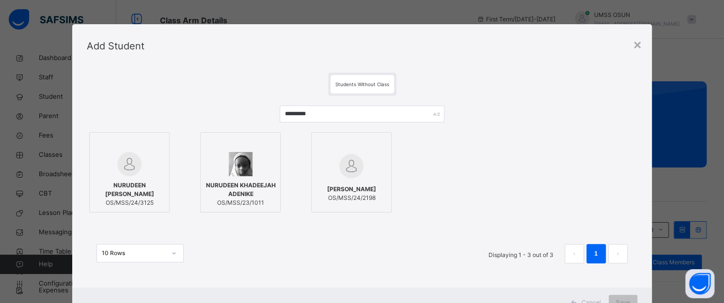
click at [248, 166] on img at bounding box center [240, 164] width 23 height 24
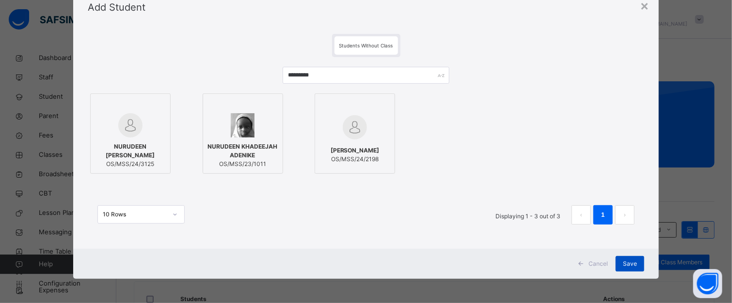
click at [630, 266] on span "Save" at bounding box center [630, 264] width 14 height 9
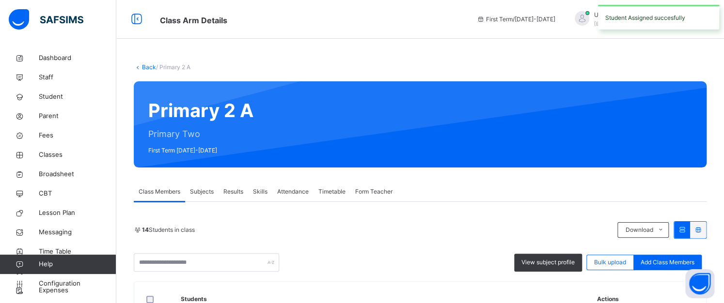
click at [653, 252] on div "14 Students in class Download Pdf Report Excel Report View subject profile Bulk…" at bounding box center [420, 246] width 573 height 50
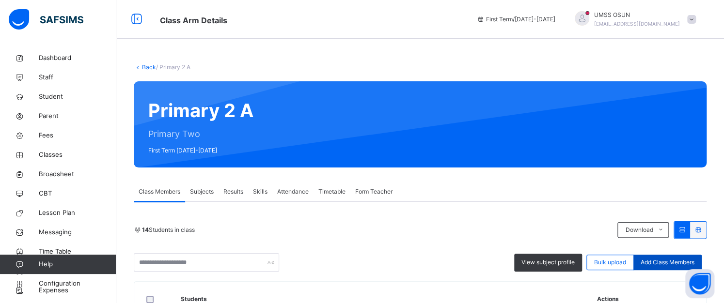
click at [663, 260] on span "Add Class Members" at bounding box center [668, 262] width 54 height 9
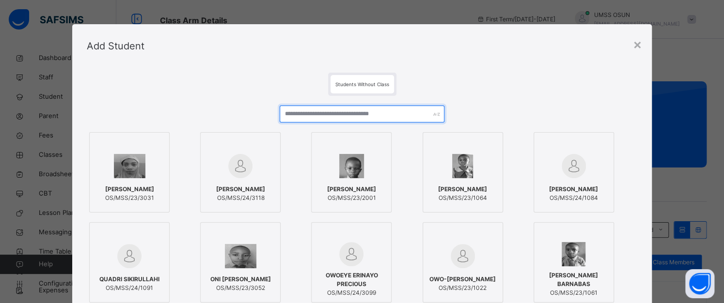
click at [357, 115] on input "text" at bounding box center [362, 114] width 165 height 17
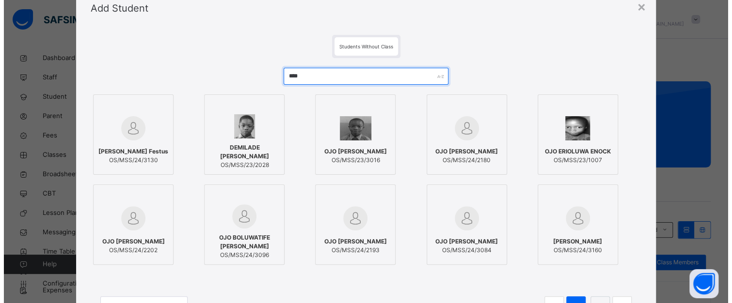
scroll to position [48, 0]
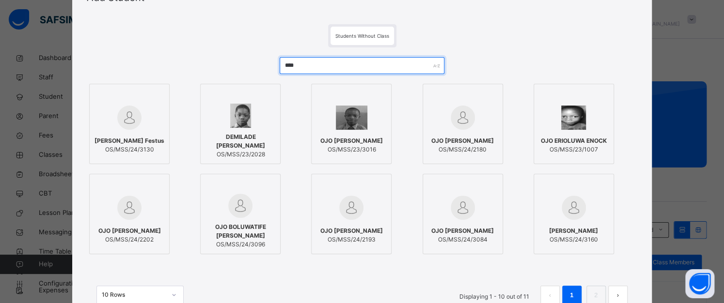
type input "***"
click at [561, 115] on img at bounding box center [573, 118] width 25 height 24
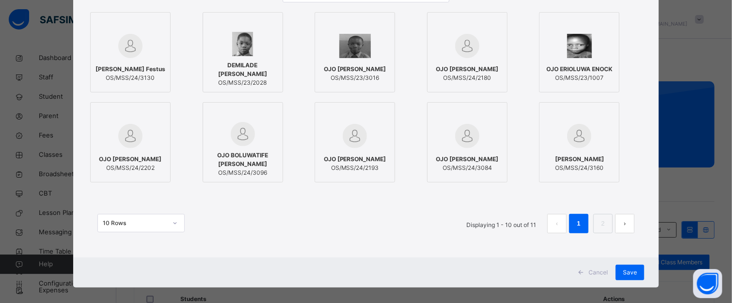
scroll to position [128, 0]
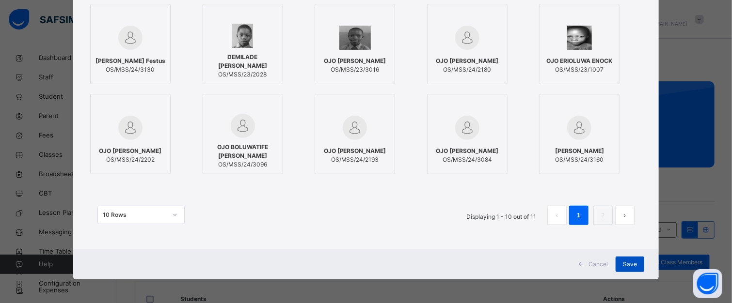
click at [632, 261] on span "Save" at bounding box center [630, 264] width 14 height 9
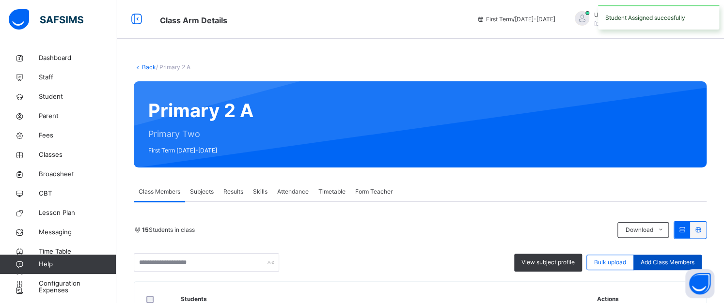
click at [669, 256] on div "Add Class Members" at bounding box center [667, 263] width 68 height 16
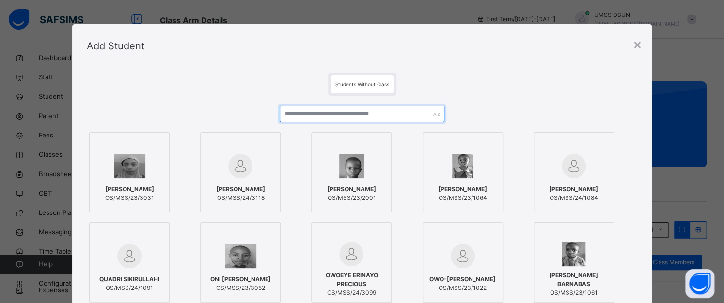
click at [359, 111] on input "text" at bounding box center [362, 114] width 165 height 17
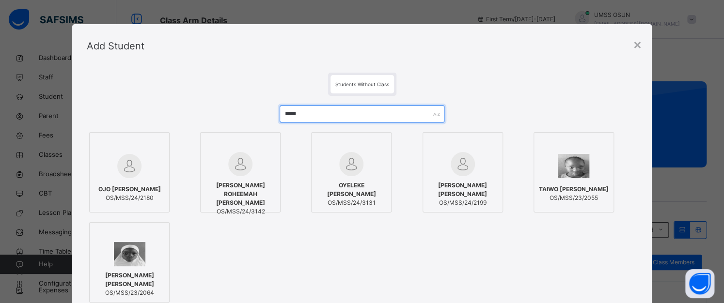
type input "*****"
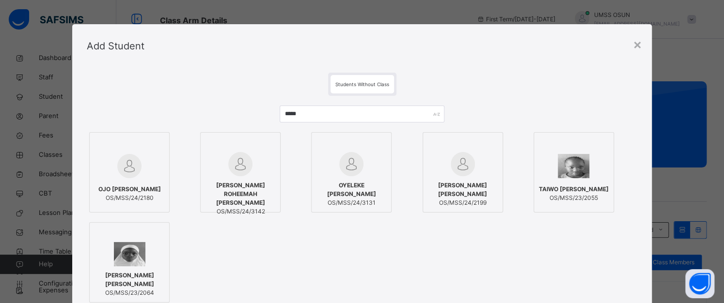
click at [143, 163] on div at bounding box center [129, 166] width 70 height 28
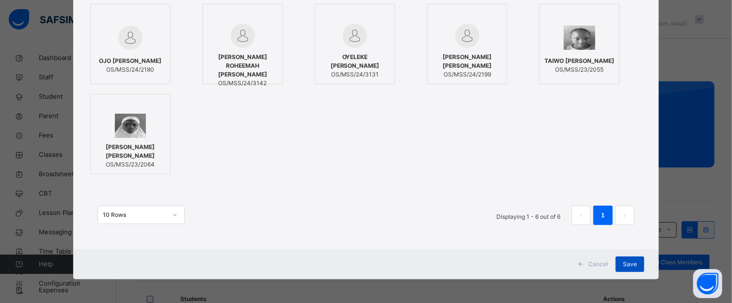
click at [625, 262] on span "Save" at bounding box center [630, 264] width 14 height 9
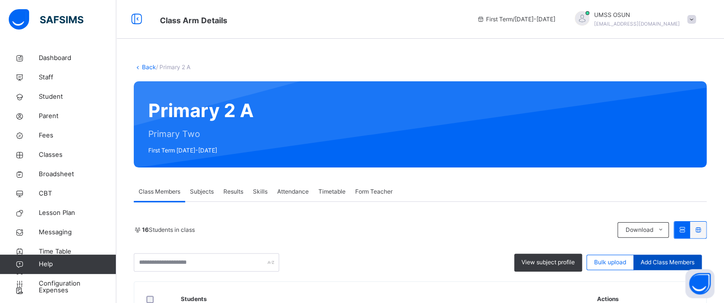
click at [665, 260] on span "Add Class Members" at bounding box center [668, 262] width 54 height 9
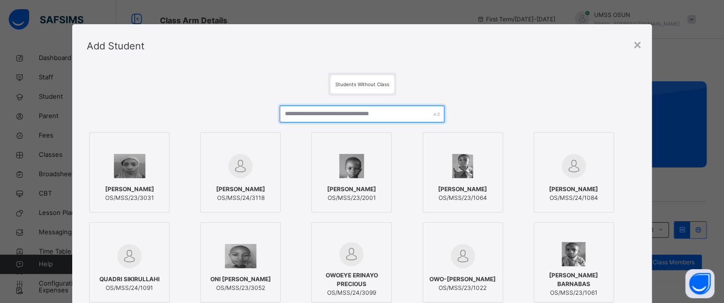
click at [411, 115] on input "text" at bounding box center [362, 114] width 165 height 17
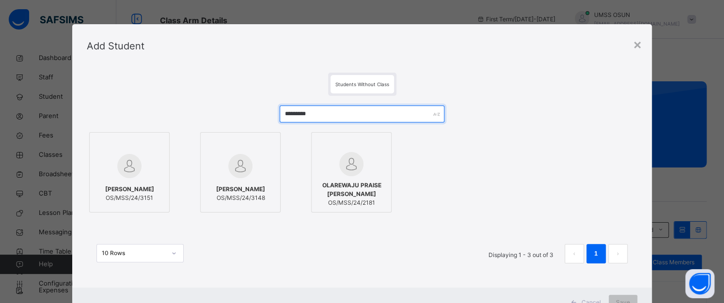
type input "*********"
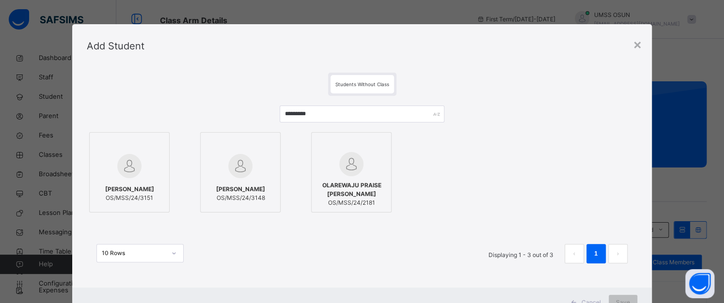
click at [364, 161] on div at bounding box center [351, 164] width 70 height 24
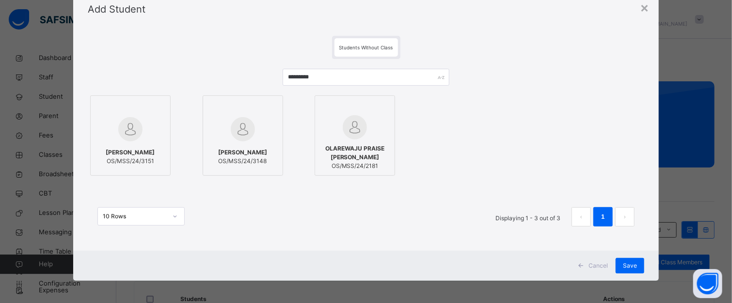
scroll to position [39, 0]
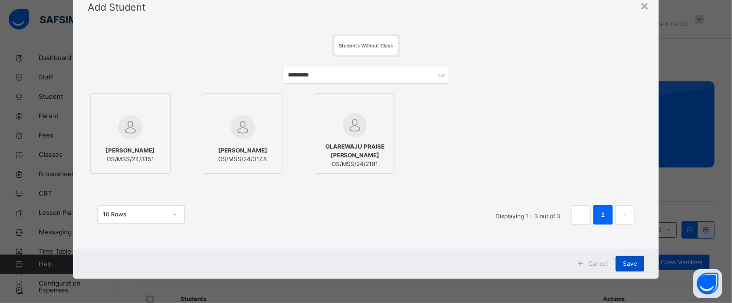
click at [625, 263] on span "Save" at bounding box center [630, 264] width 14 height 9
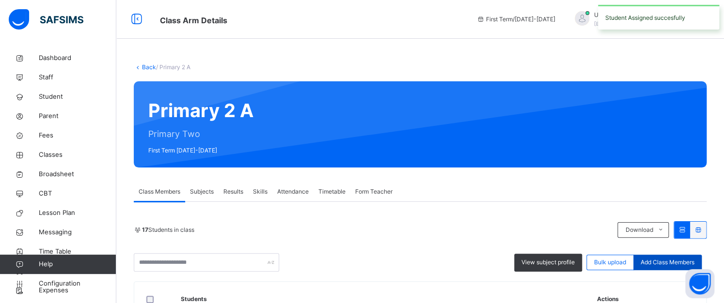
click at [688, 257] on div "Add Class Members" at bounding box center [667, 263] width 68 height 16
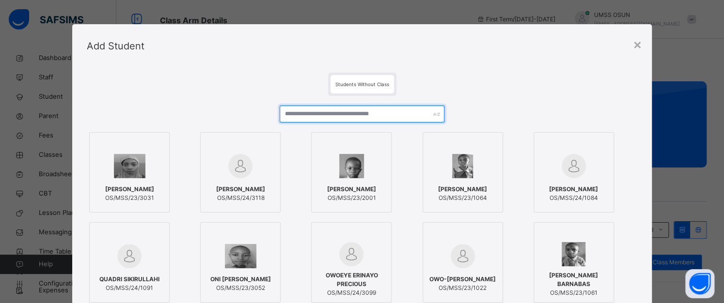
click at [320, 107] on input "text" at bounding box center [362, 114] width 165 height 17
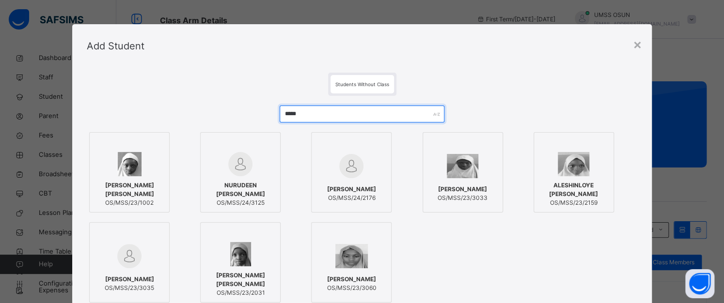
type input "*****"
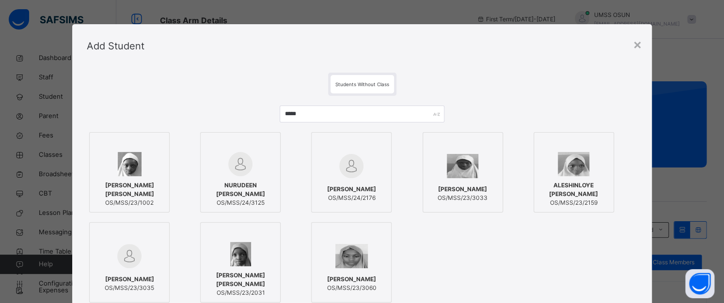
click at [341, 194] on span "[PERSON_NAME]" at bounding box center [351, 189] width 49 height 9
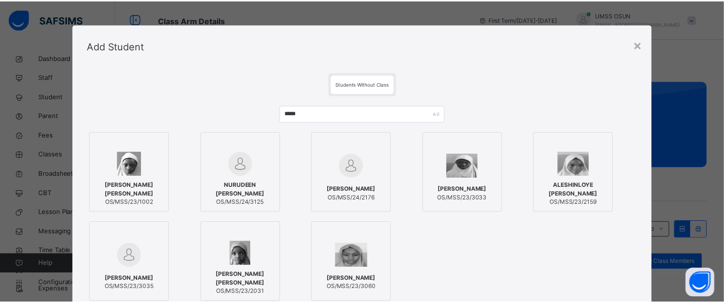
scroll to position [97, 0]
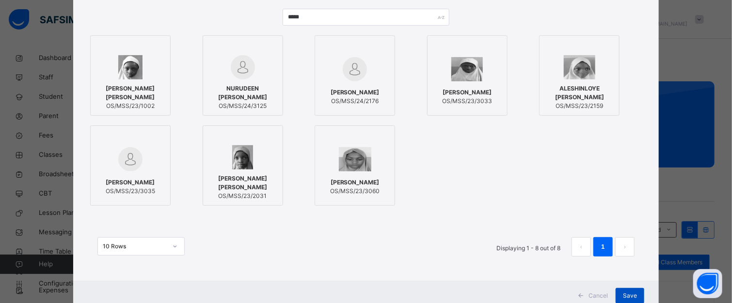
click at [623, 293] on span "Save" at bounding box center [630, 296] width 14 height 9
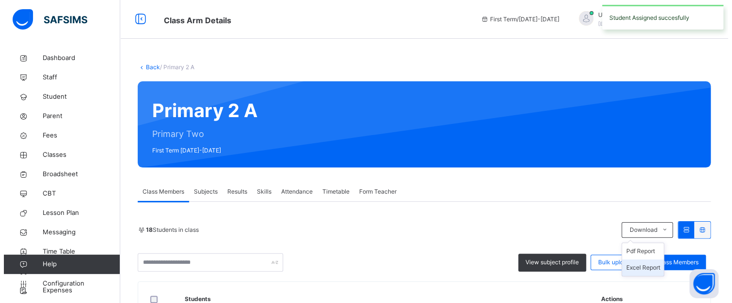
scroll to position [48, 0]
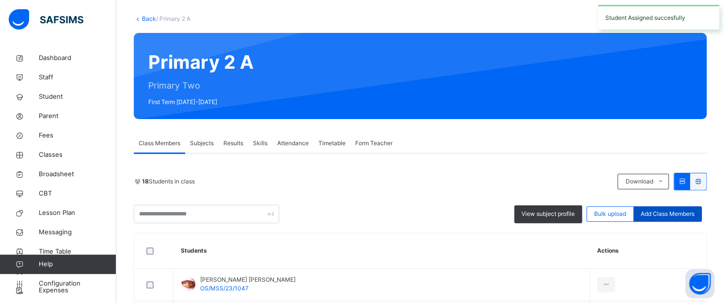
click at [660, 215] on span "Add Class Members" at bounding box center [668, 214] width 54 height 9
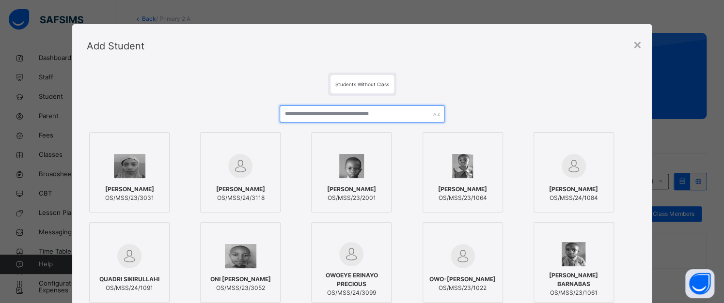
click at [392, 115] on input "text" at bounding box center [362, 114] width 165 height 17
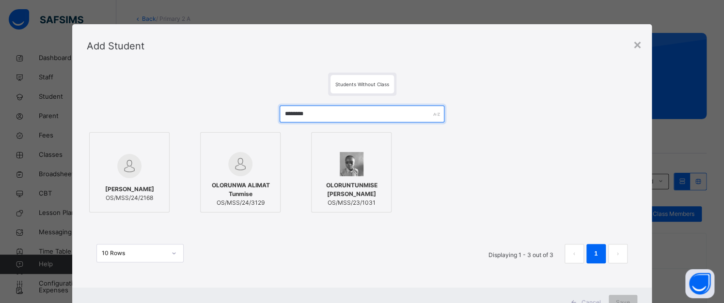
type input "********"
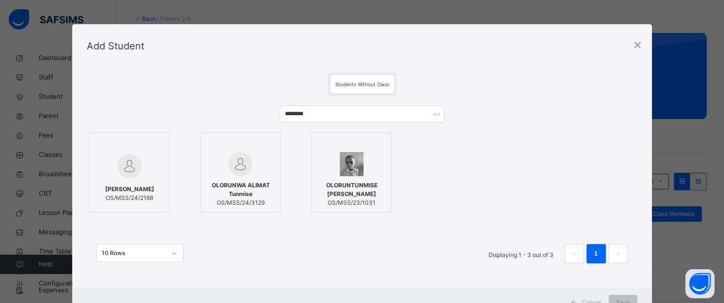
click at [147, 180] on div "OLORUNWA AZEEMAH FIKAYO OS/MSS/24/2168" at bounding box center [129, 193] width 70 height 27
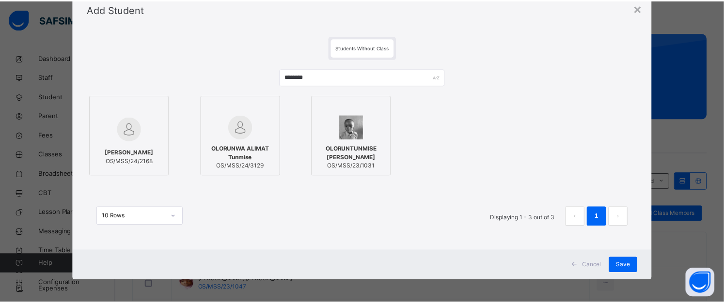
scroll to position [39, 0]
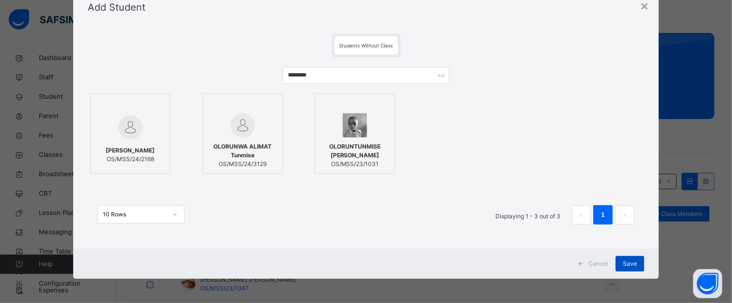
click at [628, 265] on span "Save" at bounding box center [630, 264] width 14 height 9
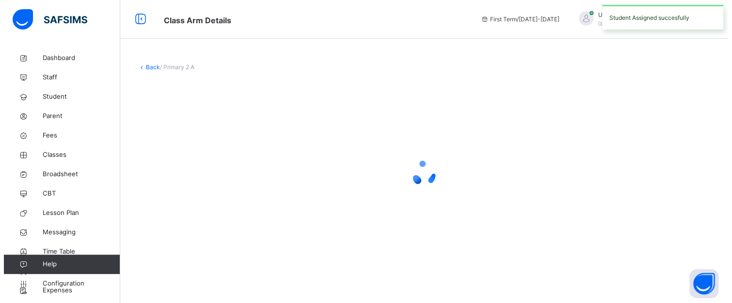
scroll to position [0, 0]
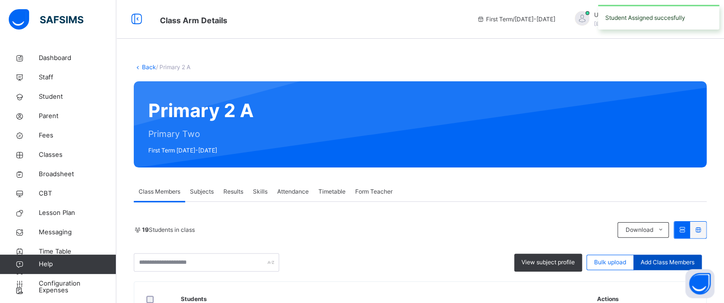
click at [653, 261] on span "Add Class Members" at bounding box center [668, 262] width 54 height 9
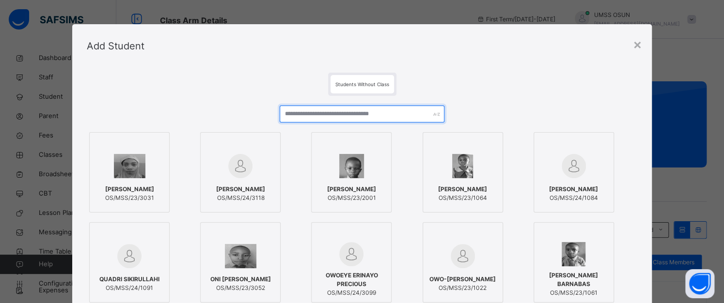
click at [406, 111] on input "text" at bounding box center [362, 114] width 165 height 17
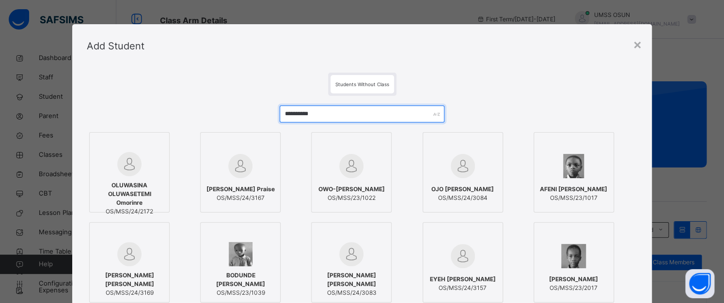
type input "**********"
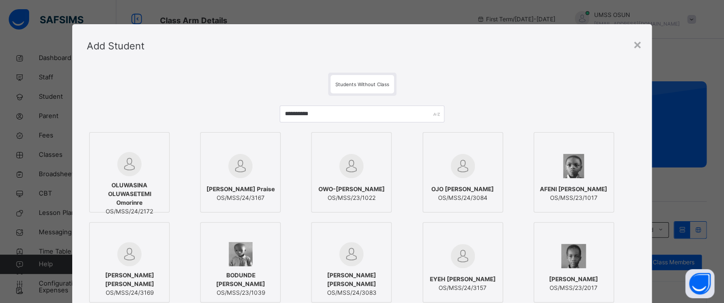
click at [131, 177] on div "OLUWASINA OLUWASETEMI Omorinre OS/MSS/24/2172" at bounding box center [129, 198] width 70 height 45
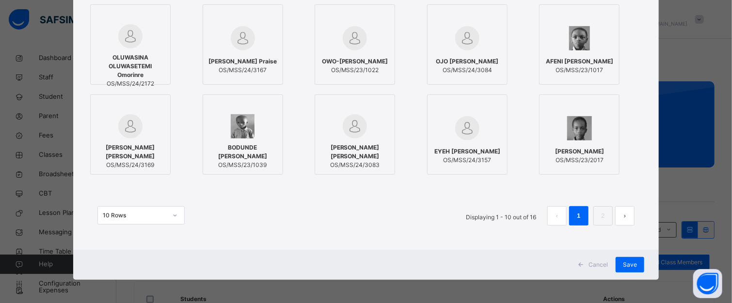
scroll to position [128, 0]
click at [628, 262] on span "Save" at bounding box center [630, 264] width 14 height 9
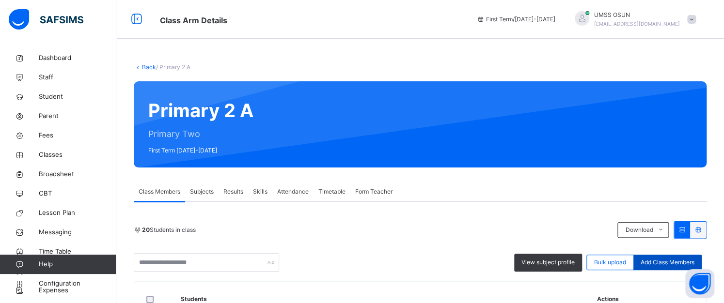
click at [674, 266] on span "Add Class Members" at bounding box center [668, 262] width 54 height 9
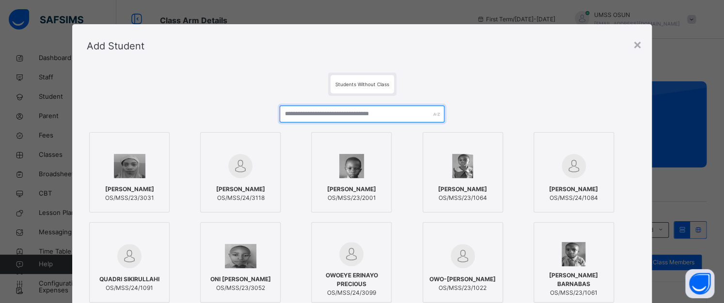
click at [316, 112] on input "text" at bounding box center [362, 114] width 165 height 17
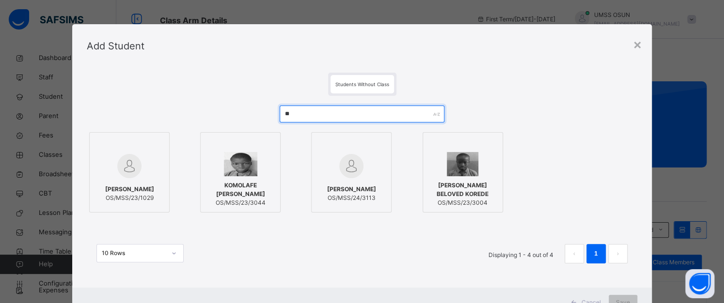
type input "*"
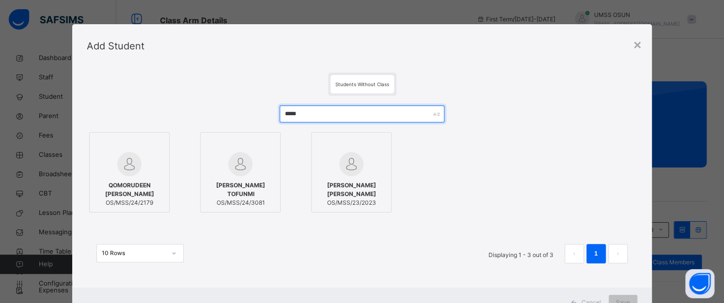
type input "*****"
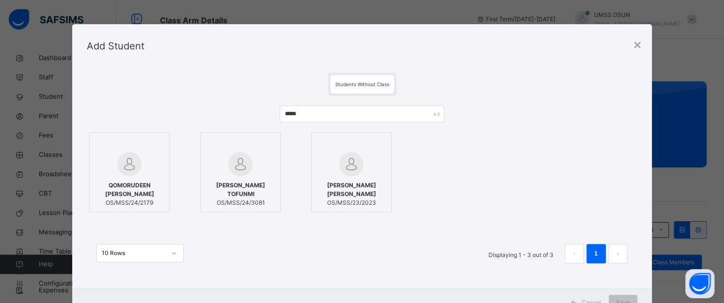
click at [119, 171] on img at bounding box center [129, 164] width 24 height 24
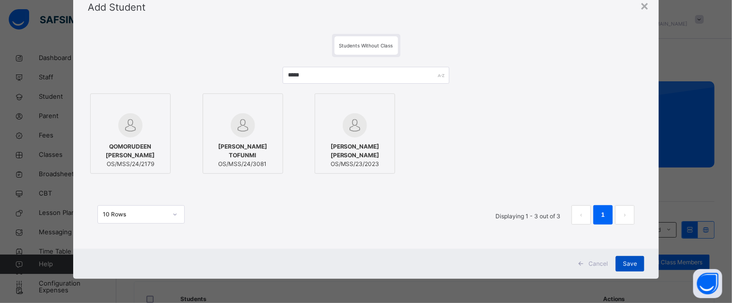
click at [626, 262] on span "Save" at bounding box center [630, 264] width 14 height 9
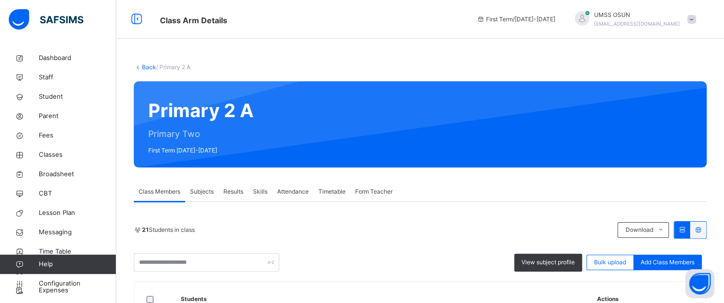
click at [589, 18] on div at bounding box center [582, 18] width 15 height 15
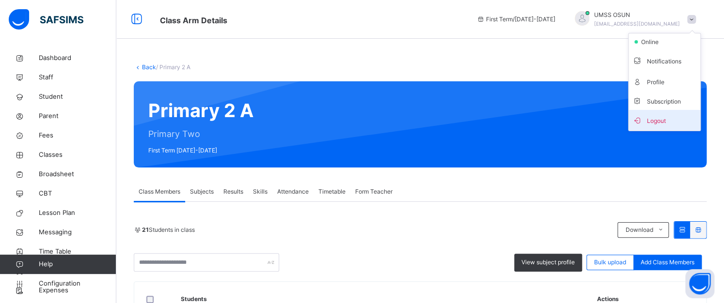
click at [670, 119] on span "Logout" at bounding box center [664, 120] width 64 height 13
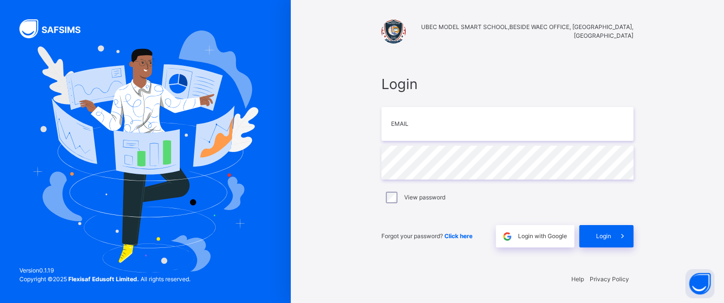
type input "**********"
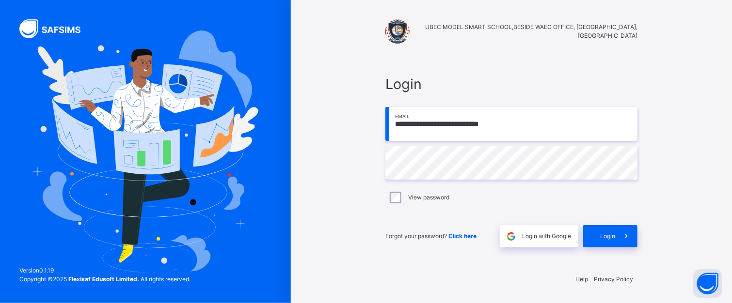
click at [304, 229] on div "**********" at bounding box center [511, 151] width 441 height 303
